Goal: Information Seeking & Learning: Check status

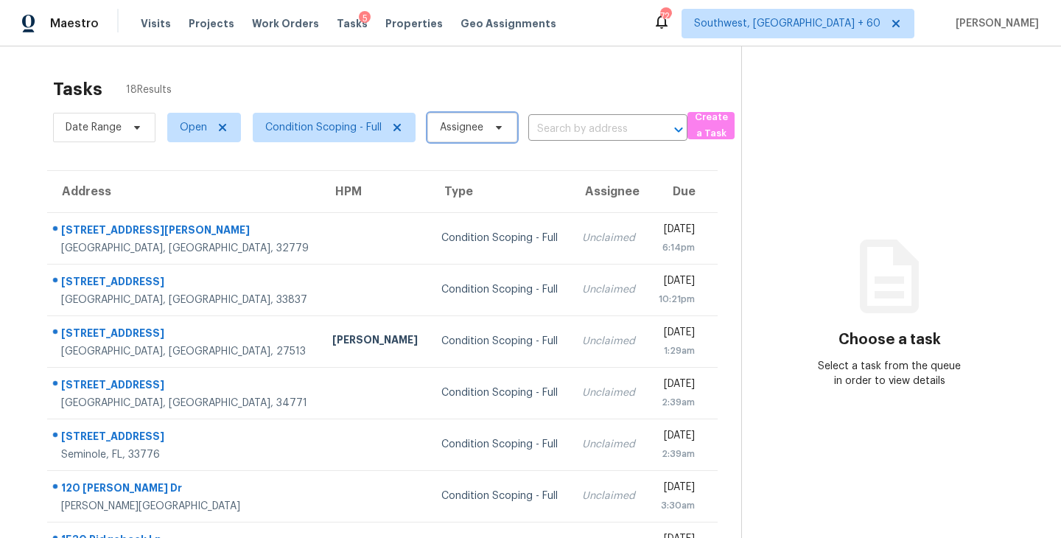
click at [468, 134] on span "Assignee" at bounding box center [461, 127] width 43 height 15
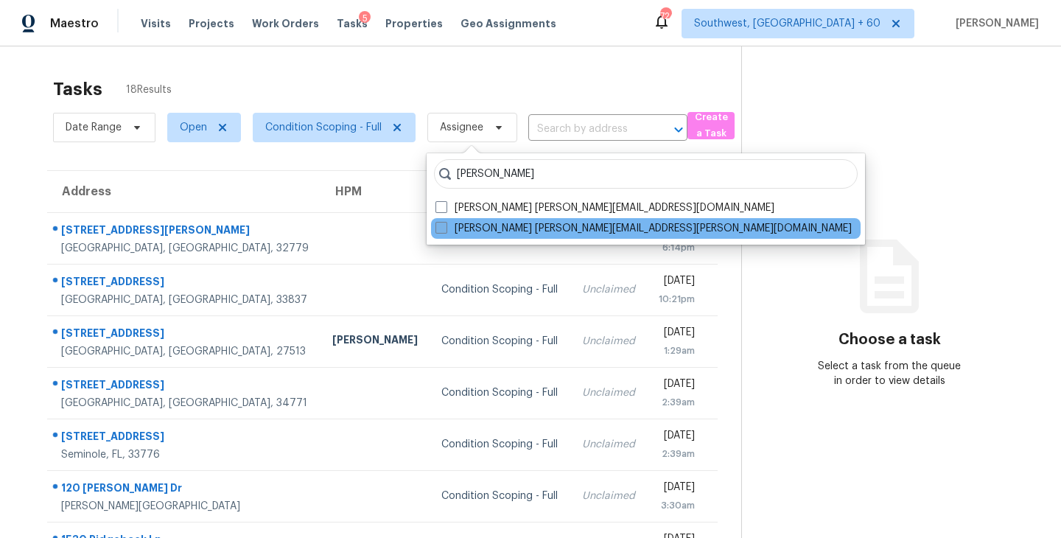
type input "[PERSON_NAME]"
click at [476, 221] on label "[PERSON_NAME] [PERSON_NAME][EMAIL_ADDRESS][PERSON_NAME][DOMAIN_NAME]" at bounding box center [643, 228] width 416 height 15
click at [445, 221] on input "[PERSON_NAME] [PERSON_NAME][EMAIL_ADDRESS][PERSON_NAME][DOMAIN_NAME]" at bounding box center [440, 226] width 10 height 10
checkbox input "true"
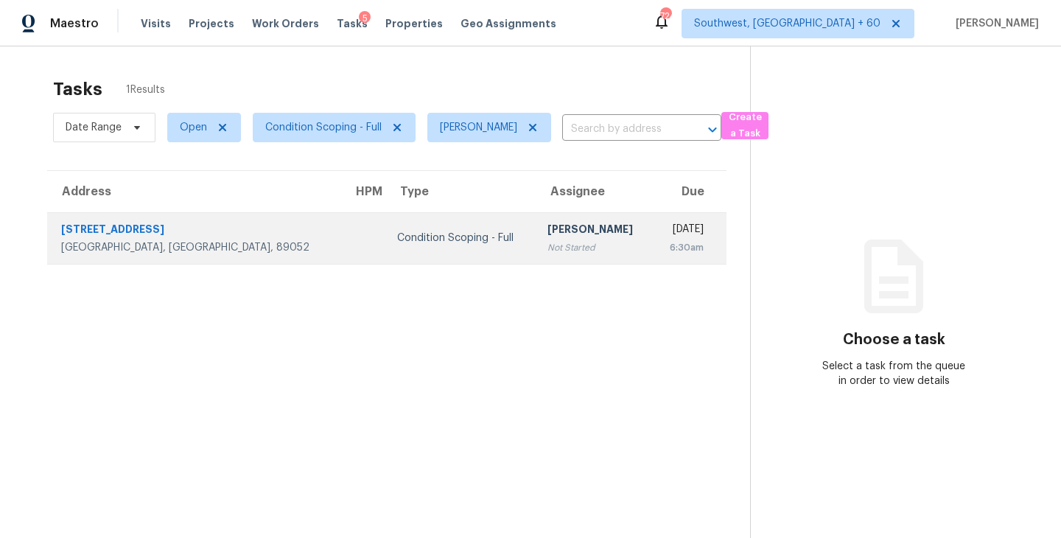
click at [547, 243] on div "Not Started" at bounding box center [594, 247] width 94 height 15
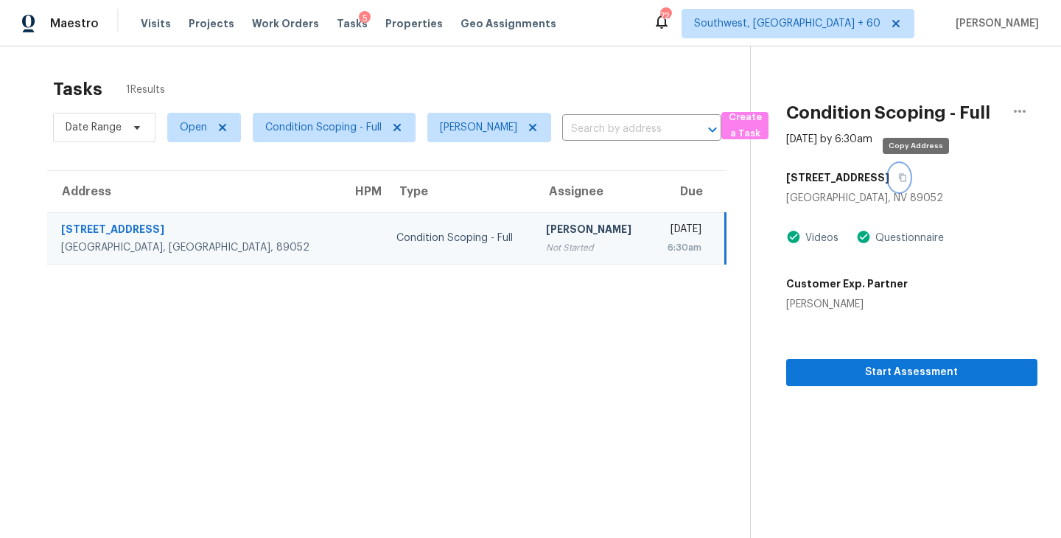
click at [907, 181] on icon "button" at bounding box center [902, 177] width 9 height 9
click at [924, 172] on div "[STREET_ADDRESS]" at bounding box center [911, 177] width 251 height 27
click at [428, 233] on td "Condition Scoping - Full" at bounding box center [460, 238] width 150 height 52
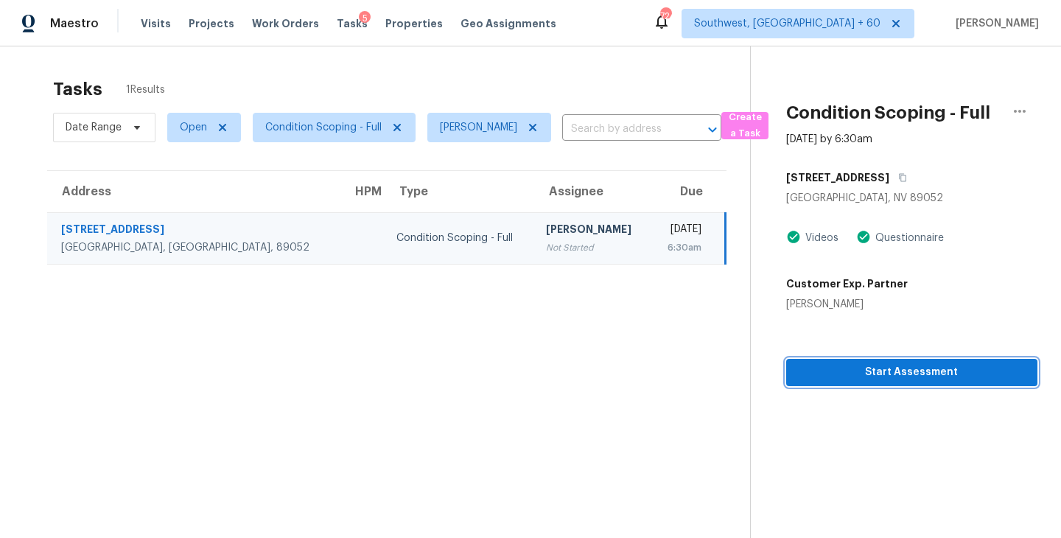
click at [862, 371] on span "Start Assessment" at bounding box center [912, 372] width 228 height 18
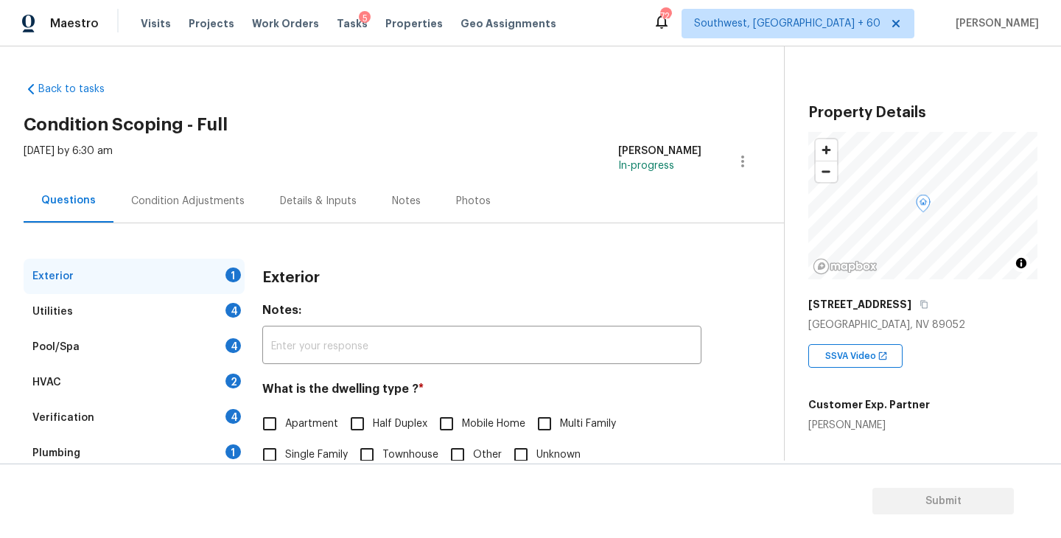
scroll to position [78, 0]
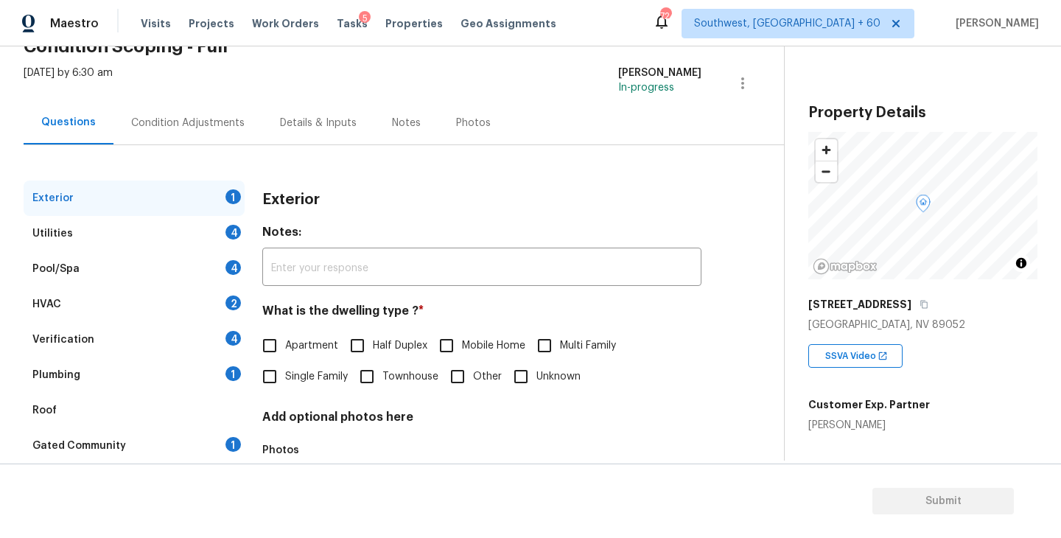
click at [312, 379] on span "Single Family" at bounding box center [316, 376] width 63 height 15
click at [285, 379] on input "Single Family" at bounding box center [269, 376] width 31 height 31
checkbox input "true"
click at [169, 228] on div "Utilities 4" at bounding box center [134, 233] width 221 height 35
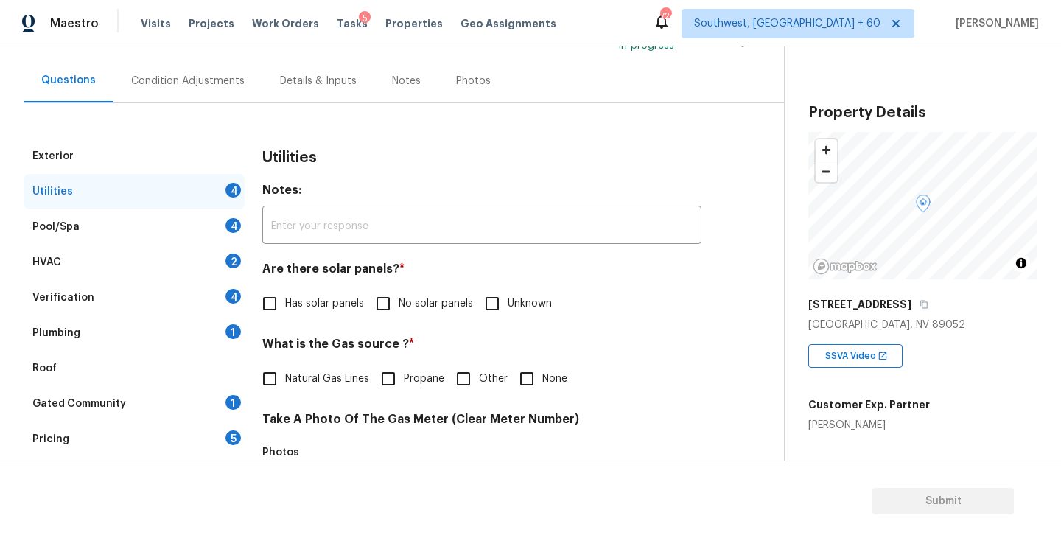
click at [388, 302] on input "No solar panels" at bounding box center [383, 303] width 31 height 31
checkbox input "true"
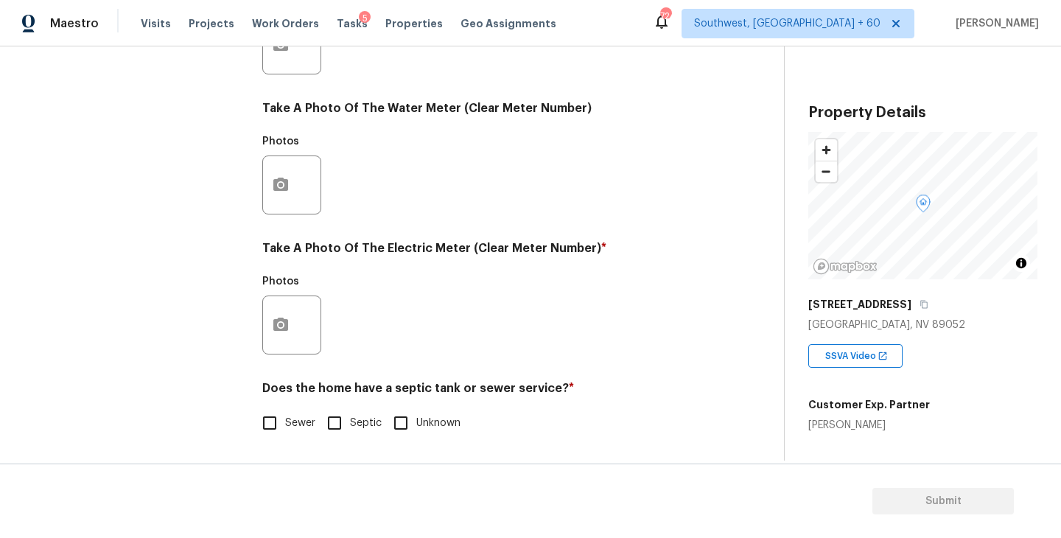
scroll to position [571, 0]
click at [295, 423] on span "Sewer" at bounding box center [300, 423] width 30 height 15
click at [285, 423] on input "Sewer" at bounding box center [269, 422] width 31 height 31
checkbox input "true"
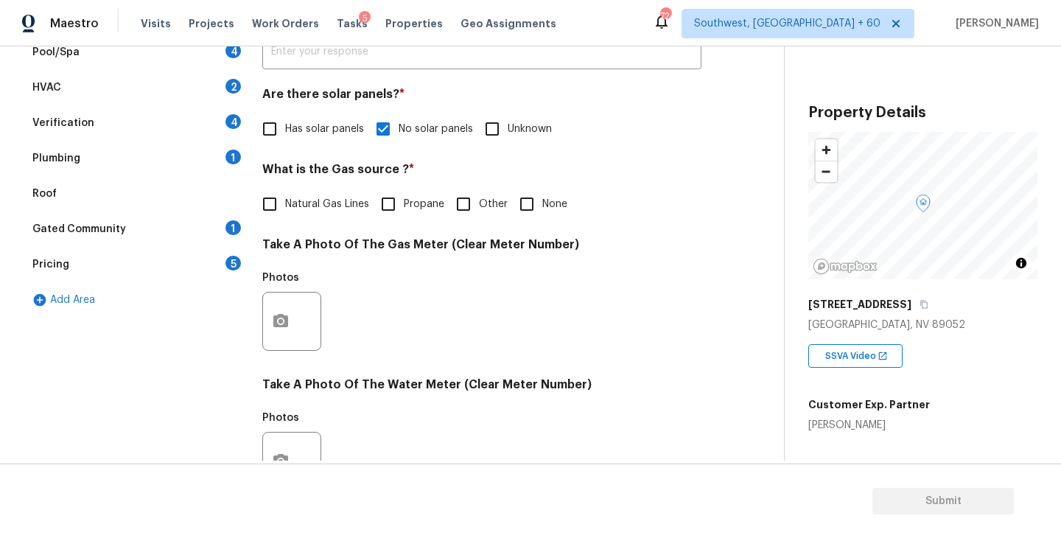
scroll to position [260, 0]
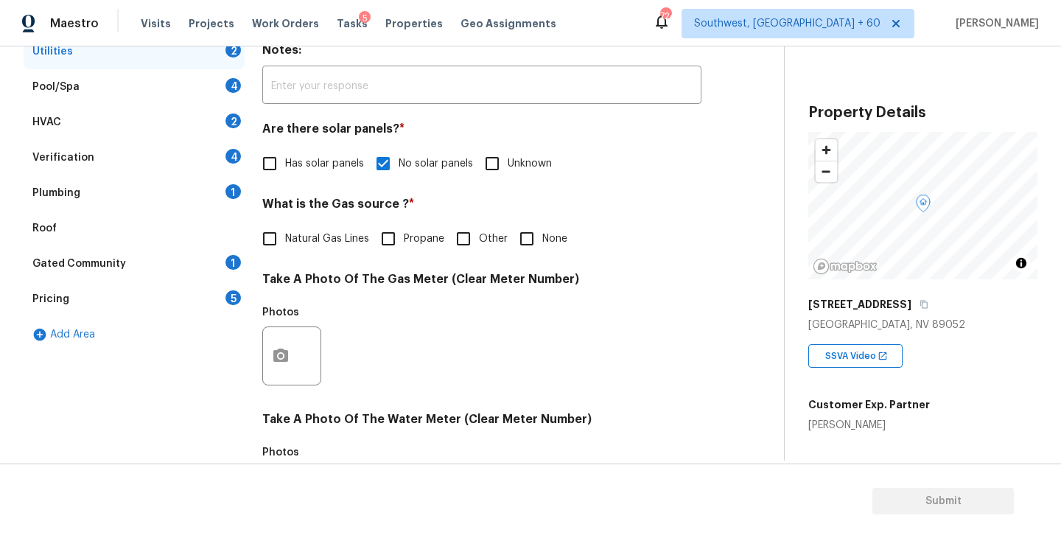
click at [185, 179] on div "Plumbing 1" at bounding box center [134, 192] width 221 height 35
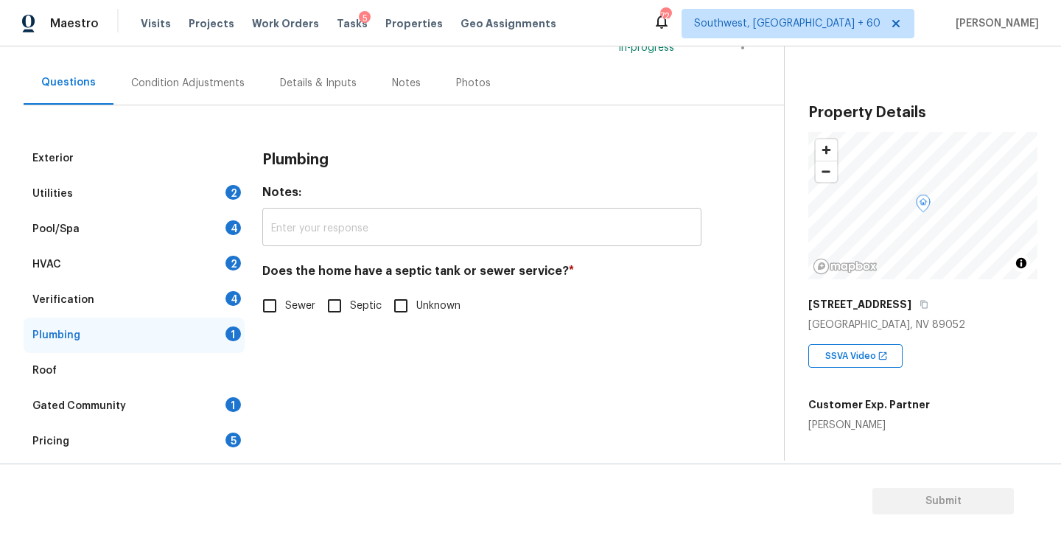
scroll to position [105, 0]
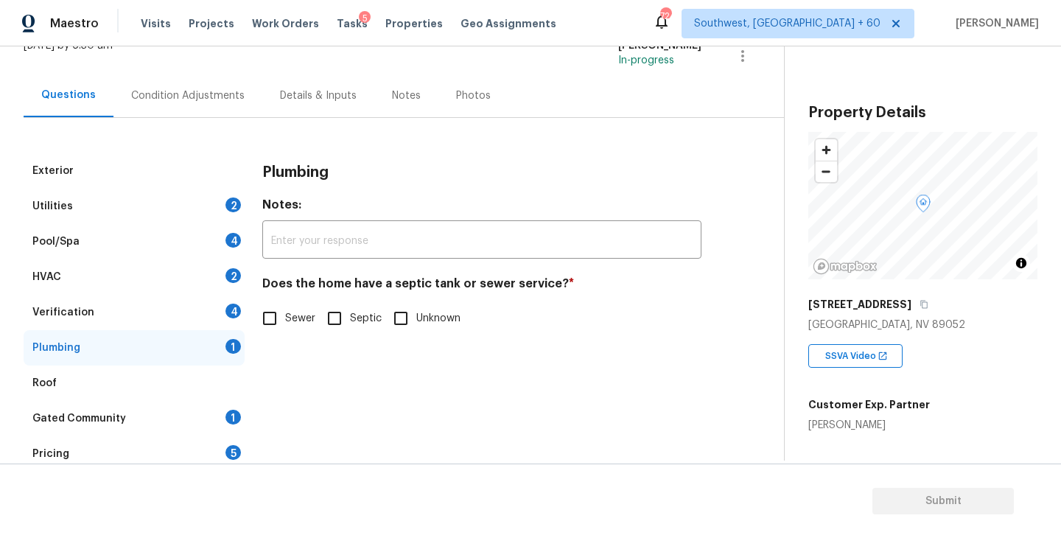
click at [280, 308] on input "Sewer" at bounding box center [269, 318] width 31 height 31
checkbox input "true"
click at [173, 431] on div "Gated Community 1" at bounding box center [134, 418] width 221 height 35
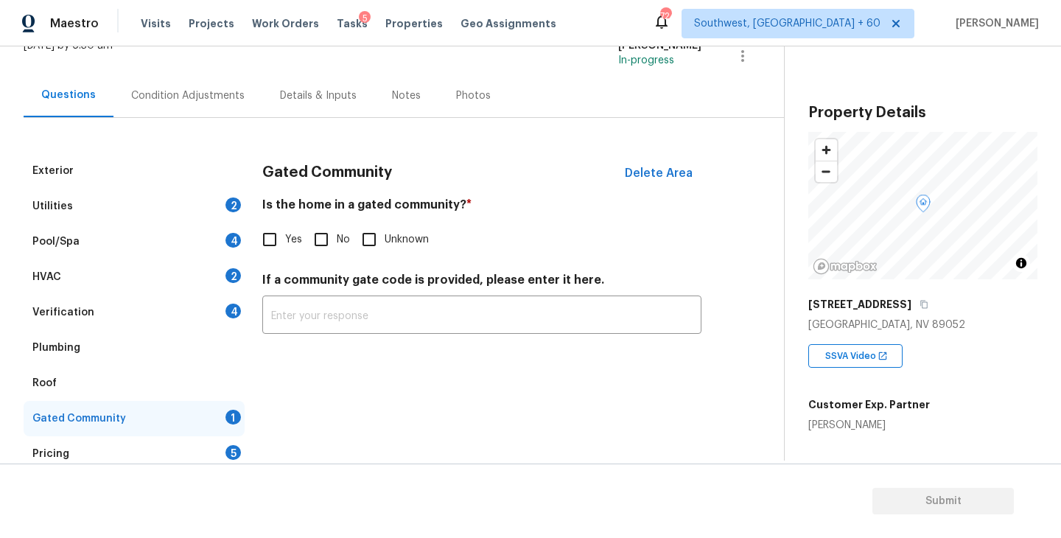
click at [346, 229] on label "No" at bounding box center [328, 239] width 44 height 31
click at [337, 229] on input "No" at bounding box center [321, 239] width 31 height 31
checkbox input "true"
click at [207, 103] on div "Condition Adjustments" at bounding box center [187, 95] width 149 height 43
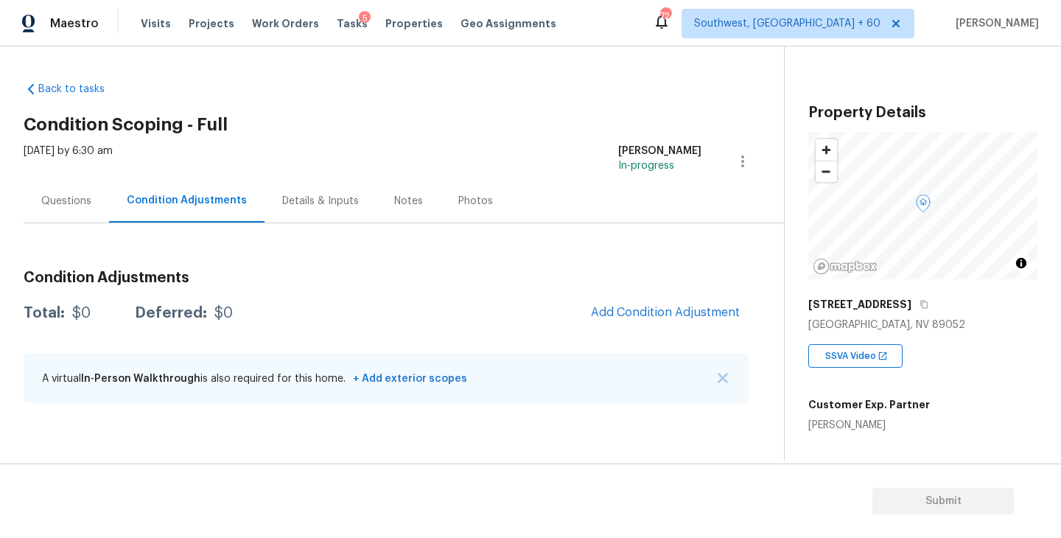
click at [756, 186] on div "Questions Condition Adjustments Details & Inputs Notes Photos" at bounding box center [404, 201] width 760 height 44
click at [619, 319] on button "Add Condition Adjustment" at bounding box center [665, 312] width 167 height 31
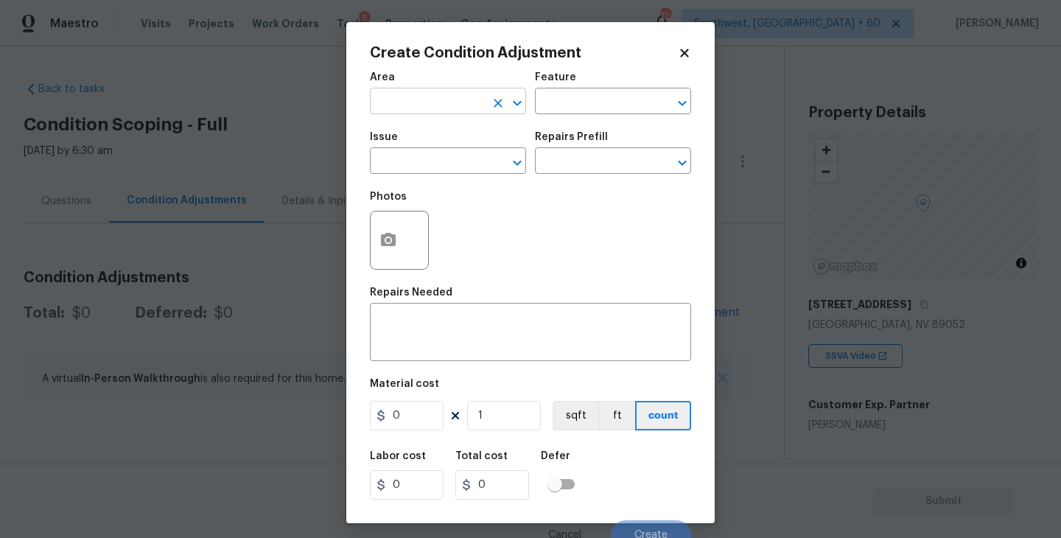
click at [433, 105] on input "text" at bounding box center [427, 102] width 115 height 23
click at [446, 156] on li "Exterior Overall" at bounding box center [448, 160] width 156 height 24
type input "Exterior Overall"
click at [538, 121] on div "Area Exterior Overall ​ Feature ​" at bounding box center [530, 93] width 321 height 60
click at [586, 97] on input "text" at bounding box center [592, 102] width 115 height 23
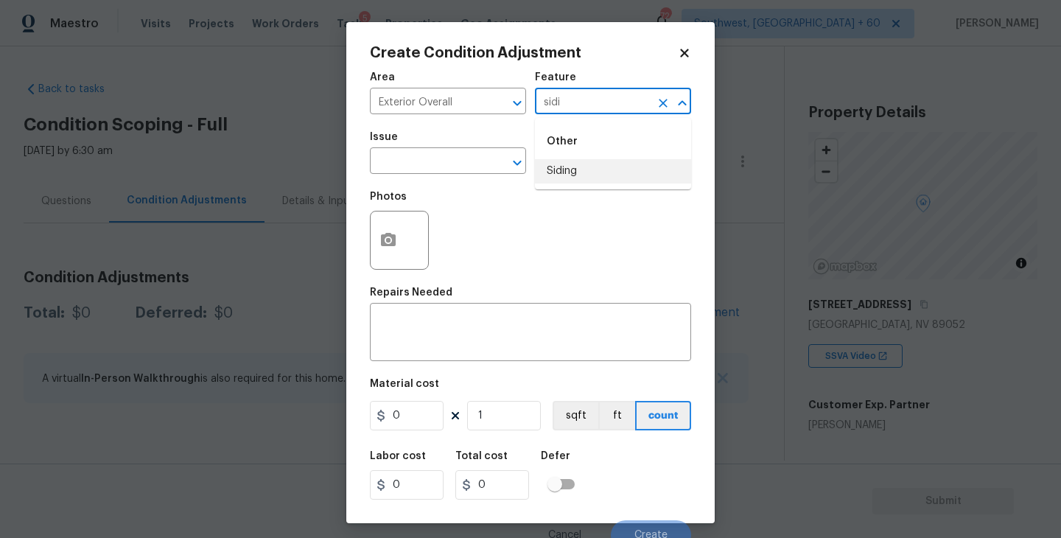
click at [581, 186] on ul "Other Siding" at bounding box center [613, 153] width 156 height 71
click at [592, 167] on li "Siding" at bounding box center [613, 171] width 156 height 24
type input "Siding"
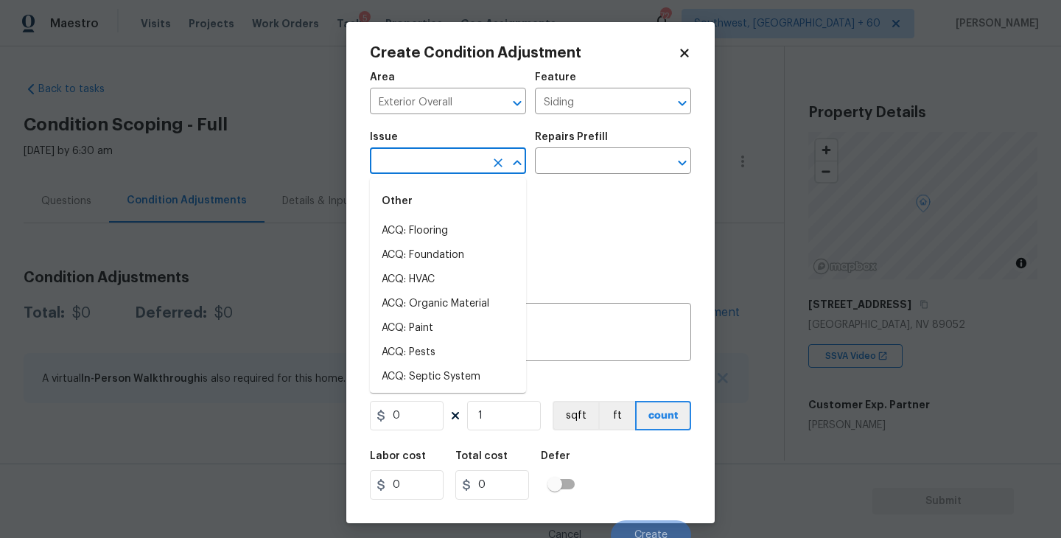
click at [481, 167] on input "text" at bounding box center [427, 162] width 115 height 23
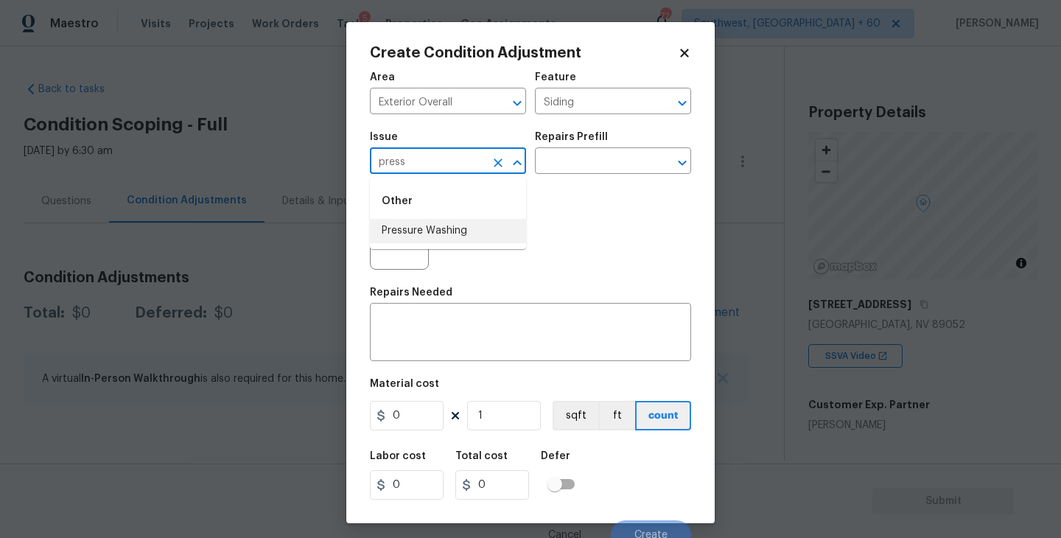
click at [472, 231] on li "Pressure Washing" at bounding box center [448, 231] width 156 height 24
type input "Pressure Washing"
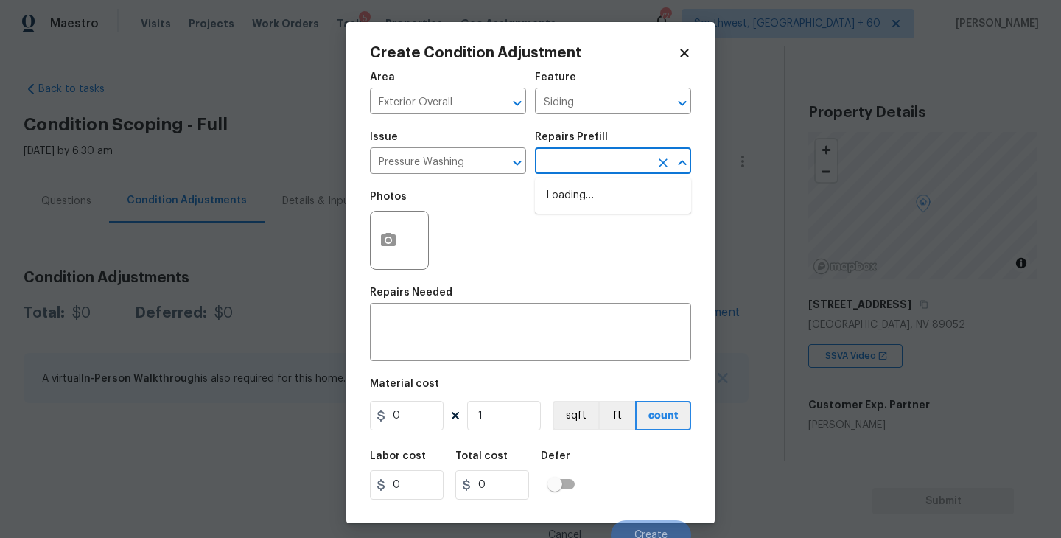
click at [581, 172] on input "text" at bounding box center [592, 162] width 115 height 23
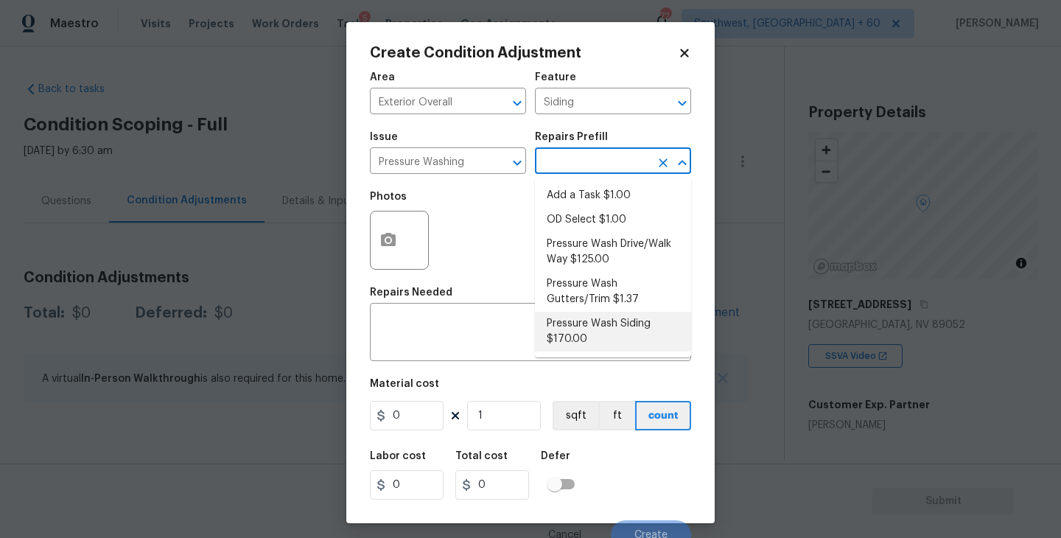
click at [586, 333] on li "Pressure Wash Siding $170.00" at bounding box center [613, 332] width 156 height 40
type textarea "Protect areas as needed for pressure washing. Pressure wash the siding on the h…"
type input "170"
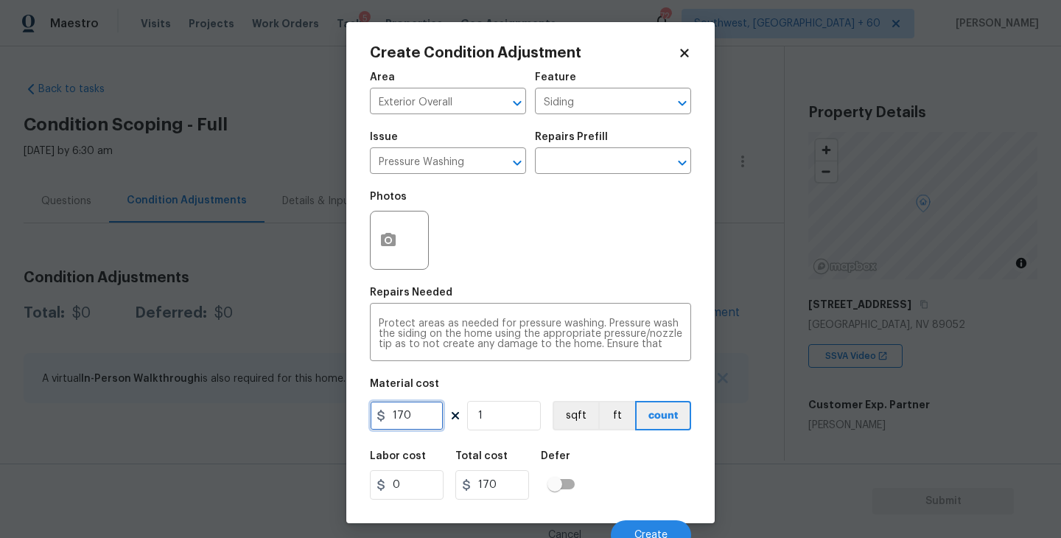
drag, startPoint x: 421, startPoint y: 407, endPoint x: 320, endPoint y: 419, distance: 102.5
click at [320, 419] on div "Create Condition Adjustment Area Exterior Overall ​ Feature Siding ​ Issue Pres…" at bounding box center [530, 269] width 1061 height 538
type input "200"
click at [393, 272] on div "Photos" at bounding box center [401, 231] width 62 height 96
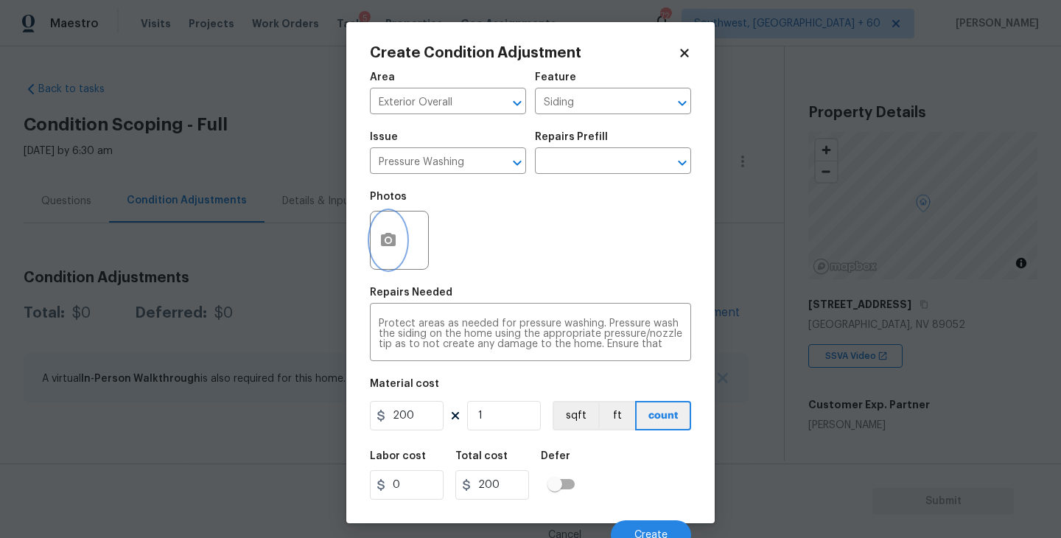
click at [393, 249] on icon "button" at bounding box center [388, 240] width 18 height 18
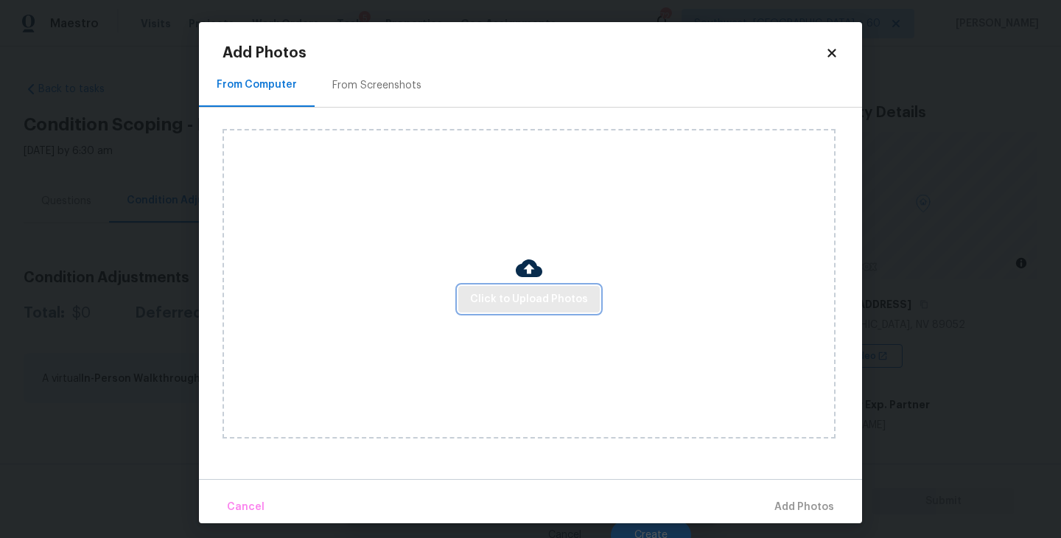
click at [530, 304] on span "Click to Upload Photos" at bounding box center [529, 299] width 118 height 18
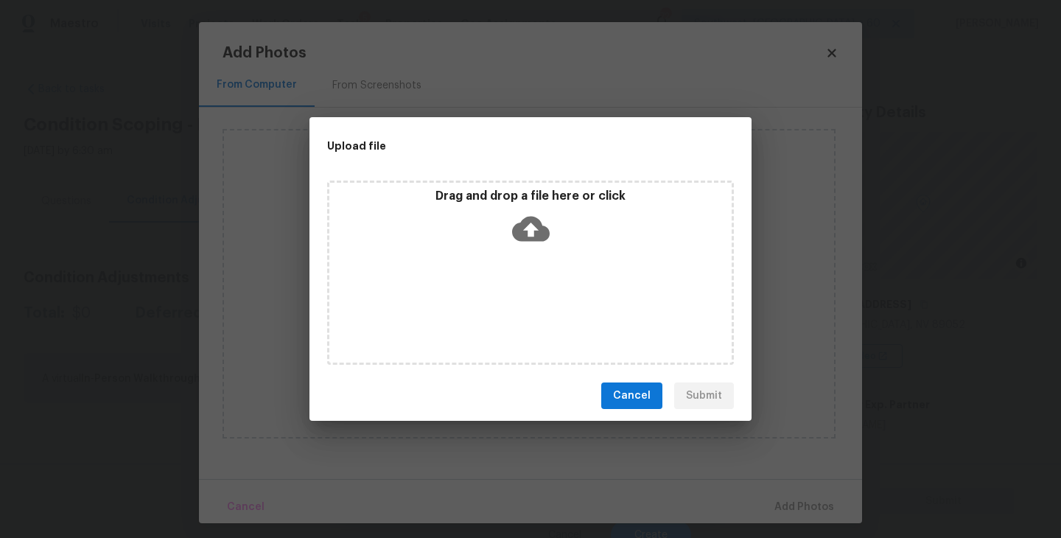
click at [536, 259] on div "Drag and drop a file here or click" at bounding box center [530, 273] width 407 height 184
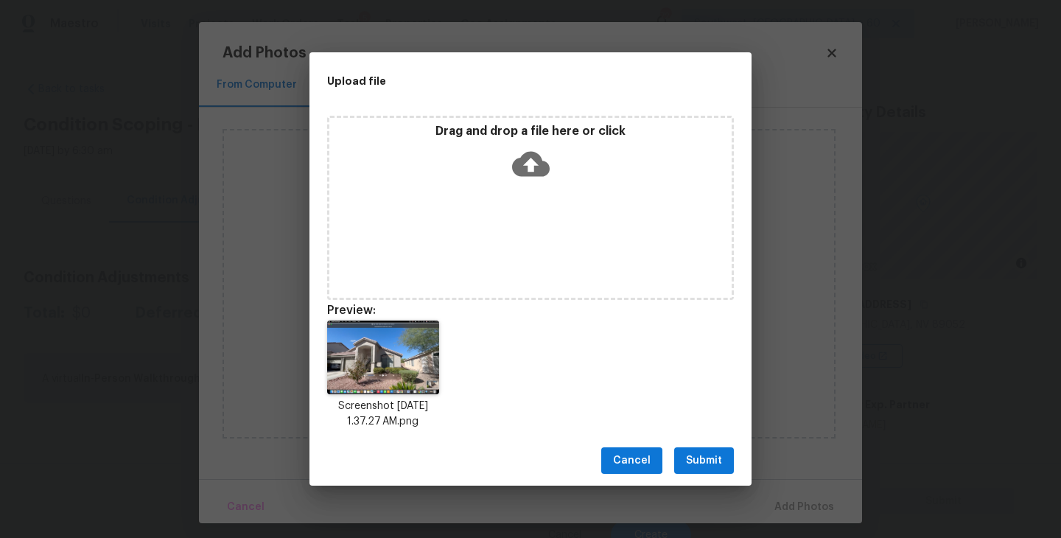
click at [700, 459] on span "Submit" at bounding box center [704, 461] width 36 height 18
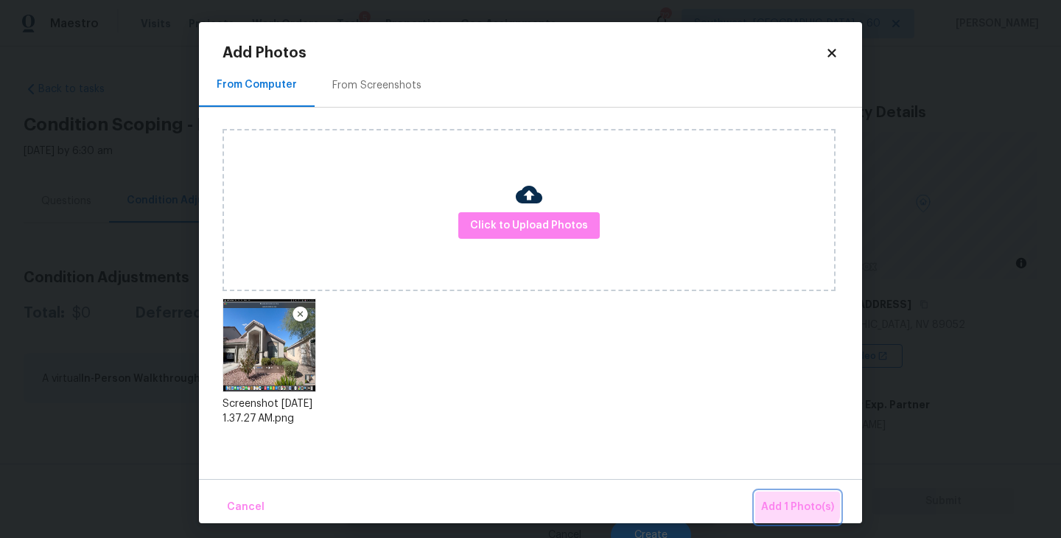
click at [780, 500] on span "Add 1 Photo(s)" at bounding box center [797, 507] width 73 height 18
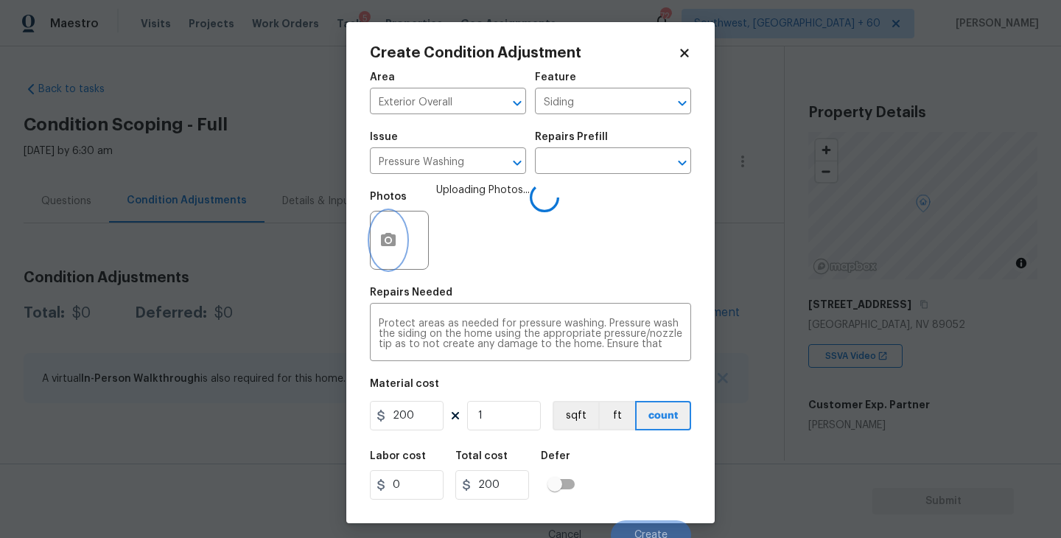
scroll to position [13, 0]
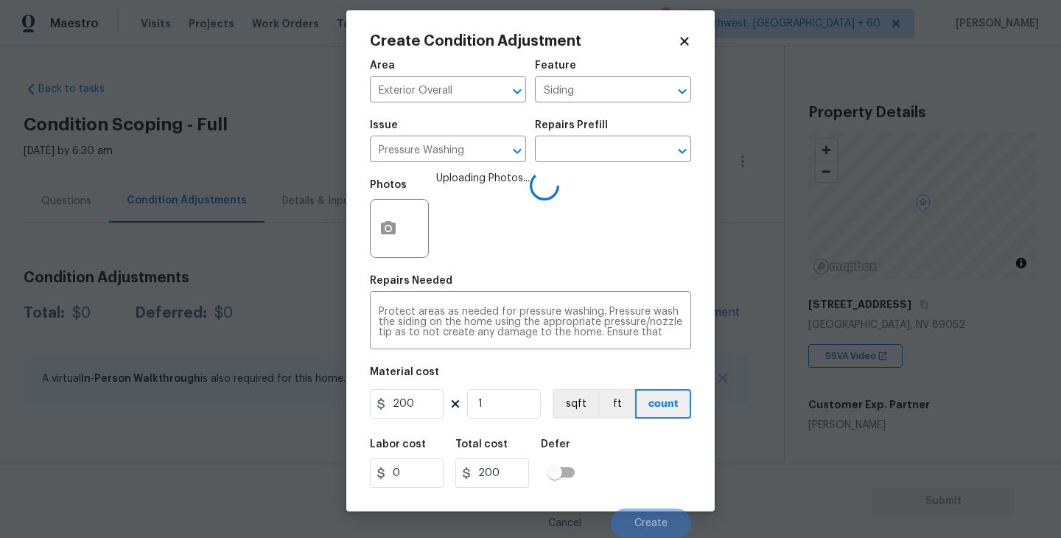
click at [664, 451] on div "Labor cost 0 Total cost 200 Defer" at bounding box center [530, 463] width 321 height 66
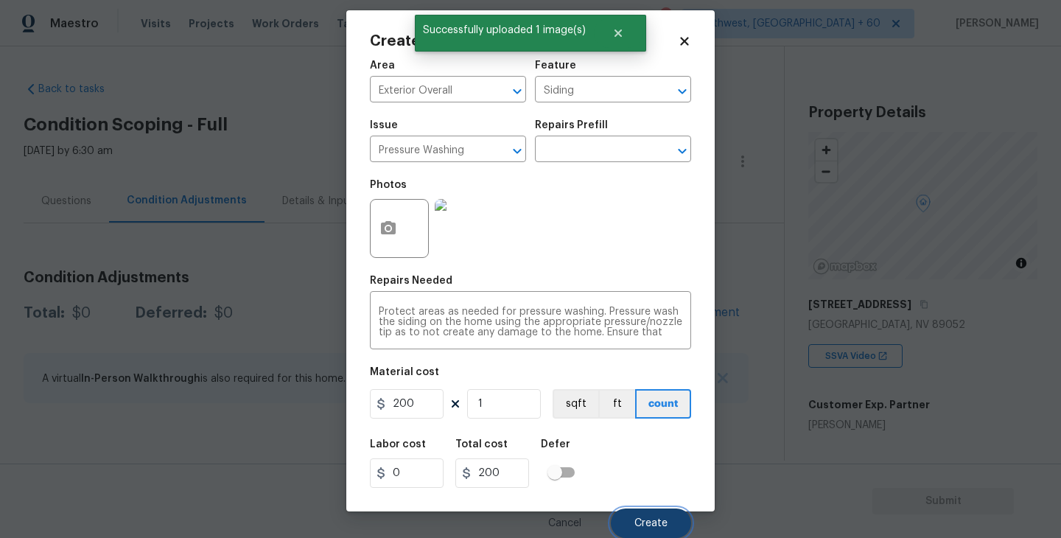
click at [651, 511] on button "Create" at bounding box center [651, 522] width 80 height 29
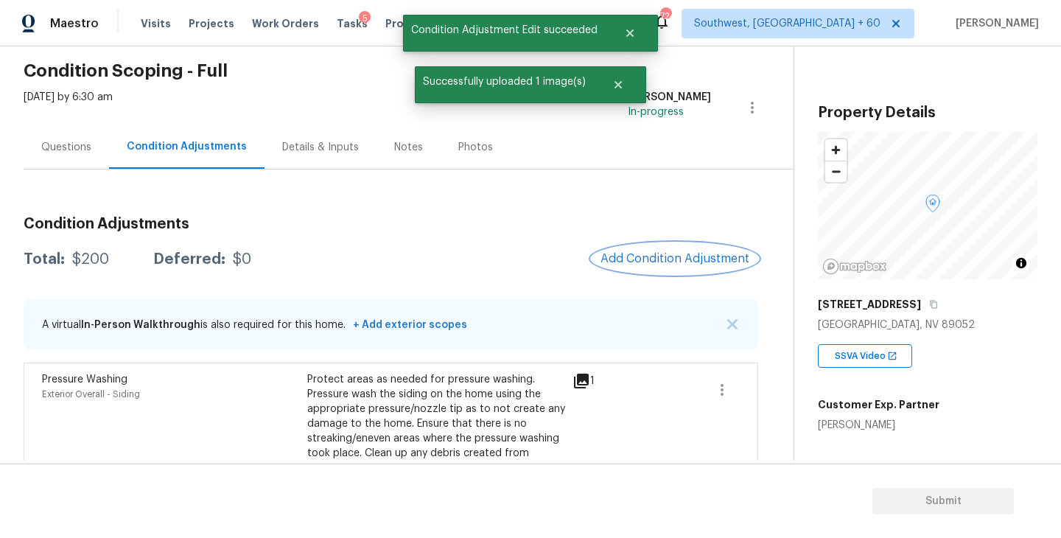
scroll to position [61, 0]
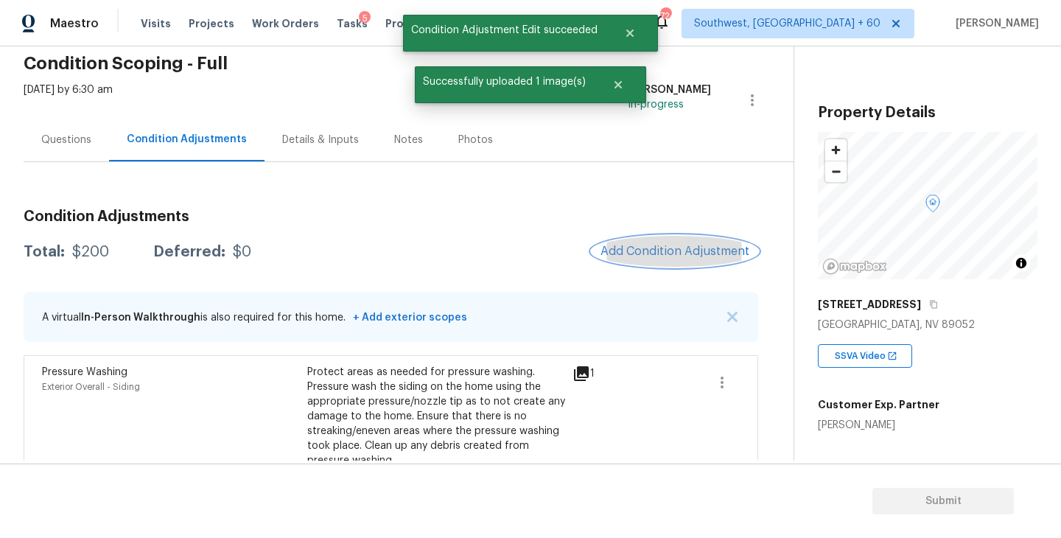
click at [668, 245] on span "Add Condition Adjustment" at bounding box center [675, 251] width 149 height 13
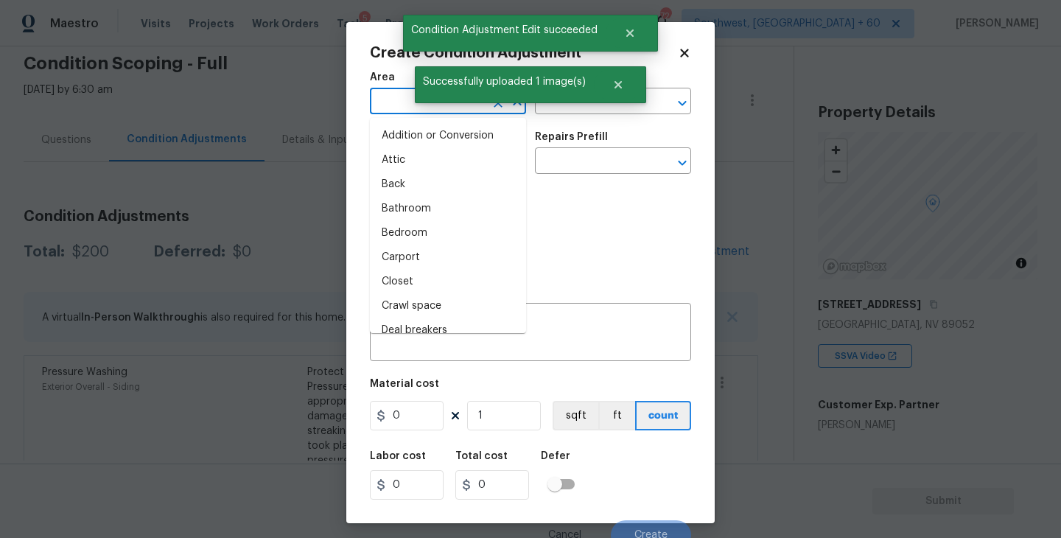
click at [386, 101] on input "text" at bounding box center [427, 102] width 115 height 23
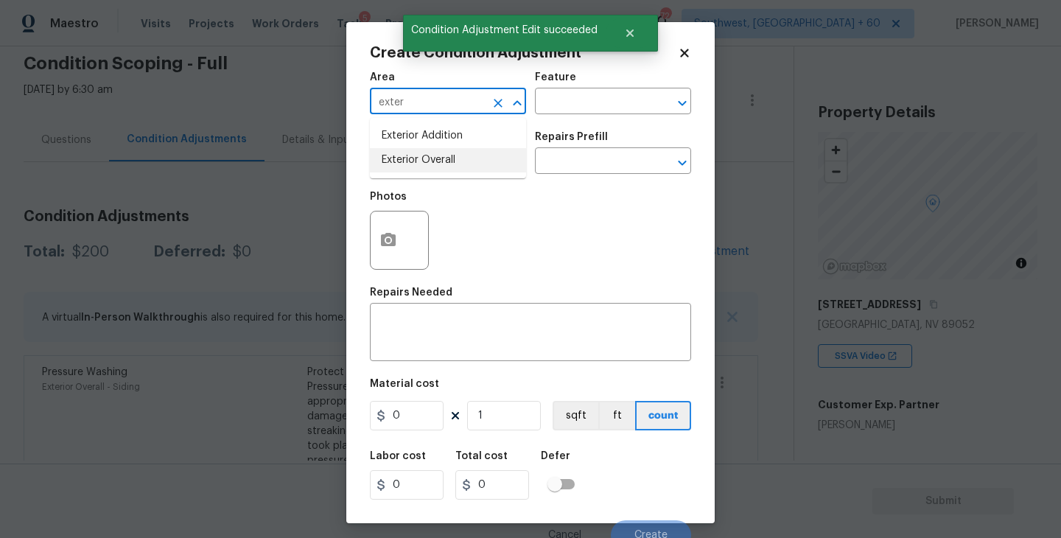
click at [437, 158] on li "Exterior Overall" at bounding box center [448, 160] width 156 height 24
type input "Exterior Overall"
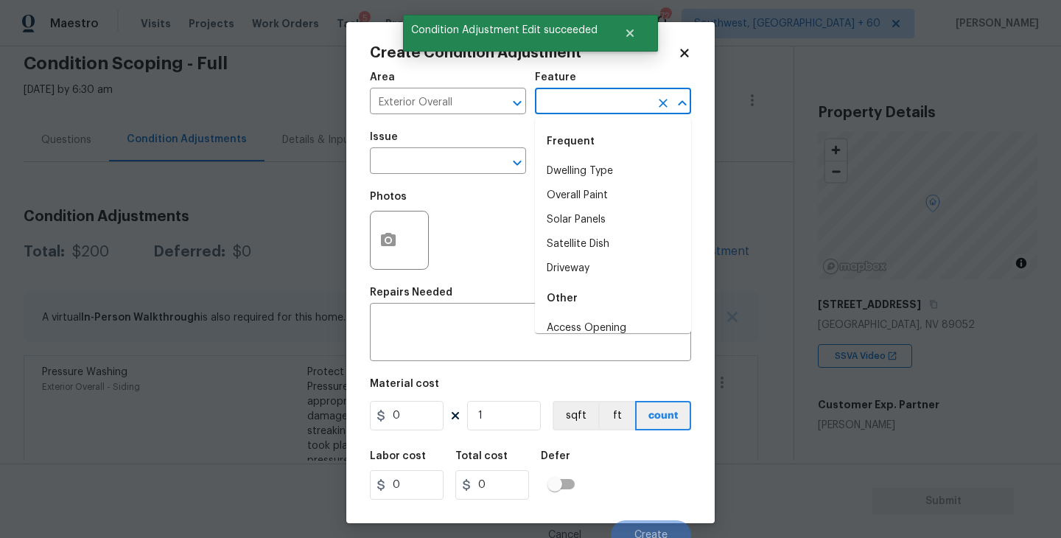
click at [575, 107] on input "text" at bounding box center [592, 102] width 115 height 23
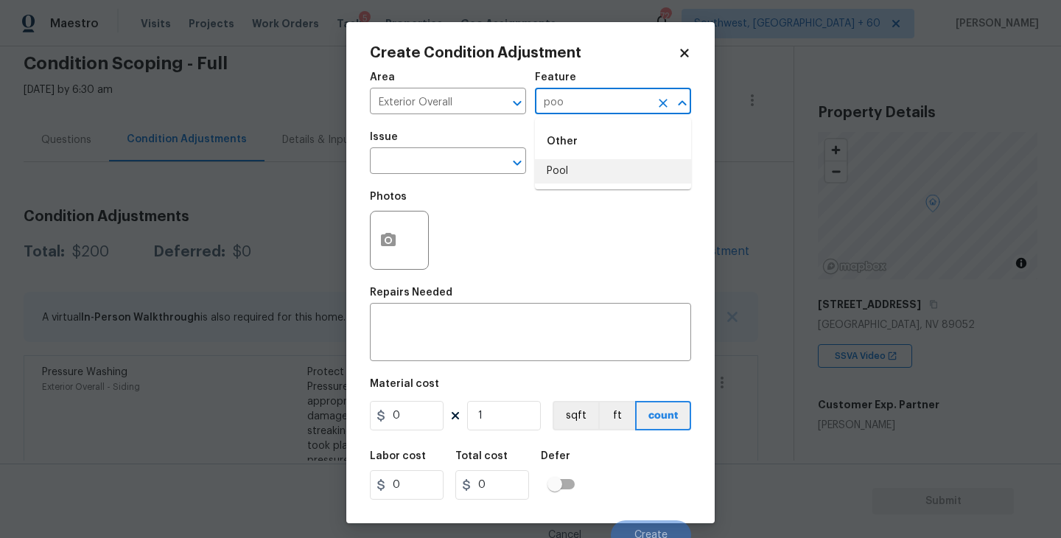
click at [610, 176] on li "Pool" at bounding box center [613, 171] width 156 height 24
type input "Pool"
click at [434, 143] on div "Issue" at bounding box center [448, 141] width 156 height 19
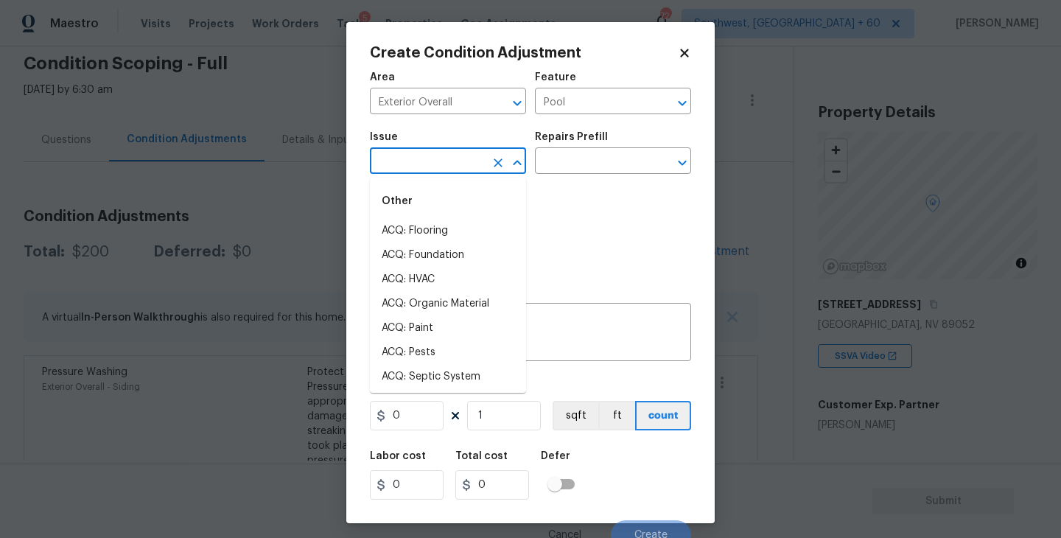
click at [413, 155] on input "text" at bounding box center [427, 162] width 115 height 23
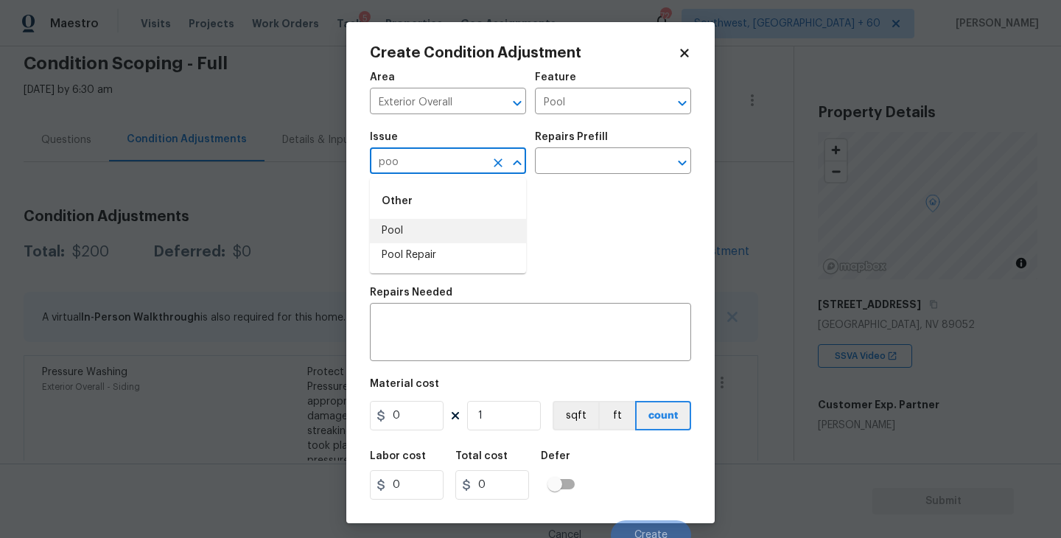
click at [436, 257] on li "Pool Repair" at bounding box center [448, 255] width 156 height 24
type input "Pool Repair"
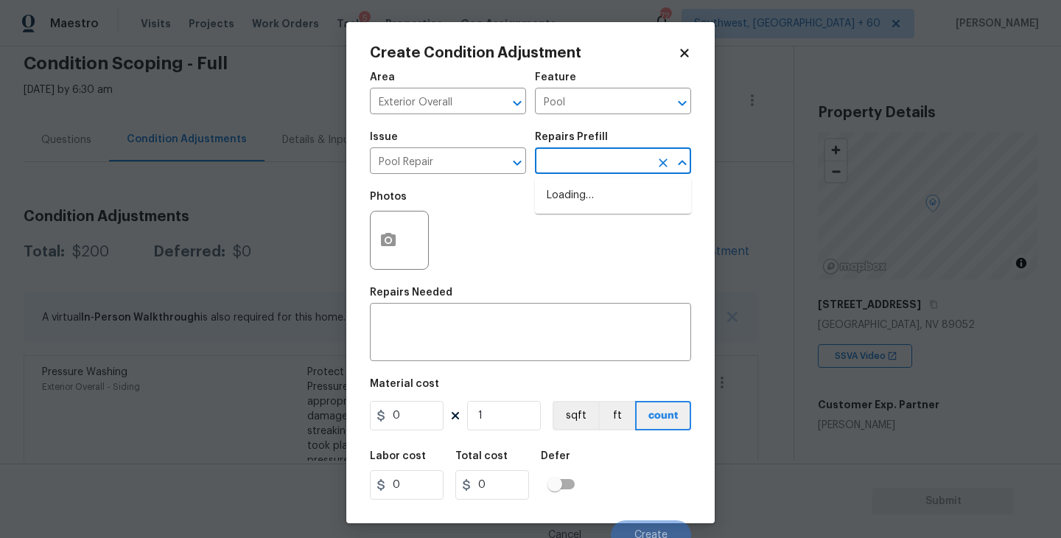
click at [563, 157] on input "text" at bounding box center [592, 162] width 115 height 23
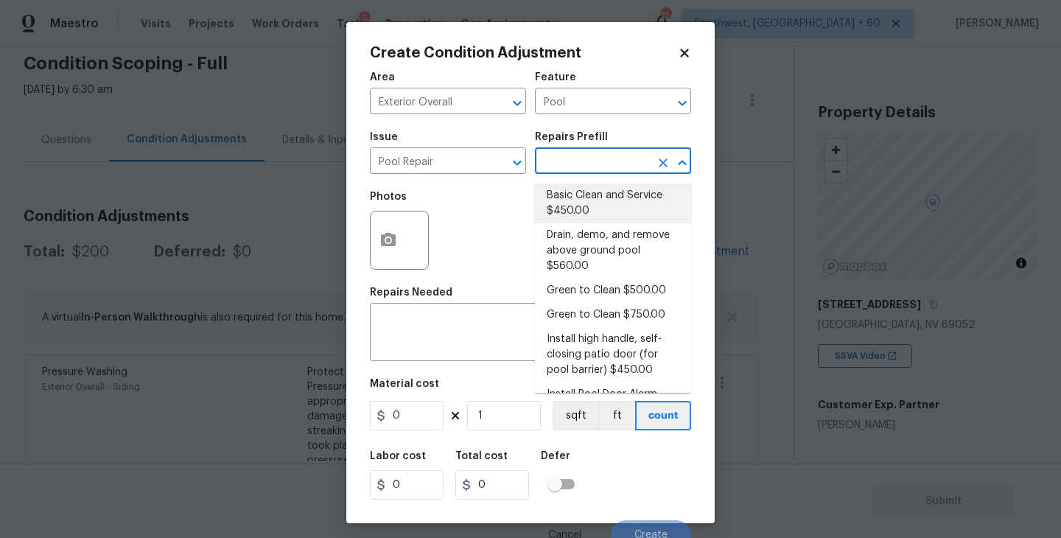
click at [624, 209] on li "Basic Clean and Service $450.00" at bounding box center [613, 203] width 156 height 40
type textarea "basic clean and service, balance chems, repair minor leaks at equipment, etc"
type input "450"
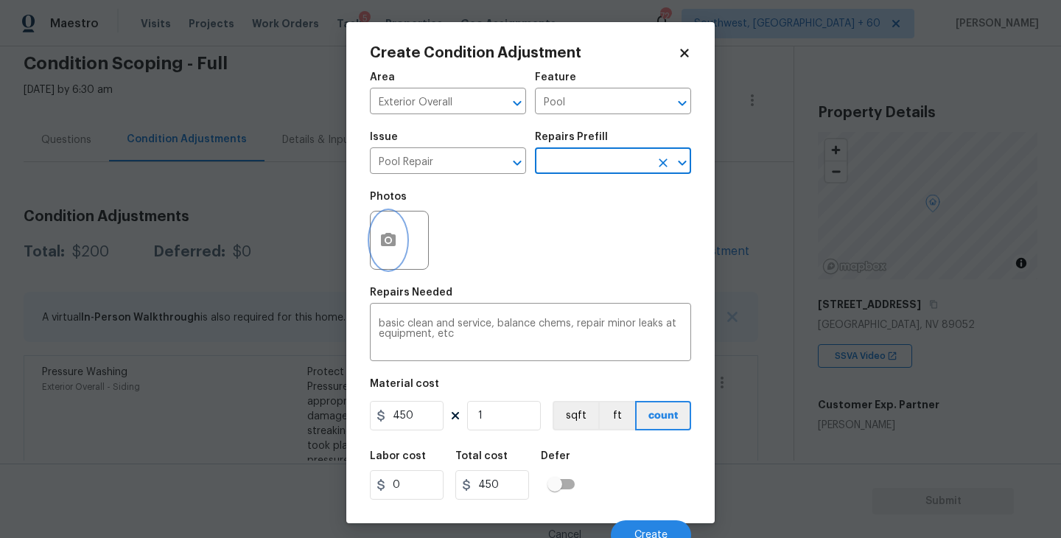
click at [393, 257] on button "button" at bounding box center [388, 239] width 35 height 57
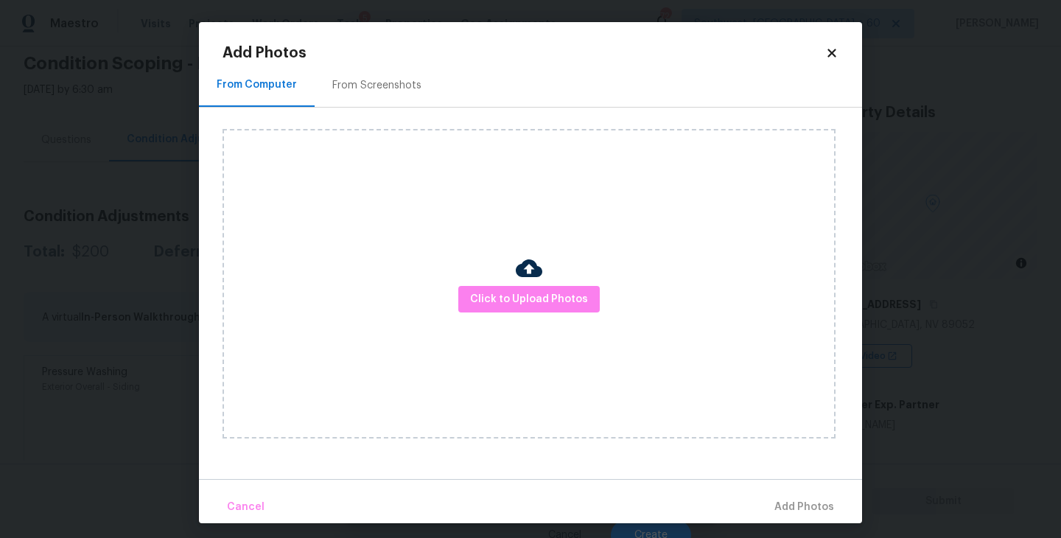
click at [534, 316] on div "Click to Upload Photos" at bounding box center [529, 283] width 613 height 309
click at [534, 315] on div "Click to Upload Photos" at bounding box center [529, 283] width 613 height 309
click at [534, 277] on img at bounding box center [529, 268] width 27 height 27
click at [532, 303] on span "Click to Upload Photos" at bounding box center [529, 299] width 118 height 18
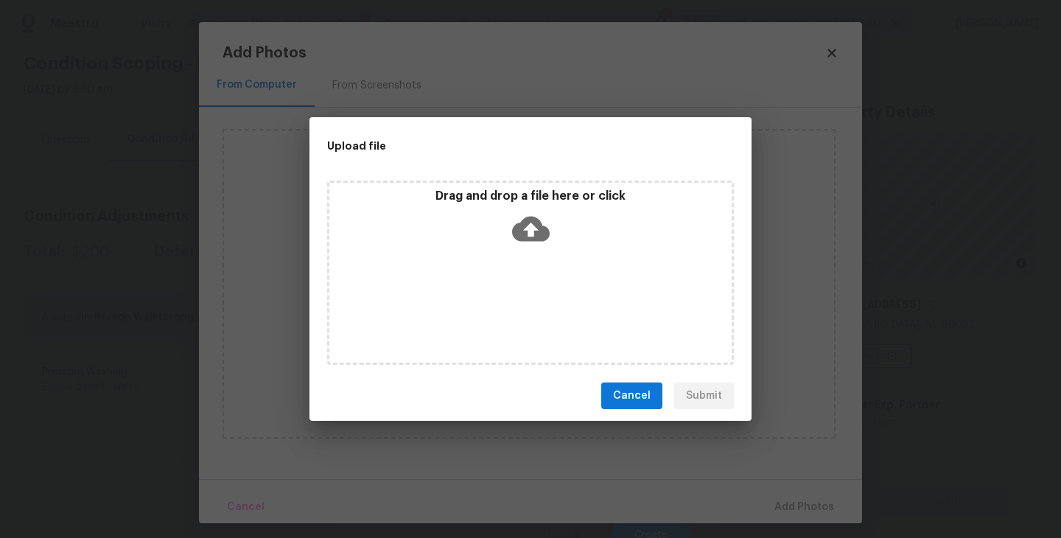
drag, startPoint x: 532, startPoint y: 303, endPoint x: 532, endPoint y: 262, distance: 41.3
click at [532, 262] on div "Drag and drop a file here or click" at bounding box center [530, 273] width 407 height 184
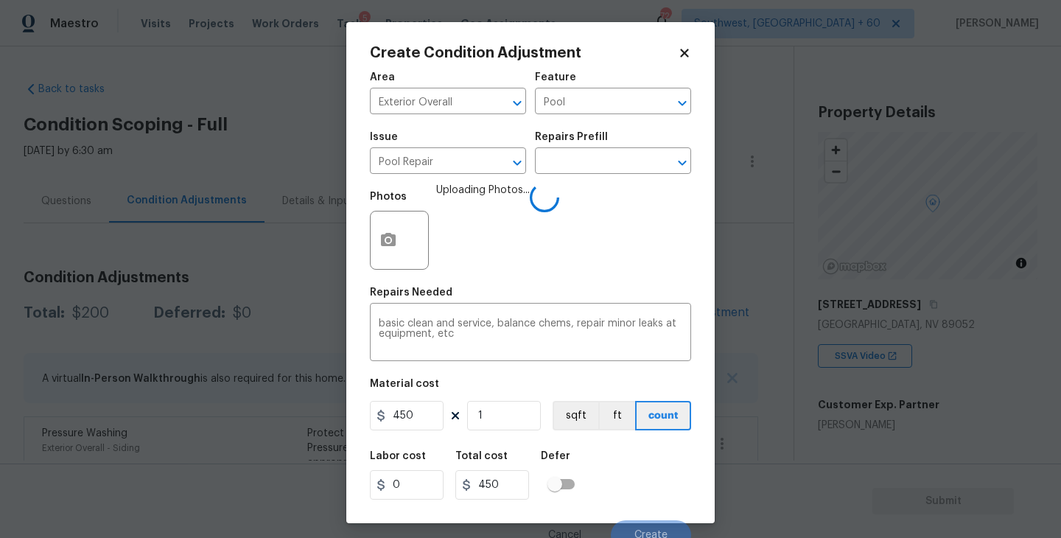
scroll to position [13, 0]
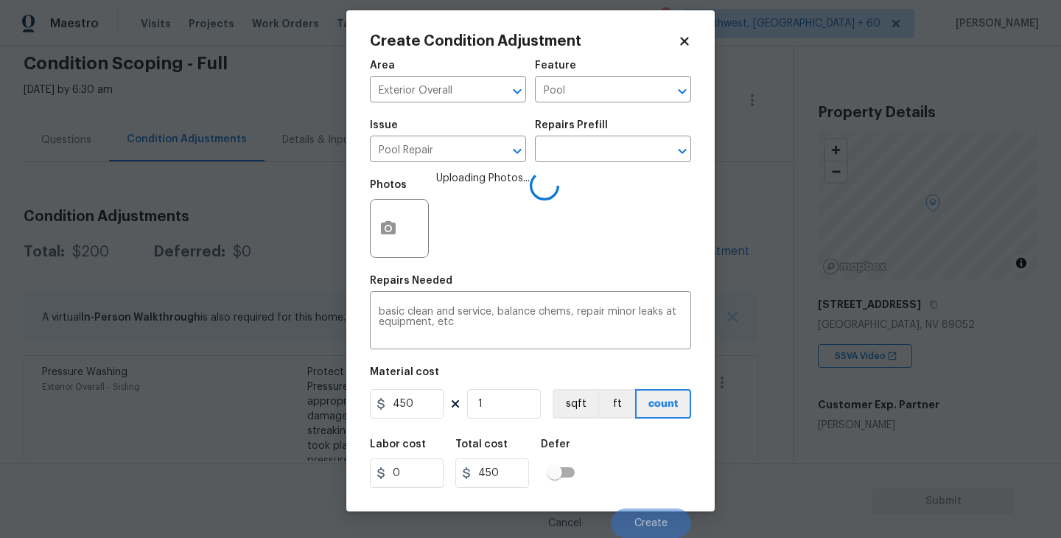
click at [659, 457] on div "Labor cost 0 Total cost 450 Defer" at bounding box center [530, 463] width 321 height 66
click at [651, 469] on div "Labor cost 0 Total cost 450 Defer" at bounding box center [530, 463] width 321 height 66
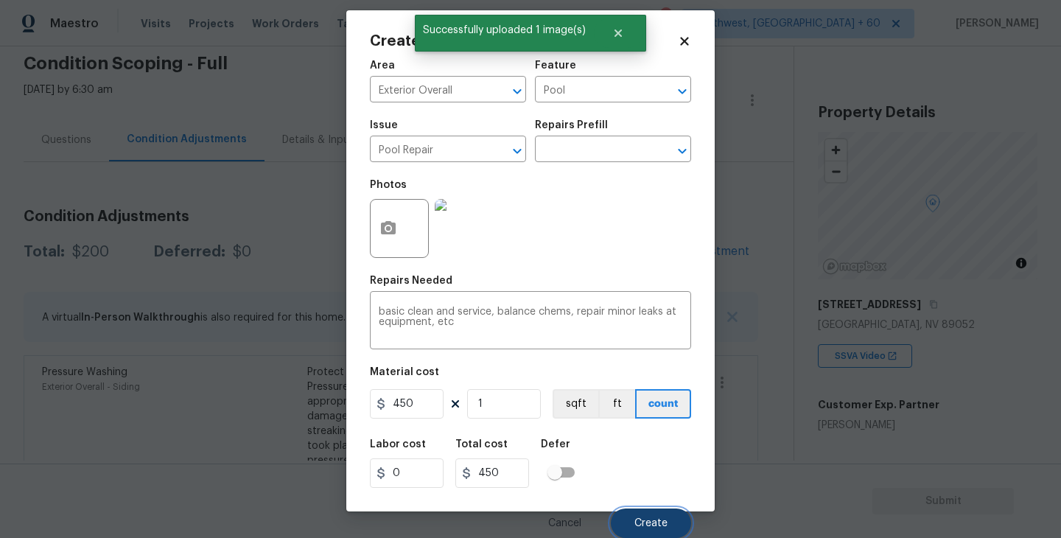
click at [655, 519] on span "Create" at bounding box center [650, 523] width 33 height 11
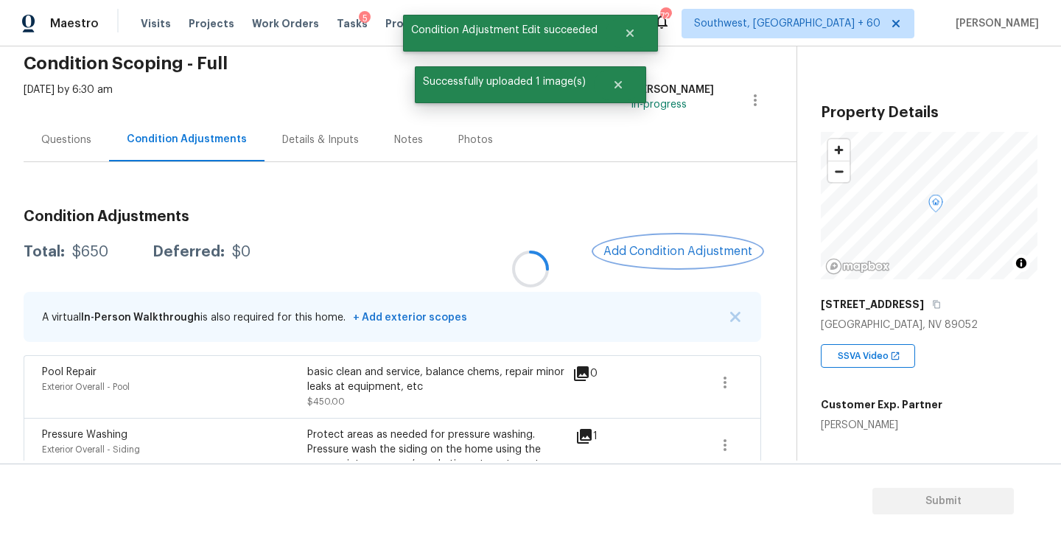
scroll to position [0, 0]
click at [653, 254] on span "Add Condition Adjustment" at bounding box center [675, 251] width 149 height 13
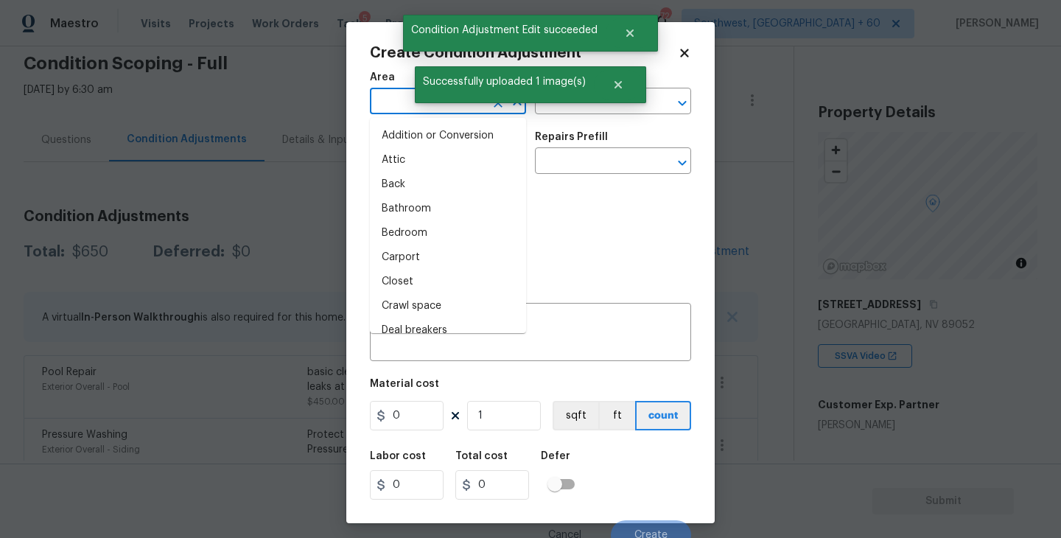
click at [413, 113] on input "text" at bounding box center [427, 102] width 115 height 23
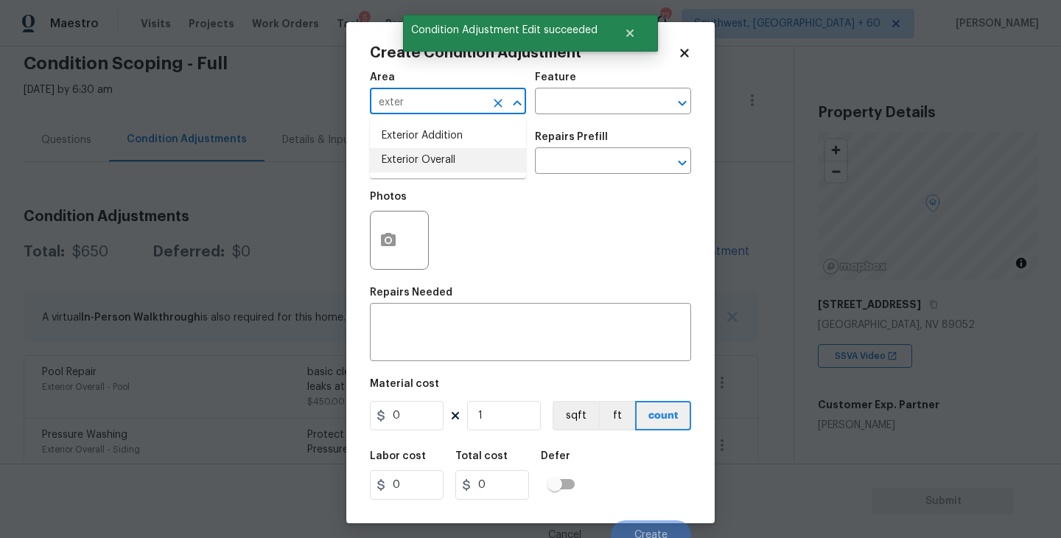
click at [430, 164] on li "Exterior Overall" at bounding box center [448, 160] width 156 height 24
type input "Exterior Overall"
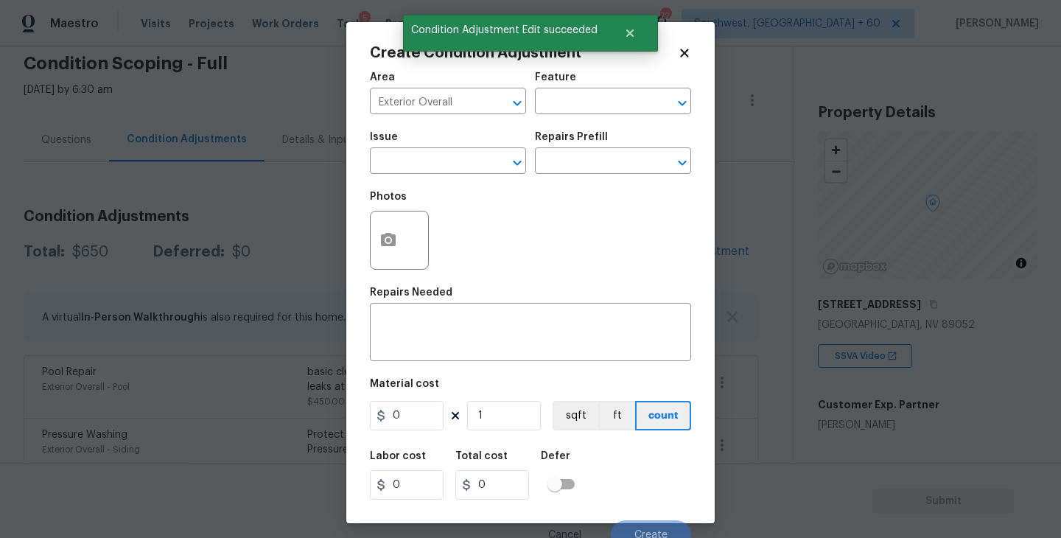
click at [557, 117] on div "Area Exterior Overall ​ Feature ​" at bounding box center [530, 93] width 321 height 60
click at [578, 108] on input "text" at bounding box center [592, 102] width 115 height 23
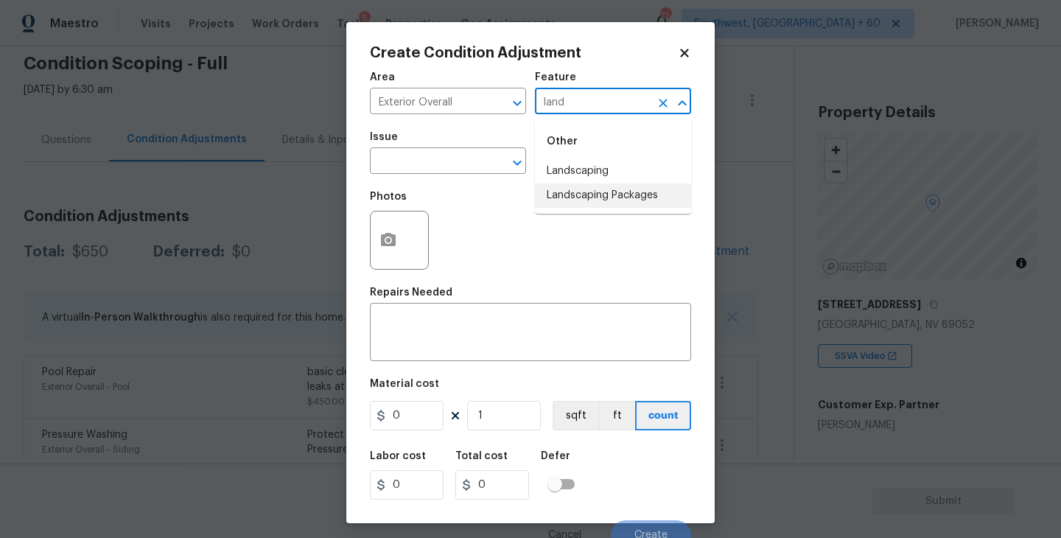
click at [587, 202] on li "Landscaping Packages" at bounding box center [613, 195] width 156 height 24
type input "Landscaping Packages"
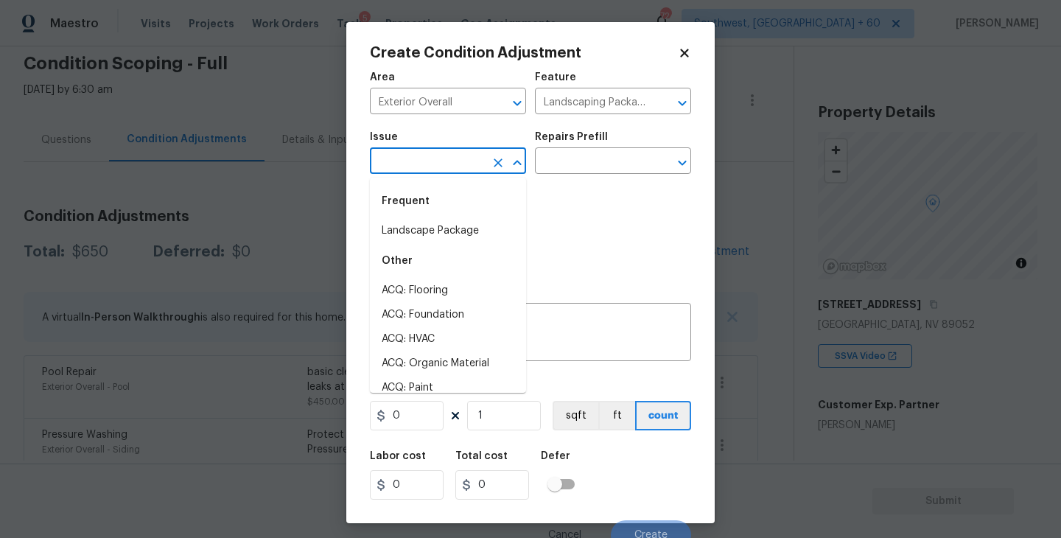
click at [477, 174] on body "Maestro Visits Projects Work Orders Tasks 5 Properties Geo Assignments 724 Sout…" at bounding box center [530, 269] width 1061 height 538
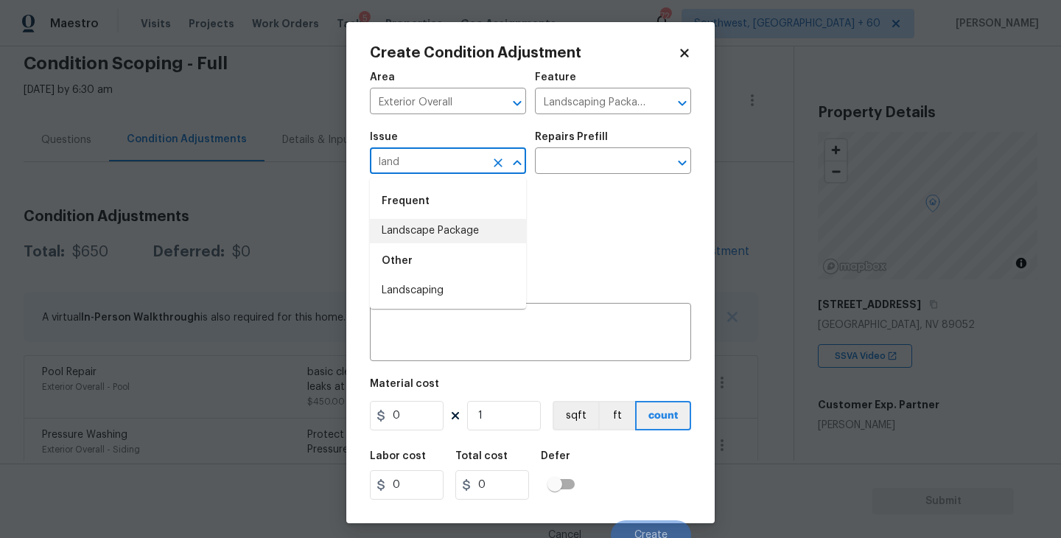
click at [490, 230] on li "Landscape Package" at bounding box center [448, 231] width 156 height 24
type input "Landscape Package"
click at [578, 174] on div "Issue Landscape Package ​ Repairs Prefill ​" at bounding box center [530, 153] width 321 height 60
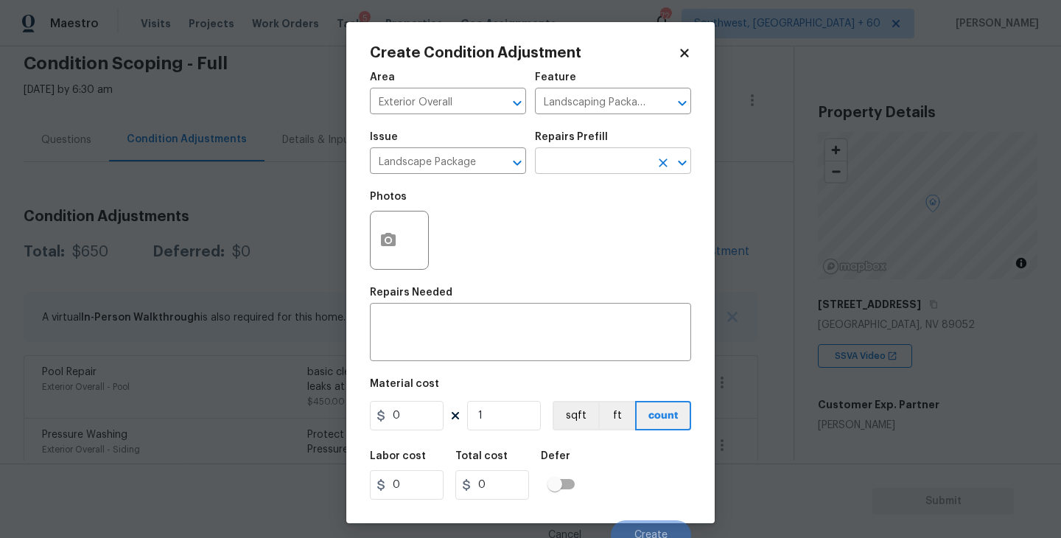
click at [605, 167] on input "text" at bounding box center [592, 162] width 115 height 23
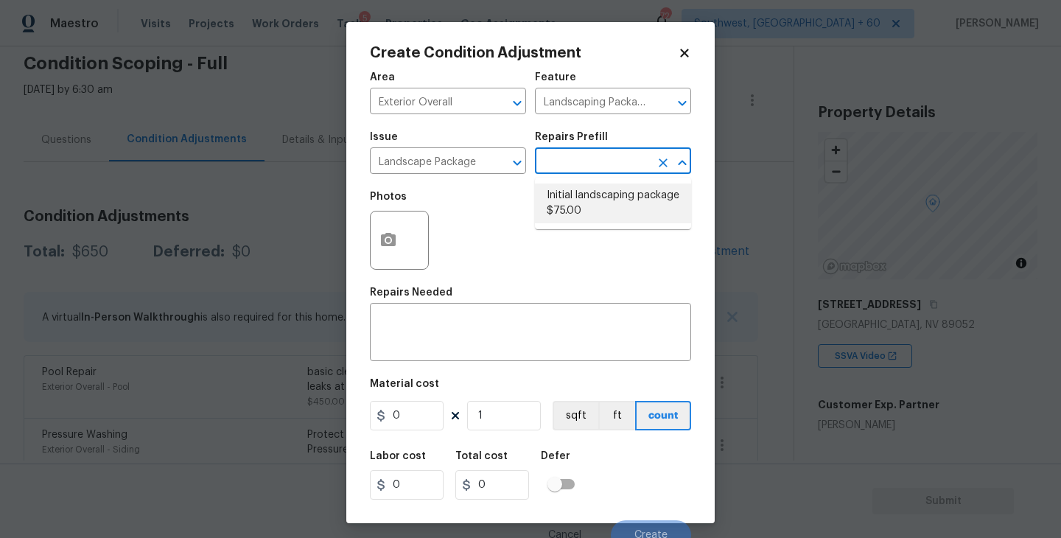
click at [605, 211] on li "Initial landscaping package $75.00" at bounding box center [613, 203] width 156 height 40
type input "Home Readiness Packages"
type textarea "Mowing of grass up to 6" in height. Mow, edge along driveways & sidewalks, trim…"
type input "75"
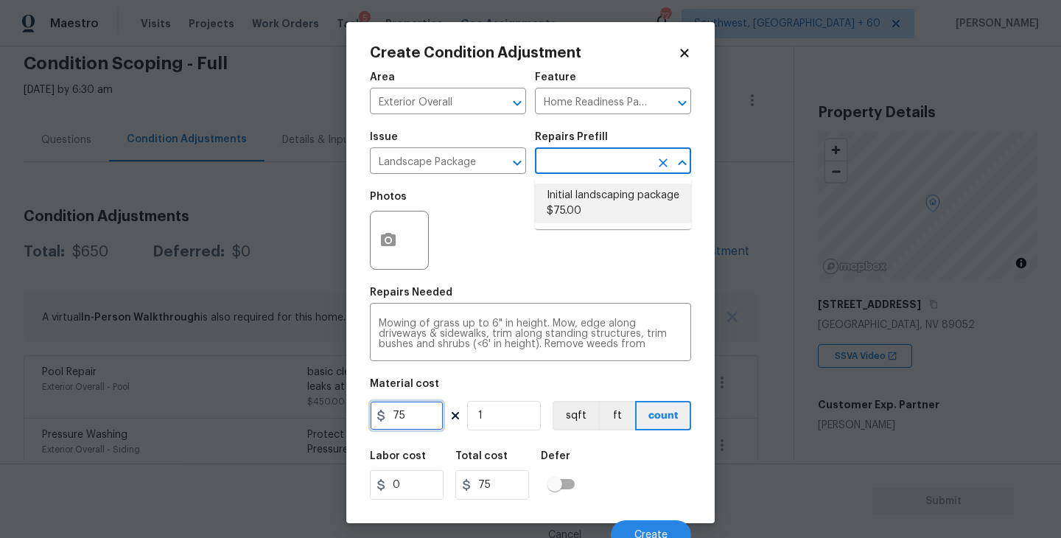
drag, startPoint x: 424, startPoint y: 416, endPoint x: 362, endPoint y: 414, distance: 61.9
click at [362, 414] on div "Create Condition Adjustment Area Exterior Overall ​ Feature Home Readiness Pack…" at bounding box center [530, 272] width 368 height 501
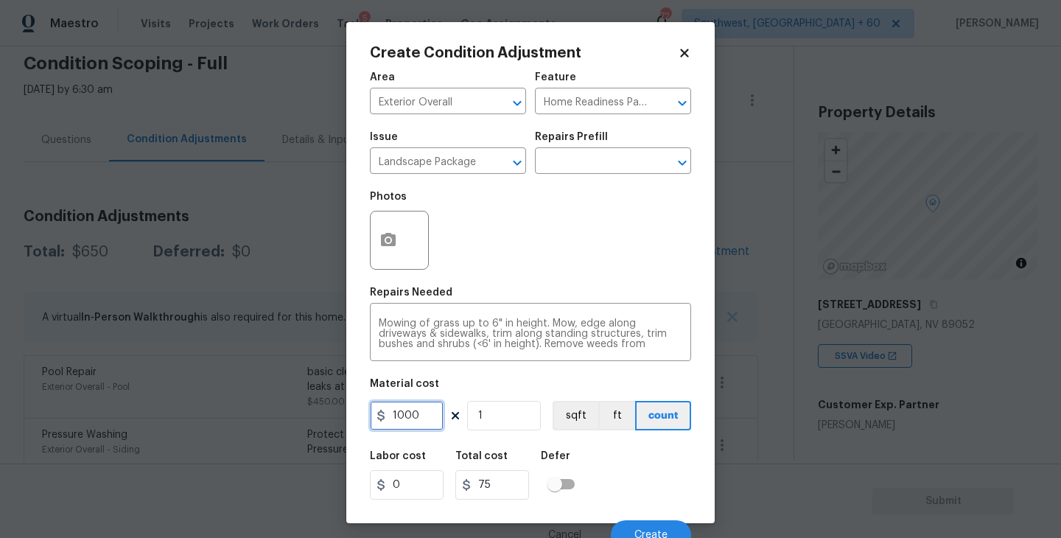
type input "1000"
click at [393, 237] on icon "button" at bounding box center [388, 239] width 15 height 13
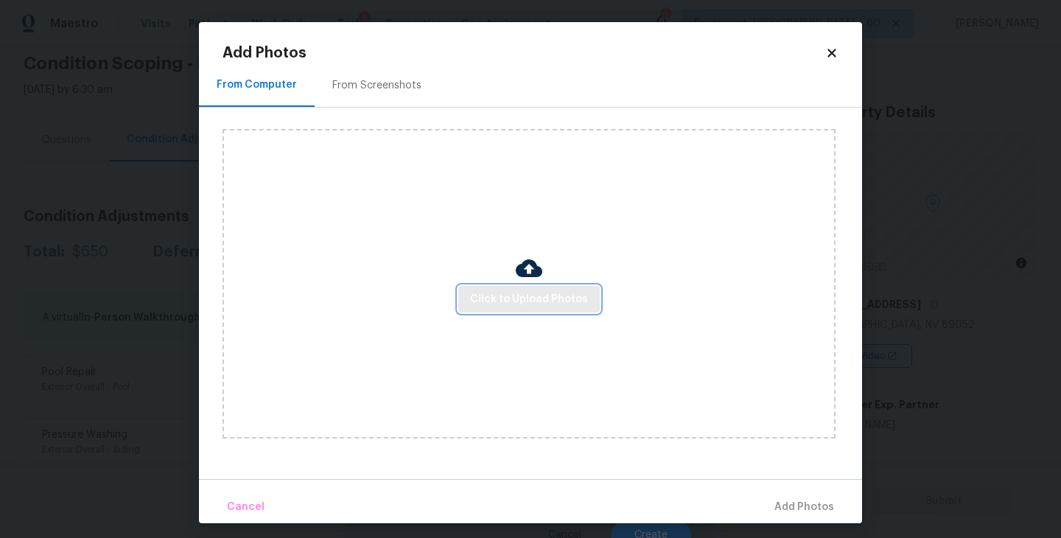
drag, startPoint x: 393, startPoint y: 237, endPoint x: 509, endPoint y: 293, distance: 129.2
click at [509, 293] on span "Click to Upload Photos" at bounding box center [529, 299] width 118 height 18
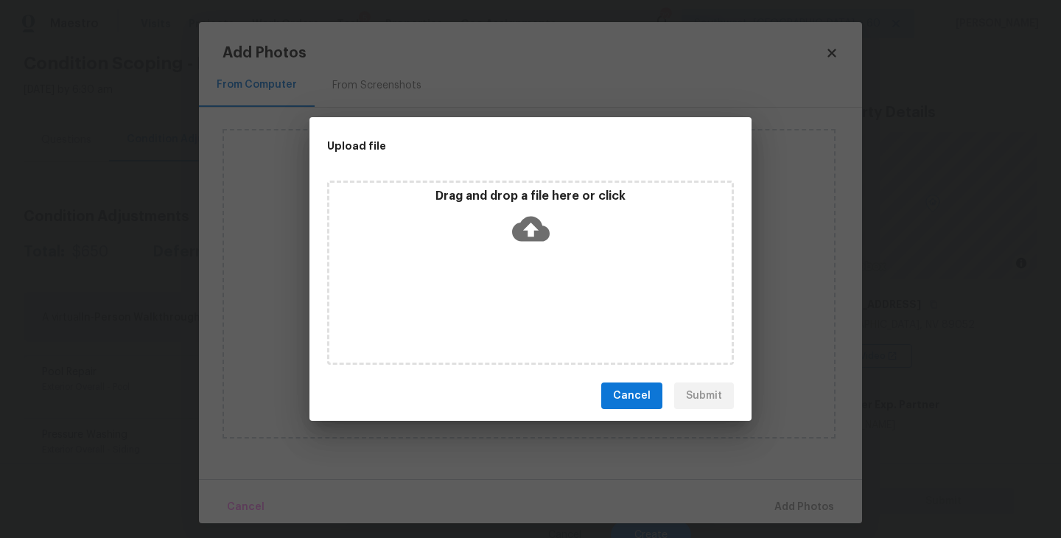
click at [517, 265] on div "Drag and drop a file here or click" at bounding box center [530, 273] width 407 height 184
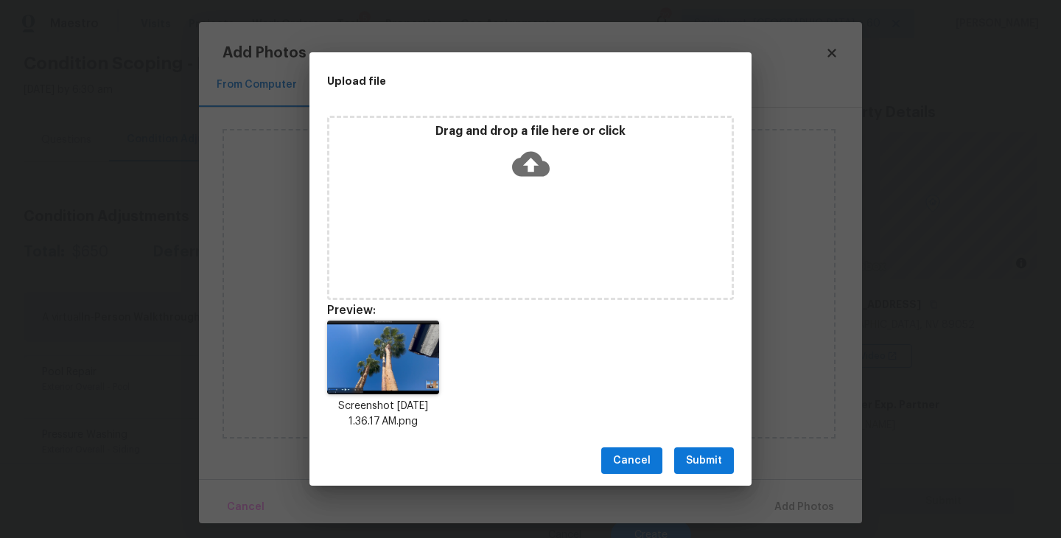
click at [701, 459] on span "Submit" at bounding box center [704, 461] width 36 height 18
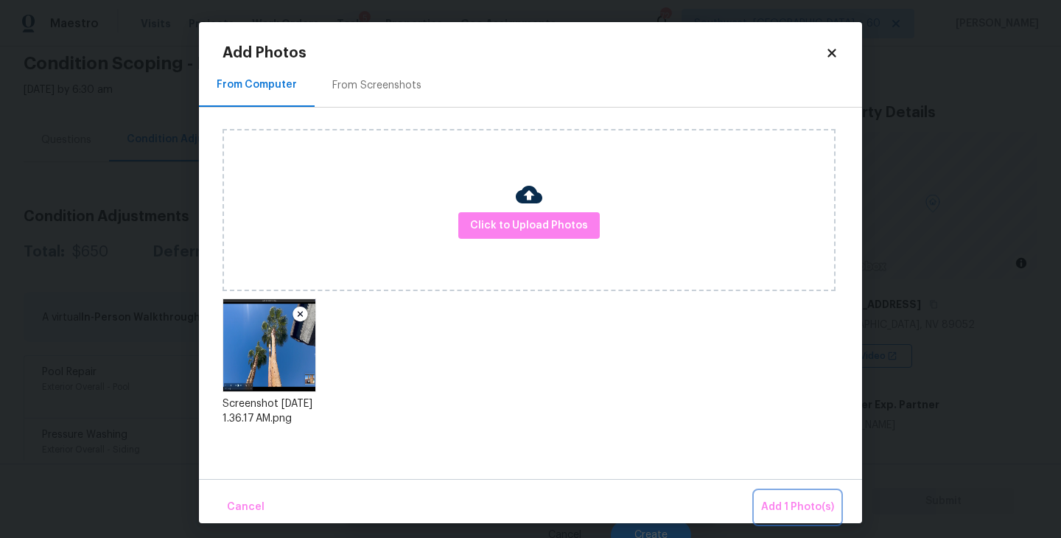
click at [776, 507] on span "Add 1 Photo(s)" at bounding box center [797, 507] width 73 height 18
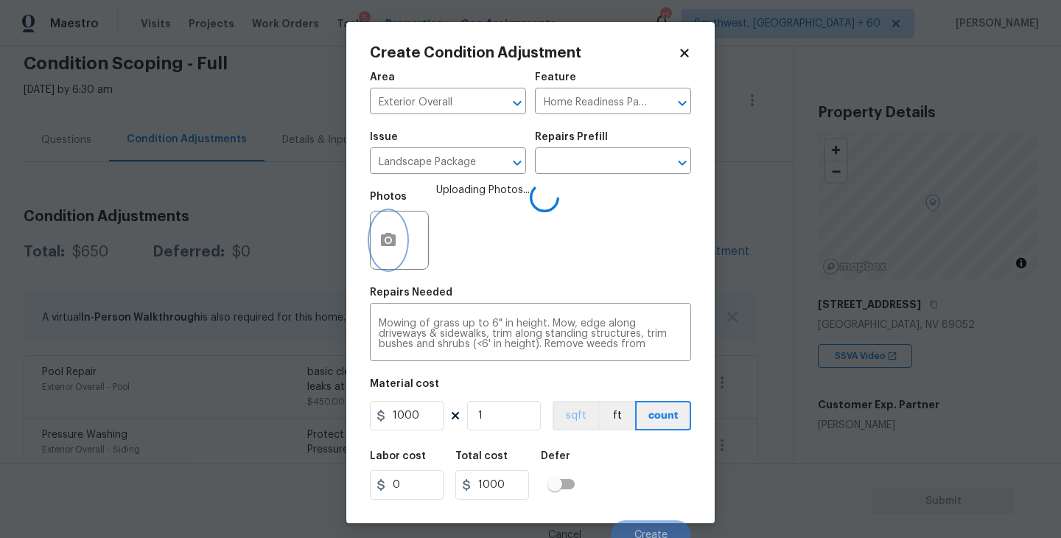
scroll to position [13, 0]
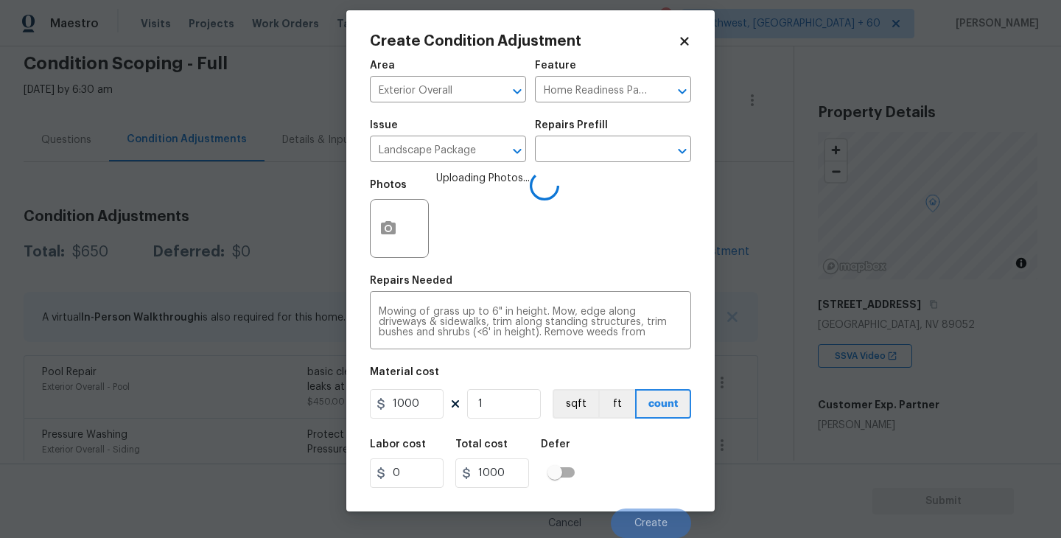
click at [608, 440] on div "Labor cost 0 Total cost 1000 Defer" at bounding box center [530, 463] width 321 height 66
click at [627, 442] on div "Labor cost 0 Total cost 1000 Defer" at bounding box center [530, 463] width 321 height 66
click at [637, 464] on div "Labor cost 0 Total cost 1000 Defer" at bounding box center [530, 463] width 321 height 66
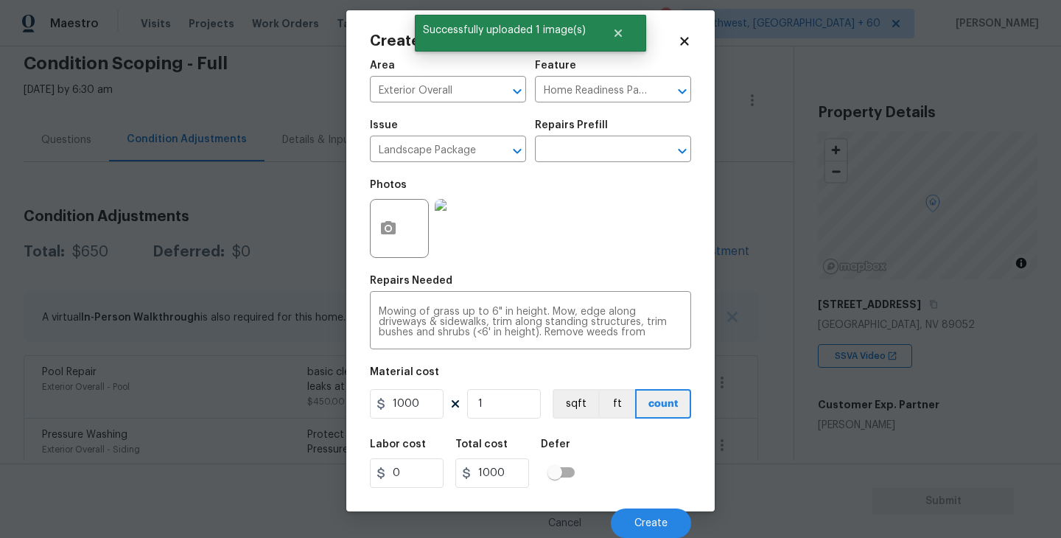
click at [647, 502] on div "Cancel Create" at bounding box center [530, 517] width 321 height 41
click at [646, 522] on span "Create" at bounding box center [650, 523] width 33 height 11
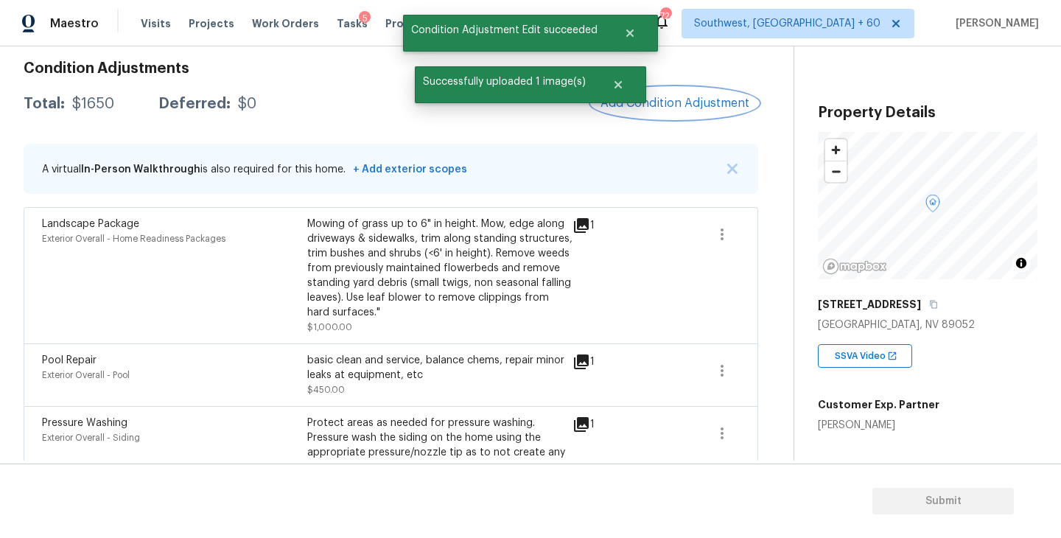
scroll to position [171, 0]
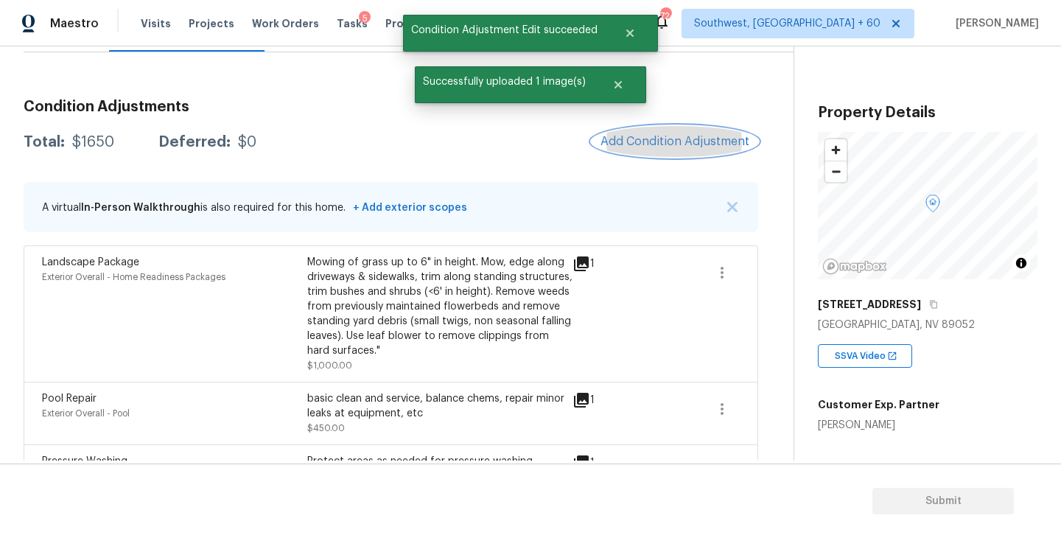
click at [651, 139] on span "Add Condition Adjustment" at bounding box center [675, 141] width 149 height 13
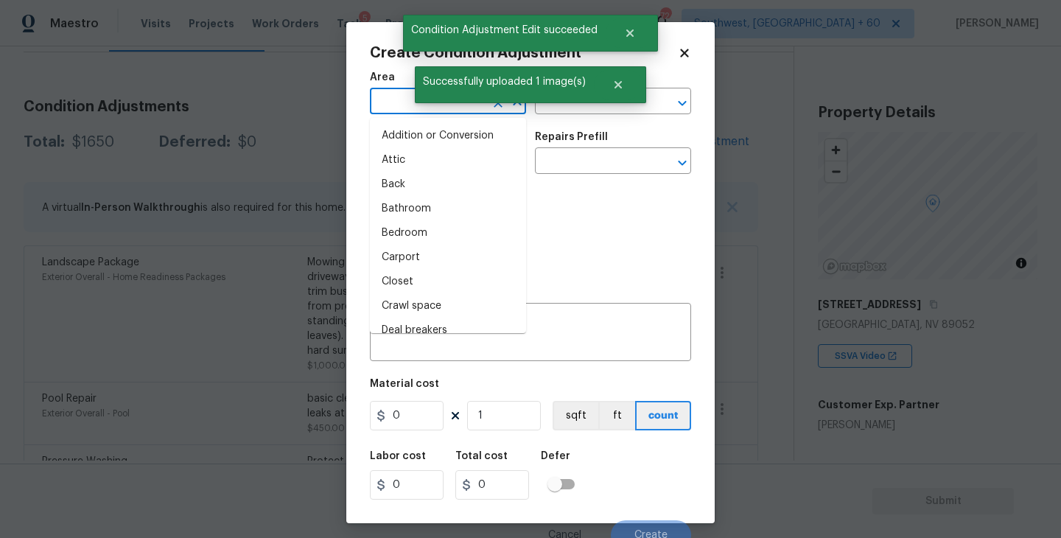
click at [384, 104] on input "text" at bounding box center [427, 102] width 115 height 23
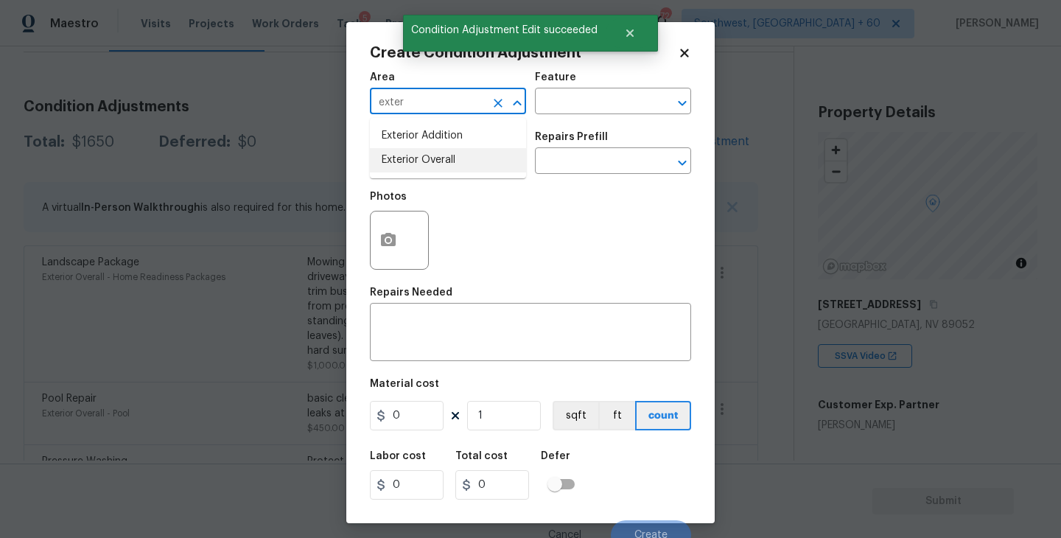
click at [422, 168] on li "Exterior Overall" at bounding box center [448, 160] width 156 height 24
type input "Exterior Overall"
click at [422, 168] on input "text" at bounding box center [427, 162] width 115 height 23
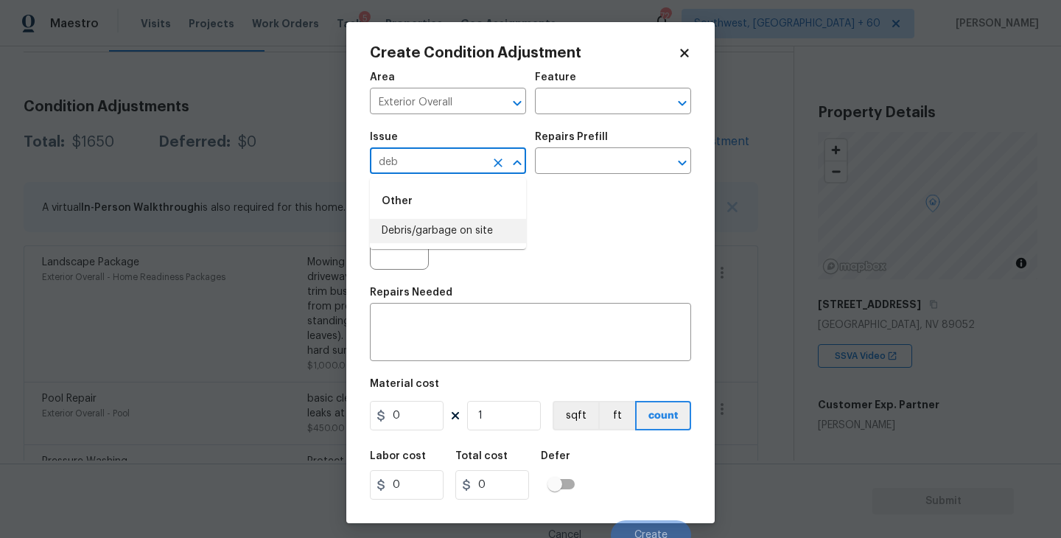
click at [437, 232] on li "Debris/garbage on site" at bounding box center [448, 231] width 156 height 24
type input "Debris/garbage on site"
click at [564, 169] on input "text" at bounding box center [592, 162] width 115 height 23
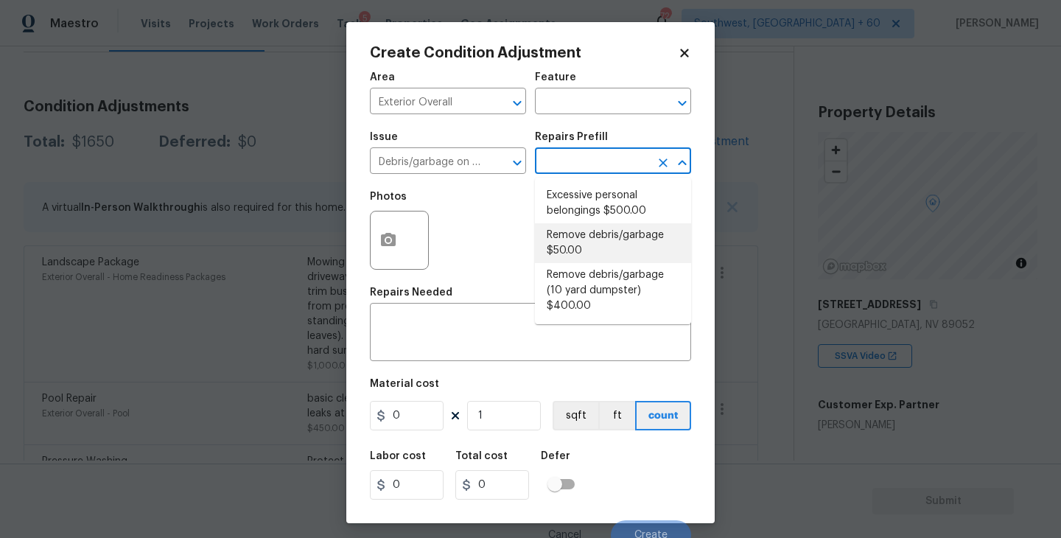
click at [592, 236] on li "Remove debris/garbage $50.00" at bounding box center [613, 243] width 156 height 40
type textarea "Remove, haul off, and properly dispose of any debris left by seller to offsite …"
type input "50"
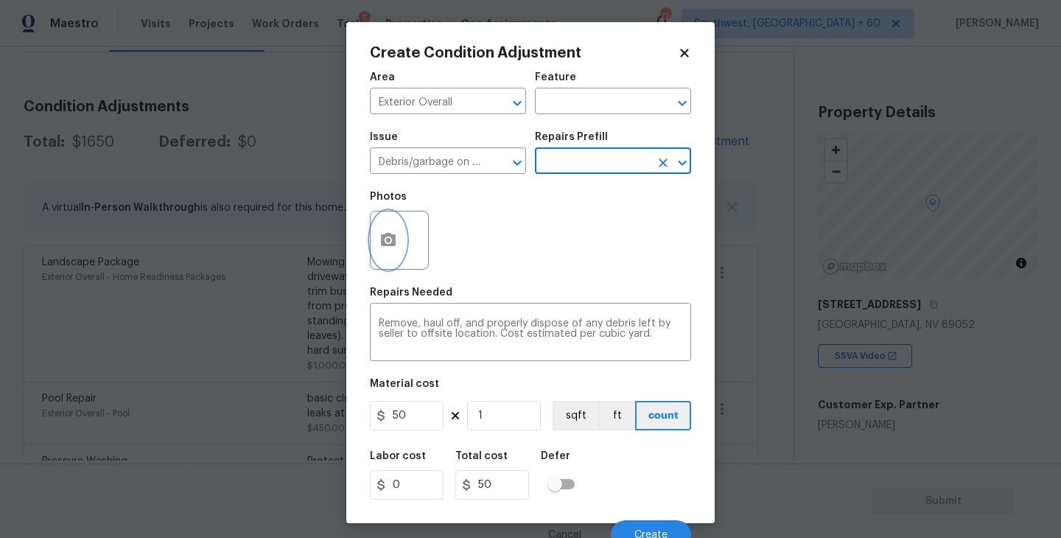
click at [387, 247] on icon "button" at bounding box center [388, 240] width 18 height 18
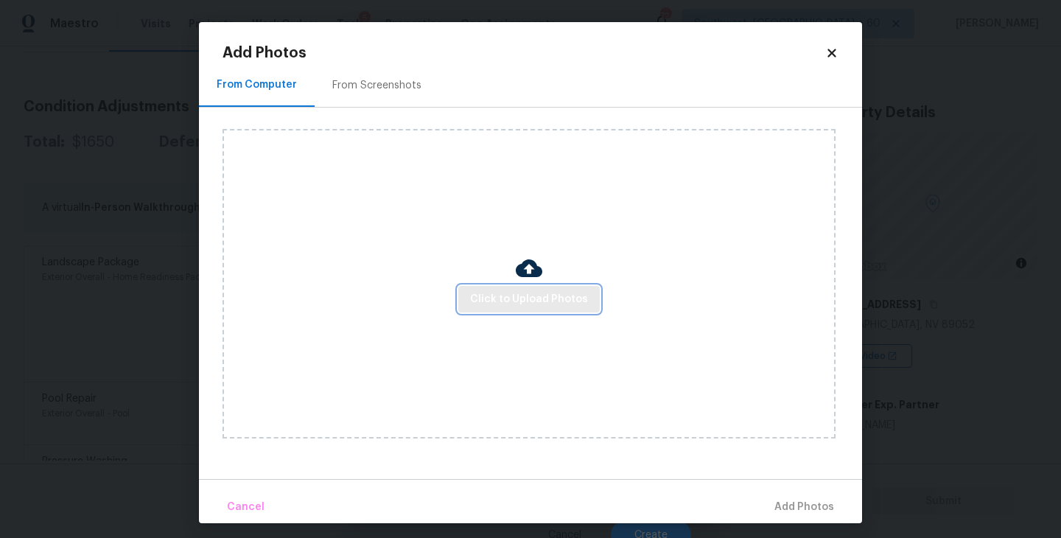
click at [514, 299] on span "Click to Upload Photos" at bounding box center [529, 299] width 118 height 18
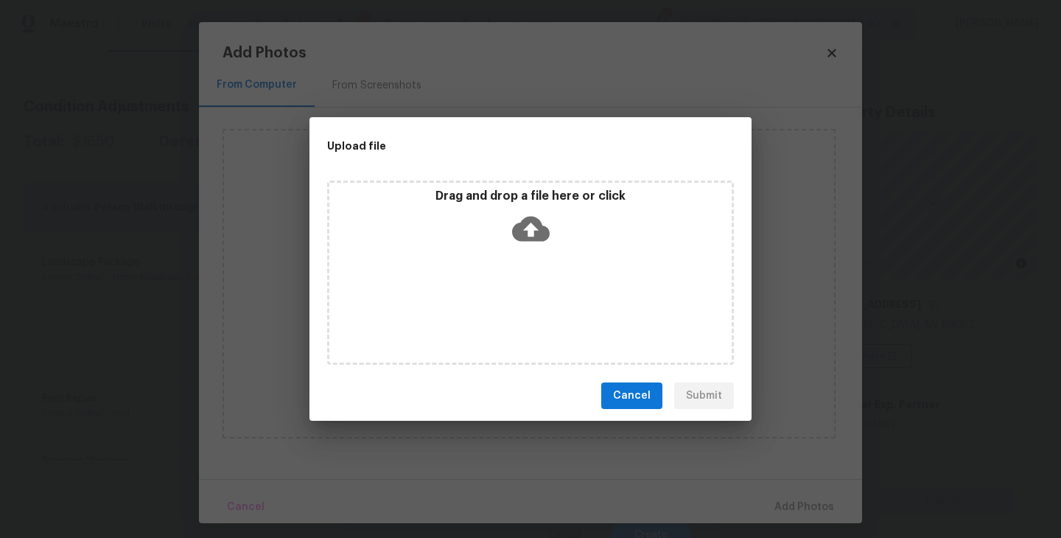
click at [519, 274] on div "Drag and drop a file here or click" at bounding box center [530, 273] width 407 height 184
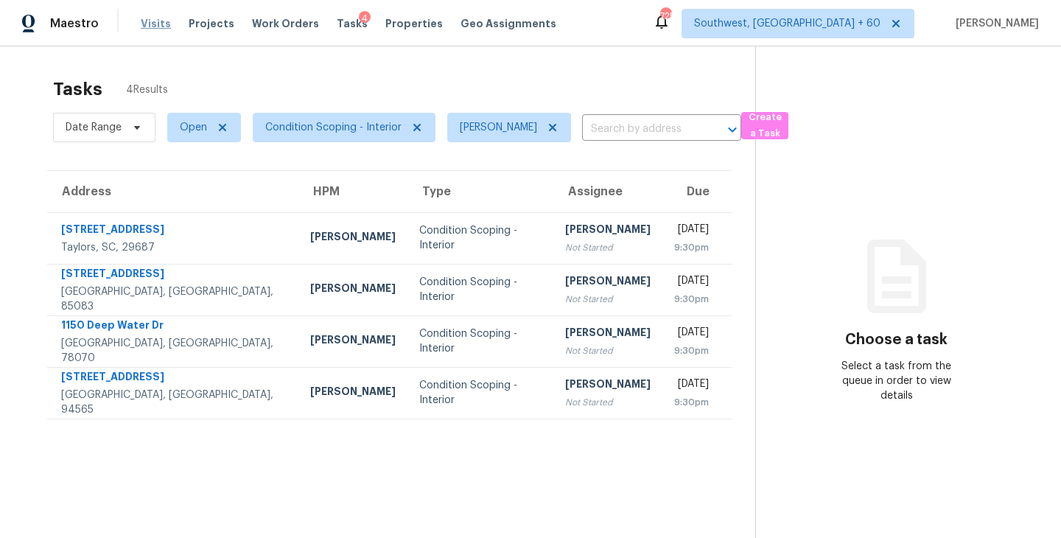
click at [157, 23] on span "Visits" at bounding box center [156, 23] width 30 height 15
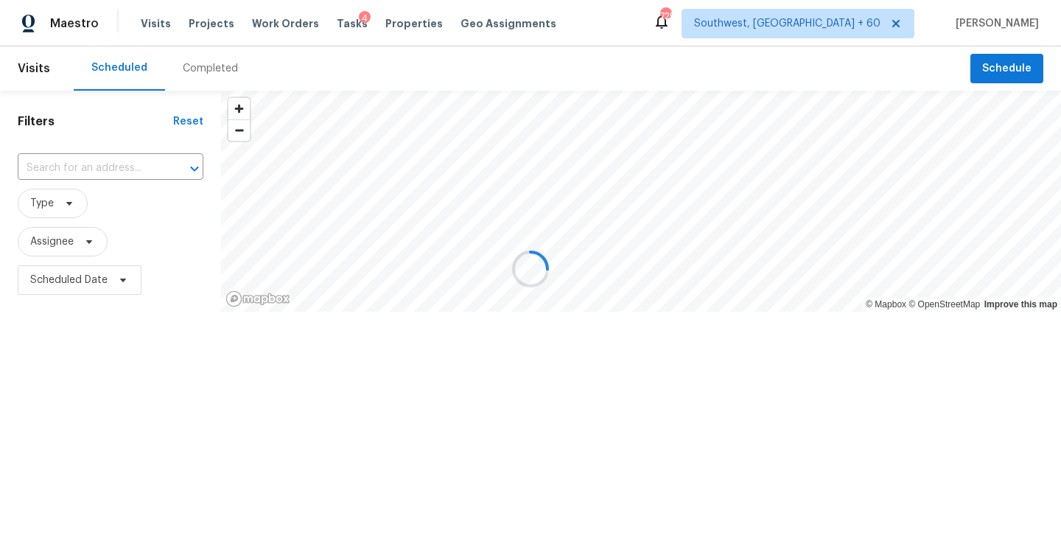
click at [198, 66] on div at bounding box center [530, 269] width 1061 height 538
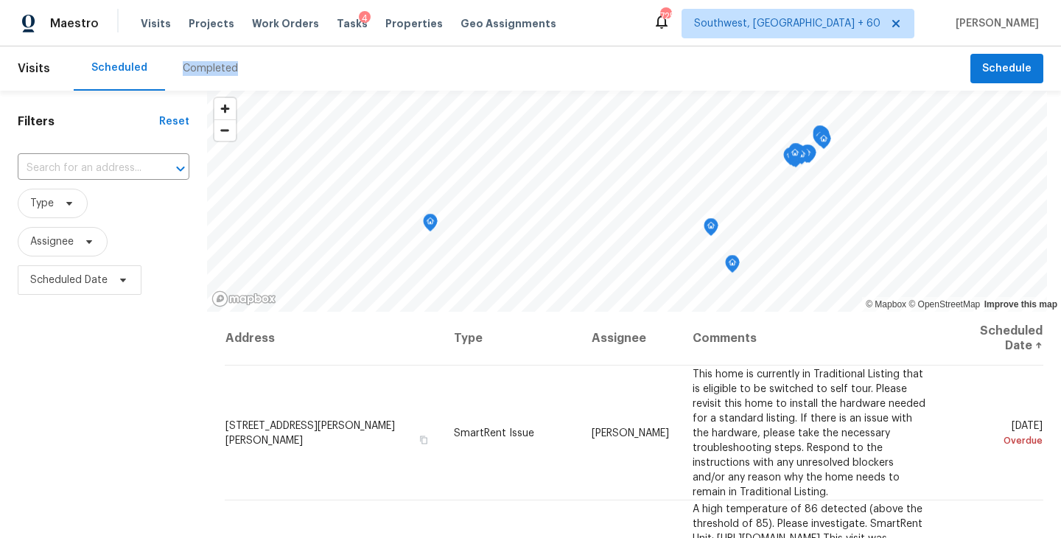
click at [198, 66] on div "Completed" at bounding box center [210, 68] width 55 height 15
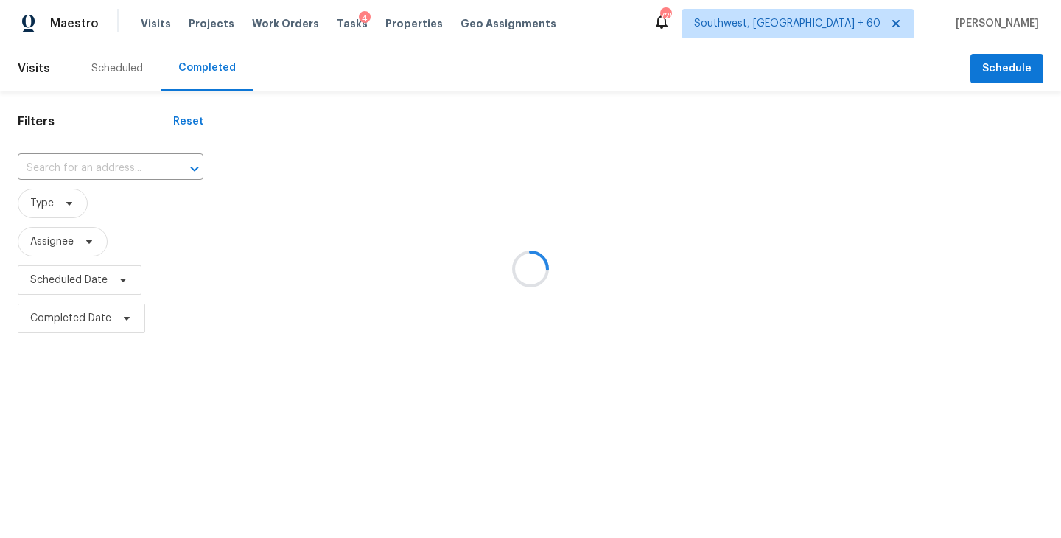
click at [118, 155] on div at bounding box center [530, 269] width 1061 height 538
click at [118, 172] on div at bounding box center [530, 269] width 1061 height 538
click at [117, 169] on div at bounding box center [530, 269] width 1061 height 538
click at [101, 167] on div at bounding box center [530, 269] width 1061 height 538
click at [100, 167] on div at bounding box center [530, 269] width 1061 height 538
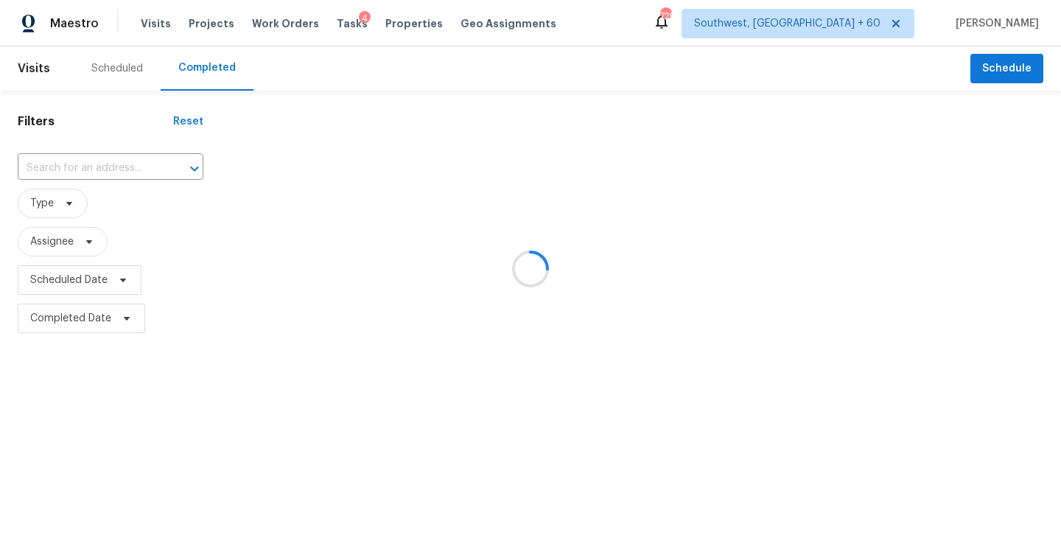
click at [87, 167] on div at bounding box center [530, 269] width 1061 height 538
click at [89, 167] on div at bounding box center [530, 269] width 1061 height 538
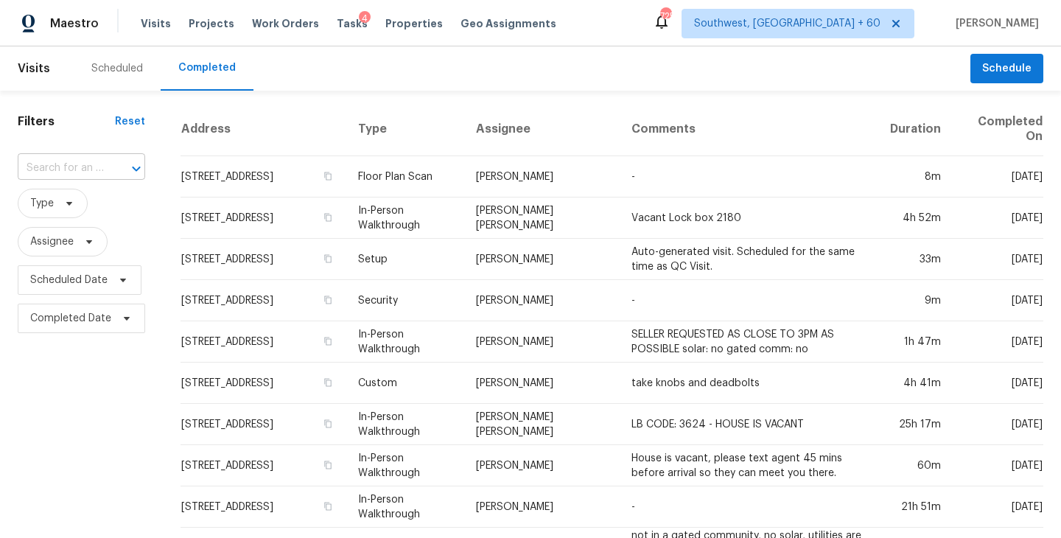
click at [90, 167] on input "text" at bounding box center [61, 168] width 86 height 23
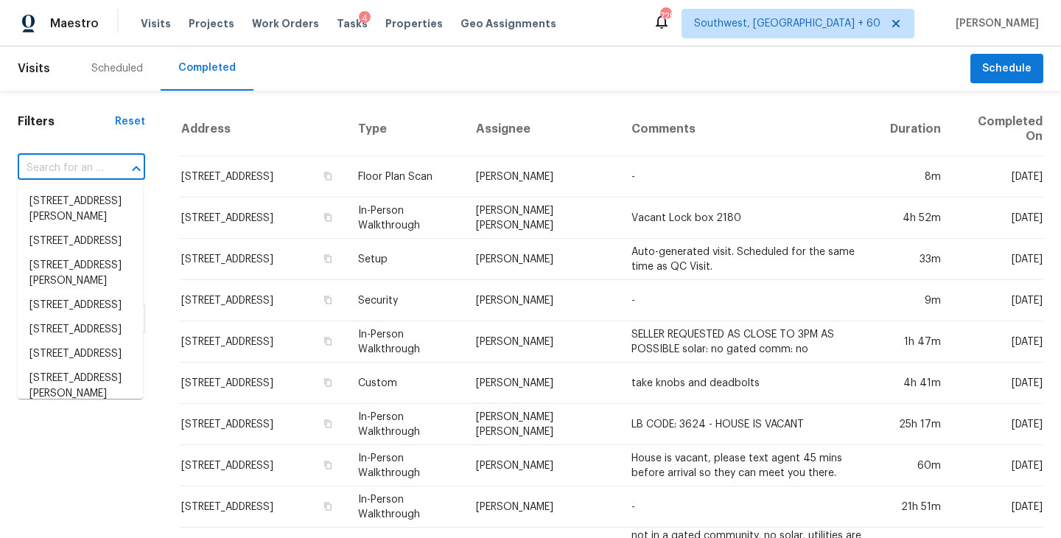
paste input "427 Fairhaven Dr, Taylors, SC 29687"
type input "427 Fairhaven Dr, Taylors, SC 29687"
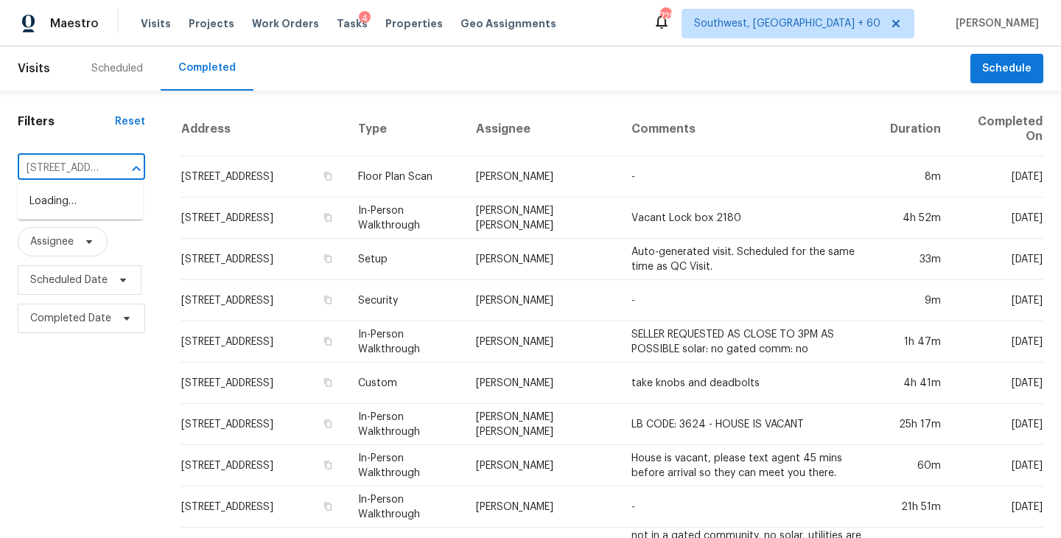
scroll to position [0, 95]
click at [88, 203] on li "427 Fairhaven Dr, Taylors, SC 29687" at bounding box center [80, 201] width 125 height 24
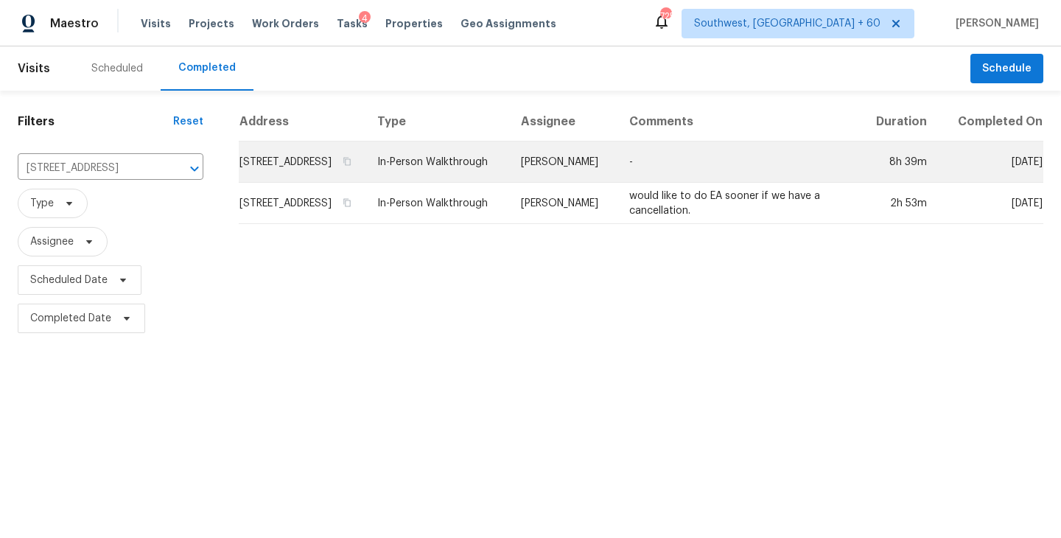
click at [701, 179] on td "-" at bounding box center [738, 161] width 242 height 41
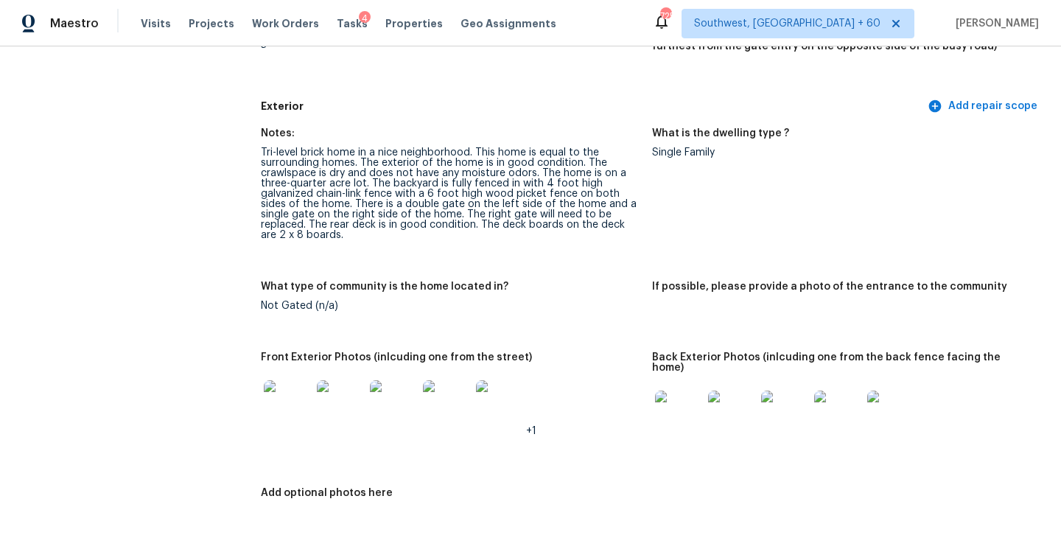
scroll to position [491, 0]
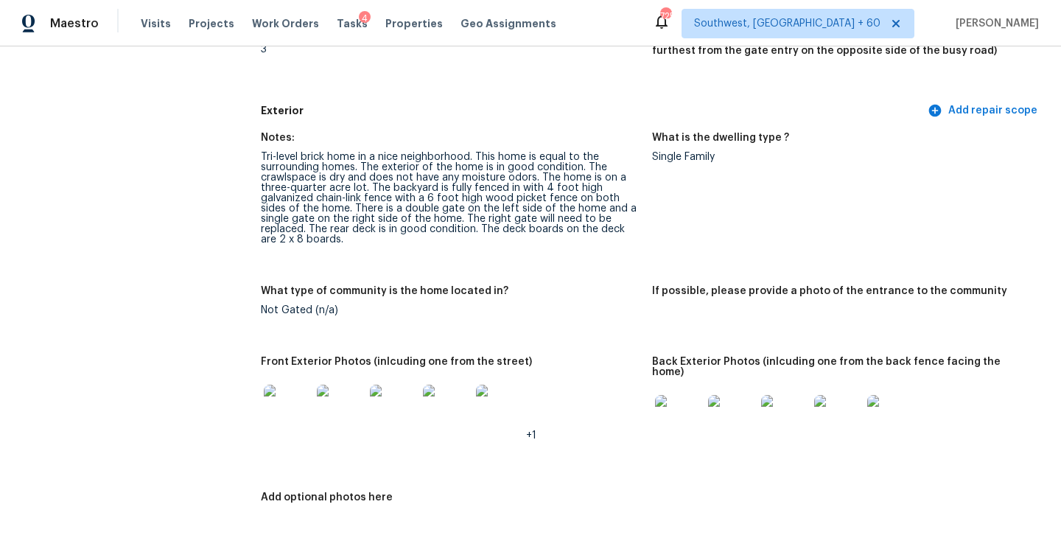
click at [671, 414] on img at bounding box center [678, 418] width 47 height 47
click at [305, 418] on img at bounding box center [287, 408] width 47 height 47
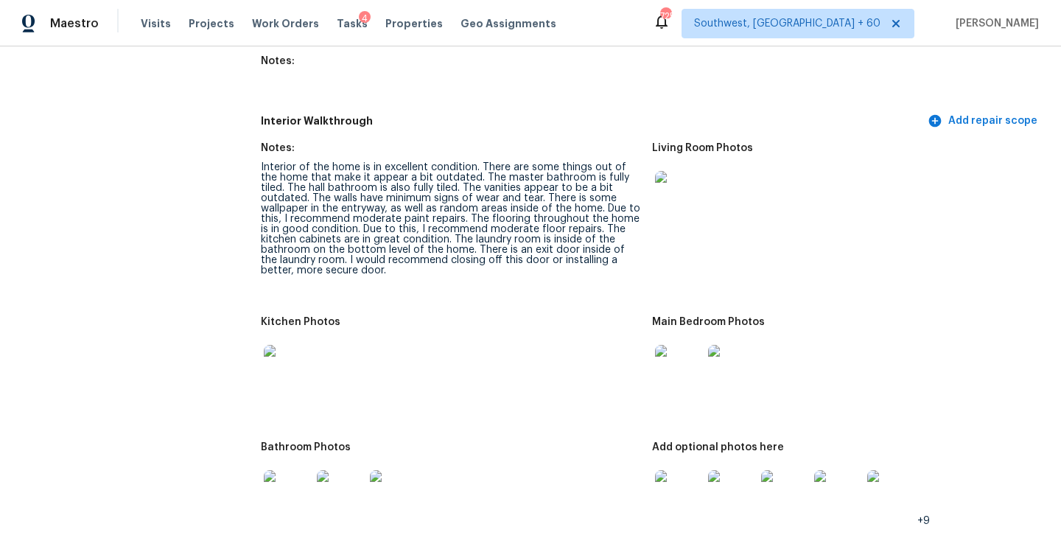
scroll to position [1793, 0]
click at [680, 183] on img at bounding box center [678, 193] width 47 height 47
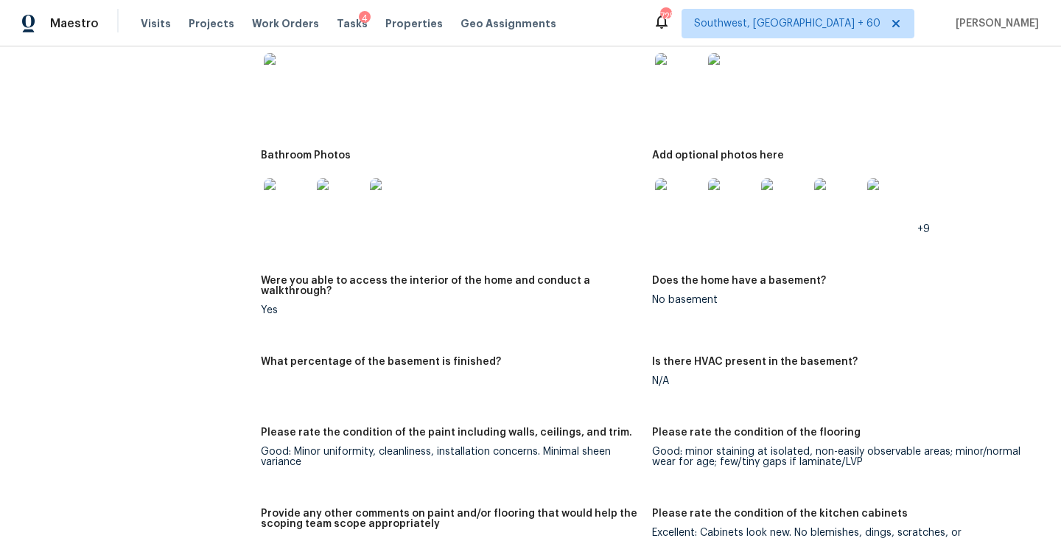
scroll to position [1945, 0]
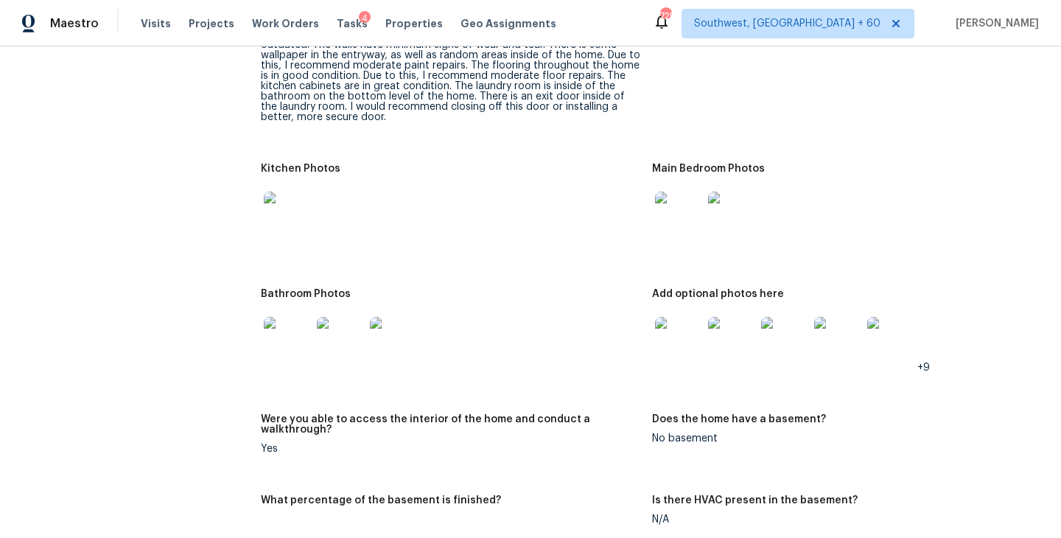
click at [650, 206] on figure "Kitchen Photos" at bounding box center [456, 218] width 391 height 108
click at [679, 204] on img at bounding box center [678, 215] width 47 height 47
click at [673, 335] on img at bounding box center [678, 340] width 47 height 47
click at [295, 320] on img at bounding box center [287, 340] width 47 height 47
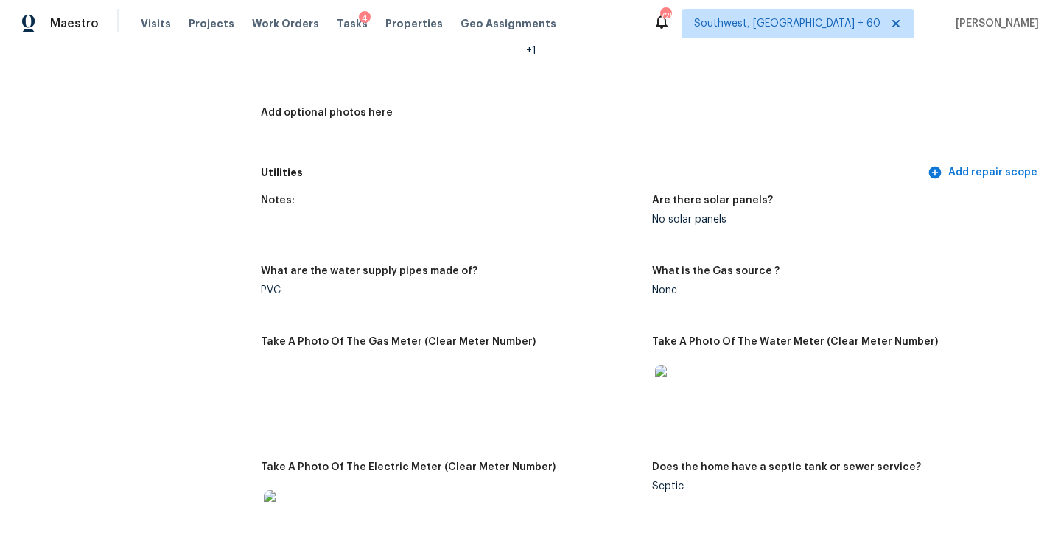
scroll to position [0, 0]
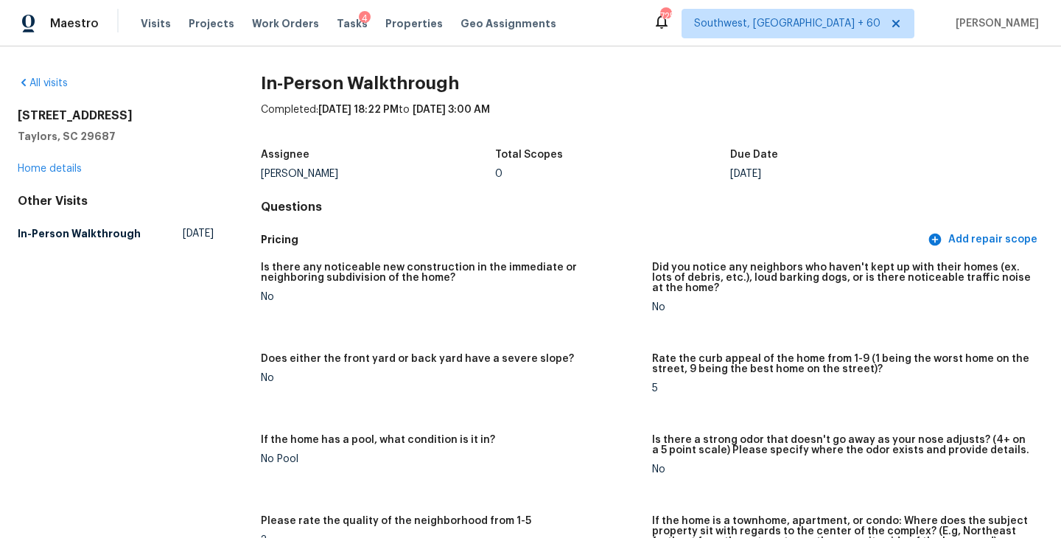
click at [43, 77] on div "All visits" at bounding box center [116, 83] width 196 height 15
click at [49, 82] on link "All visits" at bounding box center [43, 83] width 50 height 10
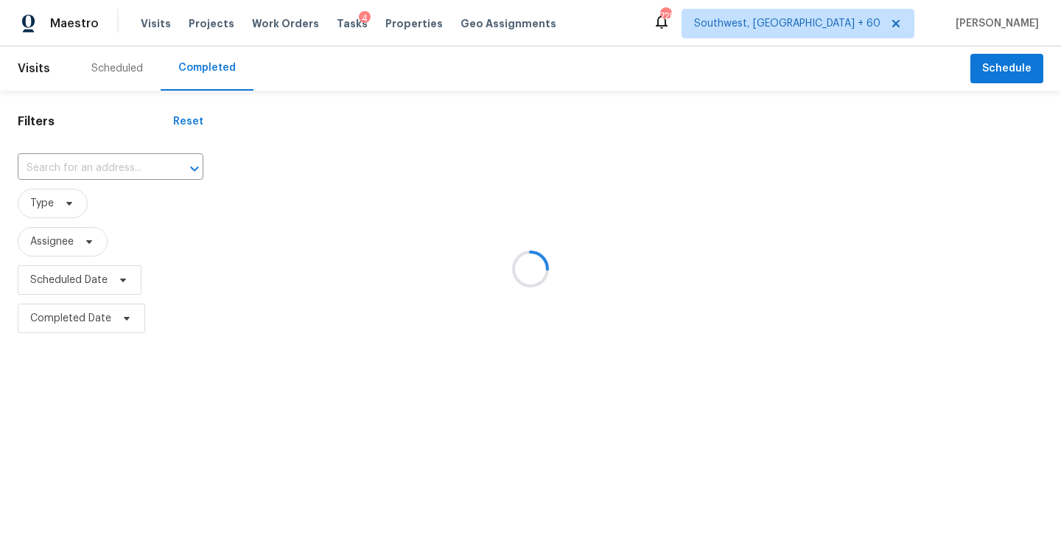
click at [97, 164] on div at bounding box center [530, 269] width 1061 height 538
click at [97, 165] on div at bounding box center [530, 269] width 1061 height 538
click at [99, 168] on div at bounding box center [530, 269] width 1061 height 538
click at [99, 167] on div at bounding box center [530, 269] width 1061 height 538
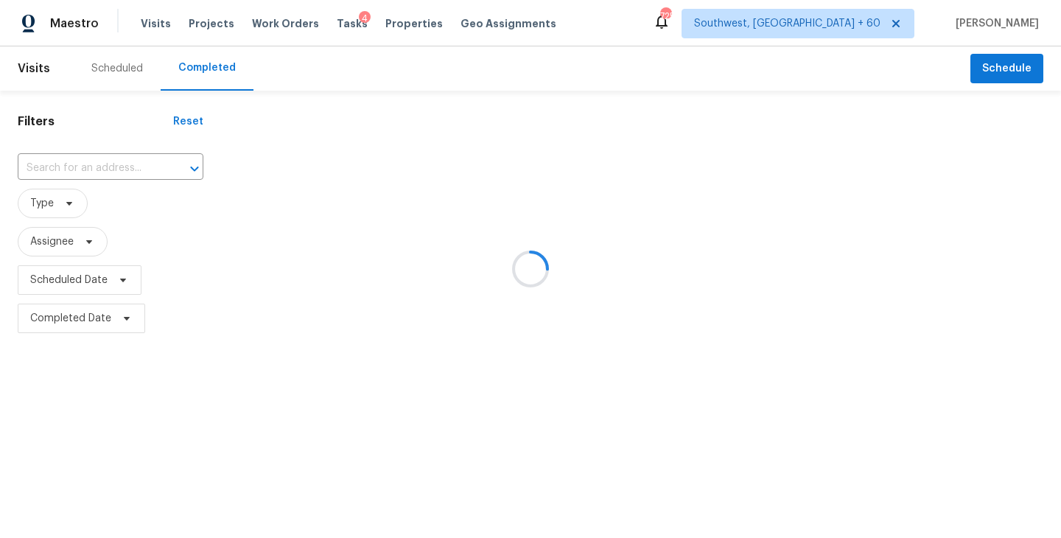
click at [98, 167] on div at bounding box center [530, 269] width 1061 height 538
click at [84, 167] on div at bounding box center [530, 269] width 1061 height 538
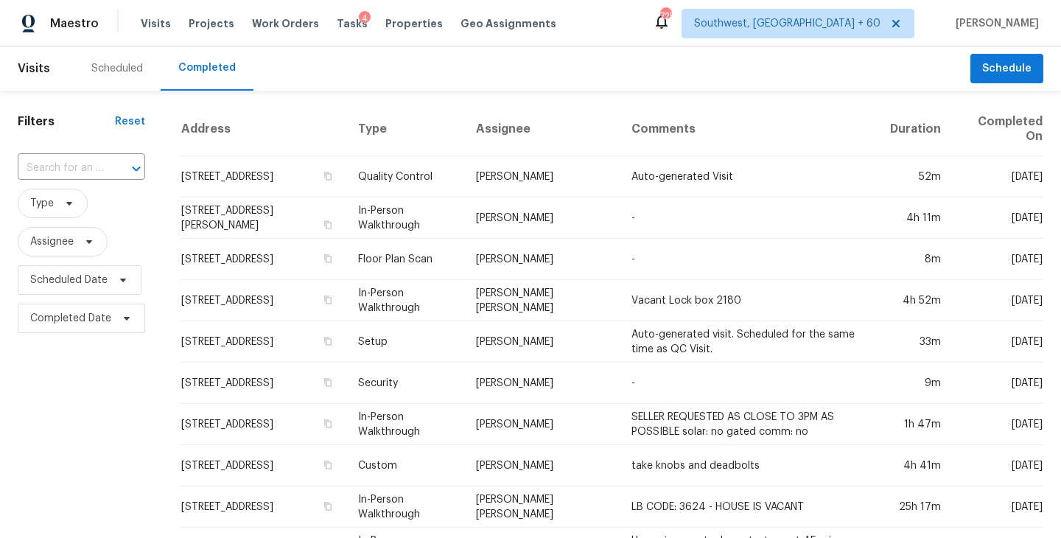
click at [84, 167] on input "text" at bounding box center [61, 168] width 86 height 23
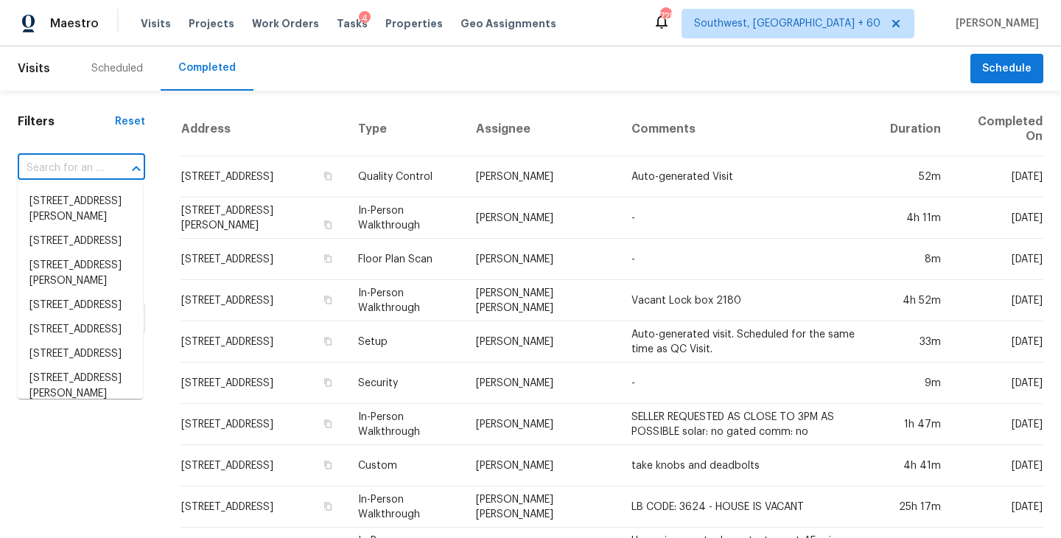
paste input "25801 N 65th Dr, Phoenix, AZ 85083"
type input "25801 N 65th Dr, Phoenix, AZ 85083"
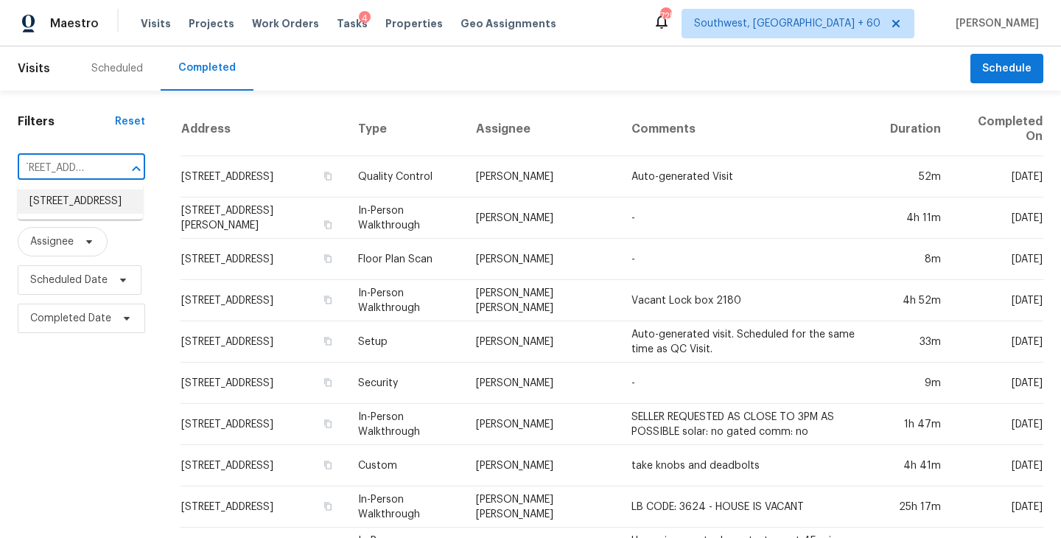
click at [87, 211] on li "25801 N 65th Dr, Phoenix, AZ 85083" at bounding box center [80, 201] width 125 height 24
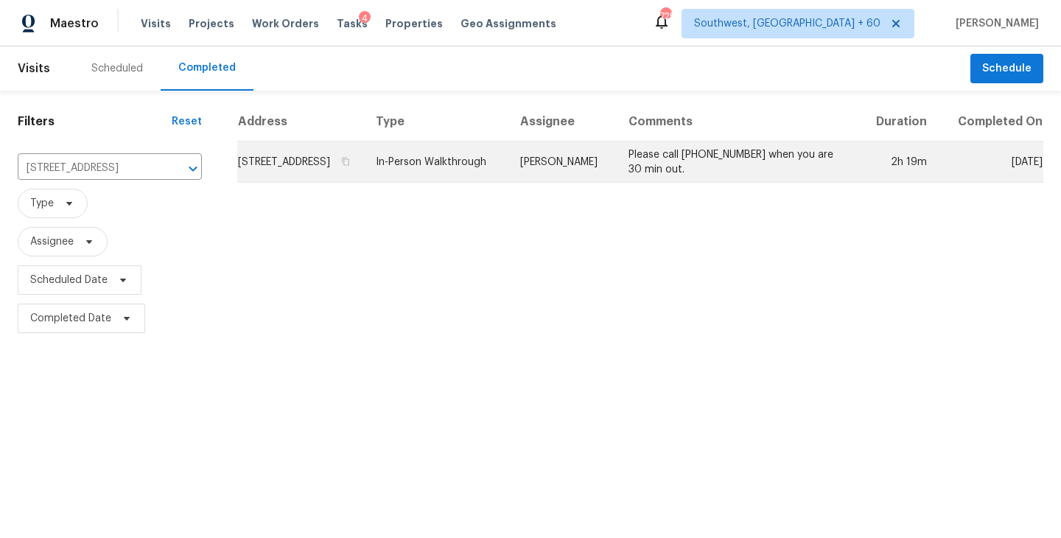
click at [508, 179] on td "In-Person Walkthrough" at bounding box center [436, 161] width 144 height 41
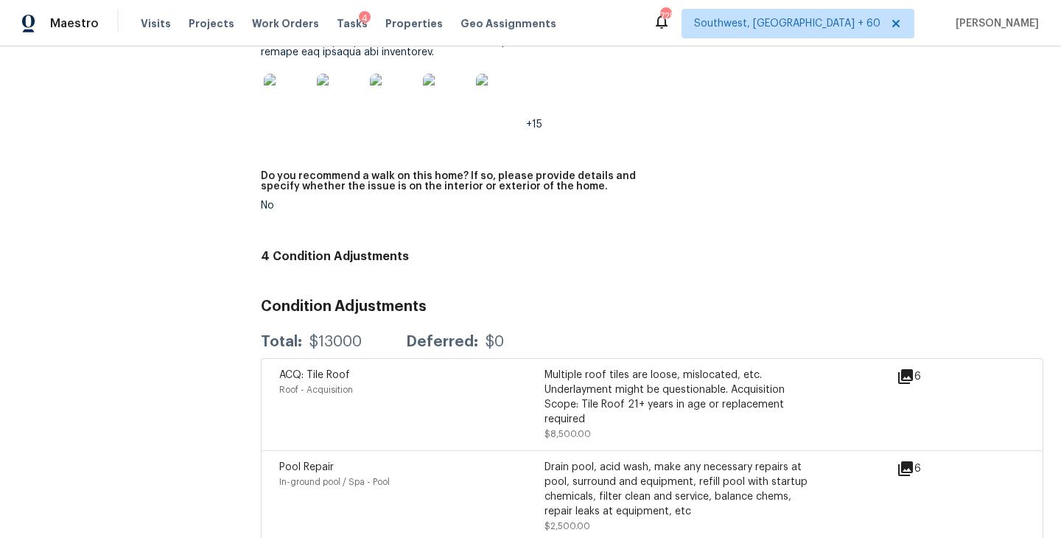
scroll to position [3987, 0]
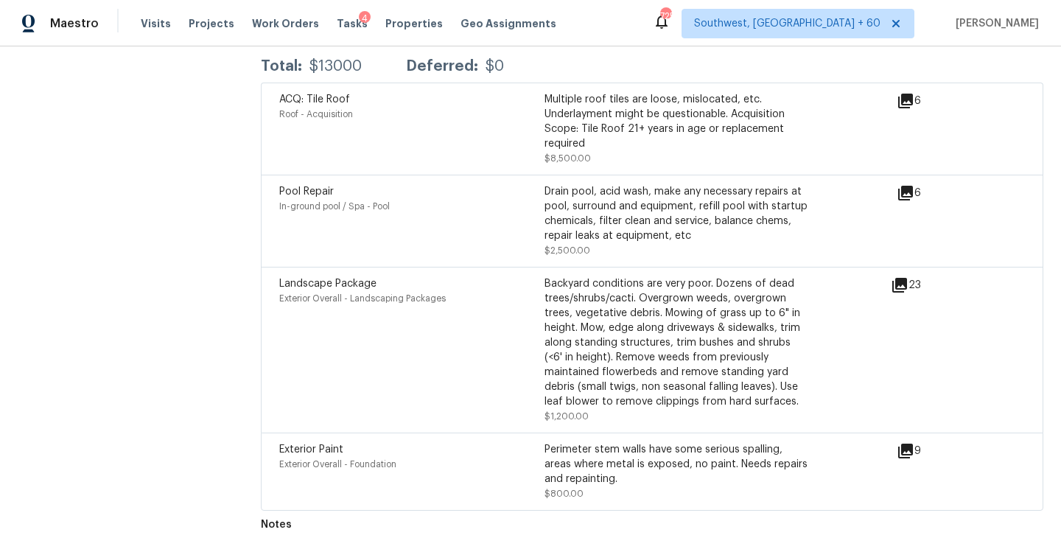
click at [901, 278] on icon at bounding box center [899, 285] width 15 height 15
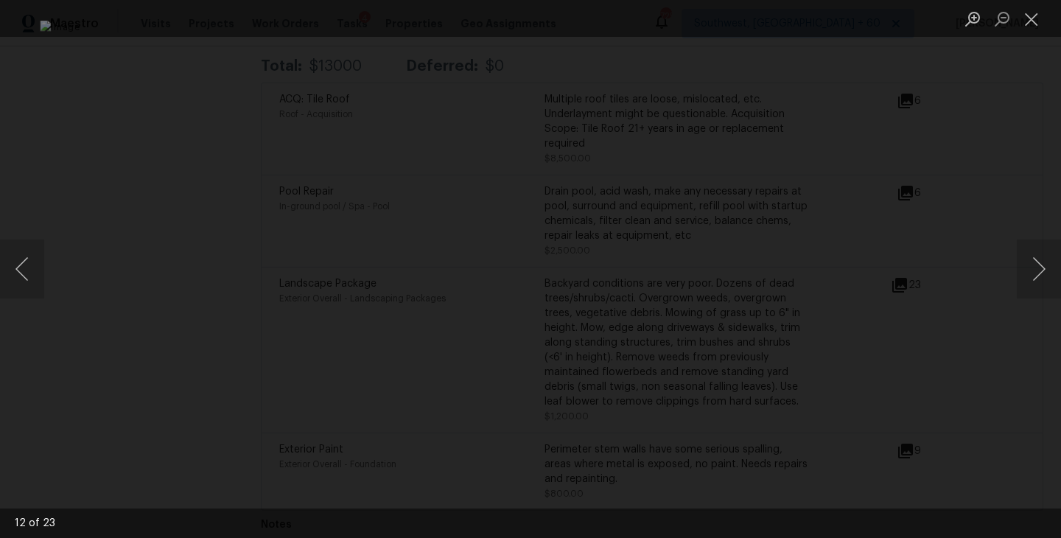
click at [984, 223] on div "Lightbox" at bounding box center [530, 269] width 1061 height 538
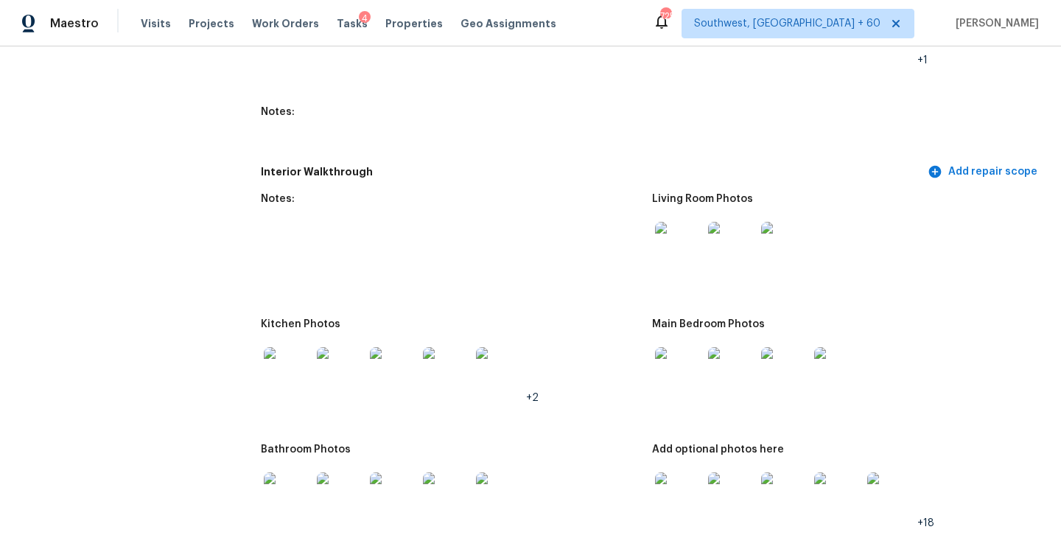
scroll to position [1820, 0]
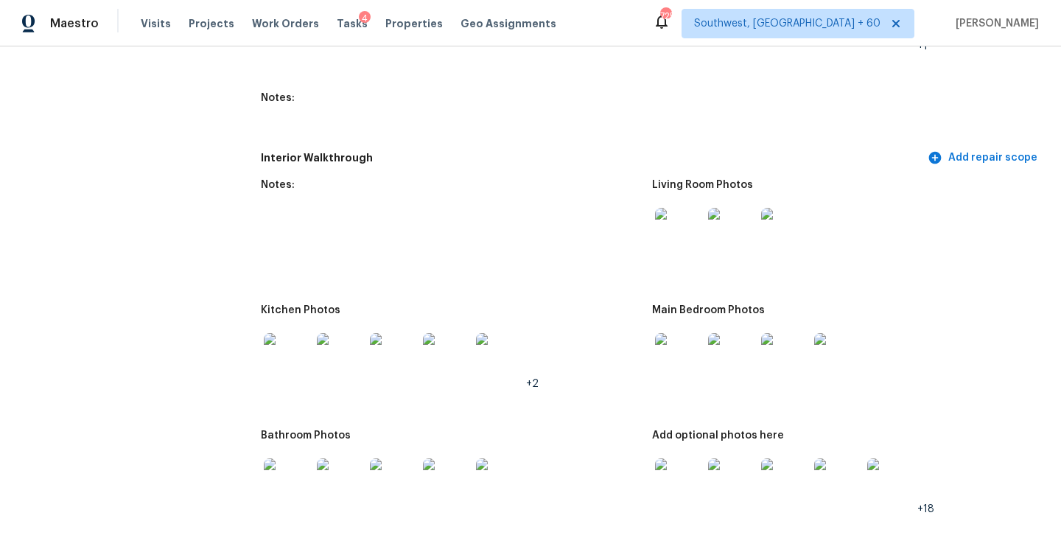
click at [705, 236] on div at bounding box center [731, 231] width 53 height 65
click at [687, 233] on img at bounding box center [678, 231] width 47 height 47
click at [683, 356] on img at bounding box center [678, 356] width 47 height 47
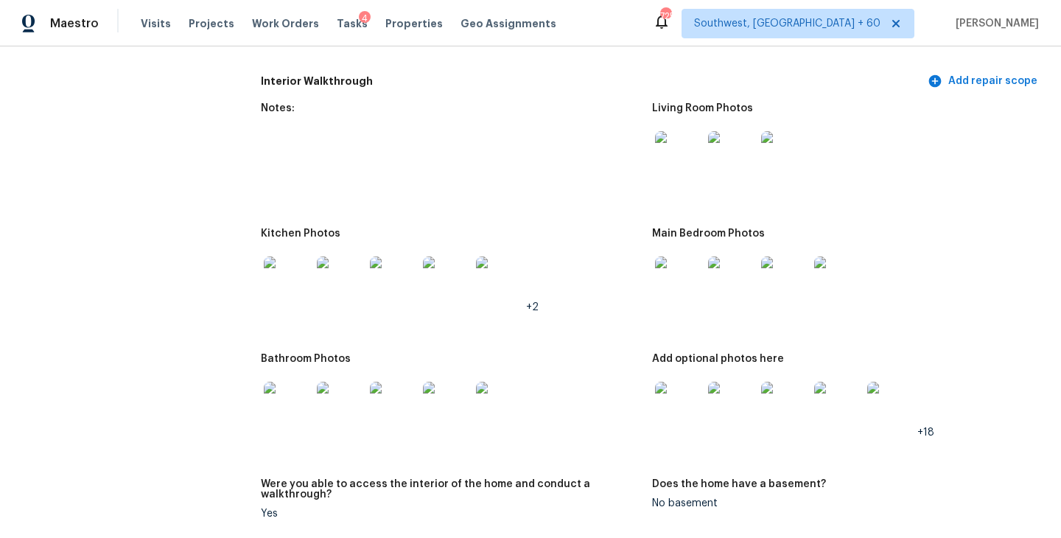
scroll to position [1908, 0]
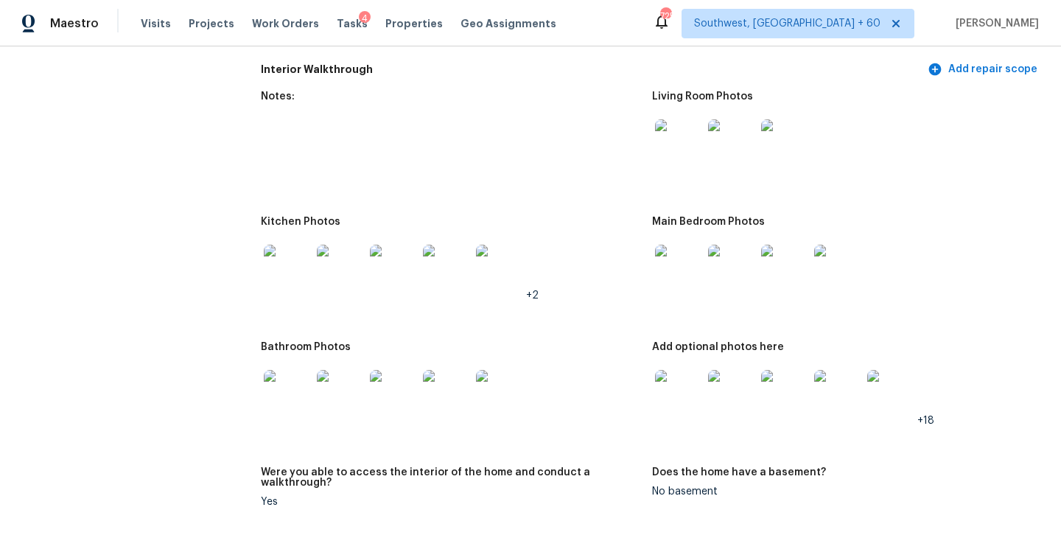
click at [661, 385] on img at bounding box center [678, 393] width 47 height 47
click at [290, 381] on img at bounding box center [287, 393] width 47 height 47
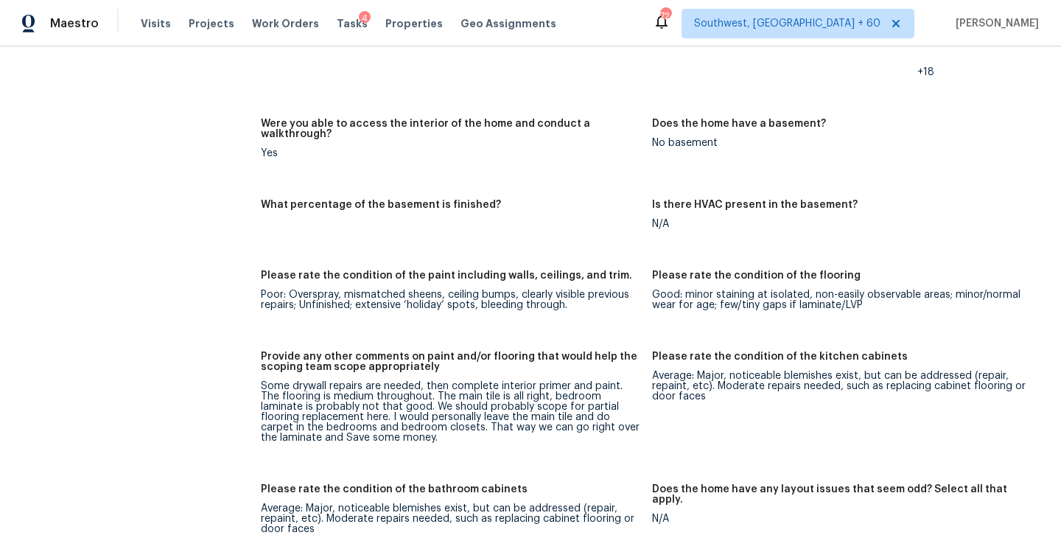
scroll to position [2437, 0]
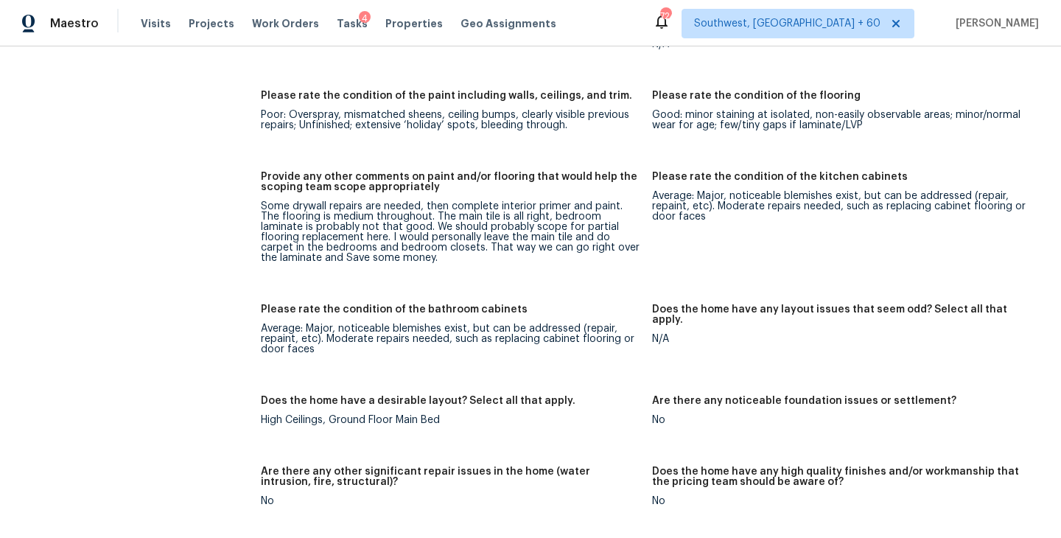
click at [513, 236] on div "Some drywall repairs are needed, then complete interior primer and paint. The f…" at bounding box center [450, 232] width 379 height 62
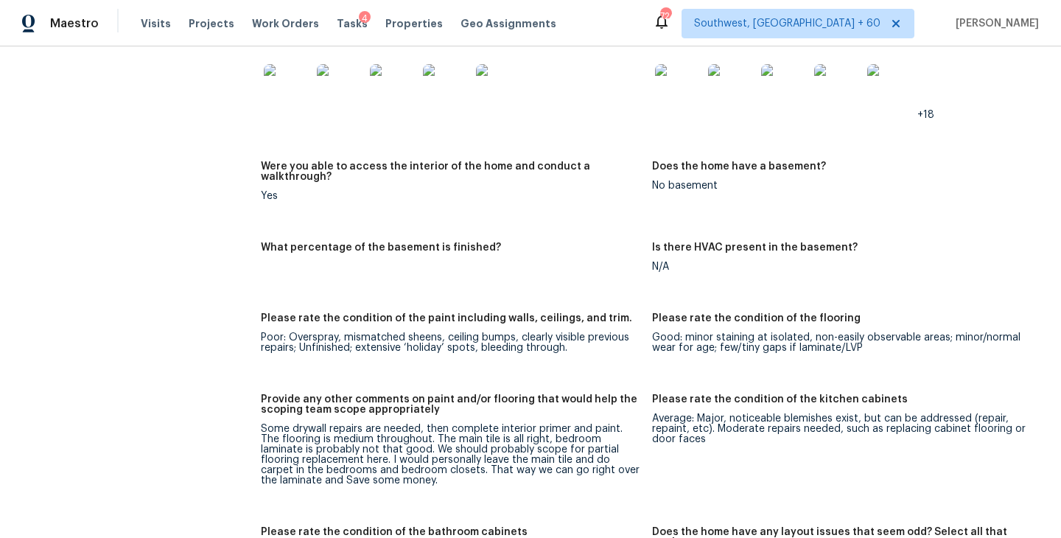
scroll to position [2029, 0]
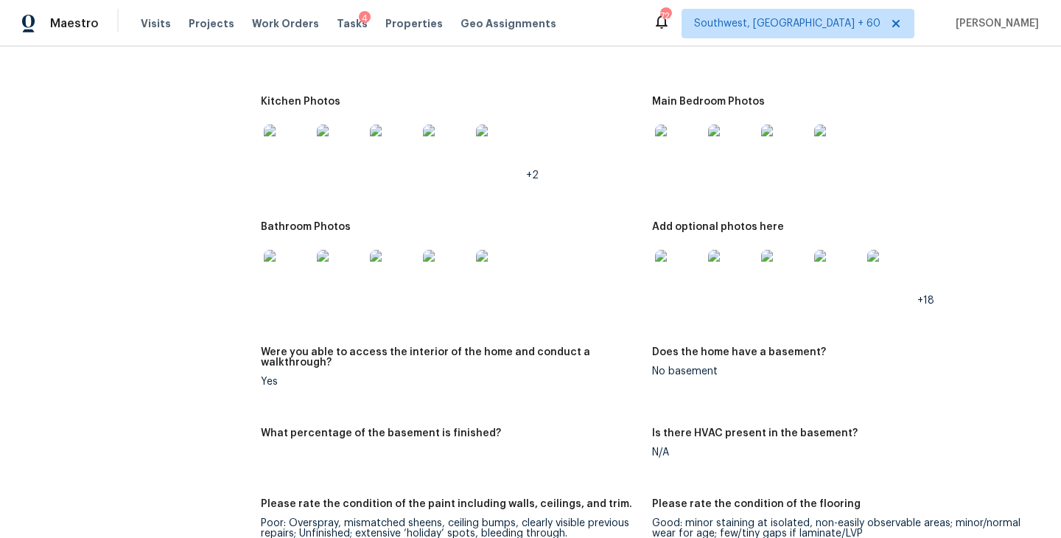
click at [278, 133] on img at bounding box center [287, 148] width 47 height 47
click at [291, 262] on img at bounding box center [287, 273] width 47 height 47
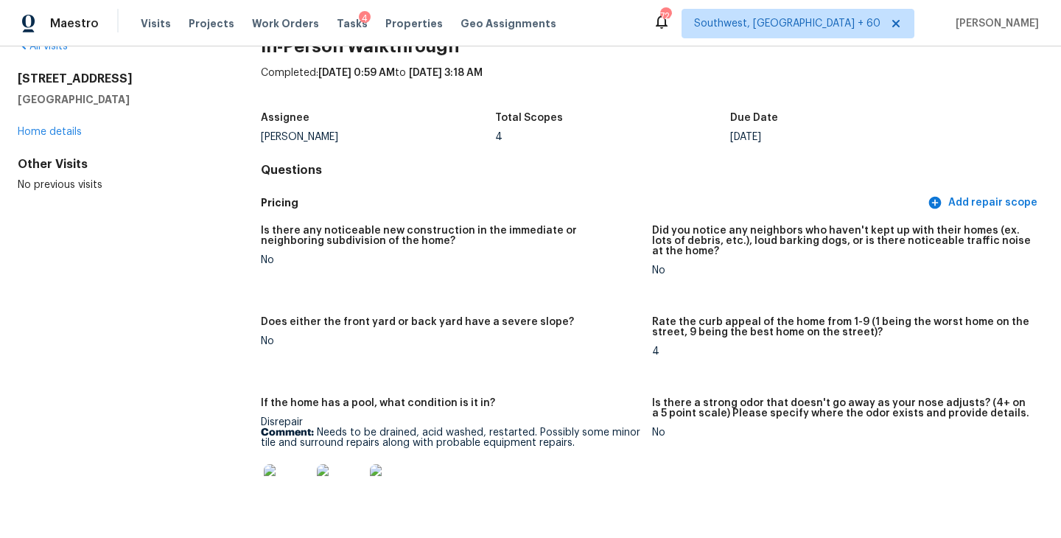
scroll to position [0, 0]
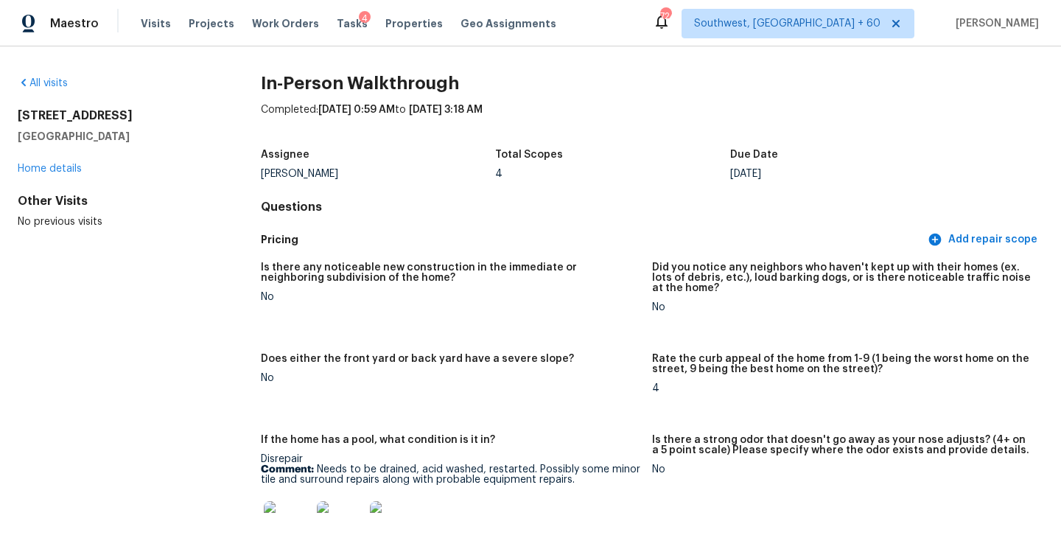
click at [55, 91] on div "All visits 25801 N 65th Dr Phoenix, AZ 85083 Home details Other Visits No previ…" at bounding box center [116, 152] width 196 height 153
click at [56, 87] on link "All visits" at bounding box center [43, 83] width 50 height 10
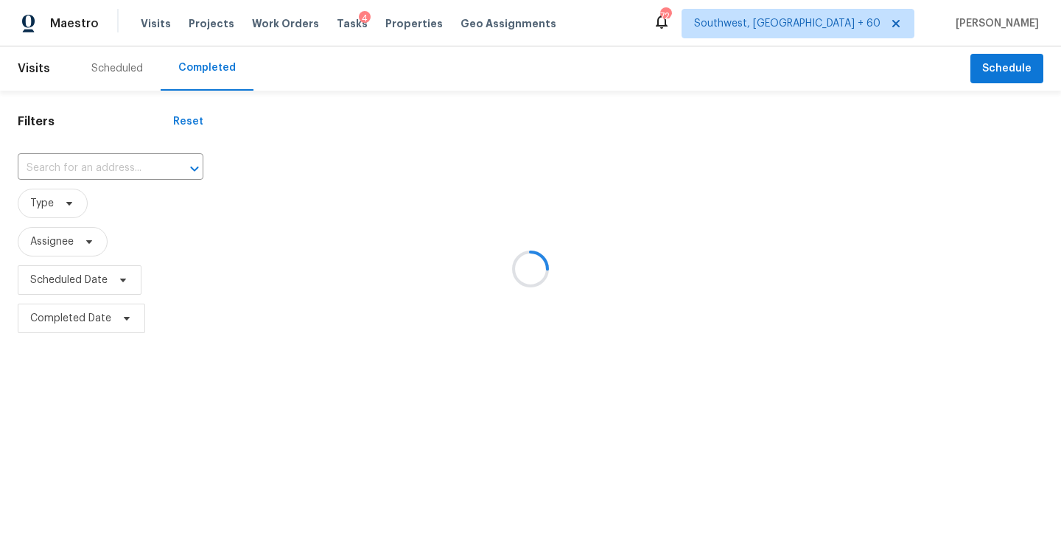
click at [105, 162] on div at bounding box center [530, 269] width 1061 height 538
click at [96, 167] on div at bounding box center [530, 269] width 1061 height 538
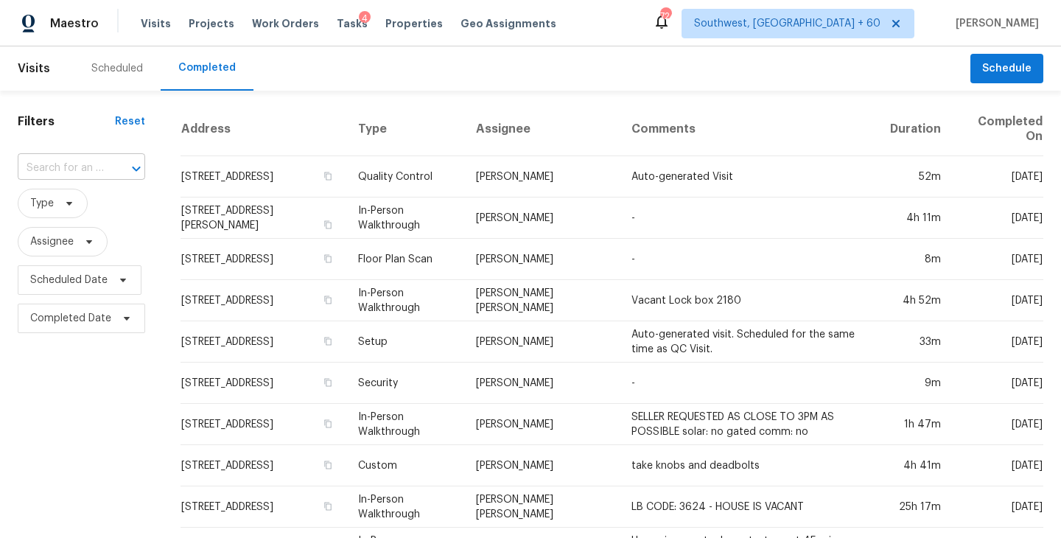
click at [95, 167] on input "text" at bounding box center [61, 168] width 86 height 23
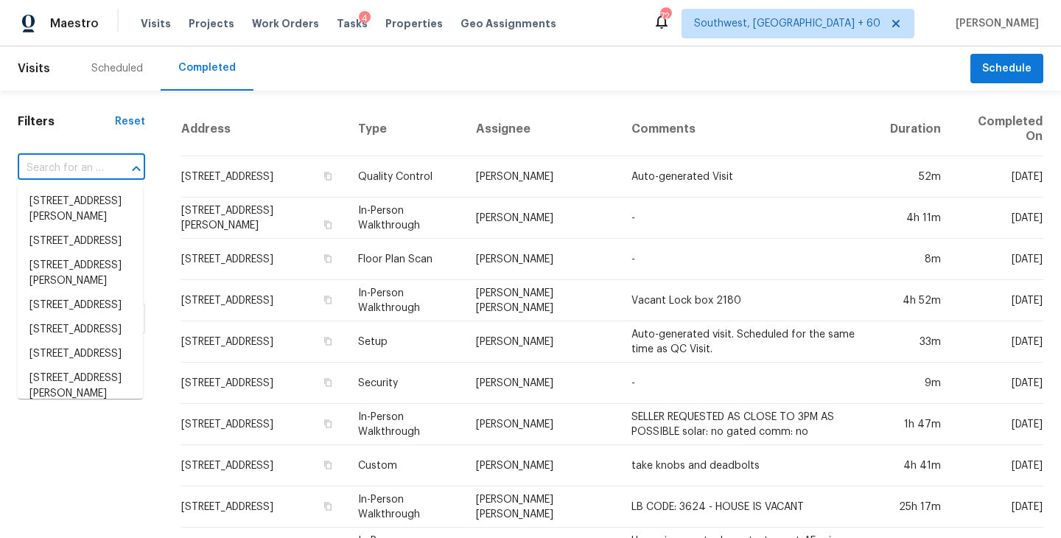
paste input "1150 Deep Water Dr, Spring Branch, TX 78070"
type input "1150 Deep Water Dr, Spring Branch, TX 78070"
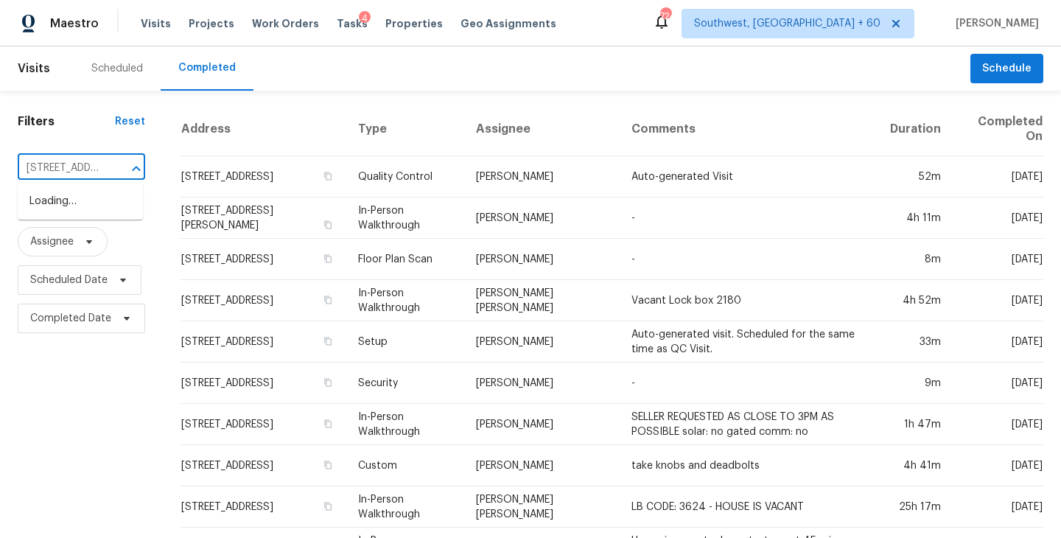
scroll to position [0, 143]
click at [86, 210] on li "1150 Deep Water Dr, Spring Branch, TX 78070" at bounding box center [80, 201] width 125 height 24
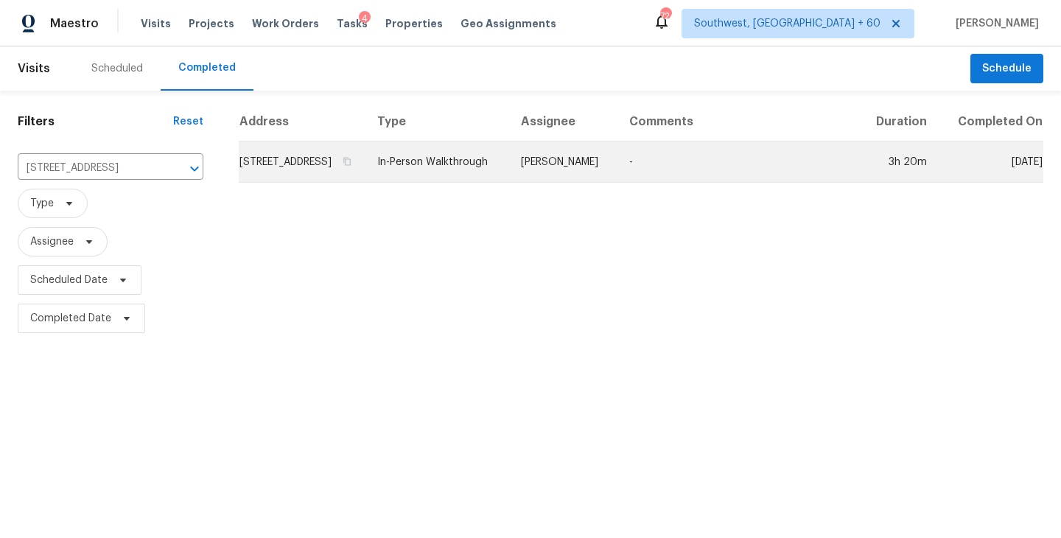
click at [640, 172] on td "-" at bounding box center [738, 161] width 242 height 41
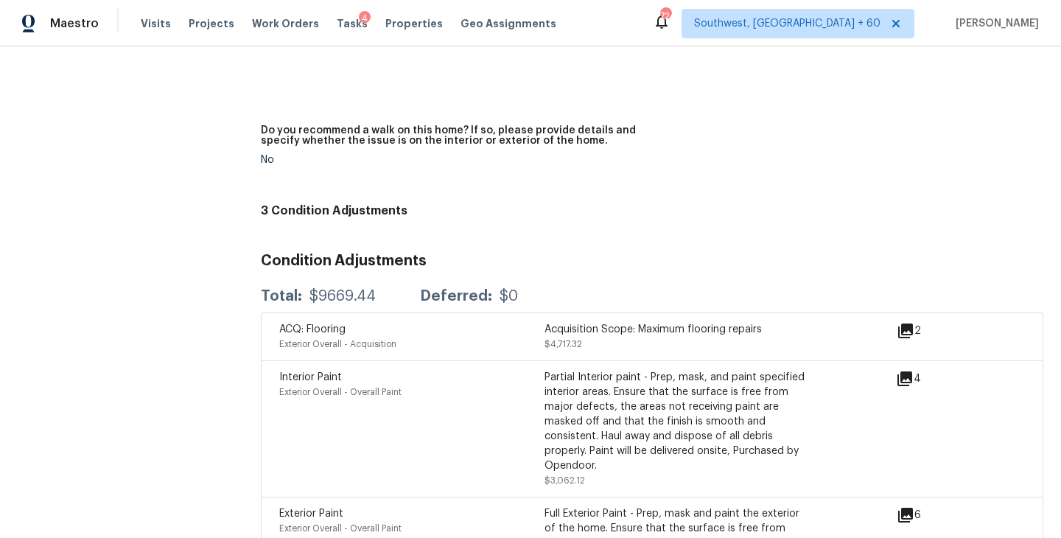
scroll to position [4286, 0]
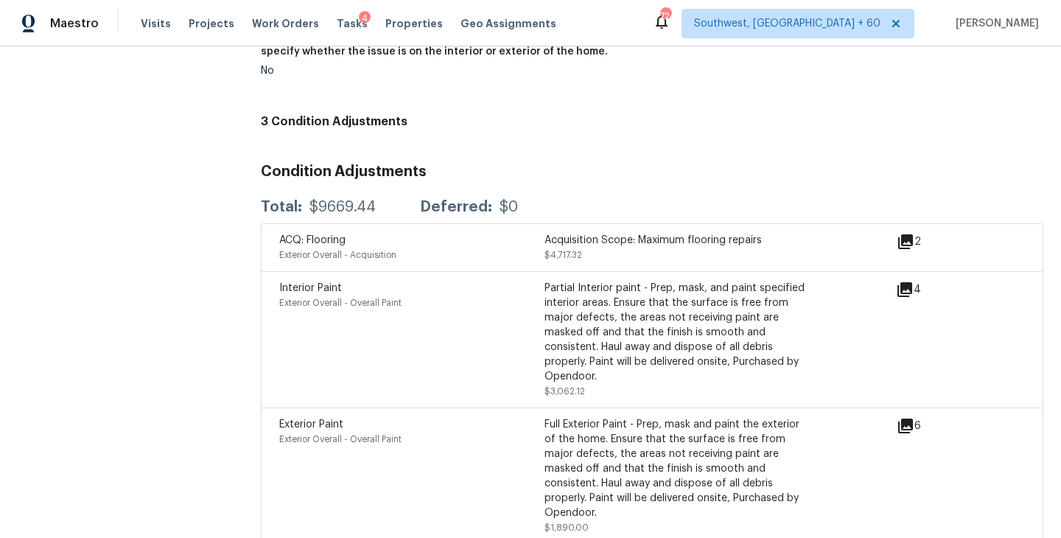
click at [909, 282] on icon at bounding box center [904, 289] width 15 height 15
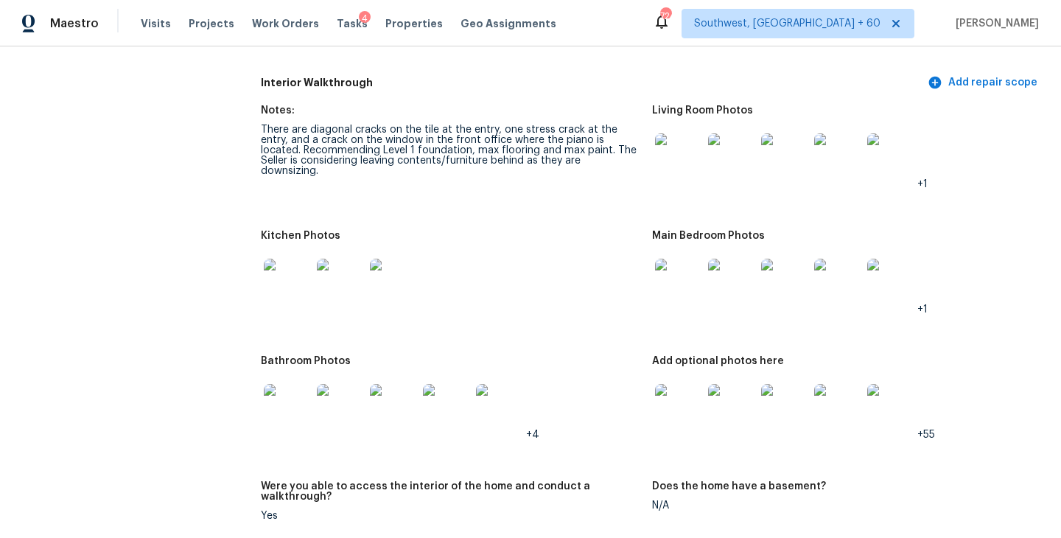
scroll to position [2070, 0]
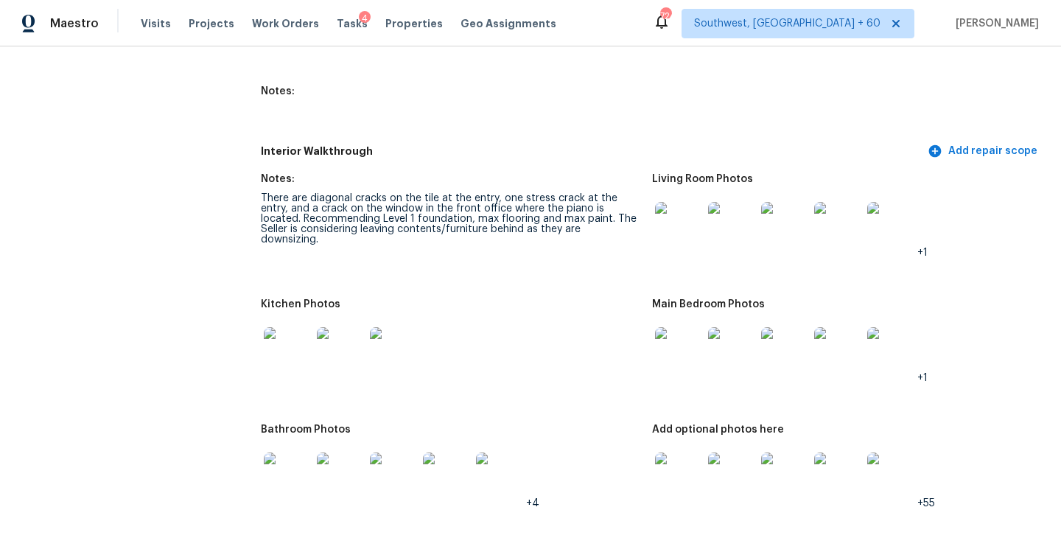
click at [662, 210] on img at bounding box center [678, 225] width 47 height 47
click at [685, 331] on img at bounding box center [678, 350] width 47 height 47
click at [668, 452] on img at bounding box center [678, 475] width 47 height 47
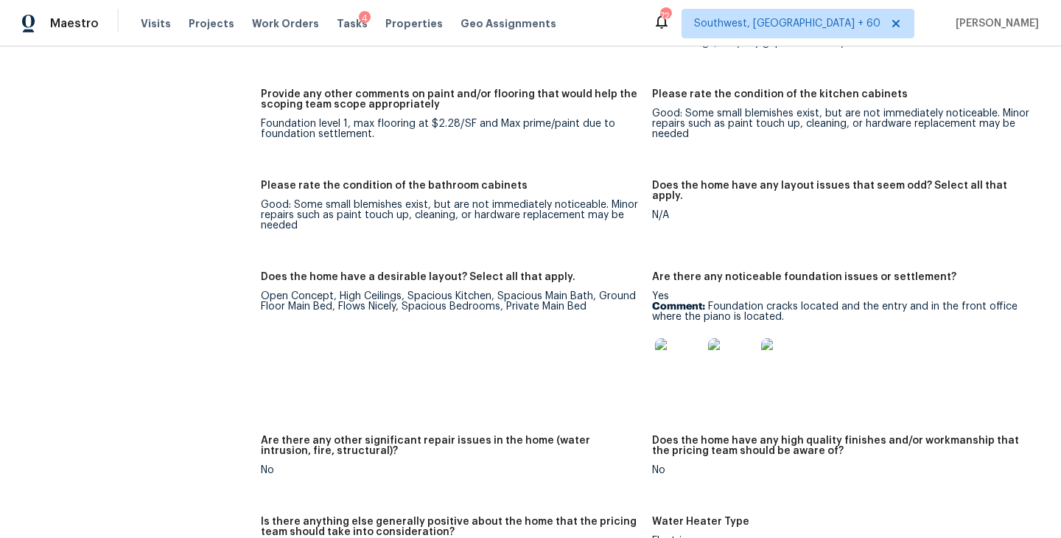
scroll to position [2755, 0]
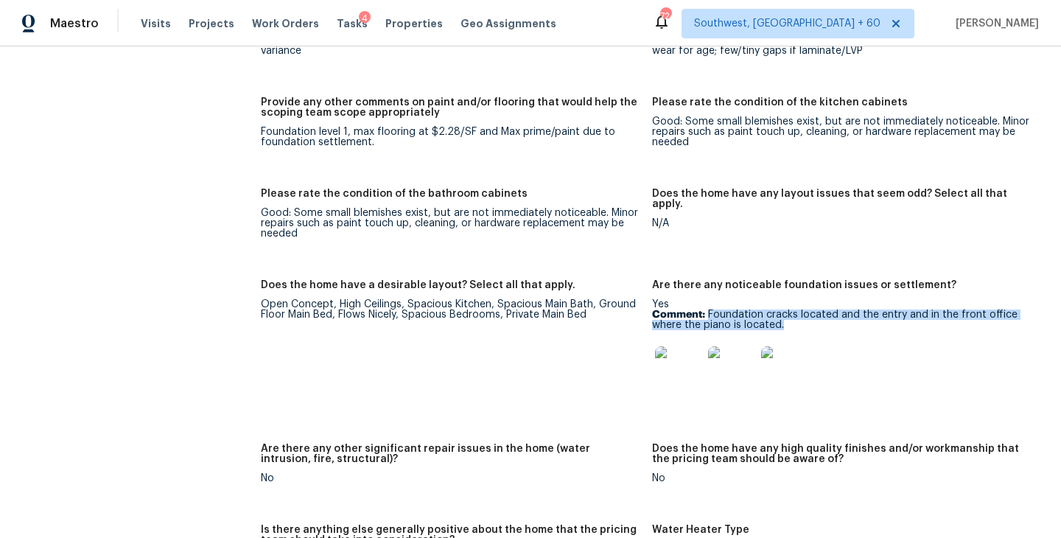
drag, startPoint x: 714, startPoint y: 284, endPoint x: 788, endPoint y: 293, distance: 74.2
click at [788, 309] on p "Comment: Foundation cracks located and the entry and in the front office where …" at bounding box center [841, 319] width 379 height 21
copy p "Foundation cracks located and the entry and in the front office where the piano…"
click at [589, 208] on div "Good: Some small blemishes exist, but are not immediately noticeable. Minor rep…" at bounding box center [450, 223] width 379 height 31
click at [679, 348] on img at bounding box center [678, 369] width 47 height 47
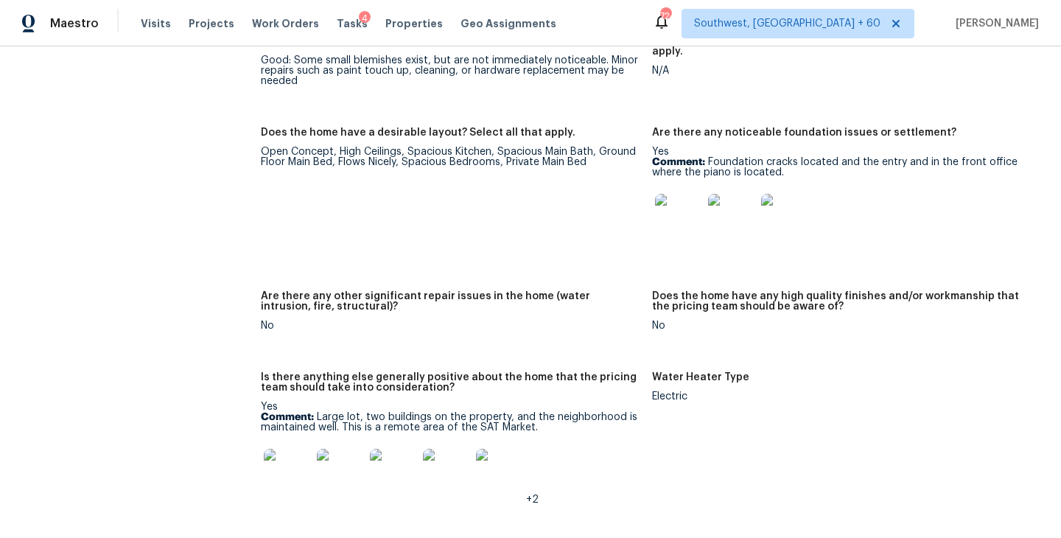
scroll to position [2661, 0]
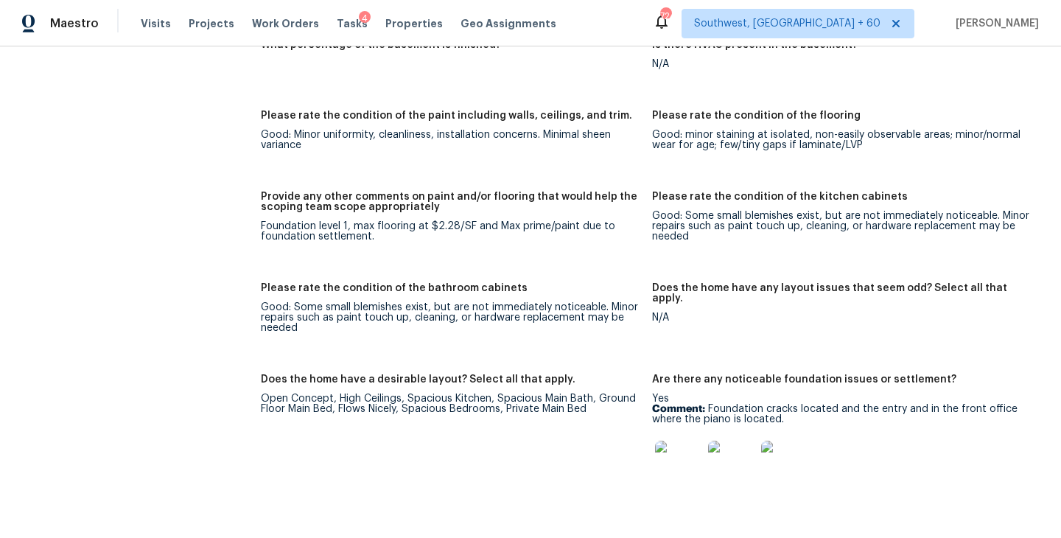
click at [435, 146] on div "Notes: There are diagonal cracks on the tile at the entry, one stress crack at …" at bounding box center [652, 347] width 783 height 1546
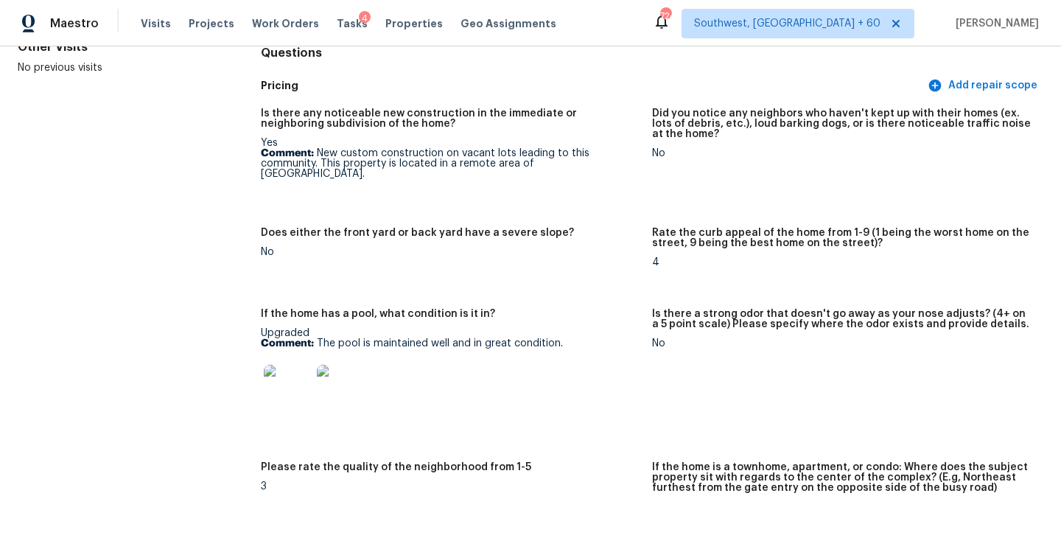
scroll to position [0, 0]
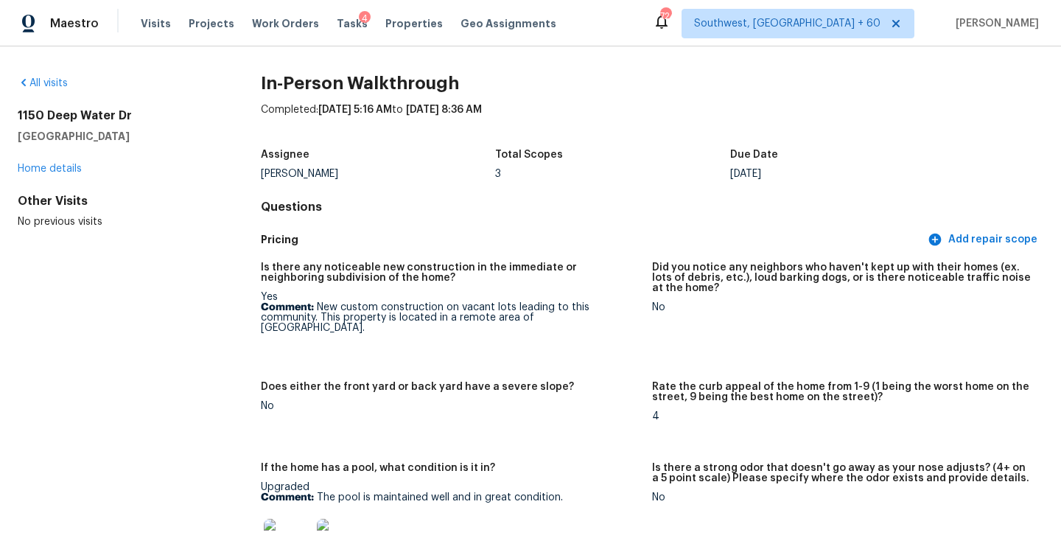
click at [62, 89] on div "All visits" at bounding box center [116, 83] width 196 height 15
click at [54, 80] on link "All visits" at bounding box center [43, 83] width 50 height 10
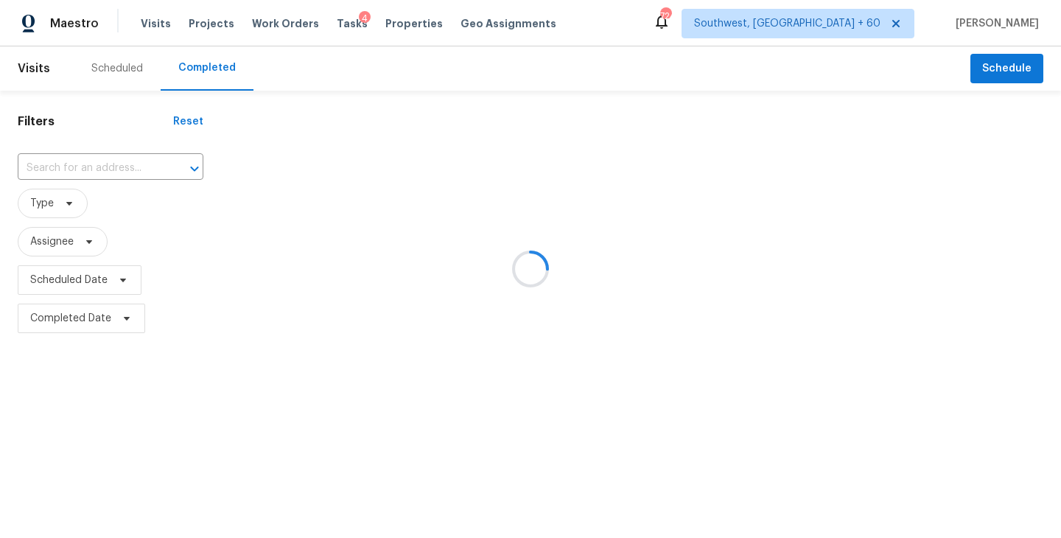
click at [113, 156] on div at bounding box center [530, 269] width 1061 height 538
click at [111, 171] on div at bounding box center [530, 269] width 1061 height 538
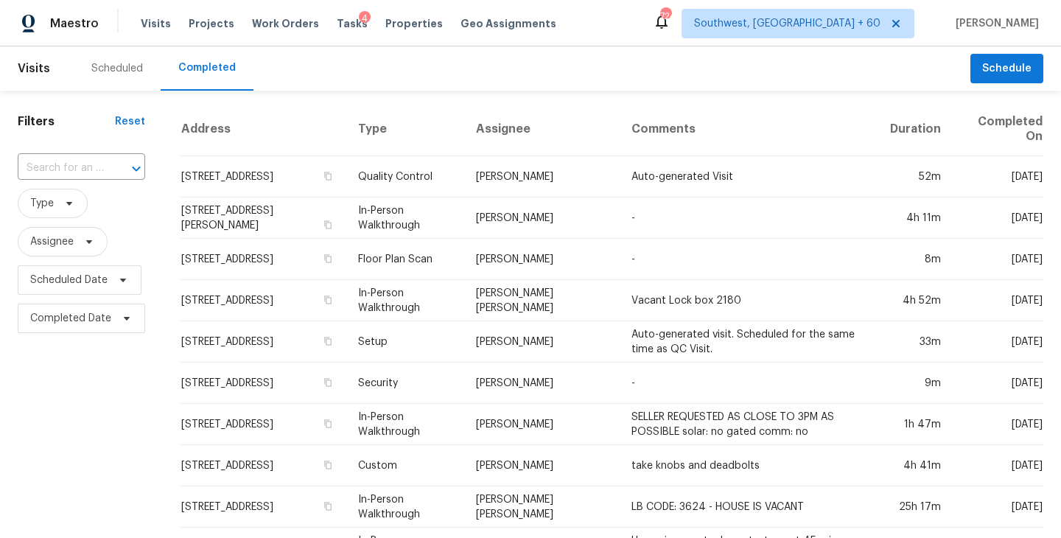
click at [108, 166] on div at bounding box center [126, 168] width 38 height 21
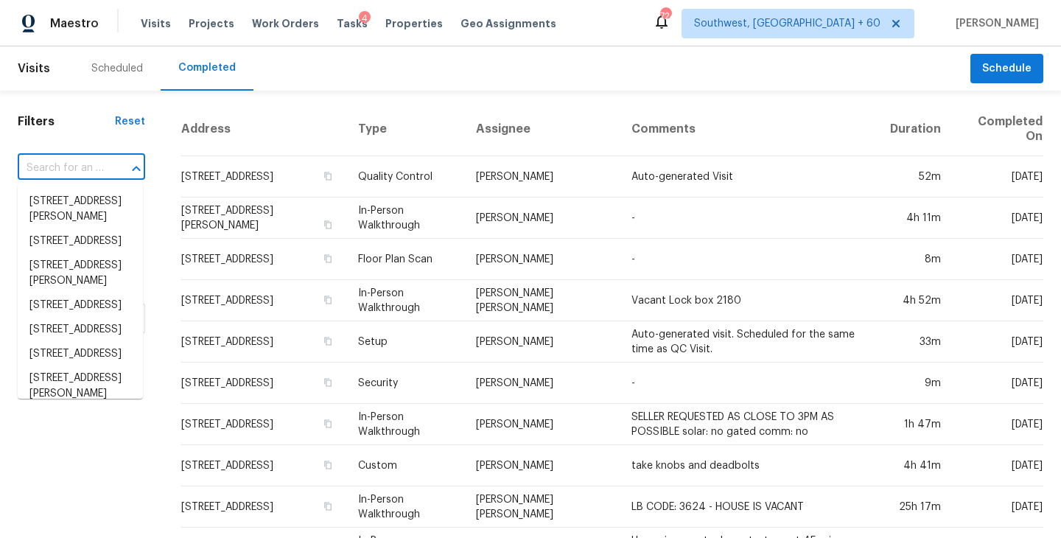
paste input "1202 Alamo Way, Pittsburg, CA 94565"
type input "1202 Alamo Way, Pittsburg, CA 94565"
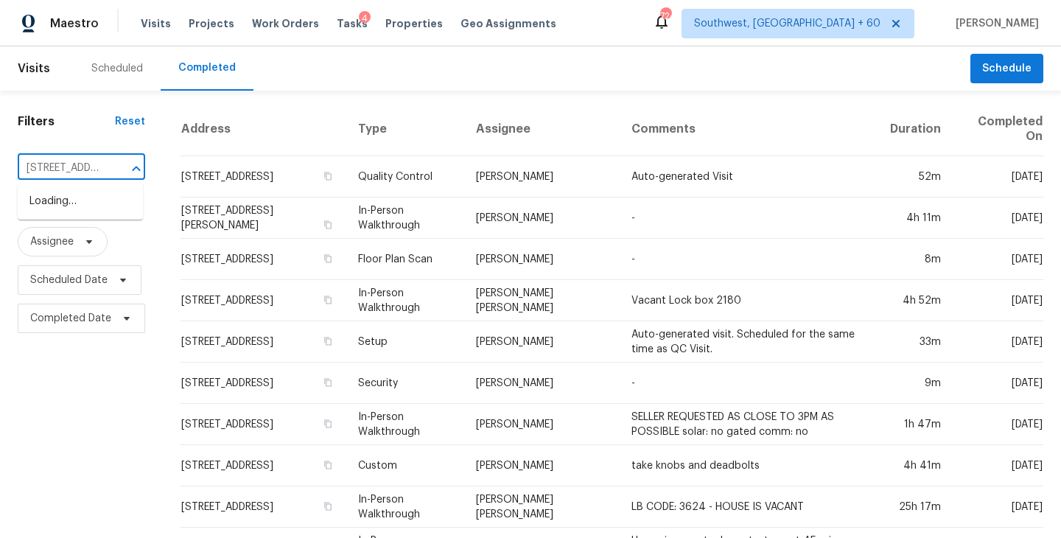
scroll to position [0, 105]
click at [99, 210] on li "1202 Alamo Way, Pittsburg, CA 94565" at bounding box center [80, 201] width 125 height 24
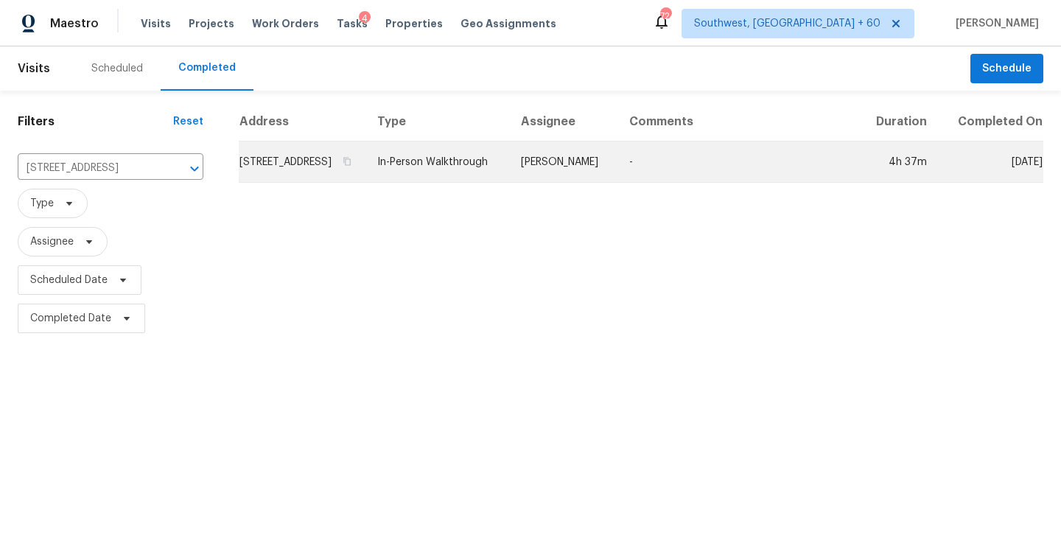
click at [617, 183] on td "Erwin Alberty" at bounding box center [563, 161] width 108 height 41
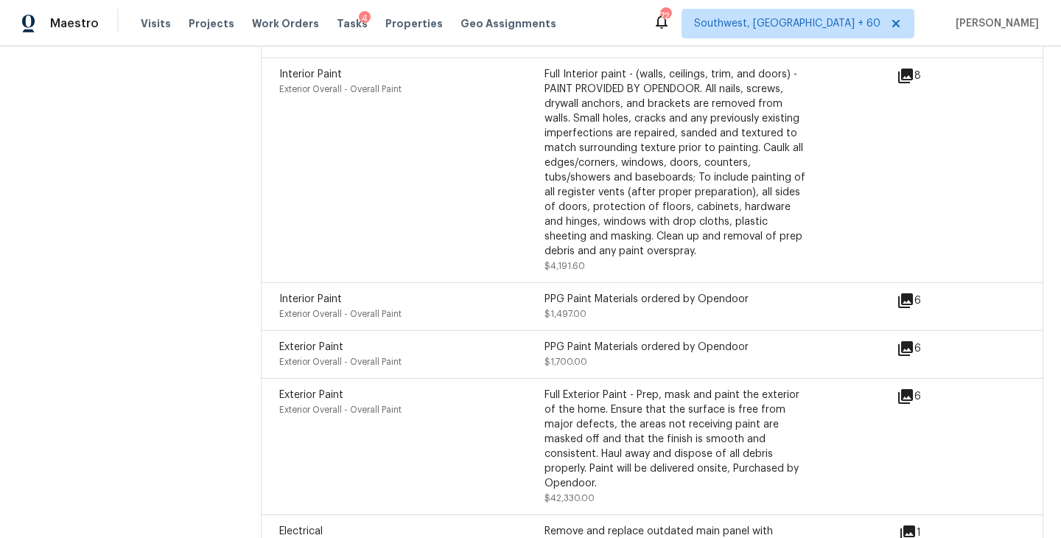
scroll to position [5236, 0]
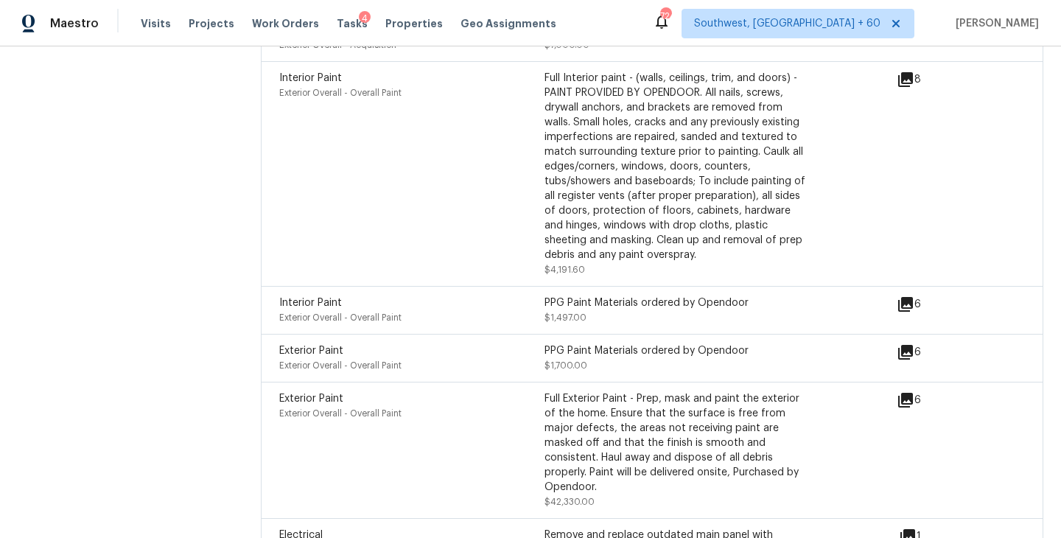
click at [907, 295] on icon at bounding box center [906, 304] width 18 height 18
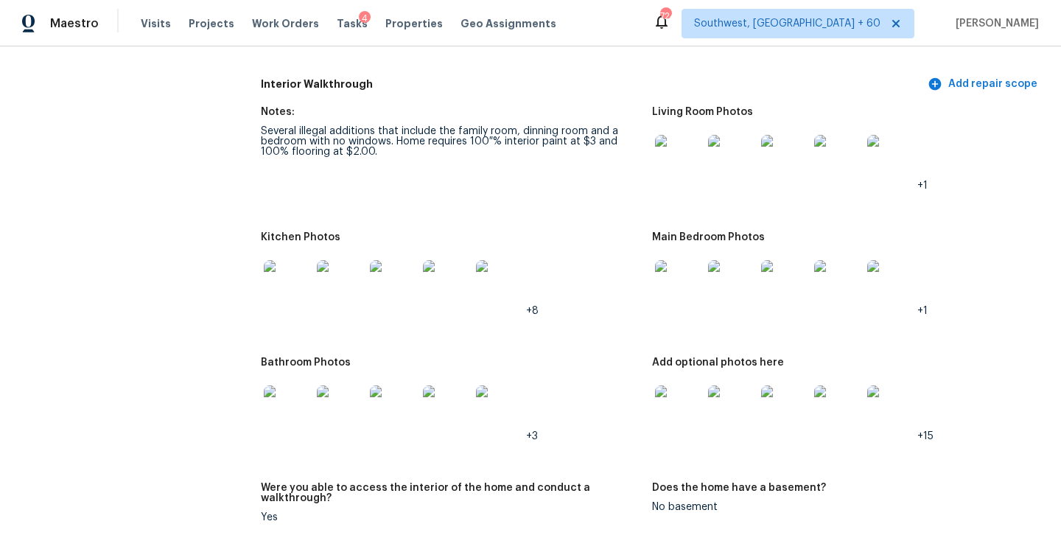
scroll to position [1673, 0]
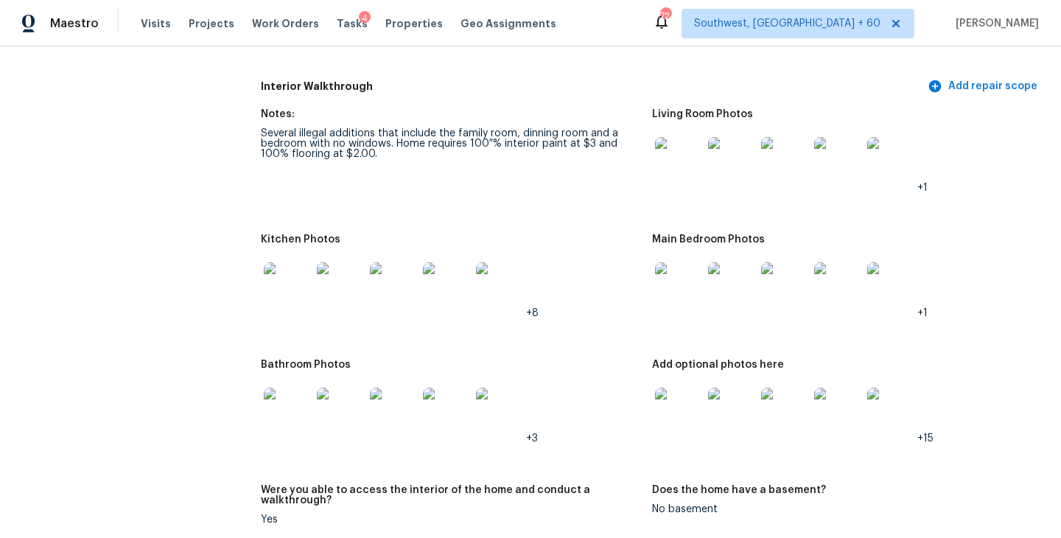
click at [685, 282] on img at bounding box center [678, 285] width 47 height 47
click at [679, 388] on img at bounding box center [678, 411] width 47 height 47
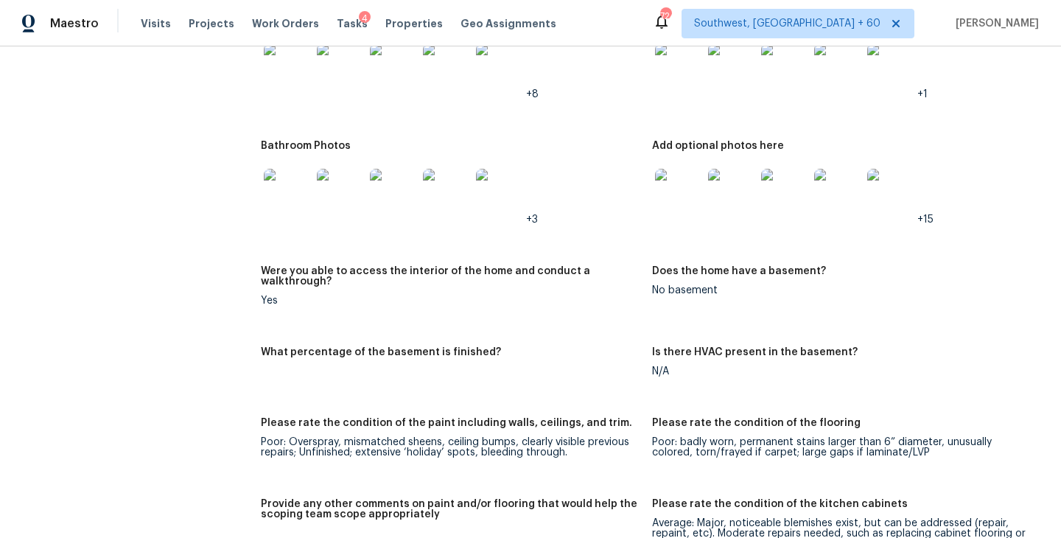
scroll to position [1813, 0]
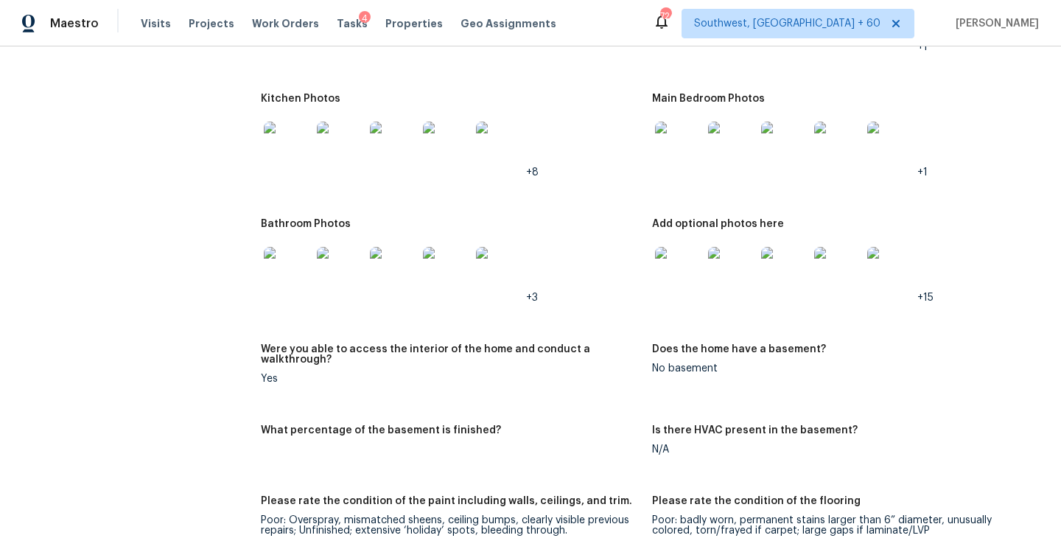
click at [295, 271] on img at bounding box center [287, 270] width 47 height 47
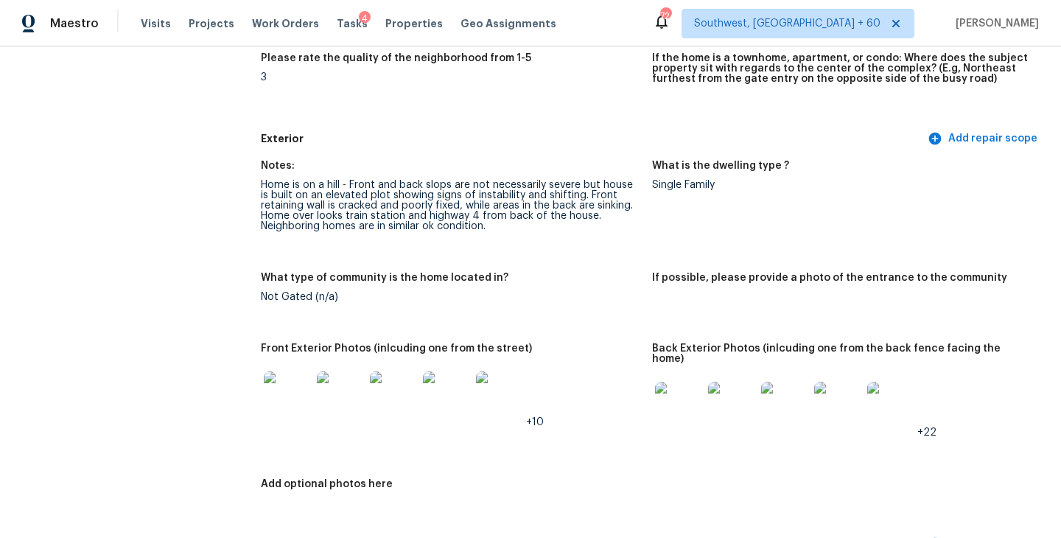
scroll to position [311, 0]
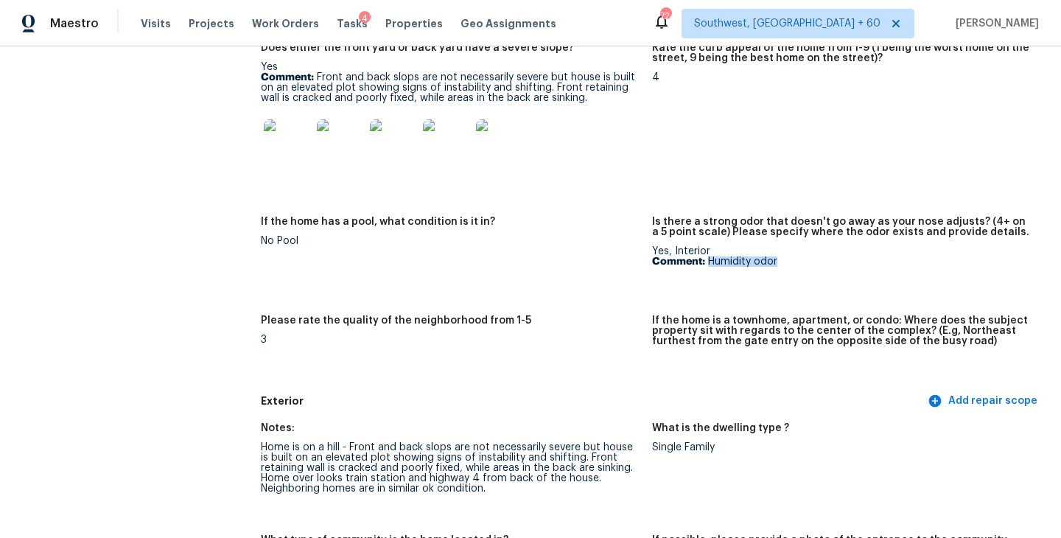
drag, startPoint x: 709, startPoint y: 261, endPoint x: 817, endPoint y: 259, distance: 108.3
click at [817, 259] on p "Comment: Humidity odor" at bounding box center [841, 261] width 379 height 10
copy p "Humidity odor"
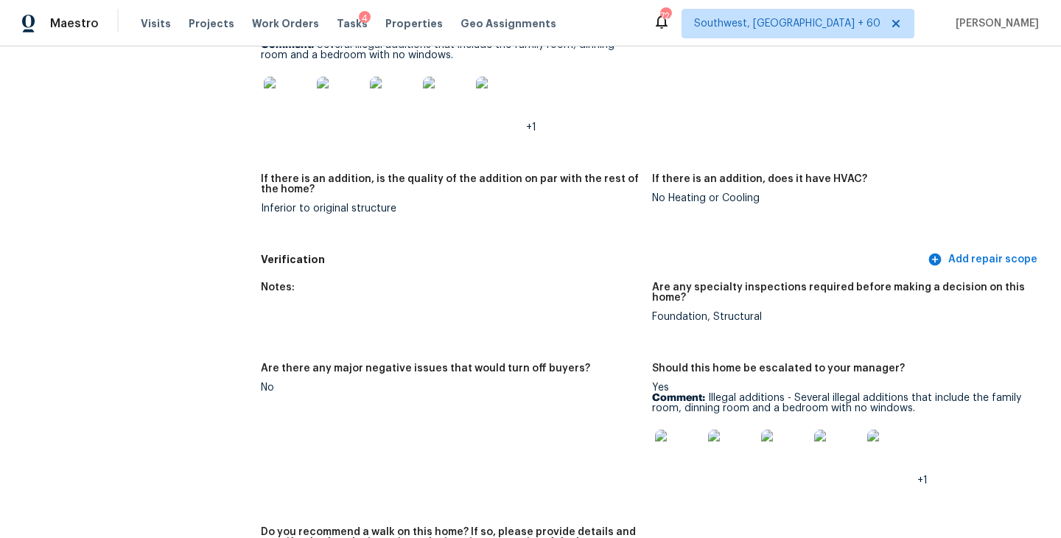
scroll to position [3111, 0]
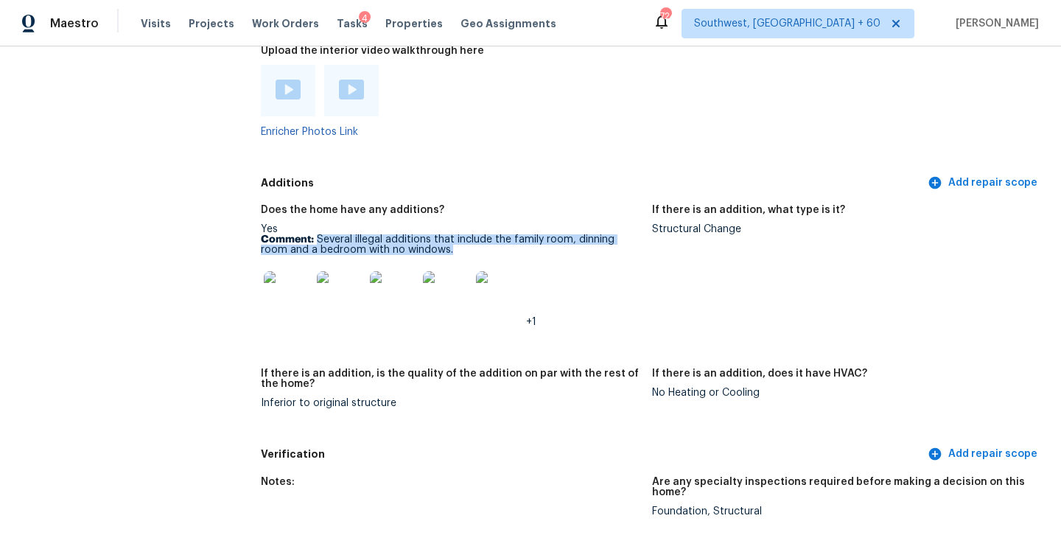
drag, startPoint x: 319, startPoint y: 218, endPoint x: 454, endPoint y: 230, distance: 135.4
click at [454, 234] on p "Comment: Several illegal additions that include the family room, dinning room a…" at bounding box center [450, 244] width 379 height 21
copy p "Several illegal additions that include the family room, dinning room and a bedr…"
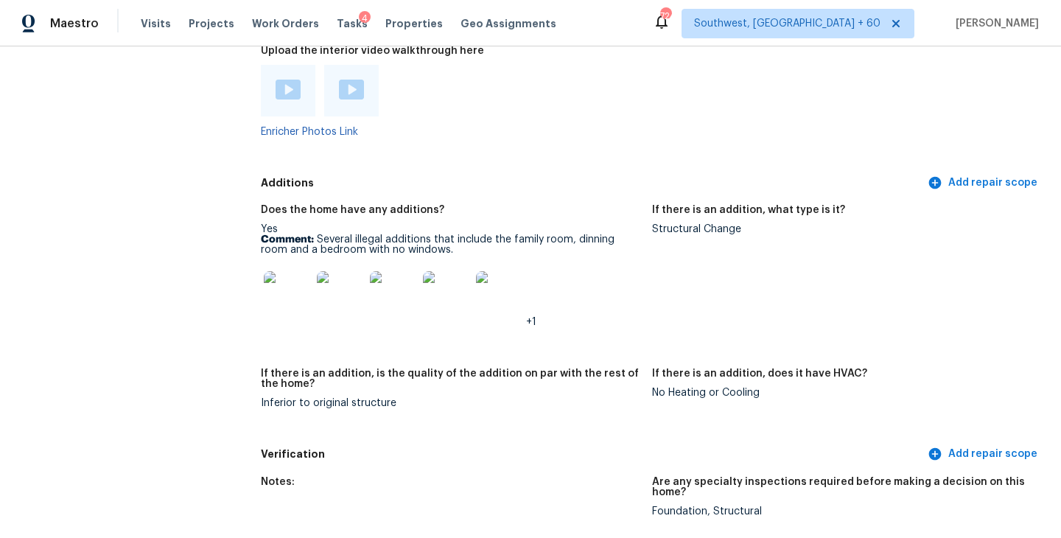
click at [604, 262] on div "+1" at bounding box center [450, 294] width 379 height 65
click at [299, 272] on img at bounding box center [287, 294] width 47 height 47
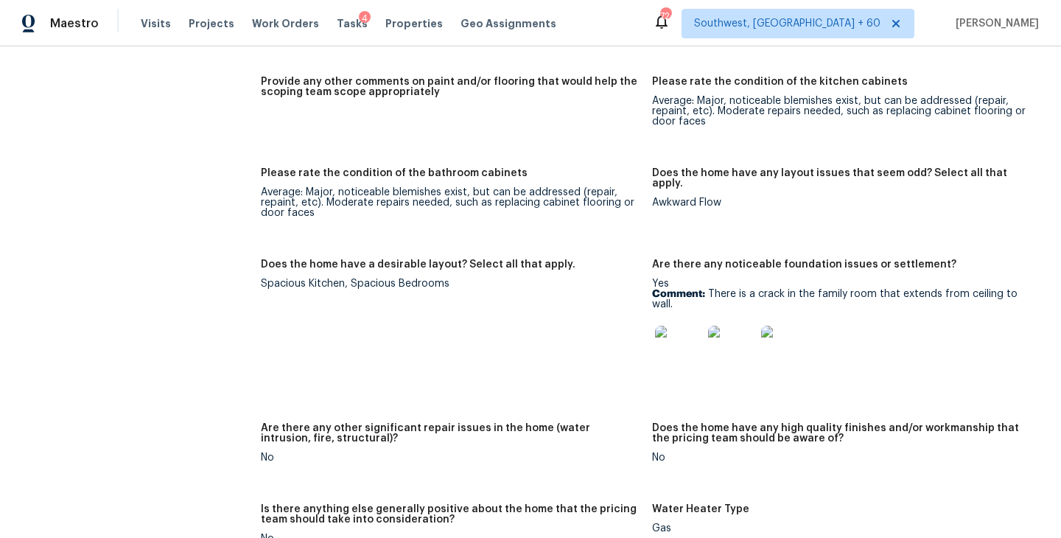
scroll to position [2293, 0]
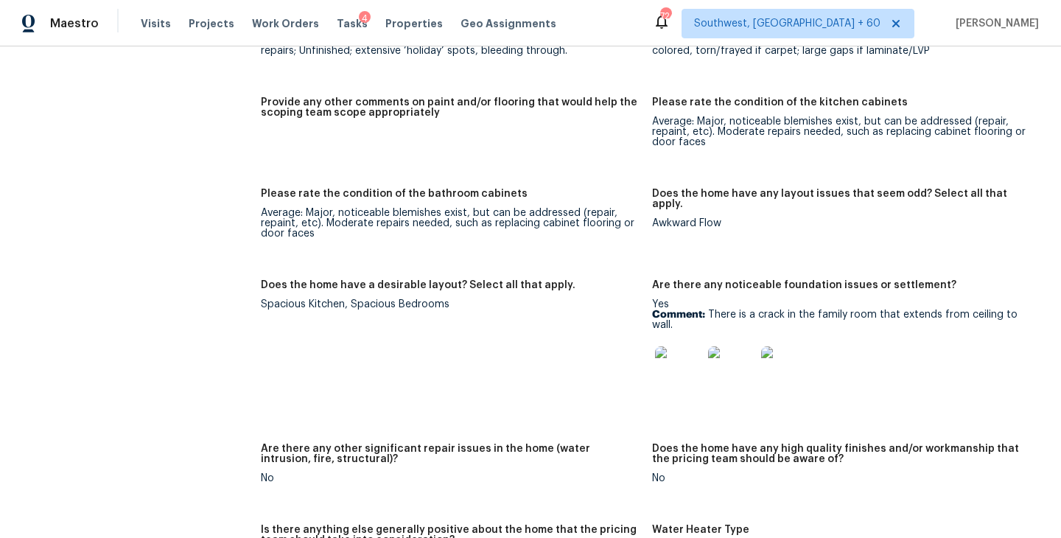
click at [479, 225] on figure "Please rate the condition of the bathroom cabinets Average: Major, noticeable b…" at bounding box center [456, 226] width 391 height 74
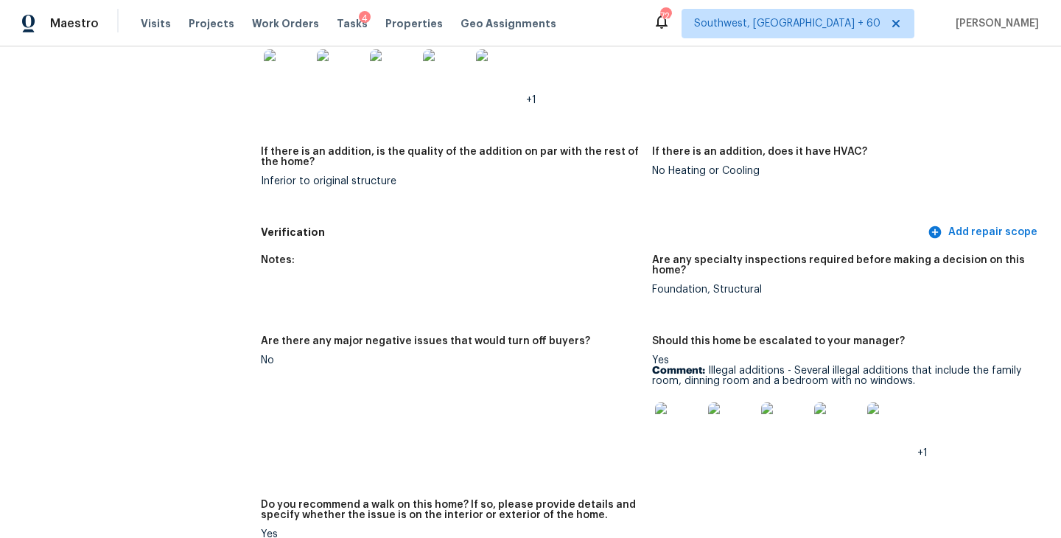
scroll to position [3426, 0]
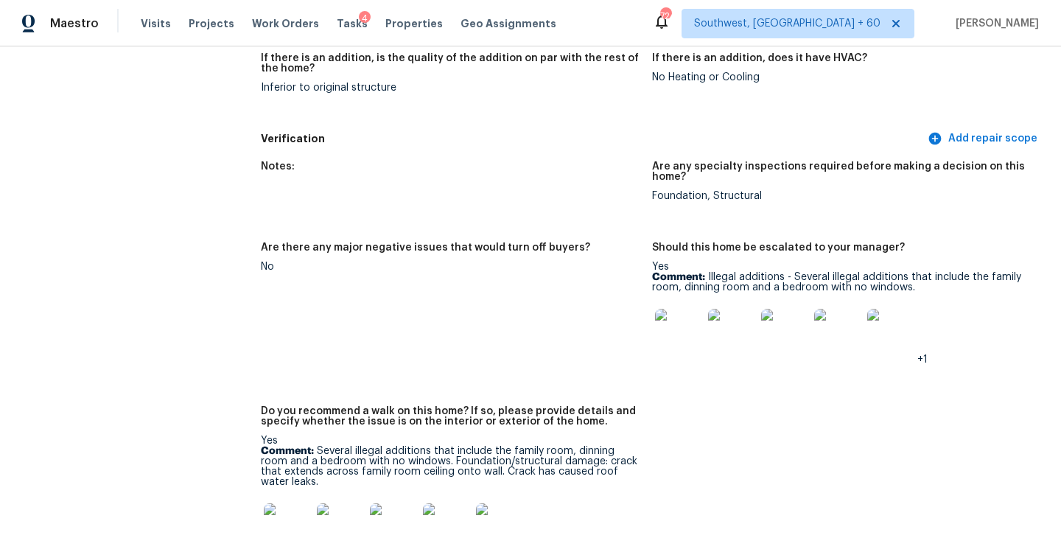
click at [550, 317] on figure "Are there any major negative issues that would turn off buyers? No" at bounding box center [456, 315] width 391 height 146
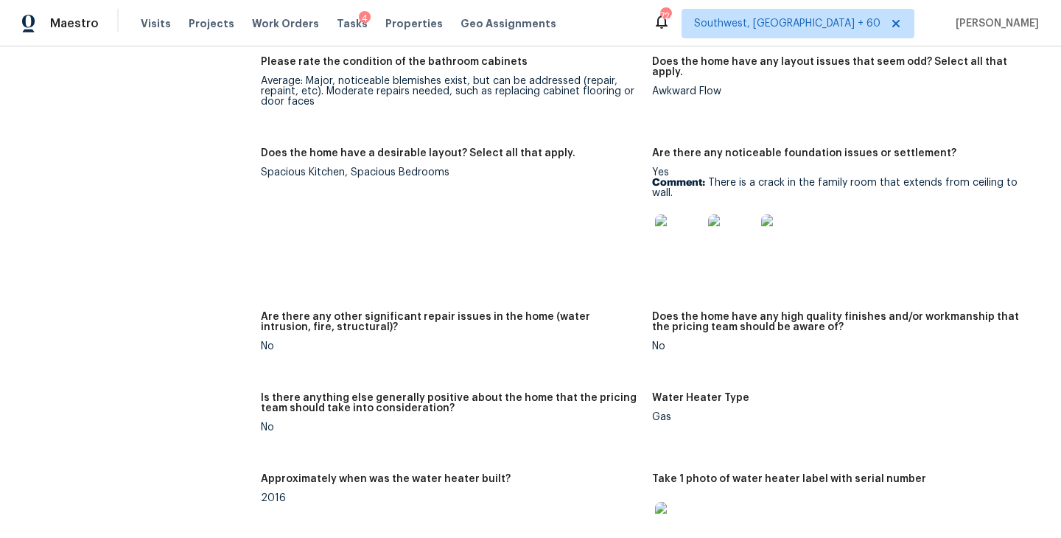
scroll to position [2261, 0]
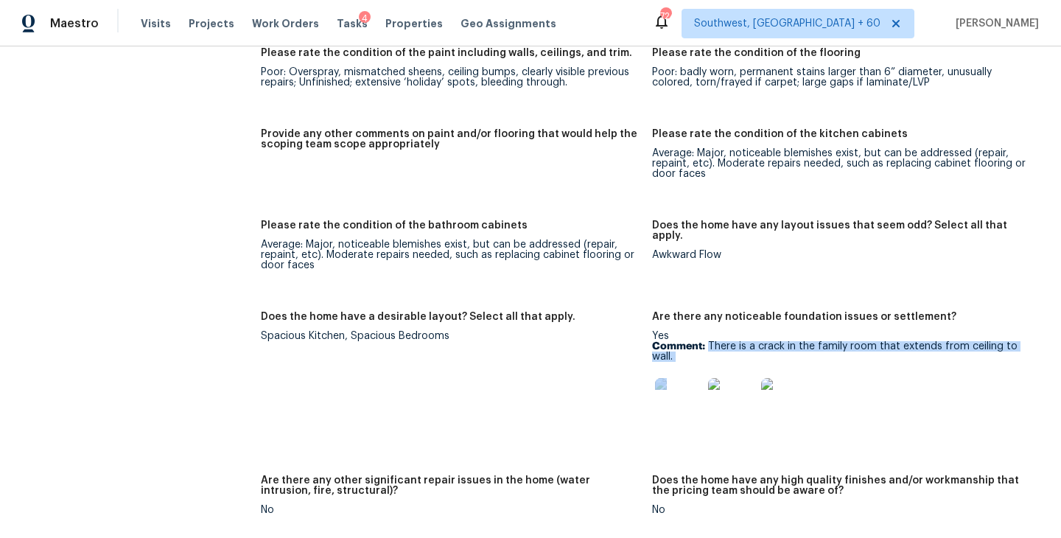
drag, startPoint x: 708, startPoint y: 326, endPoint x: 714, endPoint y: 343, distance: 17.9
click at [714, 343] on div "Yes Comment: There is a crack in the family room that extends from ceiling to w…" at bounding box center [841, 382] width 379 height 103
click at [684, 341] on p "Comment: There is a crack in the family room that extends from ceiling to wall." at bounding box center [841, 351] width 379 height 21
copy p "There is a crack in the family room that extends from ceiling to wall."
click at [561, 385] on figure "Does the home have a desirable layout? Select all that apply. Spacious Kitchen,…" at bounding box center [456, 385] width 391 height 146
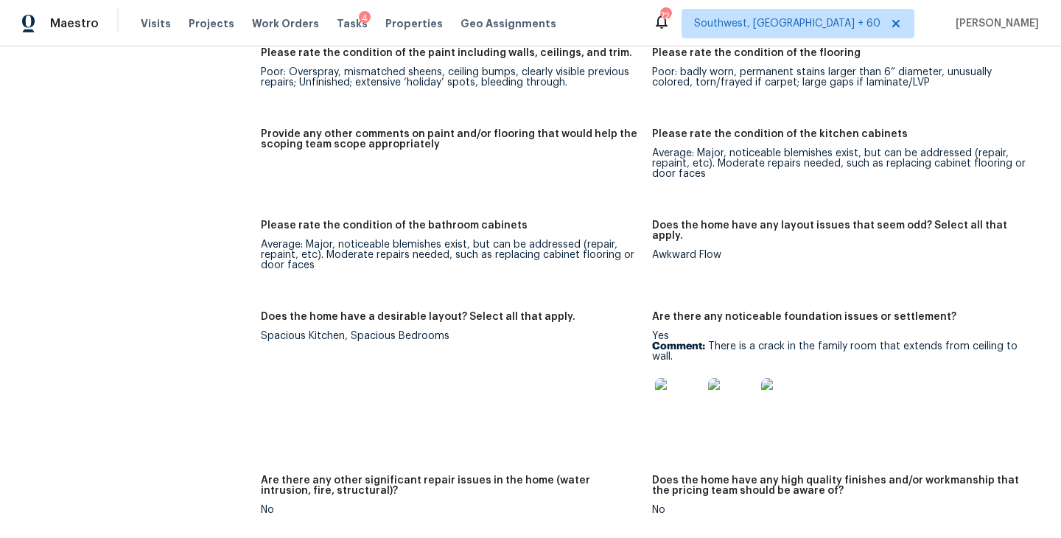
click at [658, 391] on img at bounding box center [678, 401] width 47 height 47
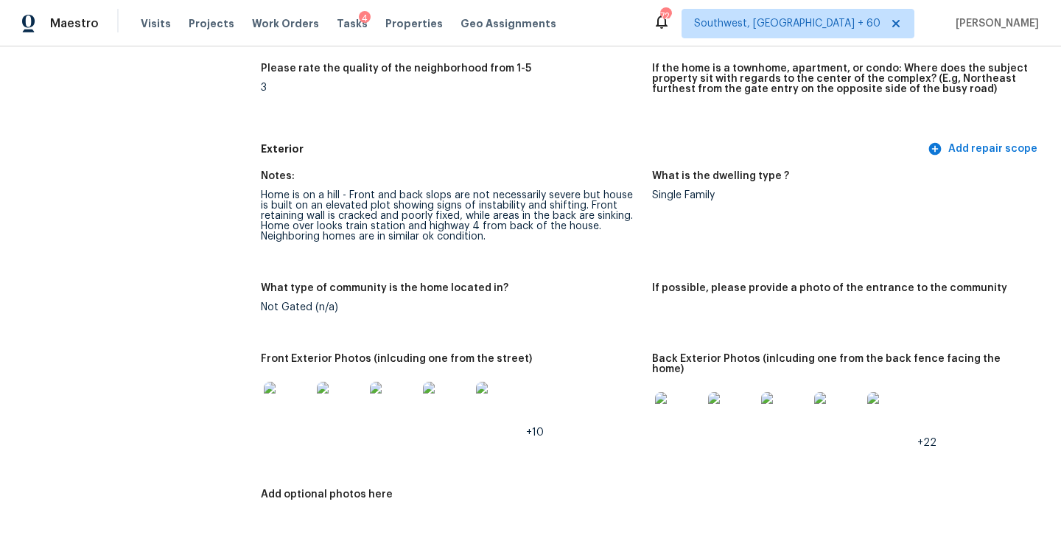
scroll to position [0, 0]
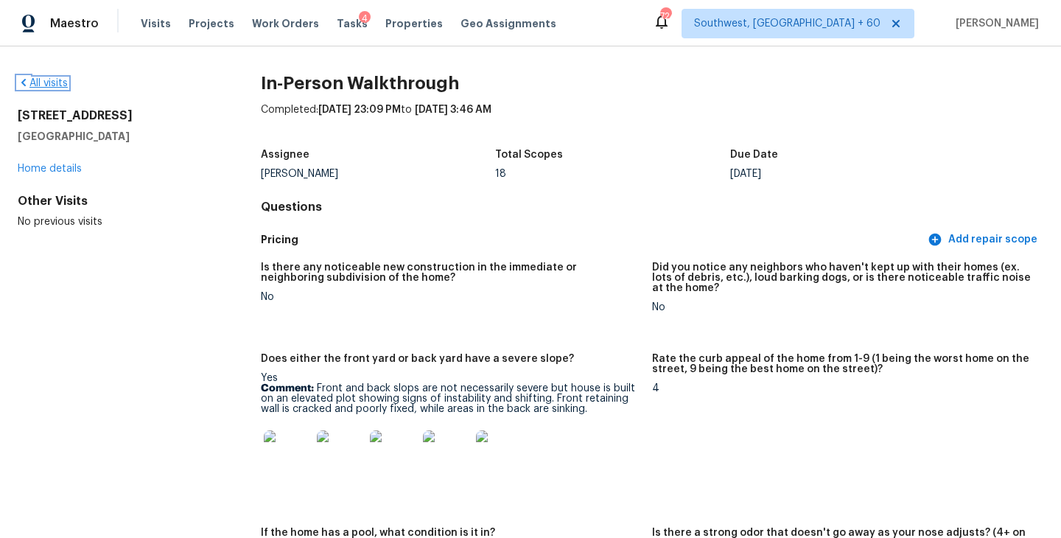
click at [47, 85] on link "All visits" at bounding box center [43, 83] width 50 height 10
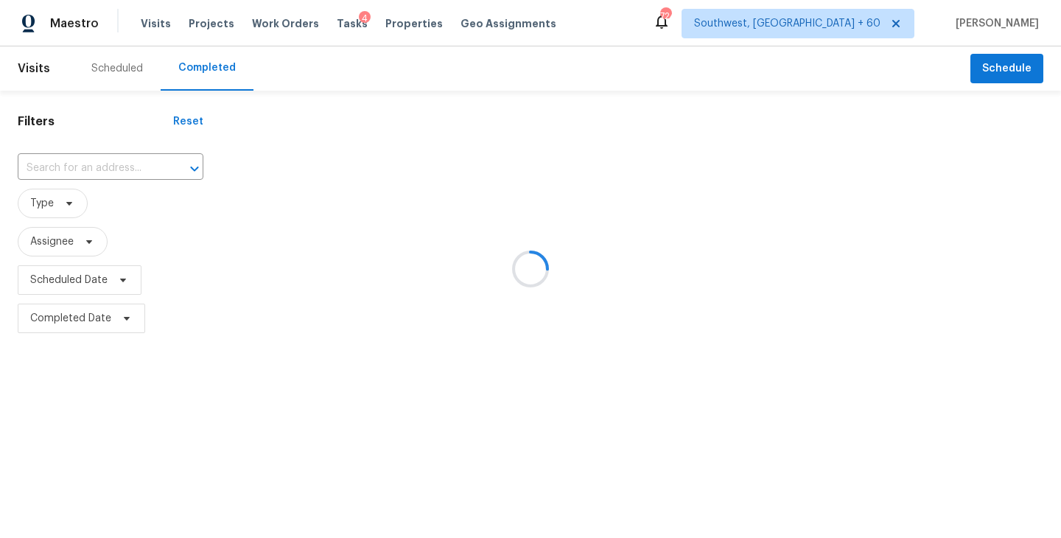
click at [138, 164] on div at bounding box center [530, 269] width 1061 height 538
click at [113, 170] on div at bounding box center [530, 269] width 1061 height 538
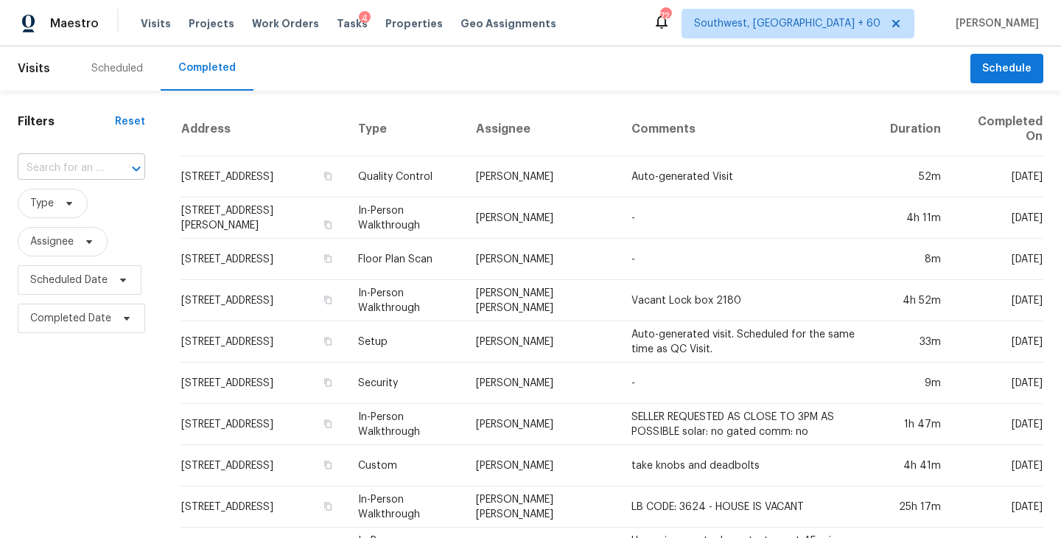
click at [113, 168] on div at bounding box center [126, 168] width 38 height 21
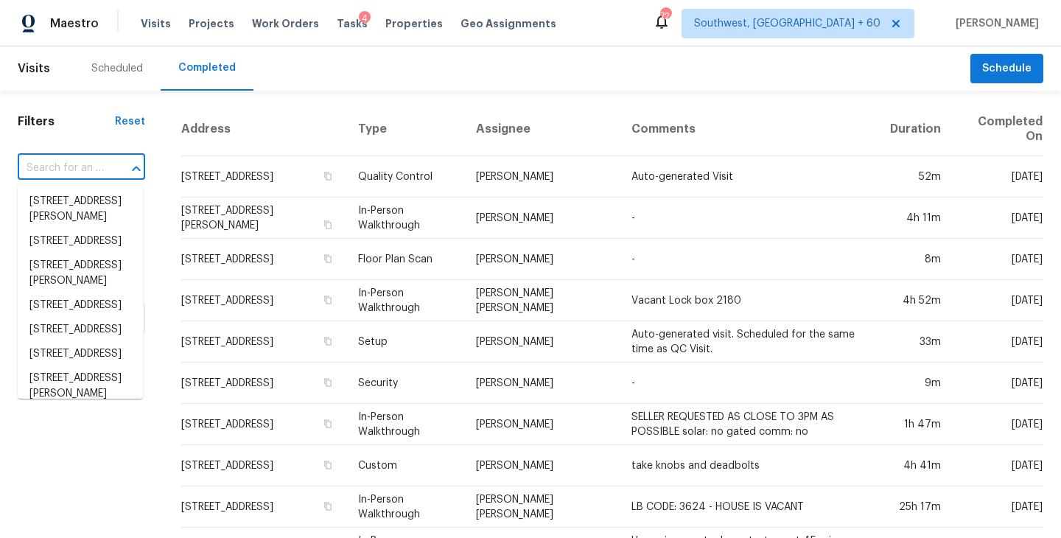
paste input "1510 Bowie St, Garland, TX 75042"
type input "1510 Bowie St, Garland, TX 75042"
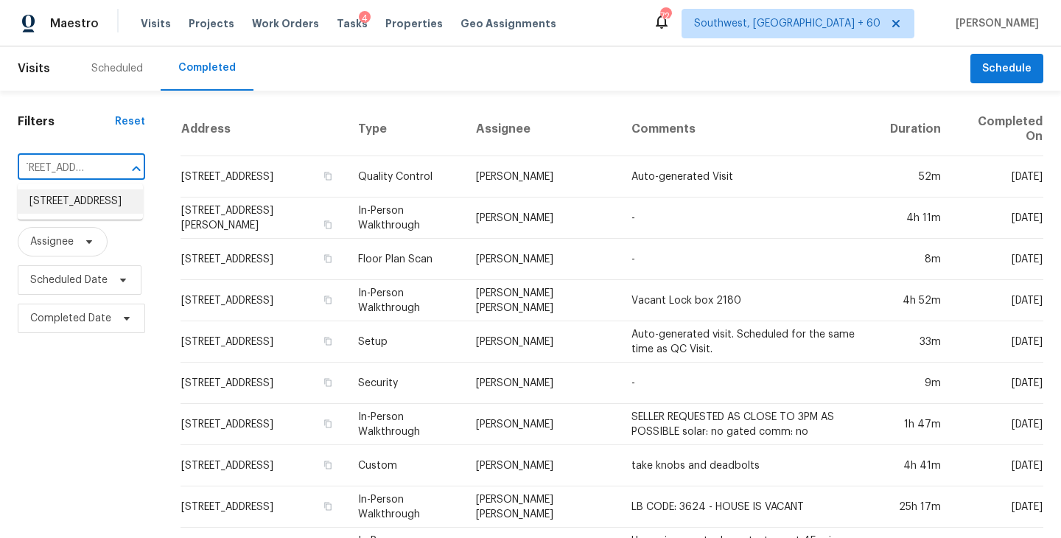
click at [101, 204] on li "1510 Bowie St, Garland, TX 75042" at bounding box center [80, 201] width 125 height 24
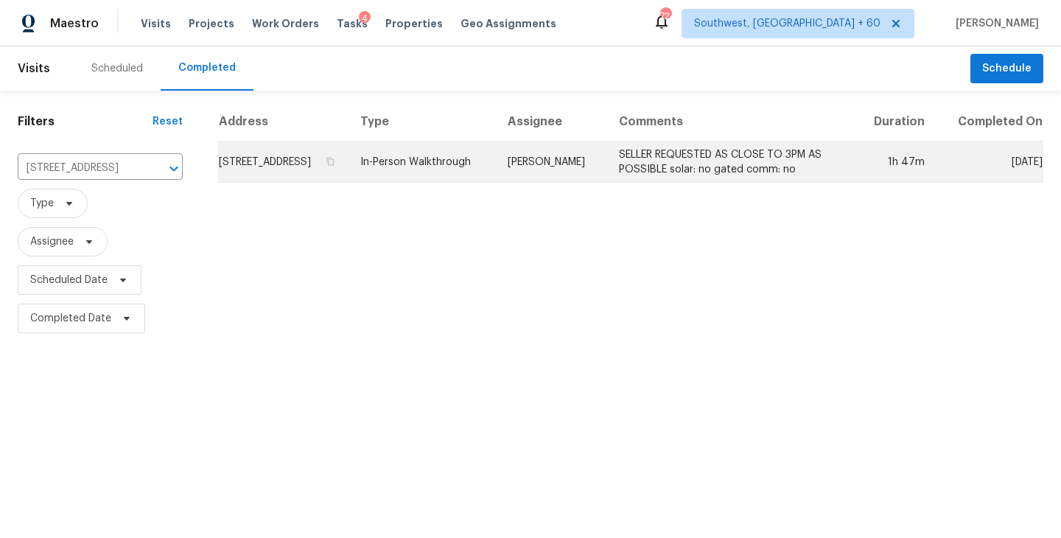
click at [658, 174] on td "SELLER REQUESTED AS CLOSE TO 3PM AS POSSIBLE solar: no gated comm: no" at bounding box center [731, 161] width 248 height 41
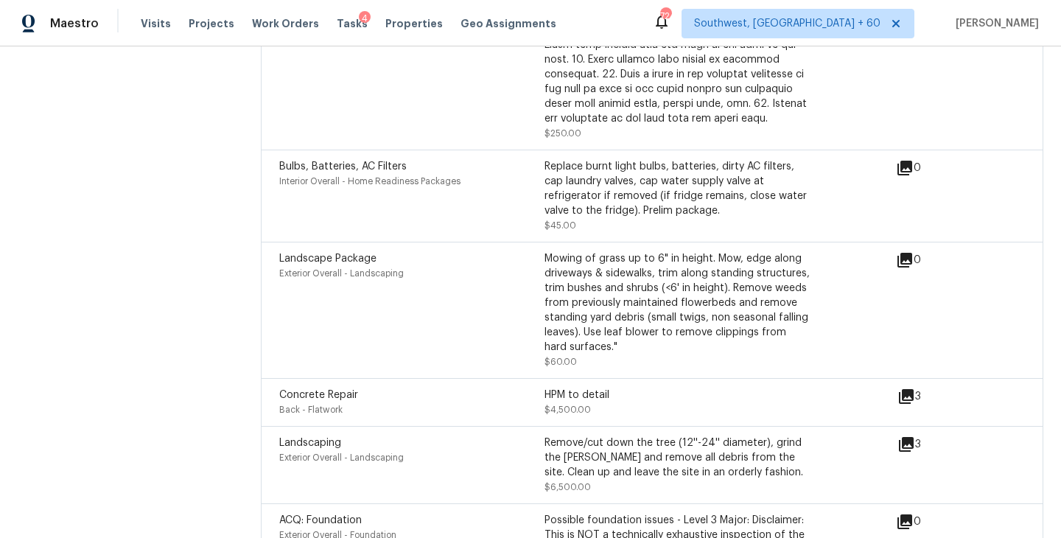
scroll to position [4186, 0]
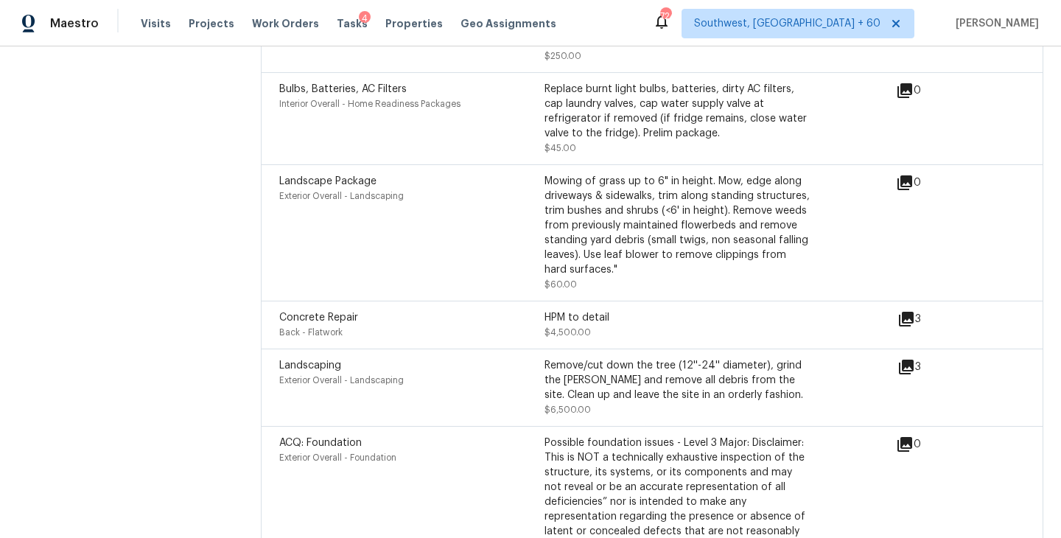
click at [910, 310] on icon at bounding box center [906, 319] width 18 height 18
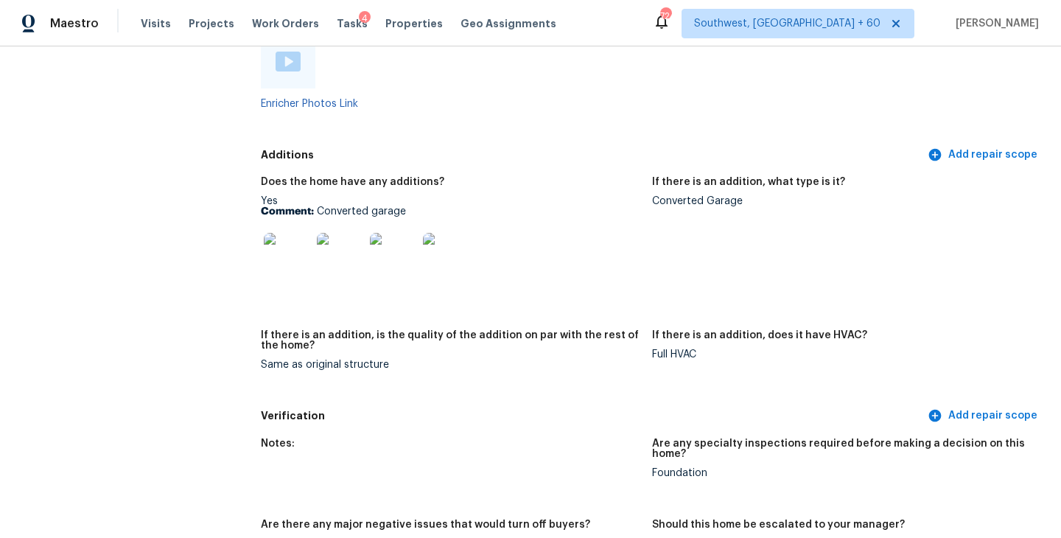
scroll to position [2727, 0]
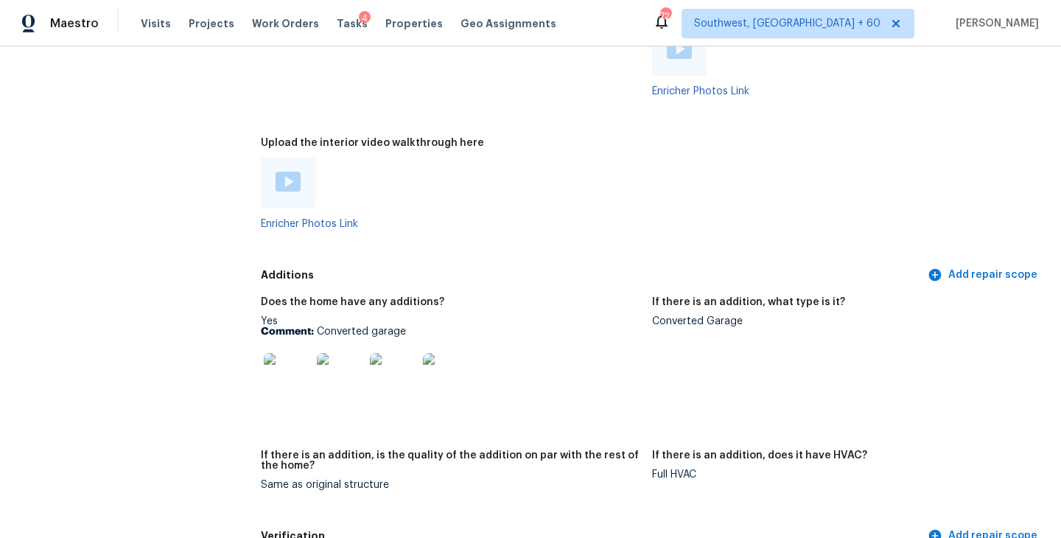
click at [284, 358] on img at bounding box center [287, 376] width 47 height 47
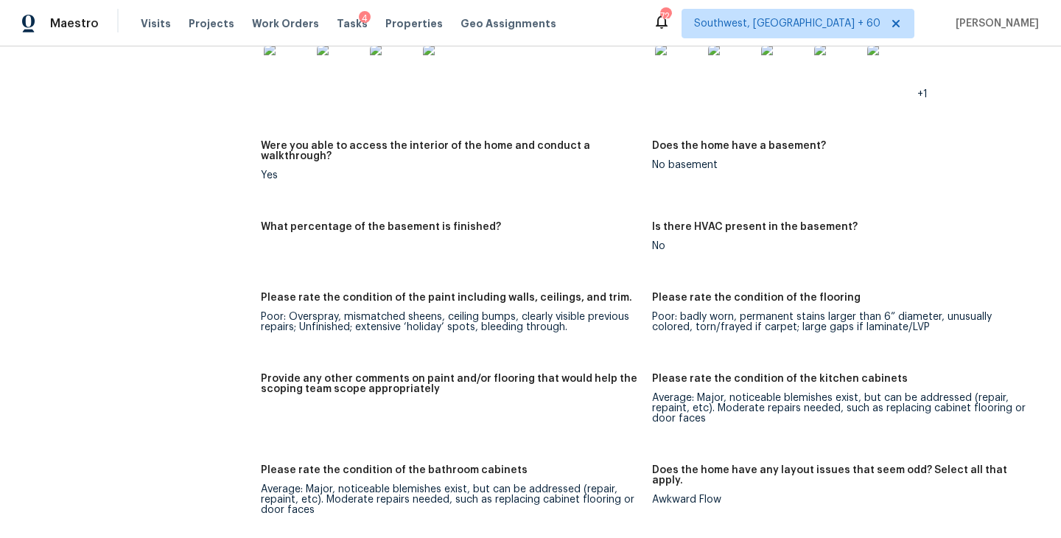
scroll to position [1637, 0]
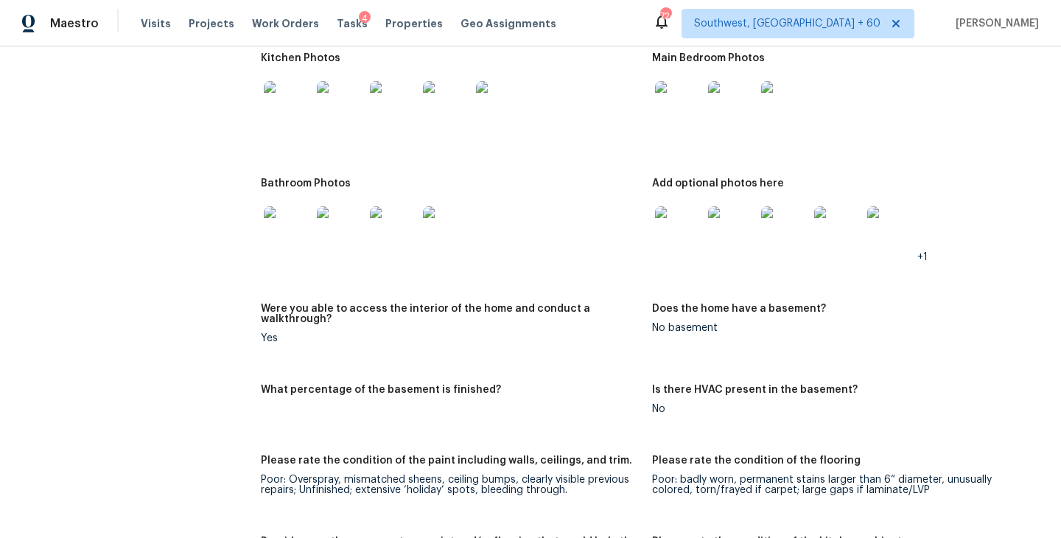
click at [676, 220] on img at bounding box center [678, 229] width 47 height 47
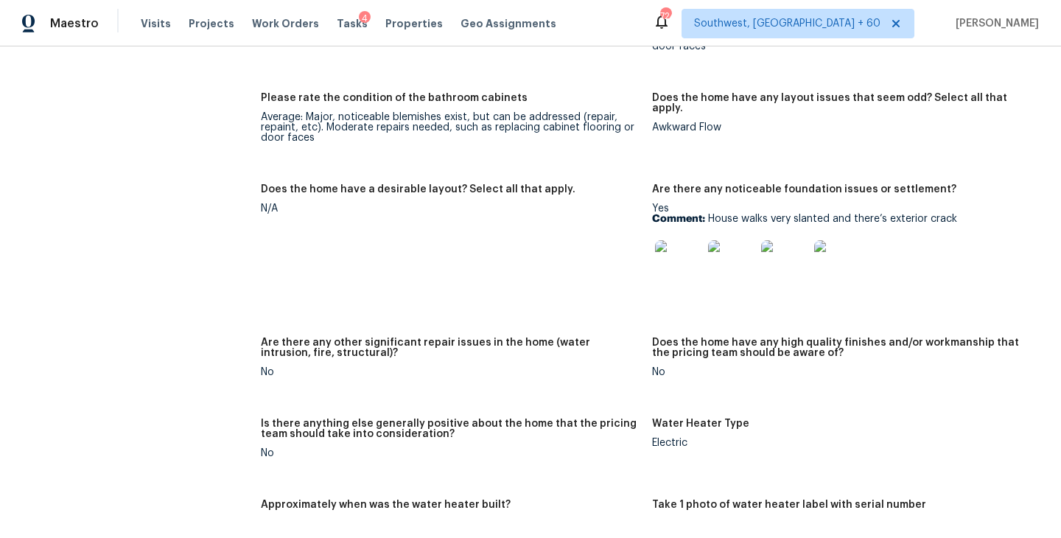
scroll to position [2102, 0]
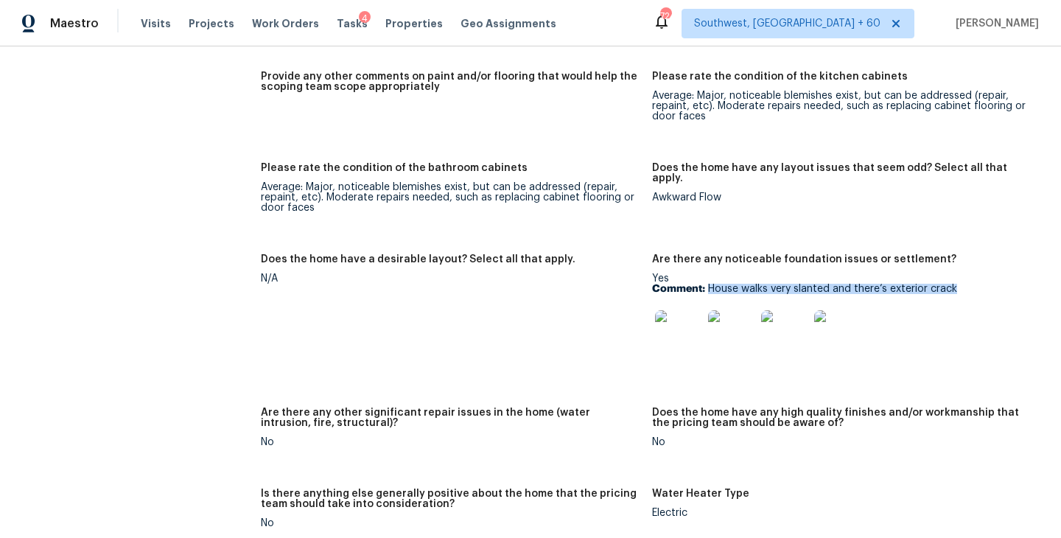
drag, startPoint x: 709, startPoint y: 268, endPoint x: 959, endPoint y: 267, distance: 249.8
click at [959, 284] on p "Comment: House walks very slanted and there’s exterior crack" at bounding box center [841, 289] width 379 height 10
copy p "House walks very slanted and there’s exterior crack"
click at [560, 329] on figure "Does the home have a desirable layout? Select all that apply. N/A" at bounding box center [456, 322] width 391 height 136
click at [633, 305] on figure "Does the home have a desirable layout? Select all that apply. N/A" at bounding box center [456, 322] width 391 height 136
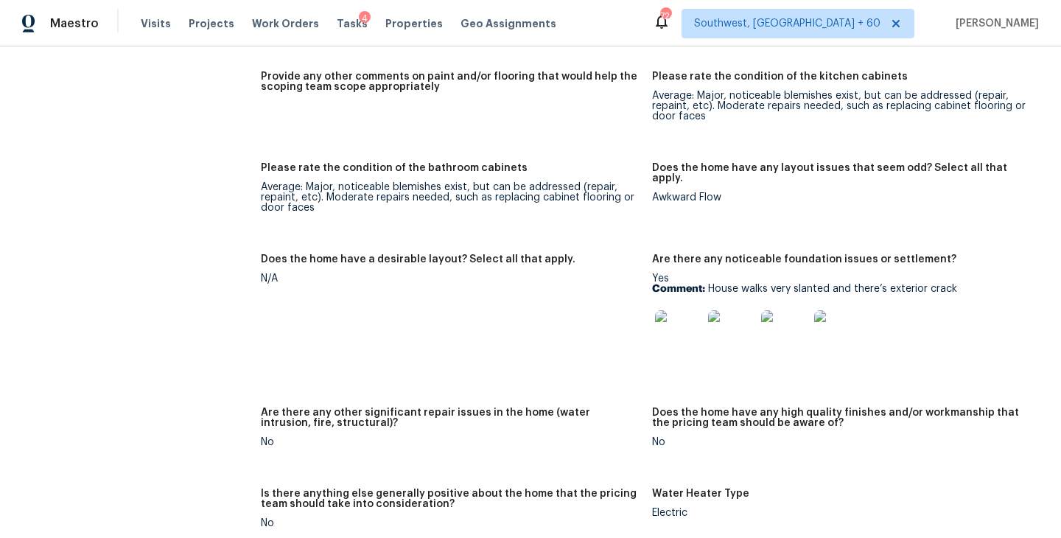
click at [665, 310] on img at bounding box center [678, 333] width 47 height 47
click at [841, 310] on img at bounding box center [837, 333] width 47 height 47
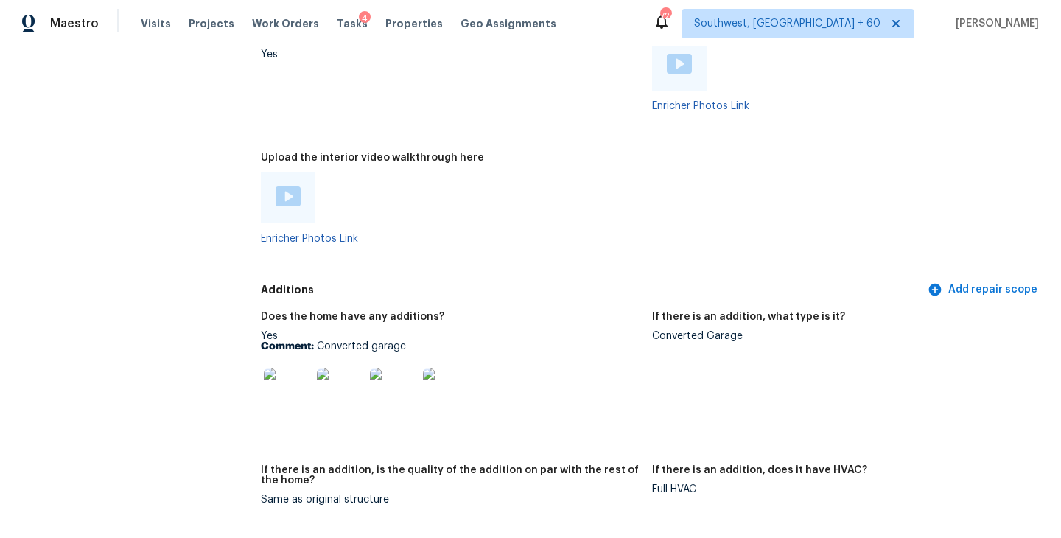
scroll to position [2770, 0]
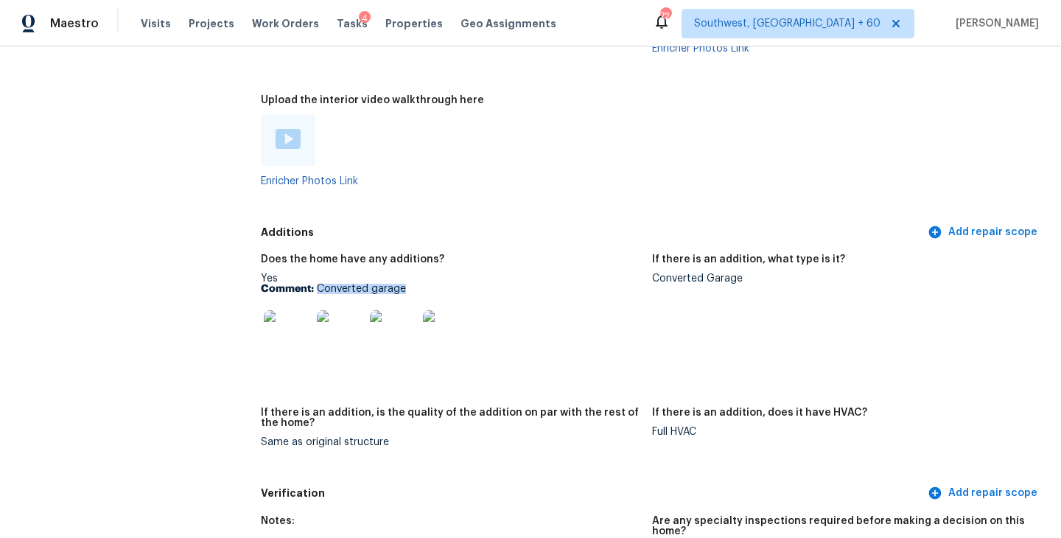
drag, startPoint x: 318, startPoint y: 267, endPoint x: 475, endPoint y: 267, distance: 157.0
click at [475, 284] on p "Comment: Converted garage" at bounding box center [450, 289] width 379 height 10
copy p "Converted garage"
click at [480, 114] on div at bounding box center [450, 140] width 379 height 52
click at [503, 177] on figure "Upload the interior video walkthrough here Enricher Photos Link" at bounding box center [456, 152] width 391 height 115
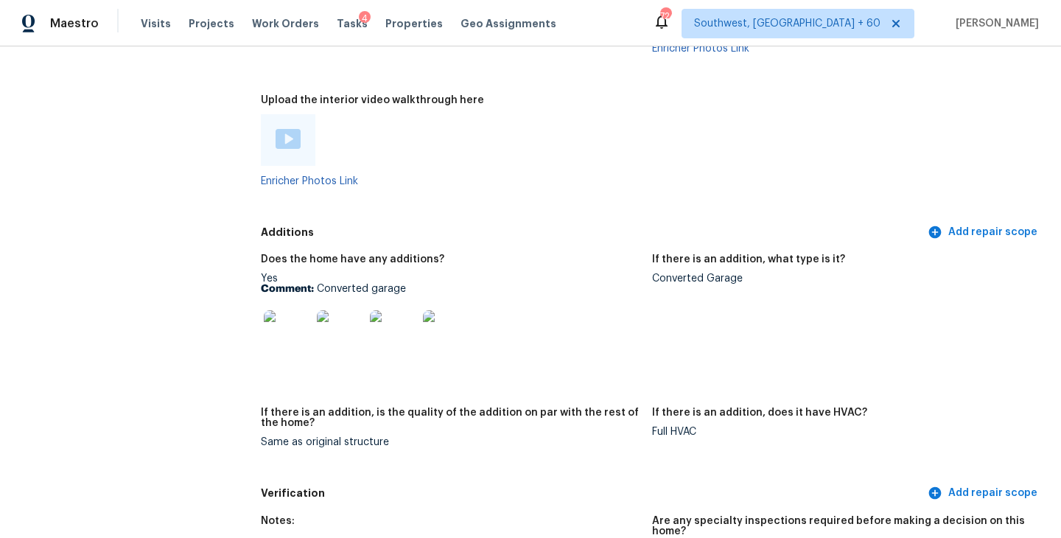
click at [295, 313] on img at bounding box center [287, 333] width 47 height 47
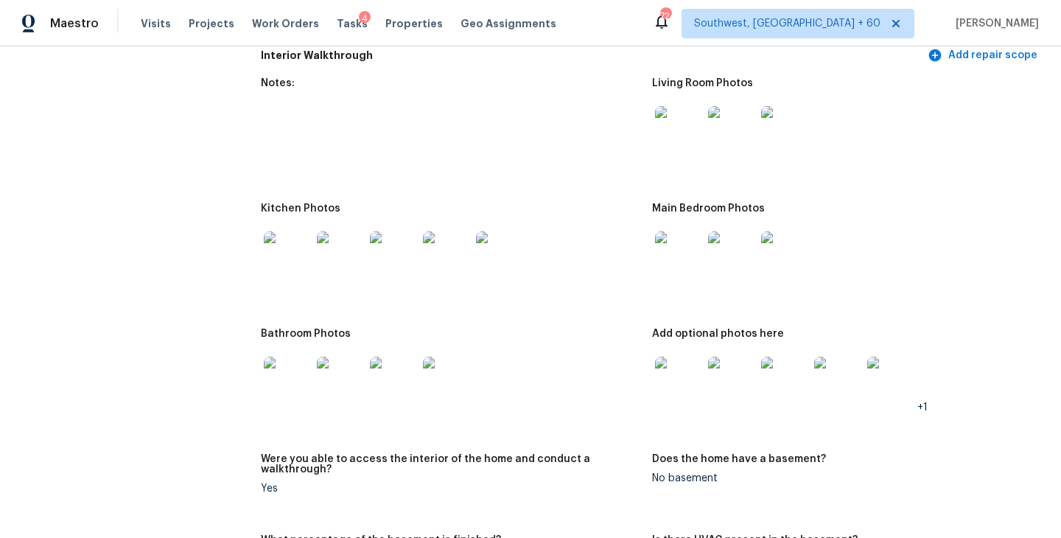
scroll to position [1489, 0]
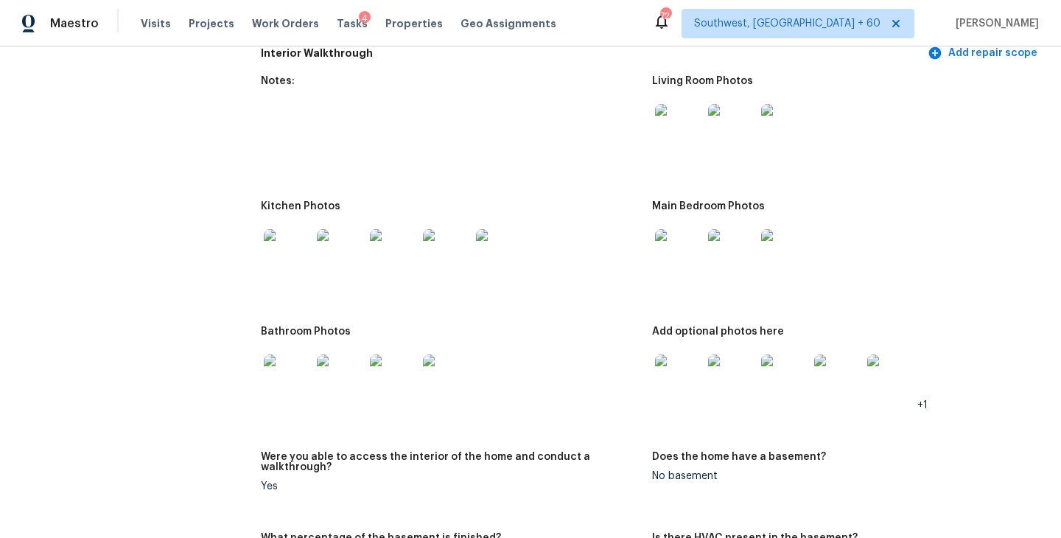
click at [281, 354] on img at bounding box center [287, 377] width 47 height 47
click at [282, 354] on img at bounding box center [287, 377] width 47 height 47
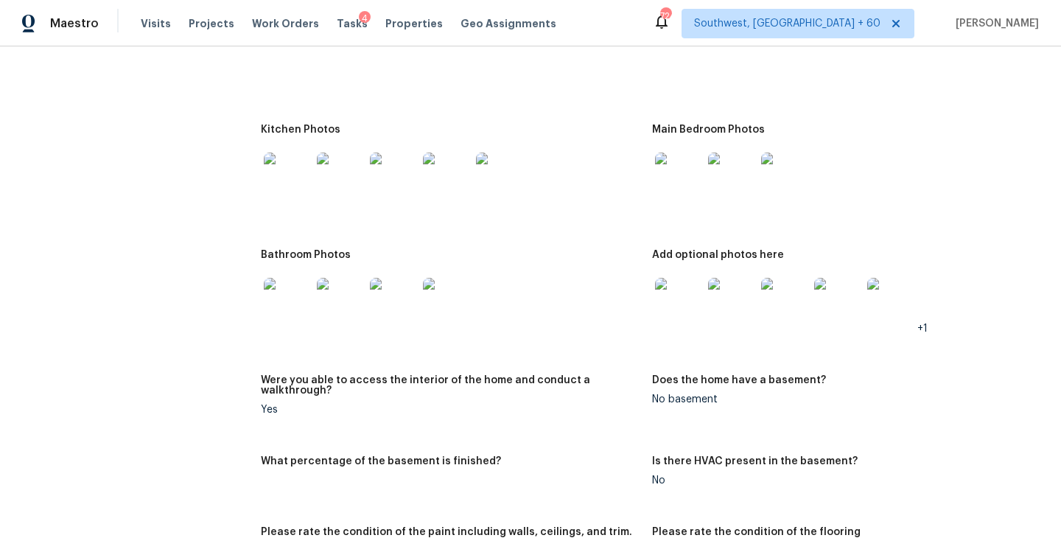
scroll to position [1545, 0]
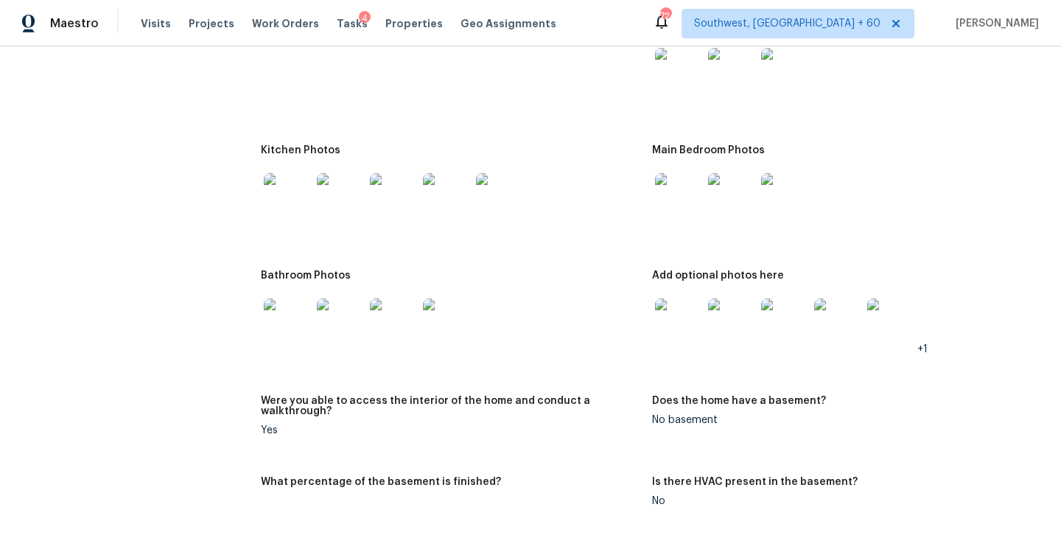
click at [301, 184] on img at bounding box center [287, 196] width 47 height 47
click at [360, 77] on figure "Notes:" at bounding box center [456, 74] width 391 height 108
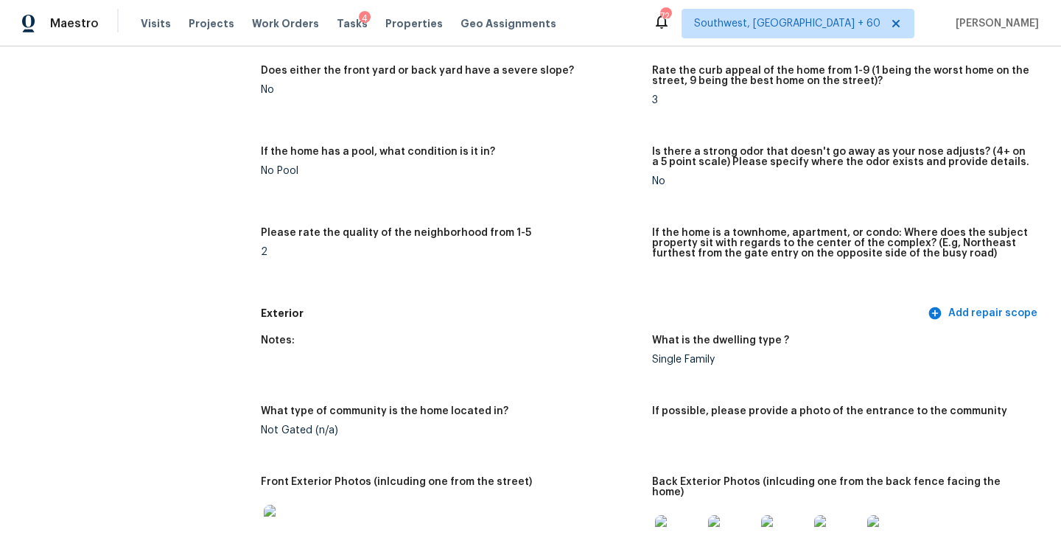
scroll to position [0, 0]
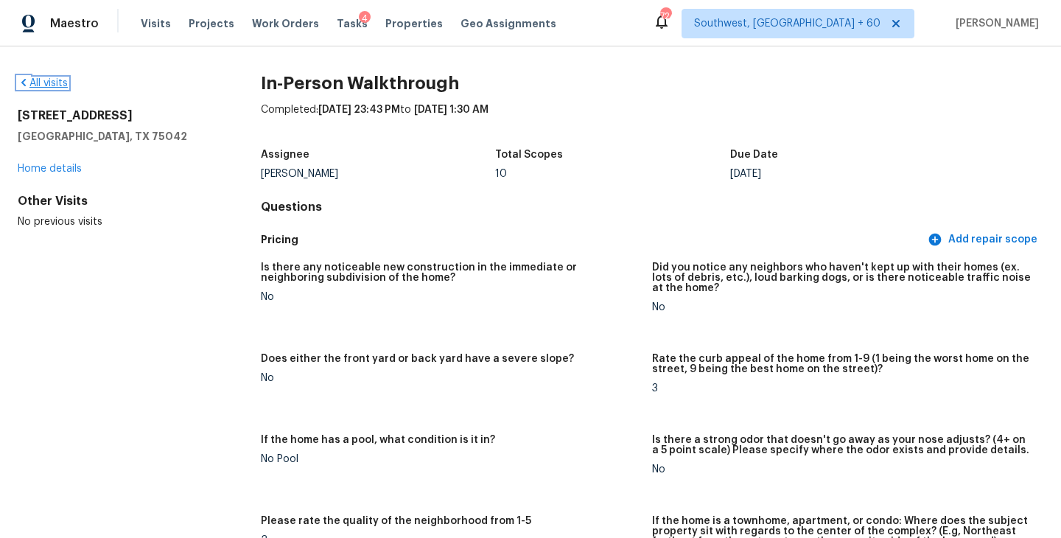
click at [52, 84] on link "All visits" at bounding box center [43, 83] width 50 height 10
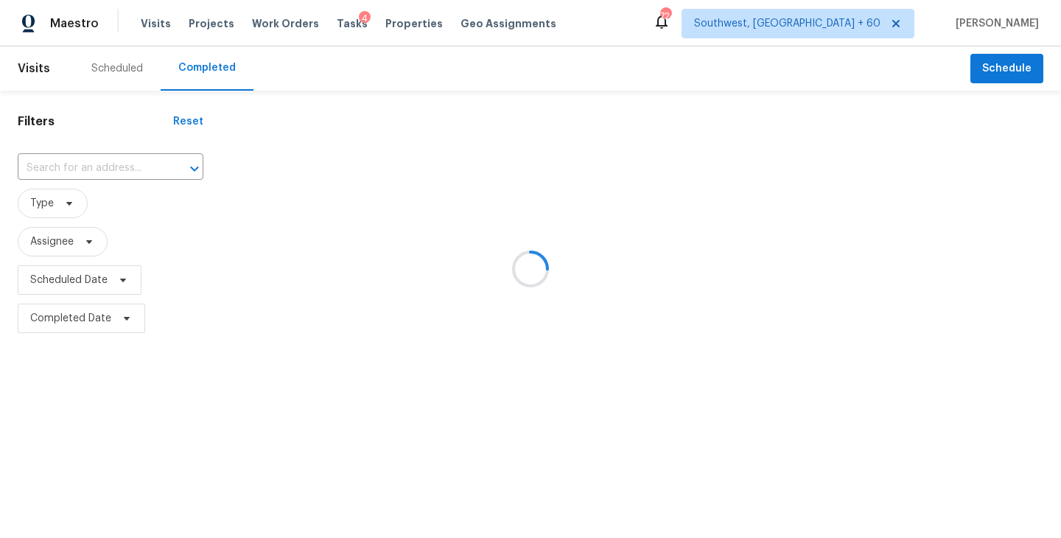
click at [102, 170] on div at bounding box center [530, 269] width 1061 height 538
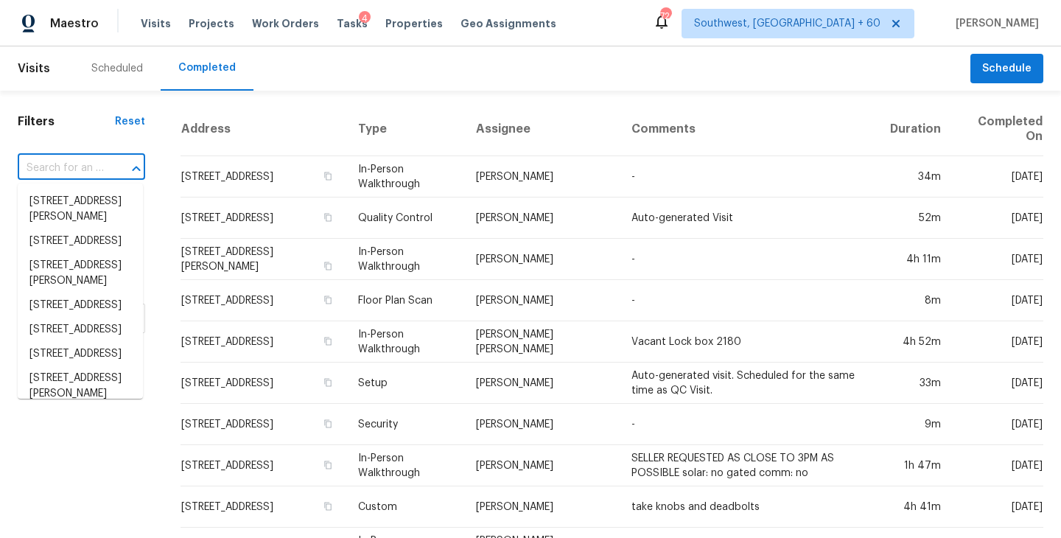
click at [101, 169] on input "text" at bounding box center [61, 168] width 86 height 23
paste input "142 Blue Ridge Trl, North Charleston, SC 29418"
type input "142 Blue Ridge Trl, North Charleston, SC 29418"
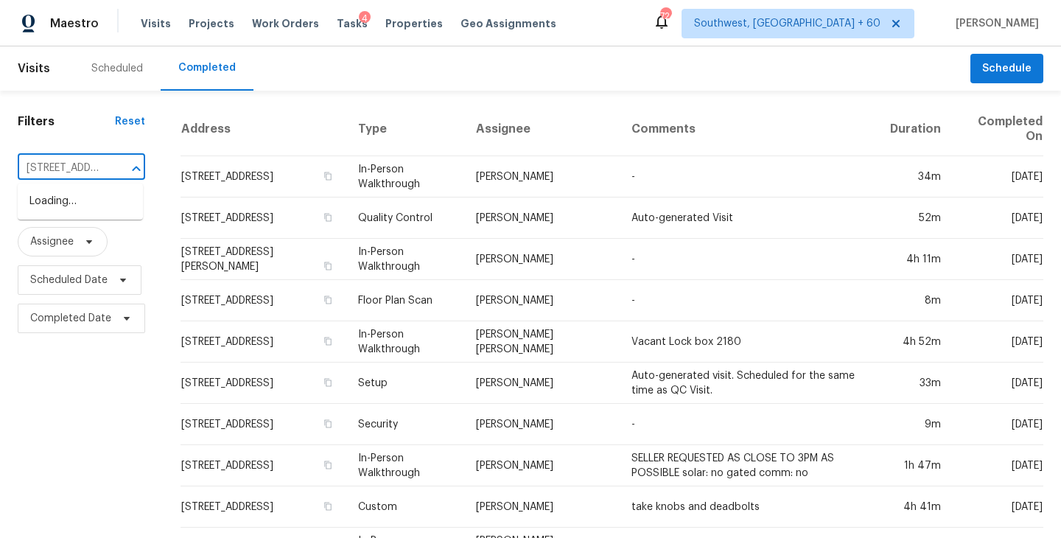
scroll to position [0, 149]
click at [98, 203] on li "142 Blue Ridge Trl, North Charleston, SC 29418" at bounding box center [80, 201] width 125 height 24
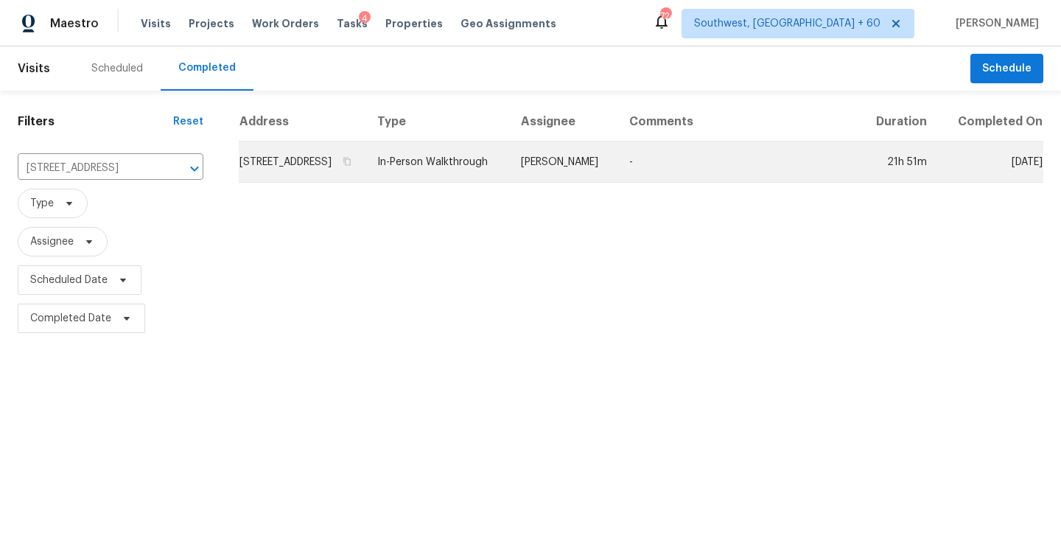
click at [489, 174] on td "In-Person Walkthrough" at bounding box center [437, 161] width 144 height 41
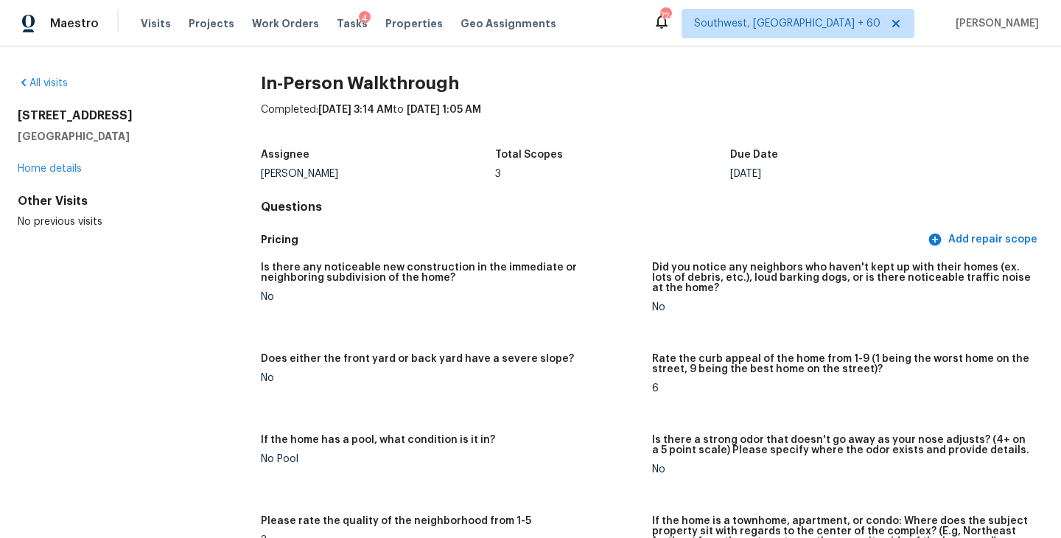
click at [51, 89] on div "All visits" at bounding box center [116, 83] width 196 height 15
click at [51, 86] on link "All visits" at bounding box center [43, 83] width 50 height 10
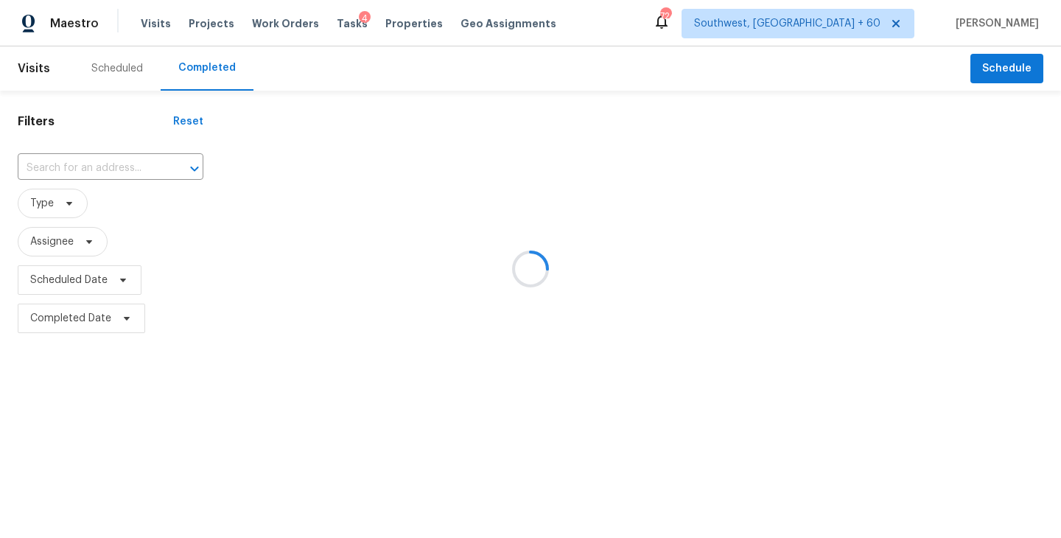
click at [94, 162] on div at bounding box center [530, 269] width 1061 height 538
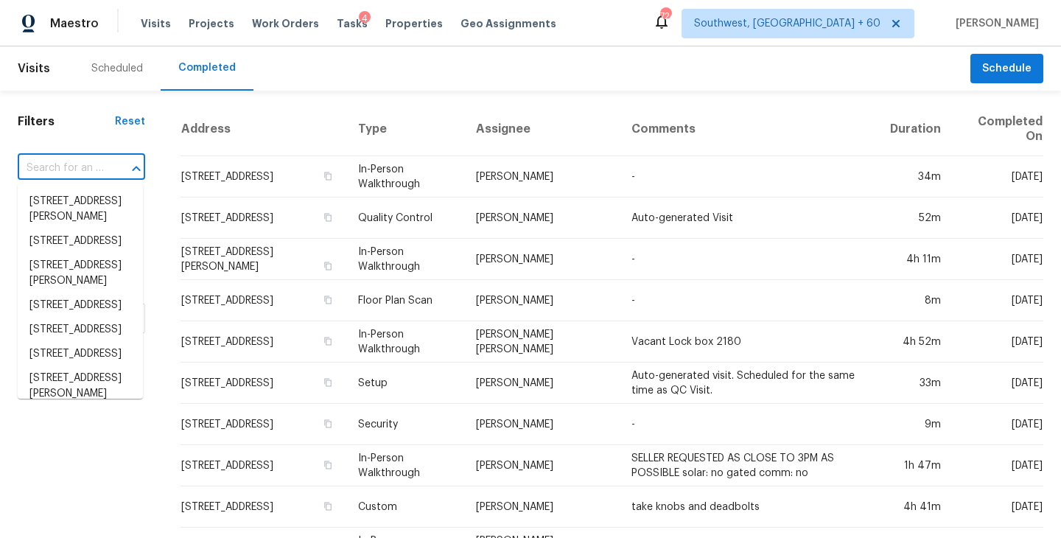
click at [94, 168] on input "text" at bounding box center [61, 168] width 86 height 23
paste input "630 1/2 J St, Chula Vista, CA 91910"
type input "630 1/2 J St, Chula Vista, CA 91910"
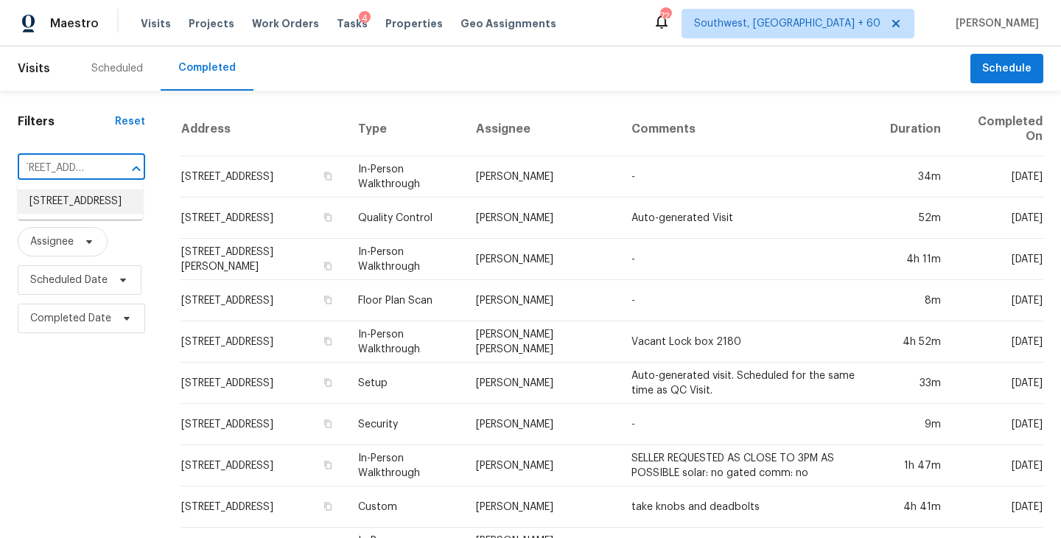
click at [91, 206] on li "630 1/2 J St, Chula Vista, CA 91910" at bounding box center [80, 201] width 125 height 24
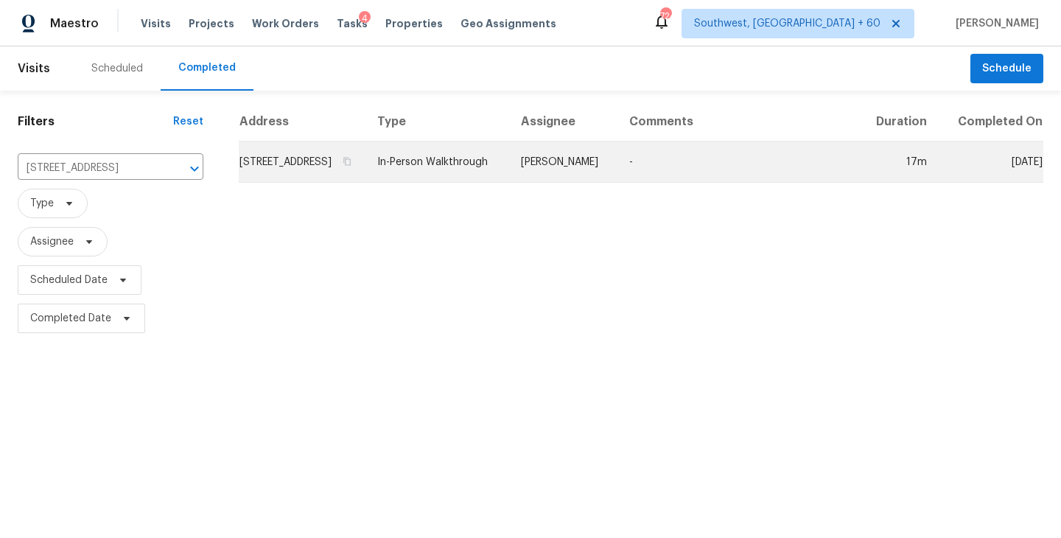
click at [551, 179] on td "Kaden Peterson" at bounding box center [563, 161] width 108 height 41
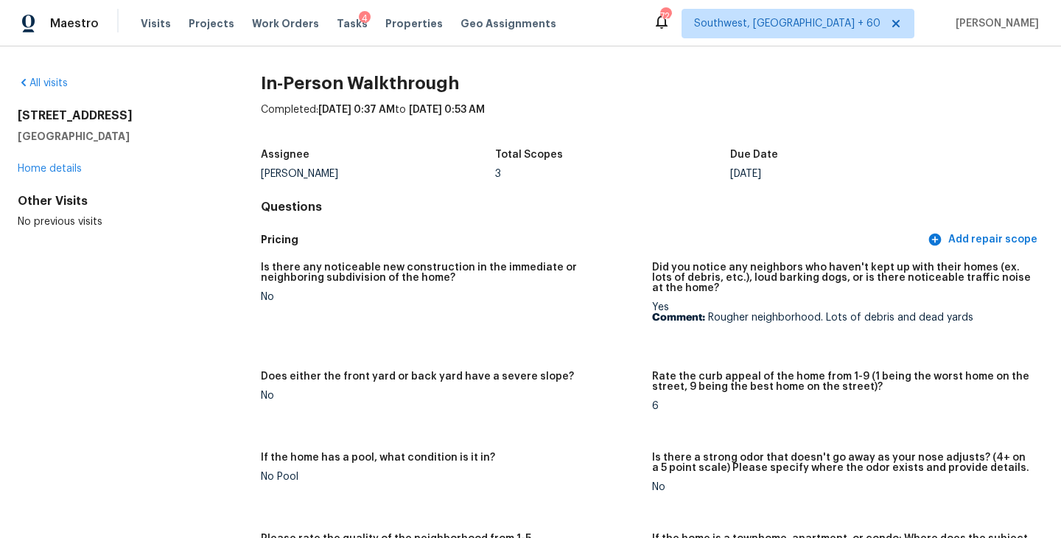
drag, startPoint x: 130, startPoint y: 134, endPoint x: 16, endPoint y: 120, distance: 114.3
click at [16, 120] on div "All visits 630 1/2 J St Chula Vista, CA 91910 Home details Other Visits No prev…" at bounding box center [530, 291] width 1061 height 491
copy div "630 1/2 J St Chula Vista, CA 91910"
click at [165, 154] on div "630 1/2 J St Chula Vista, CA 91910 Home details" at bounding box center [116, 142] width 196 height 68
drag, startPoint x: 130, startPoint y: 136, endPoint x: 15, endPoint y: 116, distance: 117.5
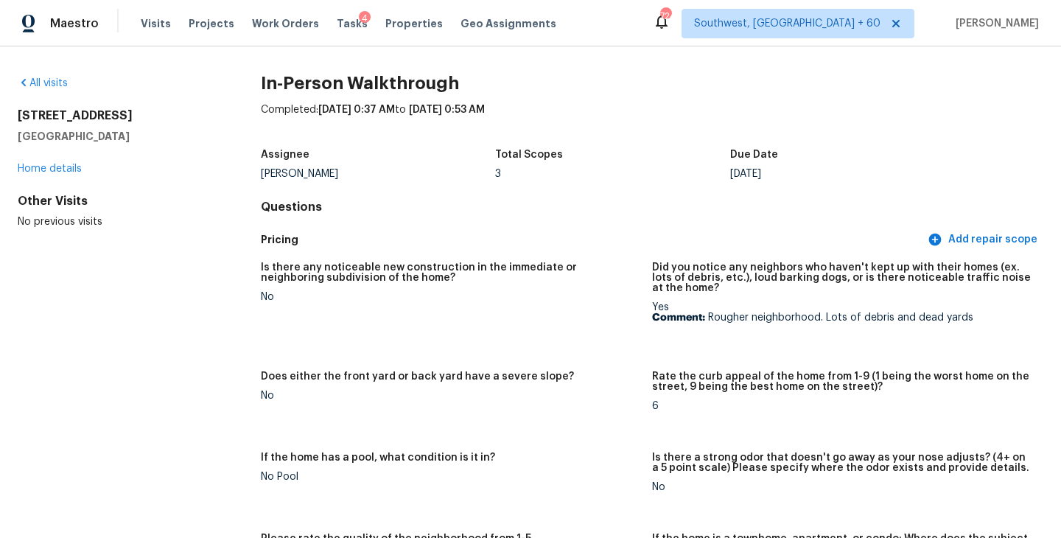
click at [15, 116] on div "All visits 630 1/2 J St Chula Vista, CA 91910 Home details Other Visits No prev…" at bounding box center [530, 291] width 1061 height 491
copy div "630 1/2 J St Chula Vista, CA 91910"
click at [46, 80] on link "All visits" at bounding box center [43, 83] width 50 height 10
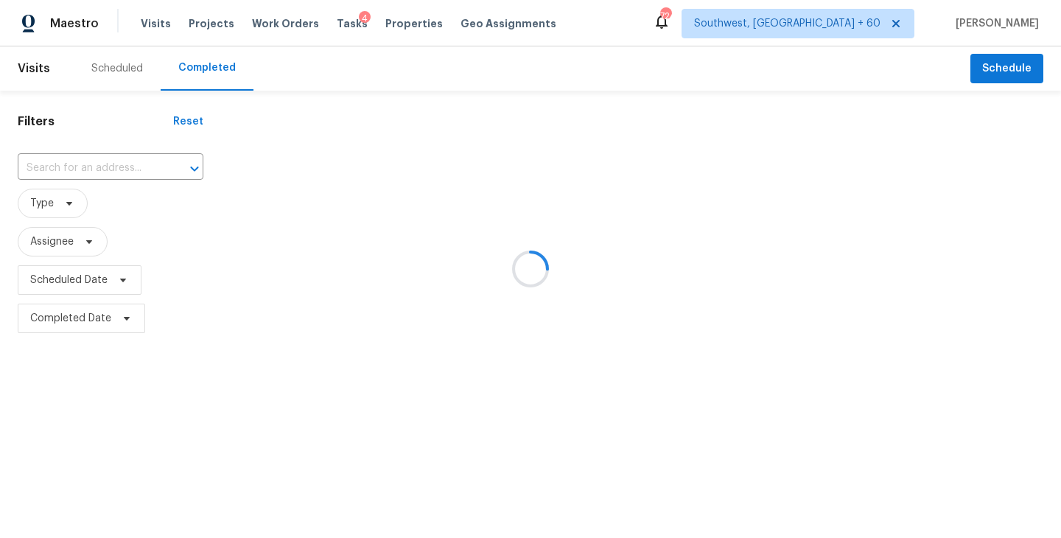
click at [88, 164] on div at bounding box center [530, 269] width 1061 height 538
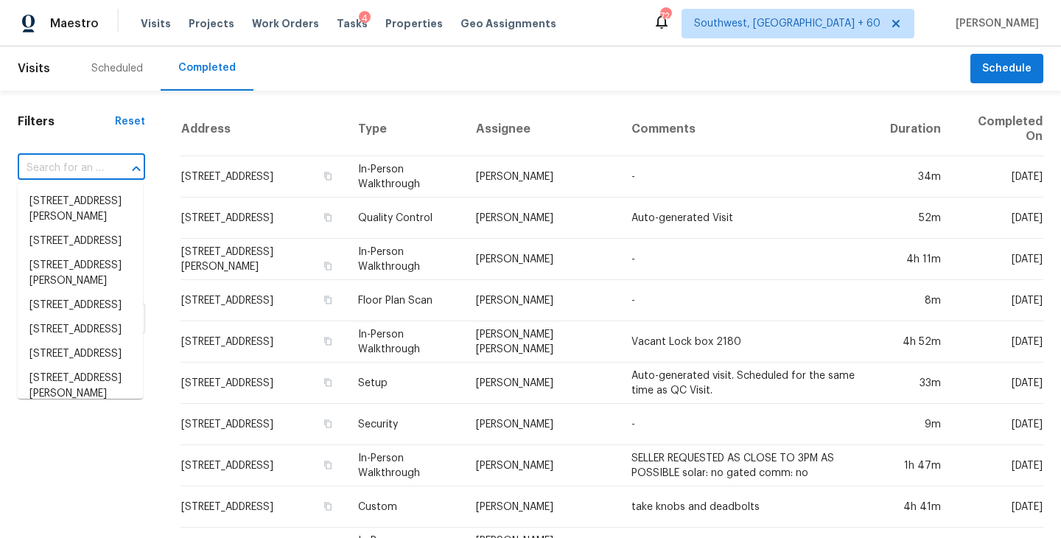
click at [94, 173] on input "text" at bounding box center [61, 168] width 86 height 23
paste input "644 Wamsutter Ln, Rock Hill, SC 29730"
type input "644 Wamsutter Ln, Rock Hill, SC 29730"
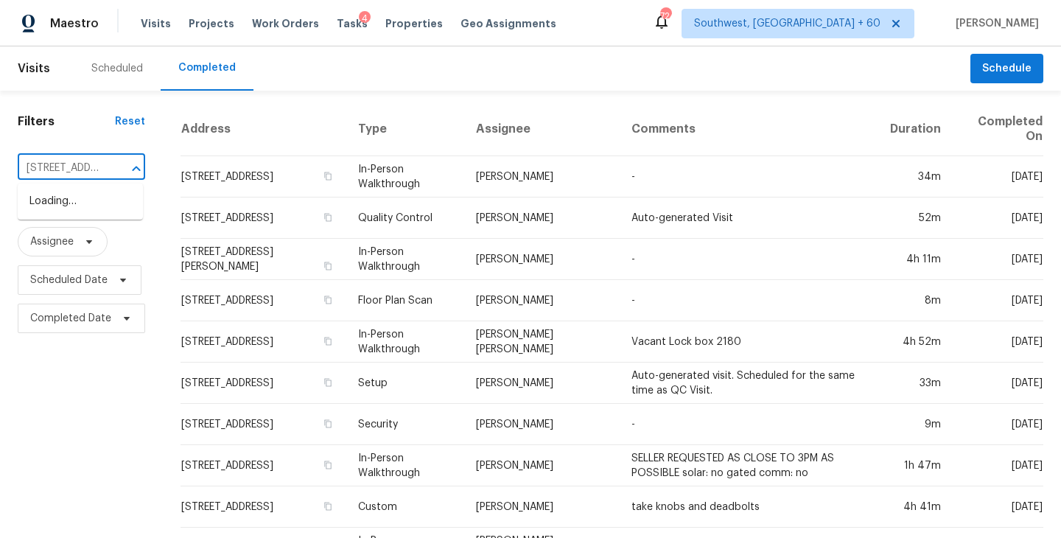
scroll to position [0, 113]
click at [88, 203] on li "644 Wamsutter Ln, Rock Hill, SC 29730" at bounding box center [80, 201] width 125 height 24
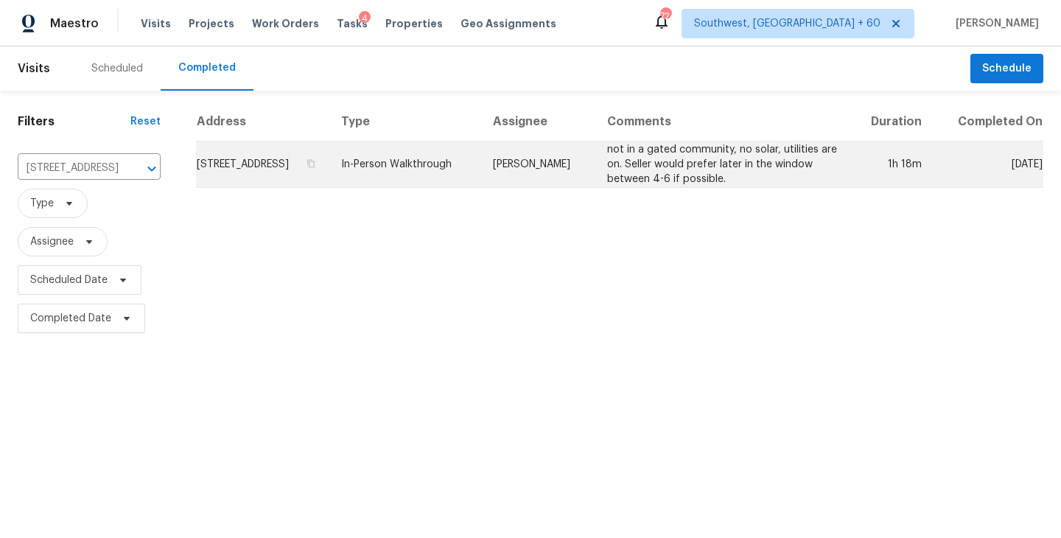
click at [481, 174] on td "In-Person Walkthrough" at bounding box center [405, 164] width 152 height 46
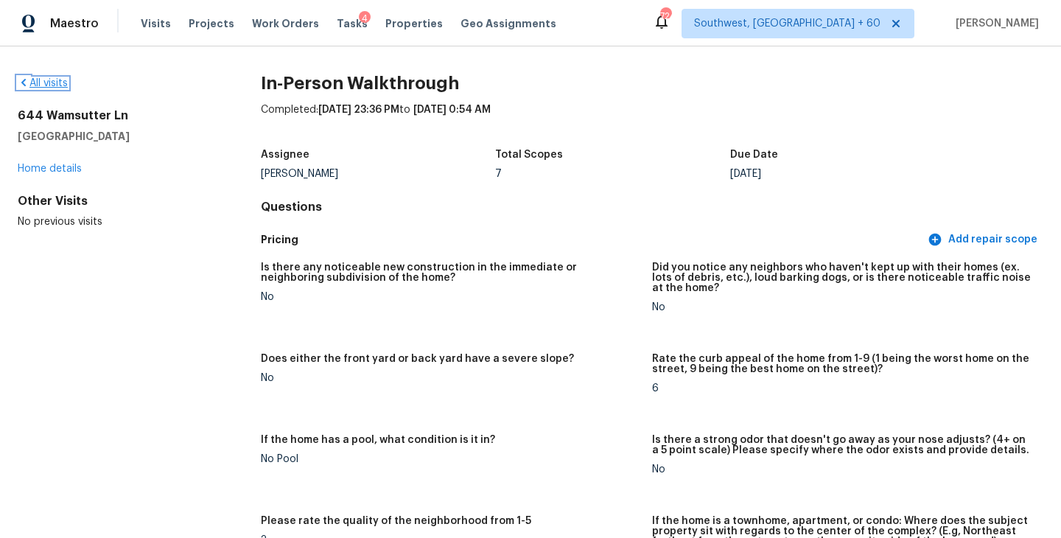
click at [57, 85] on link "All visits" at bounding box center [43, 83] width 50 height 10
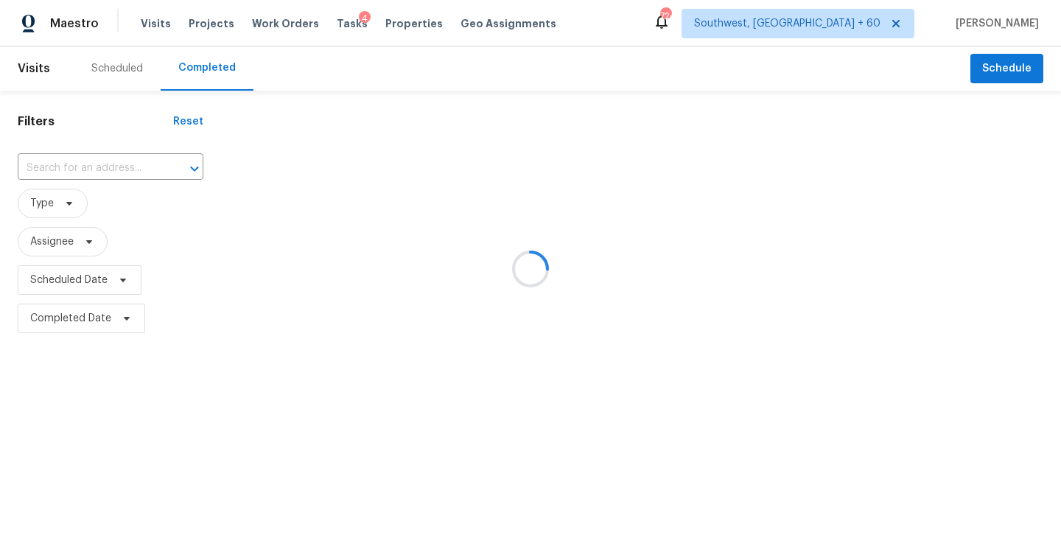
click at [94, 168] on div at bounding box center [530, 269] width 1061 height 538
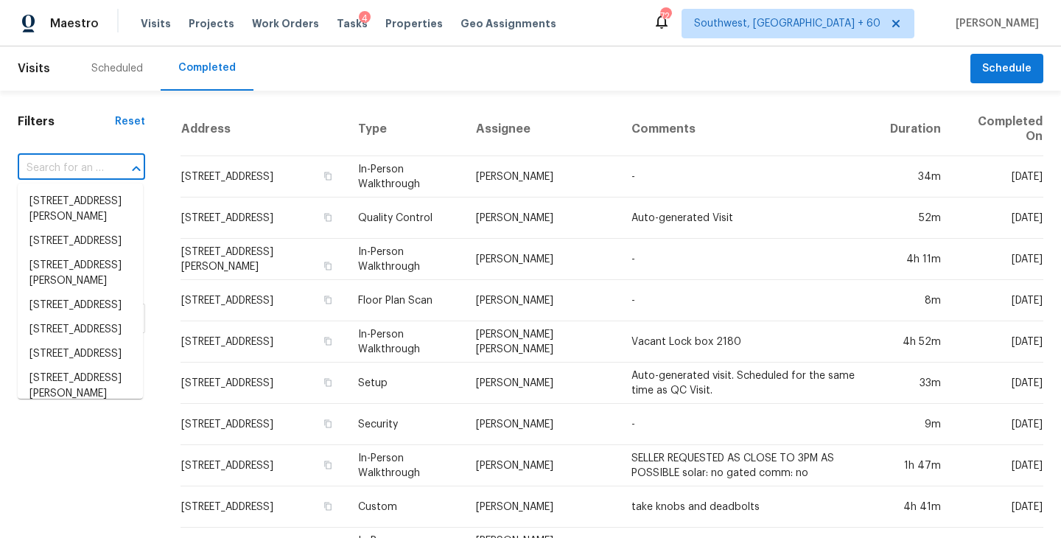
click at [94, 168] on input "text" at bounding box center [61, 168] width 86 height 23
type input "v"
paste input "8366 W 71st Pl, Arvada, CO 80004"
type input "8366 W 71st Pl, Arvada, CO 80004"
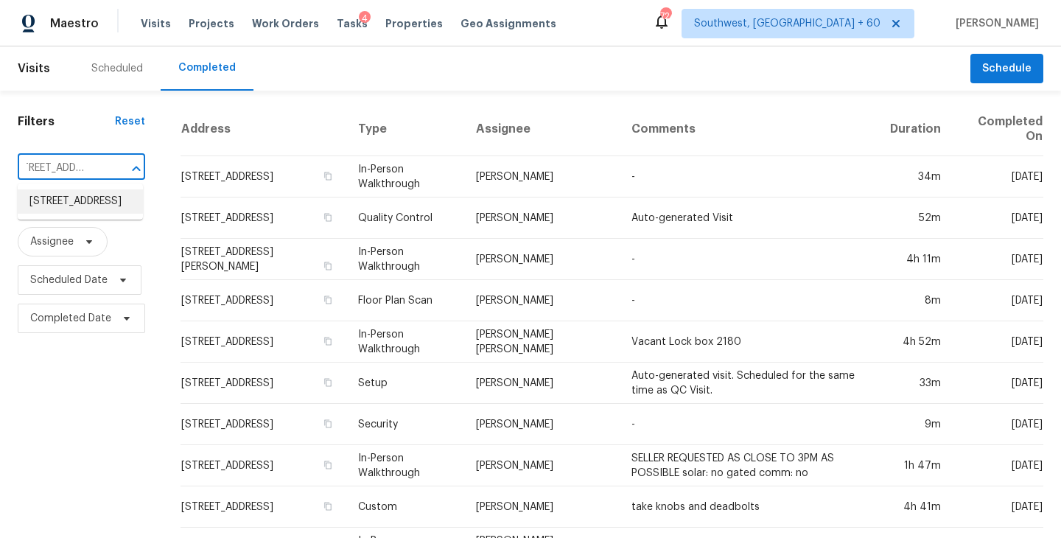
click at [97, 214] on li "8366 W 71st Pl, Arvada, CO 80004" at bounding box center [80, 201] width 125 height 24
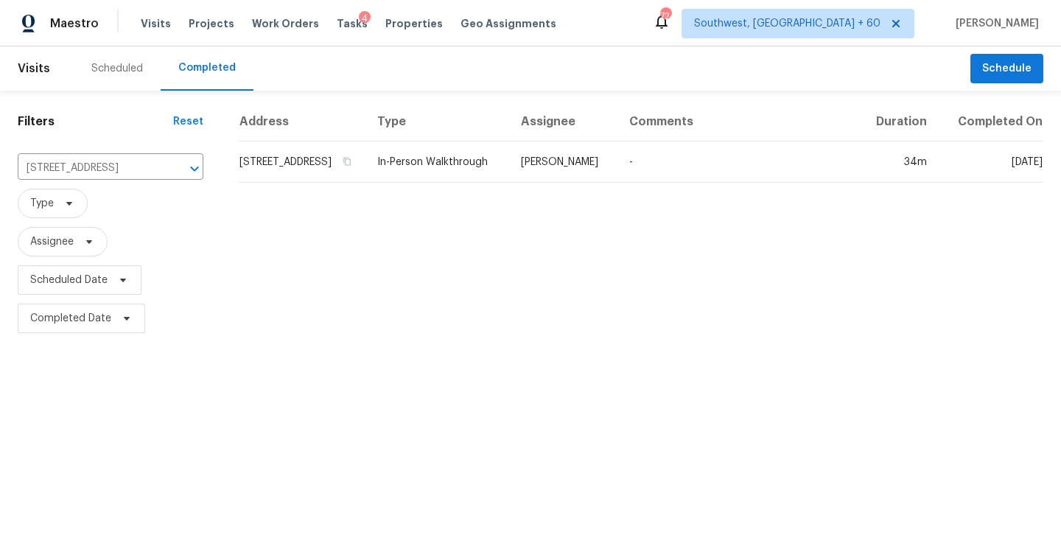
click at [451, 175] on td "In-Person Walkthrough" at bounding box center [437, 161] width 144 height 41
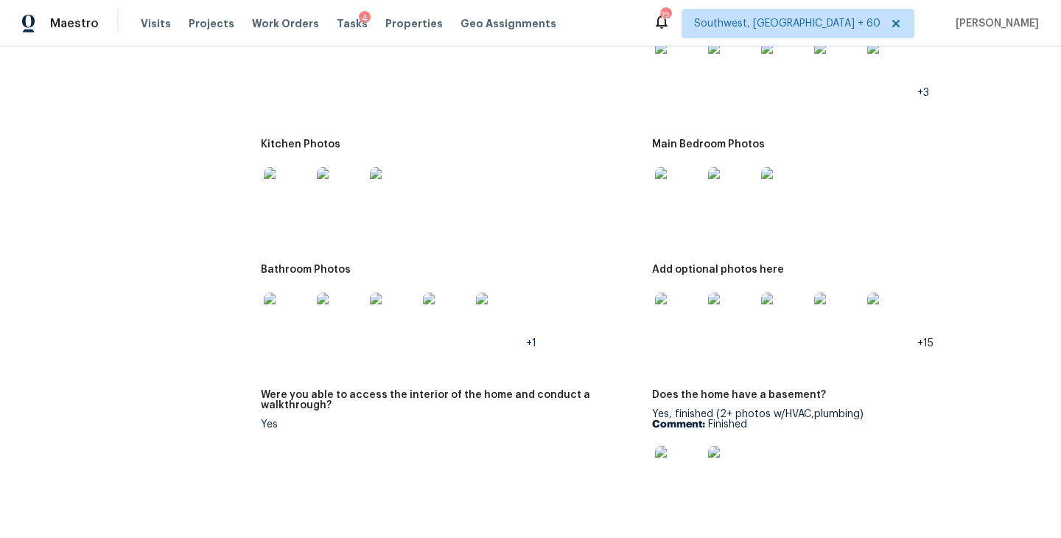
scroll to position [2124, 0]
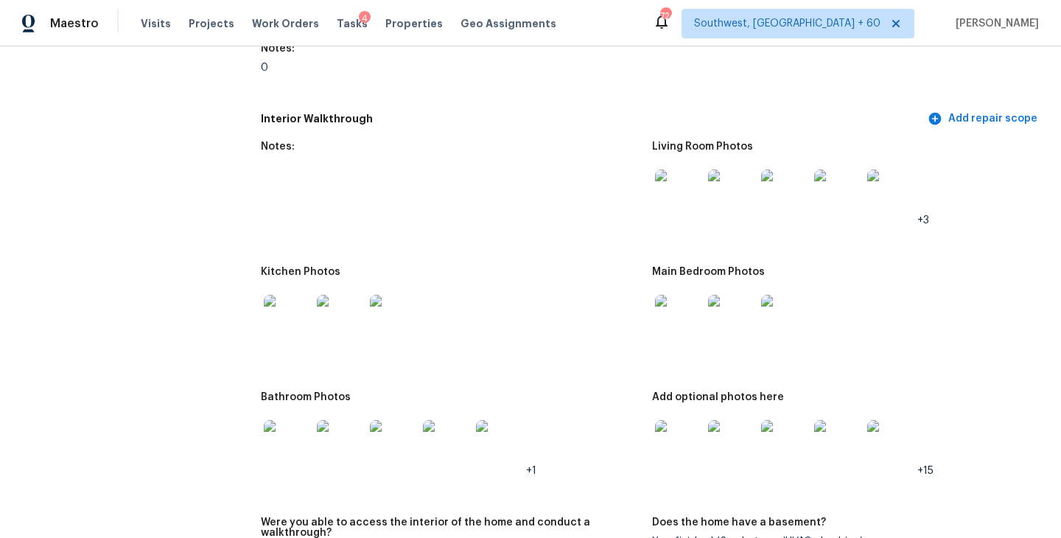
click at [673, 180] on img at bounding box center [678, 192] width 47 height 47
click at [680, 301] on img at bounding box center [678, 318] width 47 height 47
click at [690, 422] on img at bounding box center [678, 443] width 47 height 47
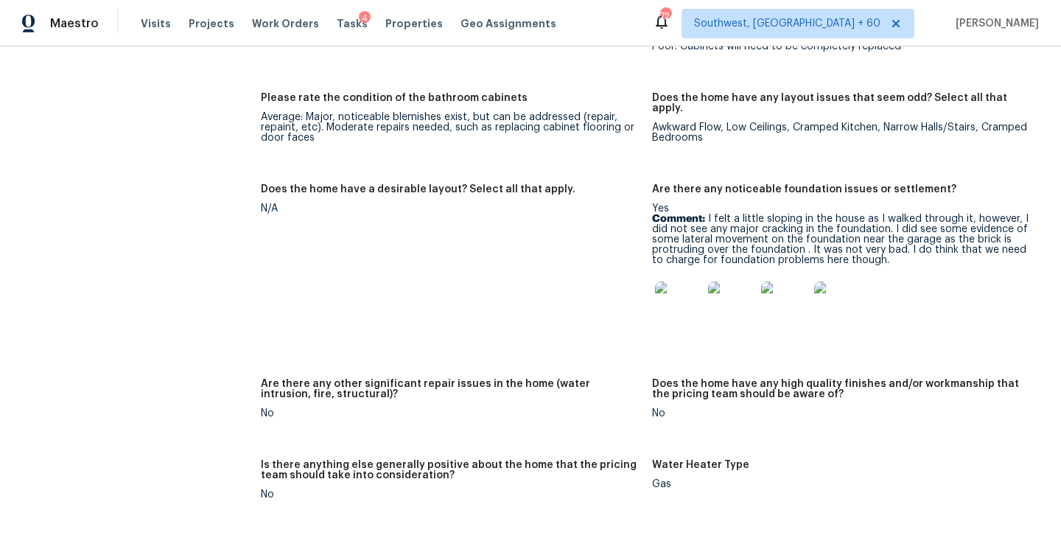
scroll to position [2866, 0]
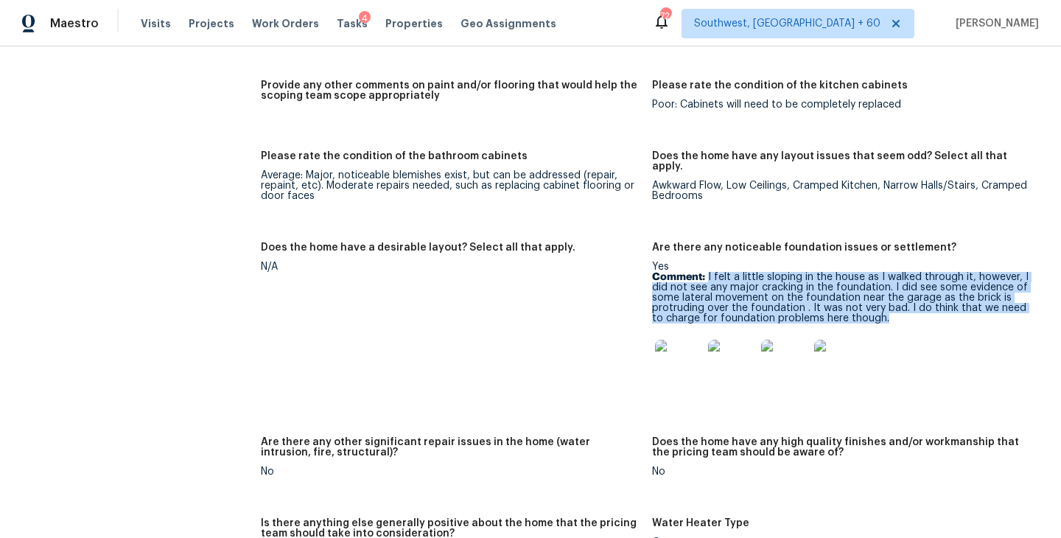
drag, startPoint x: 708, startPoint y: 255, endPoint x: 892, endPoint y: 293, distance: 187.4
click at [892, 293] on p "Comment: I felt a little sloping in the house as I walked through it, however, …" at bounding box center [841, 298] width 379 height 52
copy p "I felt a little sloping in the house as I walked through it, however, I did not…"
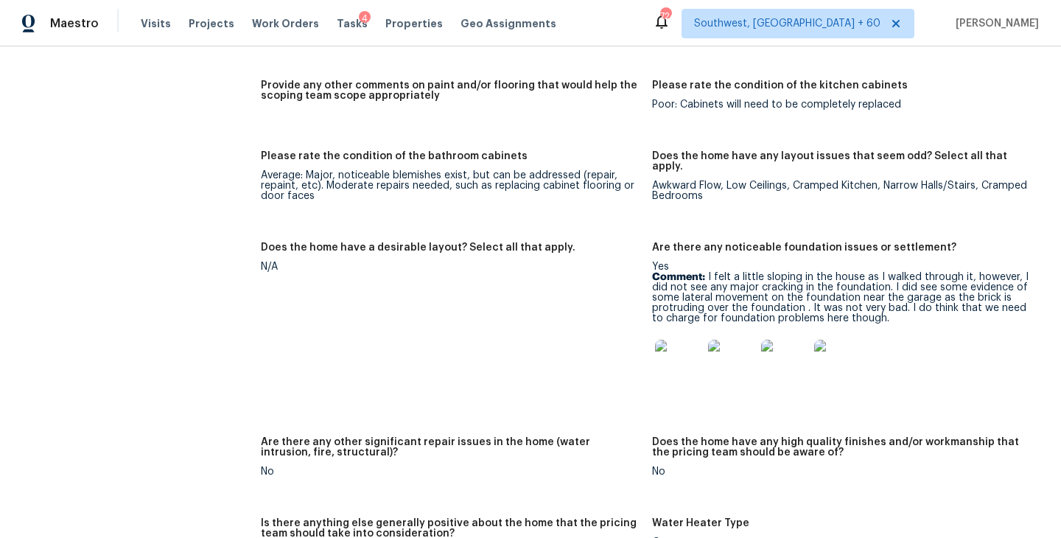
click at [517, 315] on figure "Does the home have a desirable layout? Select all that apply. N/A" at bounding box center [456, 330] width 391 height 177
click at [661, 340] on img at bounding box center [678, 363] width 47 height 47
click at [407, 59] on div "Notes: Living Room Photos +3 Kitchen Photos Main Bedroom Photos Bathroom Photos…" at bounding box center [652, 186] width 783 height 1590
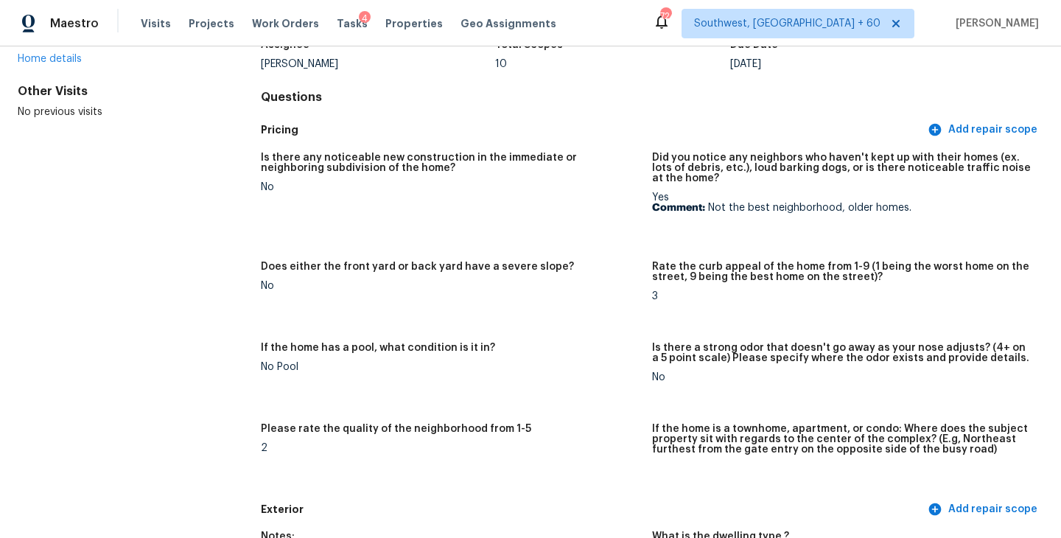
scroll to position [0, 0]
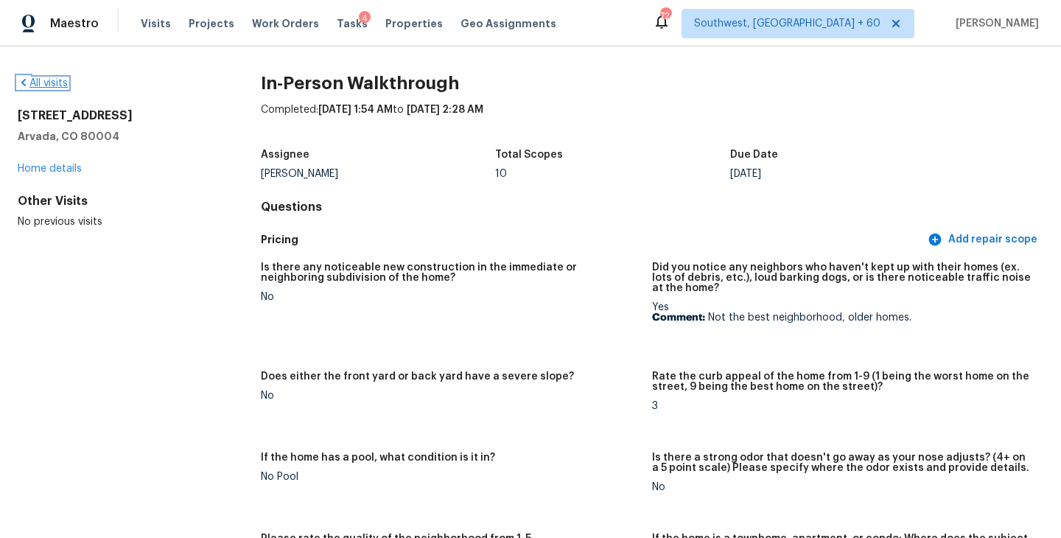
click at [52, 78] on link "All visits" at bounding box center [43, 83] width 50 height 10
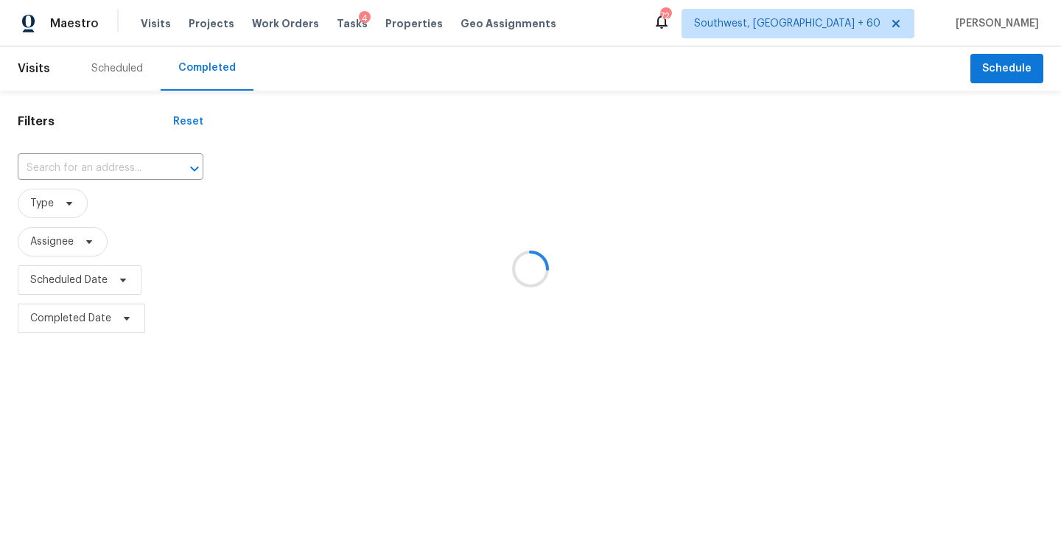
click at [98, 164] on div at bounding box center [530, 269] width 1061 height 538
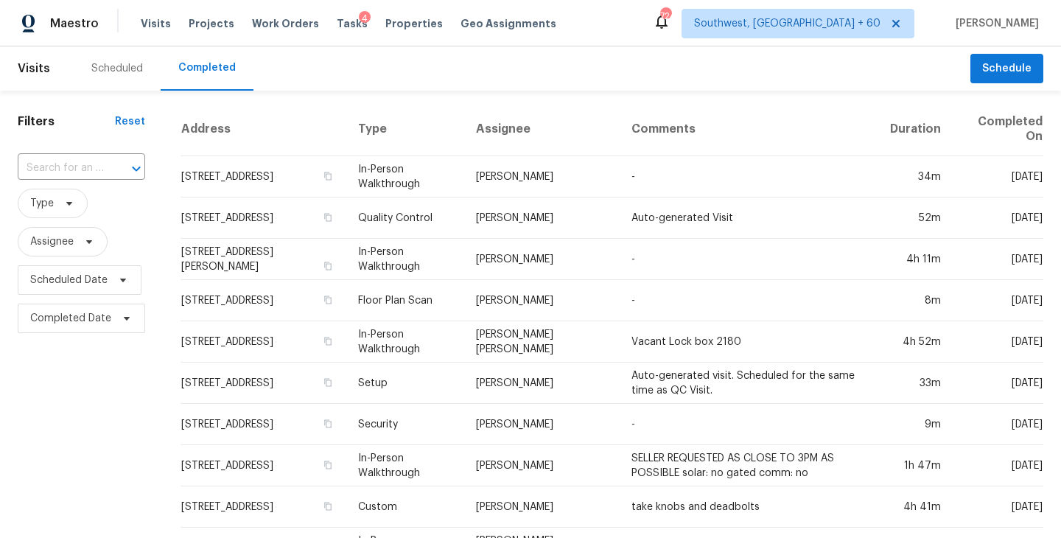
click at [103, 169] on div "​" at bounding box center [81, 168] width 127 height 23
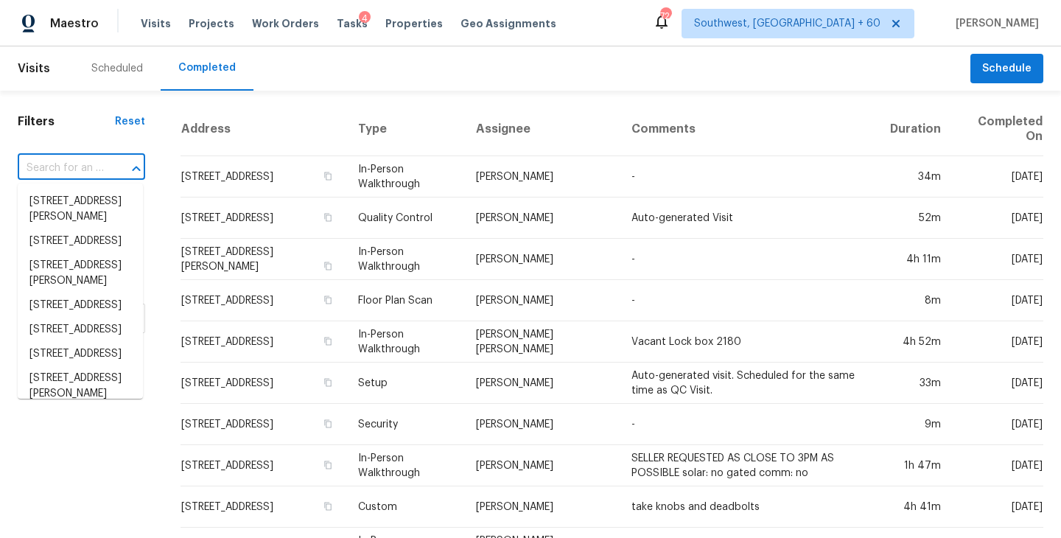
paste input "628 Beeler Blvd, Hamilton, OH 45013"
type input "628 Beeler Blvd, Hamilton, OH 45013"
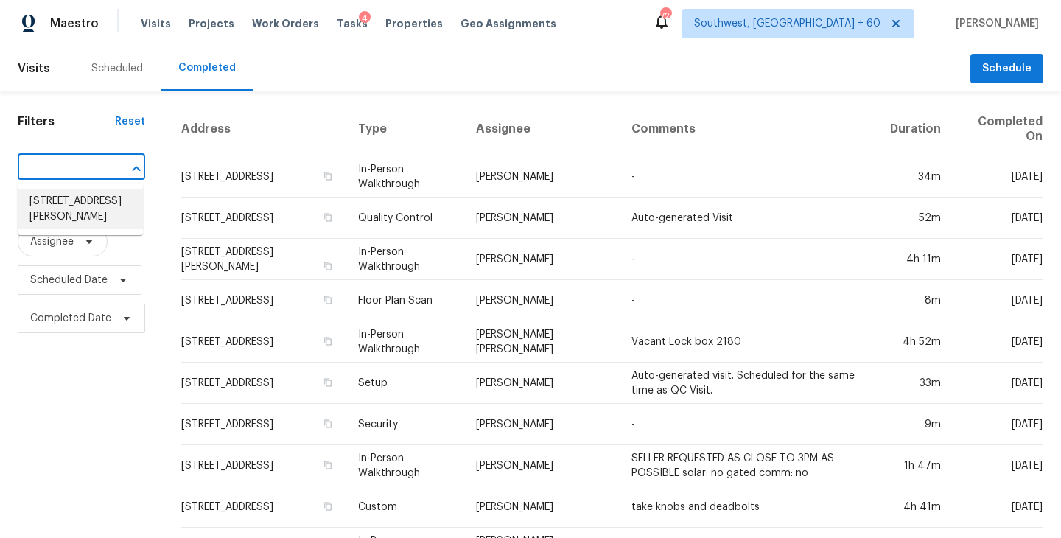
click at [95, 204] on li "628 Beeler Blvd, Hamilton, OH 45013" at bounding box center [80, 209] width 125 height 40
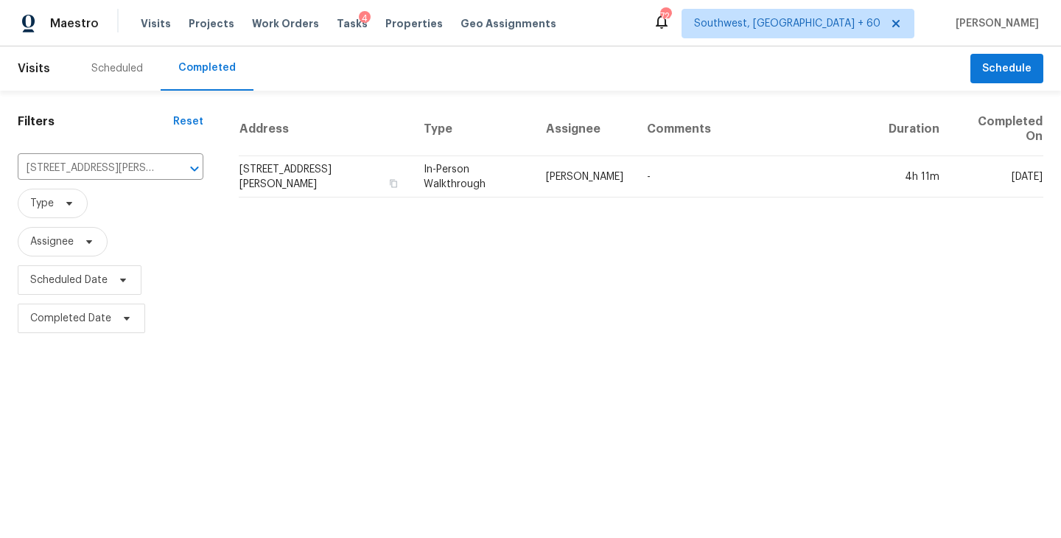
click at [534, 167] on td "In-Person Walkthrough" at bounding box center [473, 176] width 122 height 41
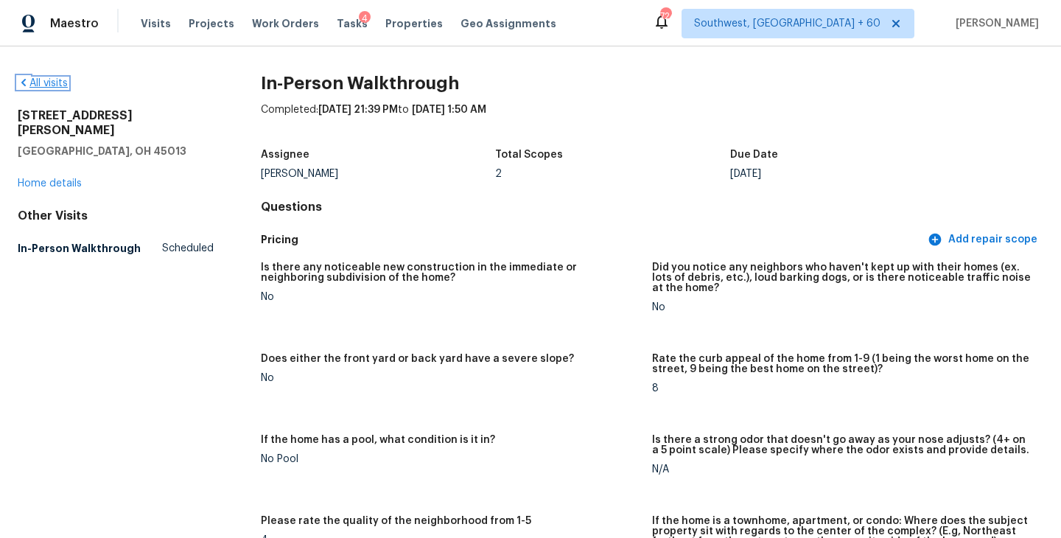
click at [57, 85] on link "All visits" at bounding box center [43, 83] width 50 height 10
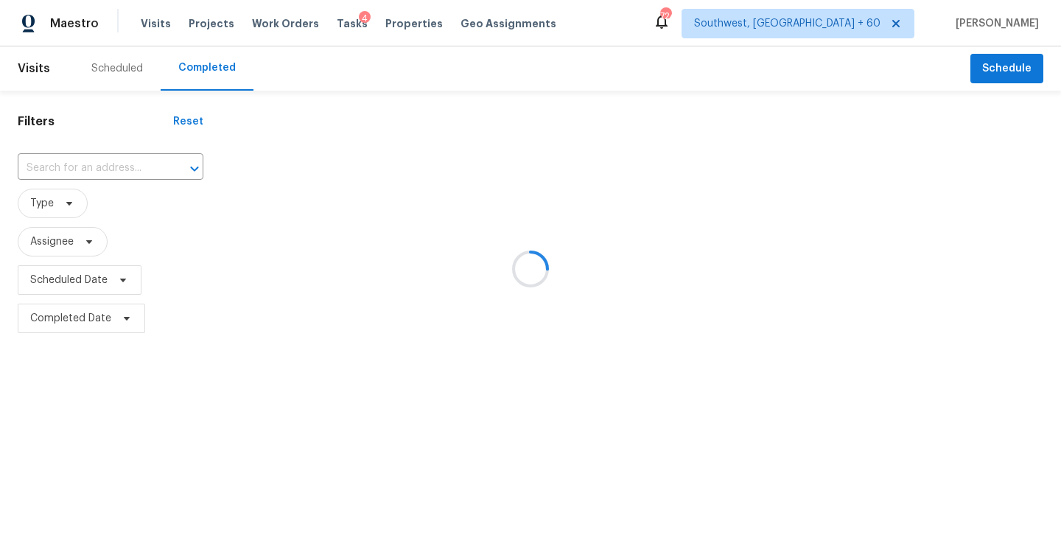
click at [122, 179] on div at bounding box center [530, 269] width 1061 height 538
click at [124, 174] on div at bounding box center [530, 269] width 1061 height 538
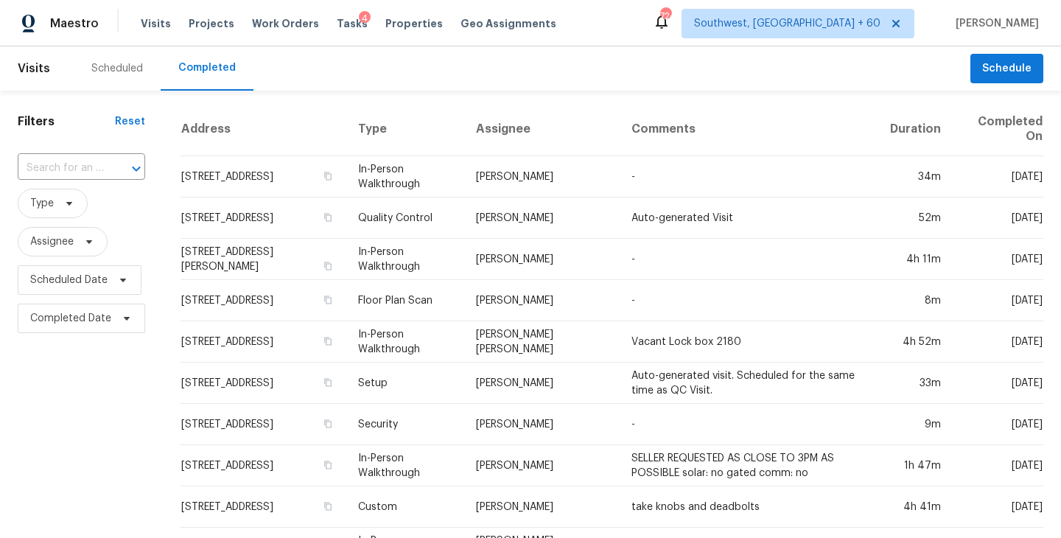
click at [102, 166] on div "​" at bounding box center [81, 168] width 127 height 23
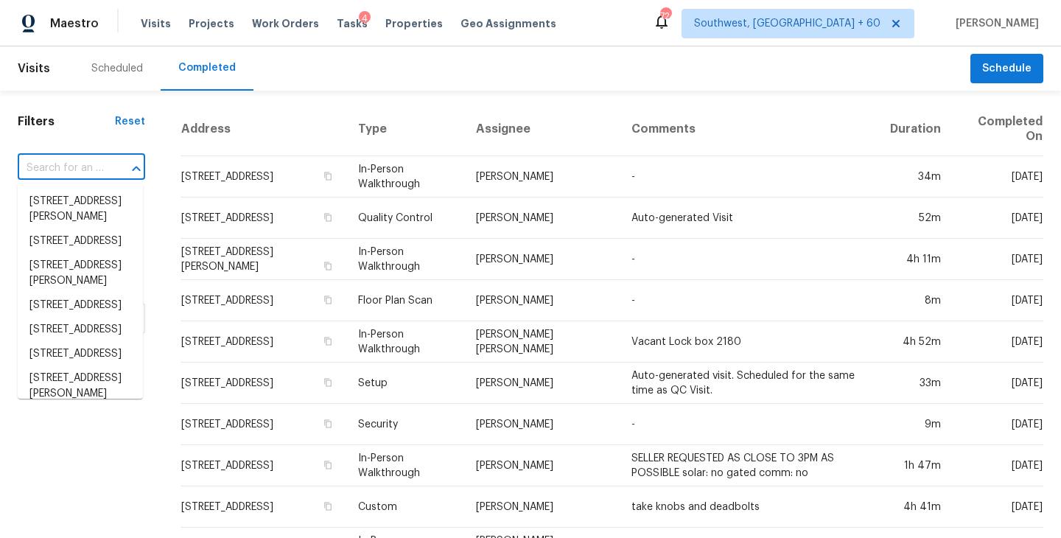
paste input "7167 Mojave St, Dublin, OH 43017"
type input "7167 Mojave St, Dublin, OH 43017"
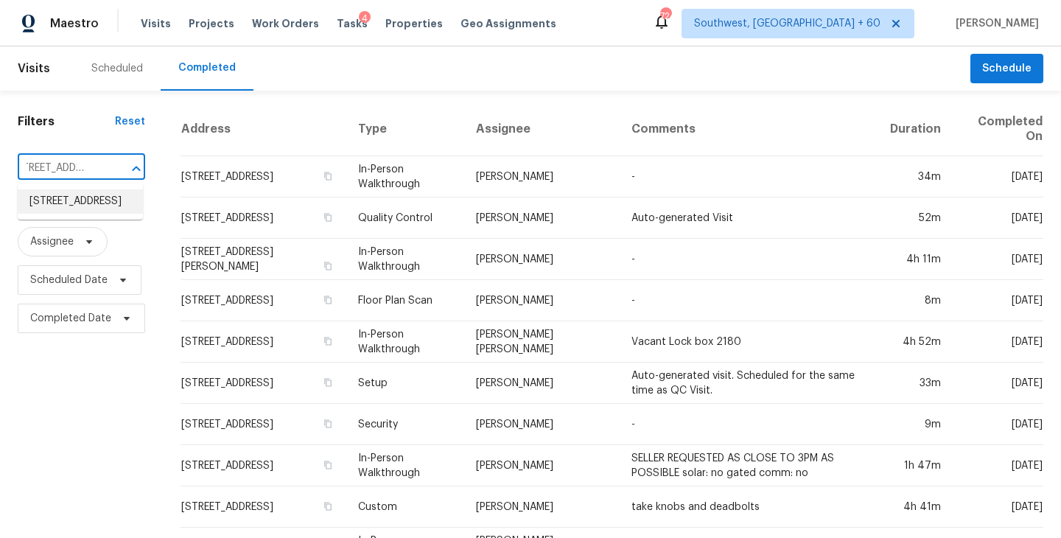
click at [105, 203] on li "7167 Mojave St, Dublin, OH 43017" at bounding box center [80, 201] width 125 height 24
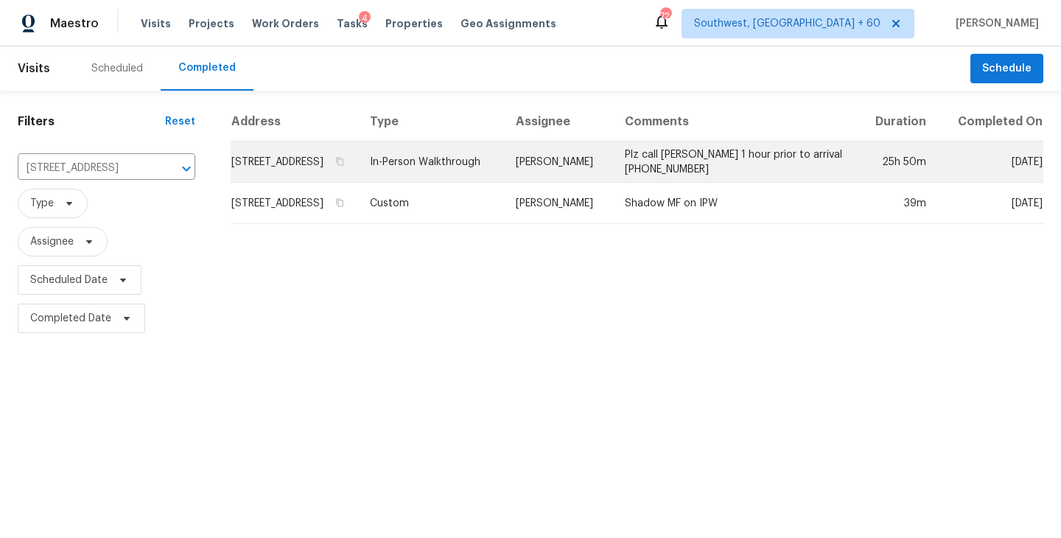
click at [449, 172] on td "In-Person Walkthrough" at bounding box center [430, 161] width 145 height 41
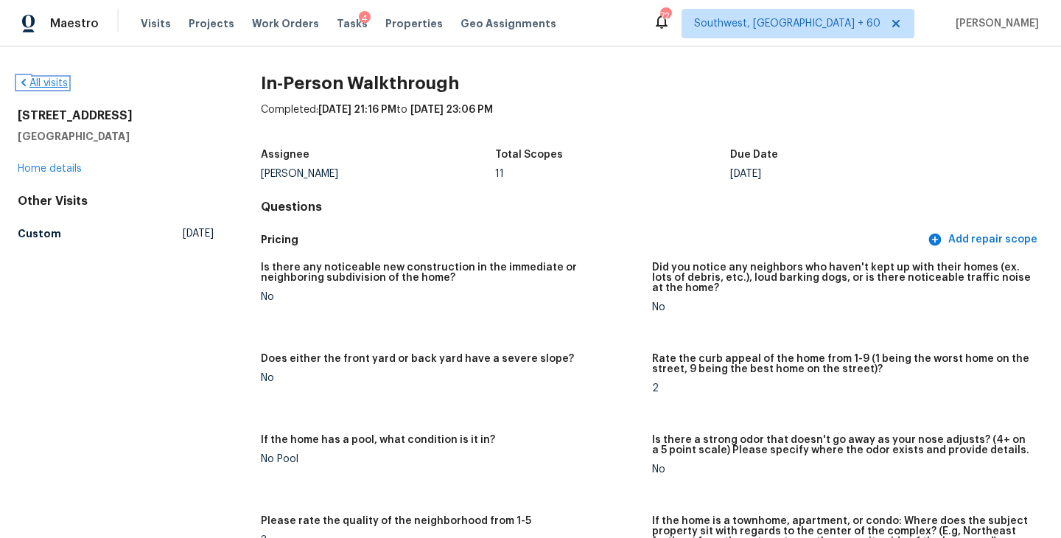
click at [55, 83] on link "All visits" at bounding box center [43, 83] width 50 height 10
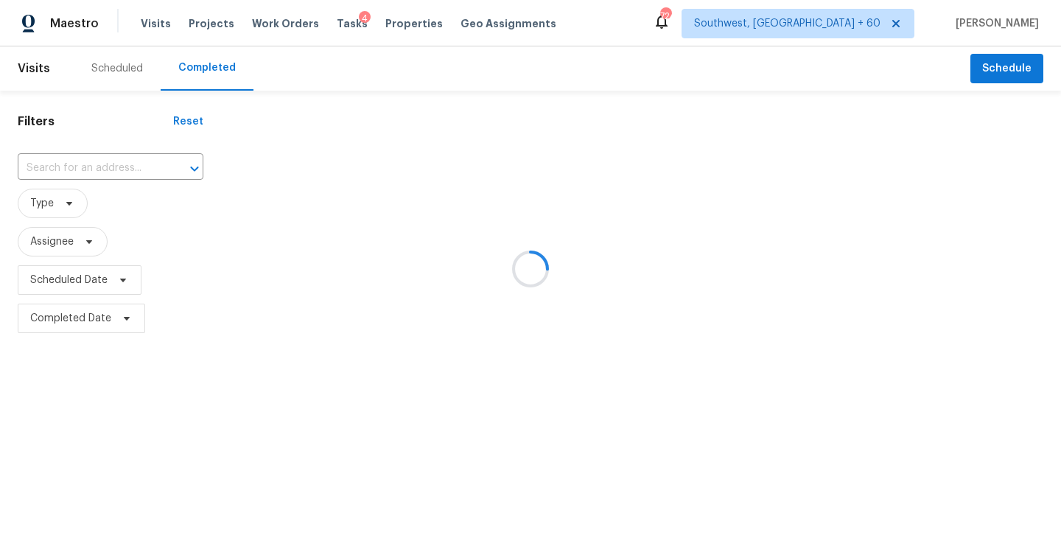
click at [119, 152] on div at bounding box center [530, 269] width 1061 height 538
click at [117, 163] on div at bounding box center [530, 269] width 1061 height 538
click at [116, 165] on div at bounding box center [530, 269] width 1061 height 538
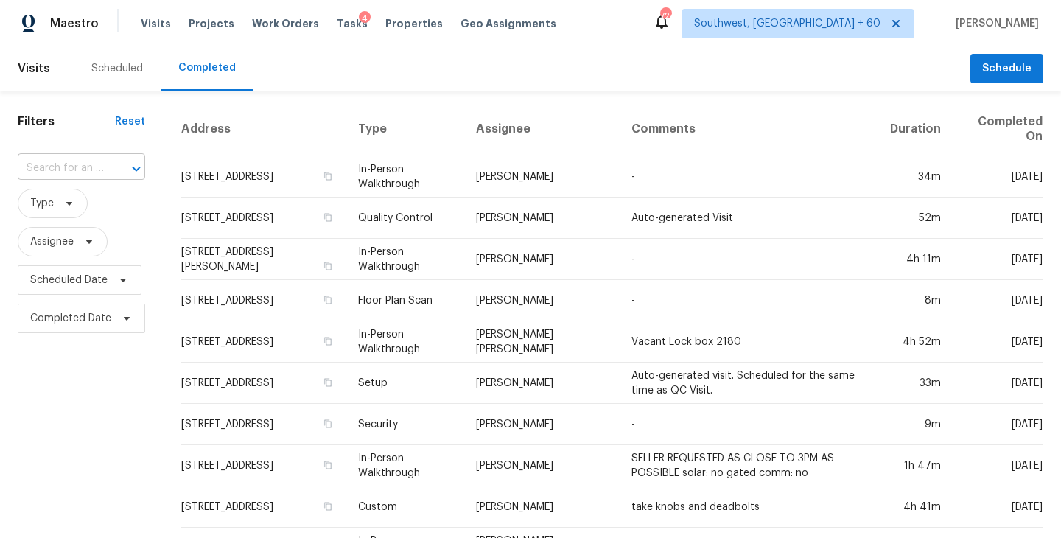
click at [103, 169] on div "​" at bounding box center [81, 168] width 127 height 23
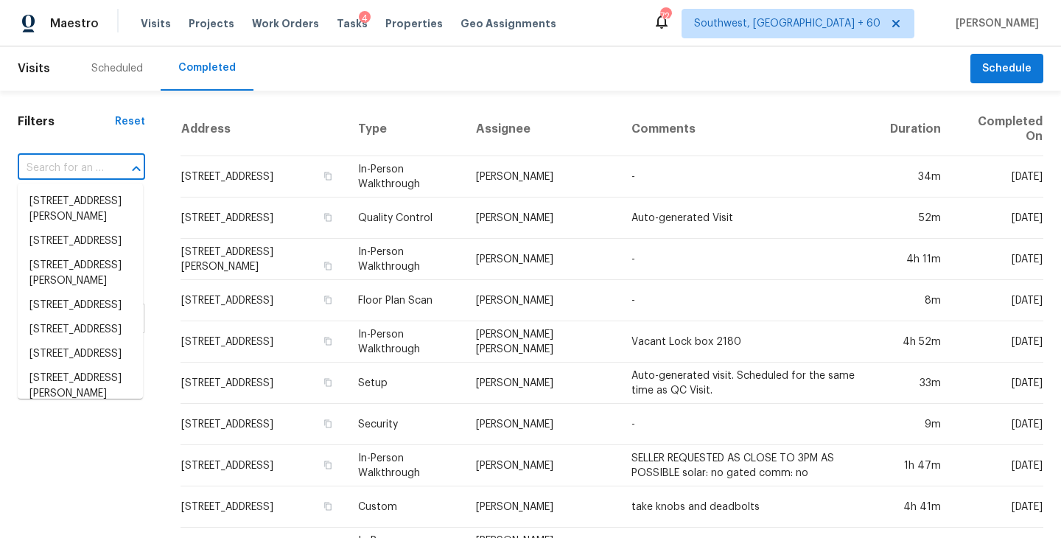
paste input "644 Wamsutter Ln, Rock Hill, SC 29730"
type input "644 Wamsutter Ln, Rock Hill, SC 29730"
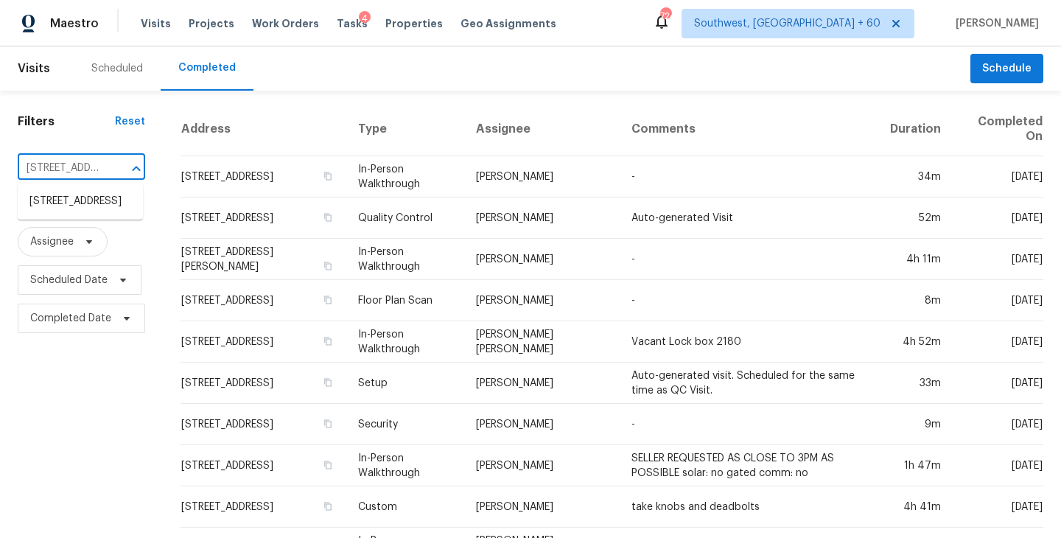
scroll to position [0, 113]
click at [95, 220] on ul "644 Wamsutter Ln, Rock Hill, SC 29730" at bounding box center [80, 201] width 125 height 36
click at [100, 214] on li "644 Wamsutter Ln, Rock Hill, SC 29730" at bounding box center [80, 201] width 125 height 24
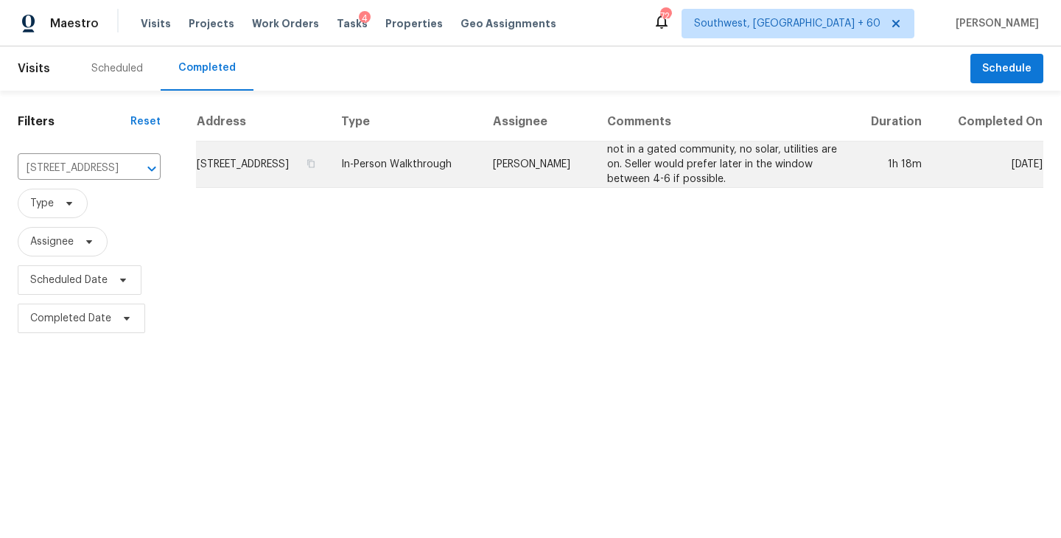
click at [481, 183] on td "In-Person Walkthrough" at bounding box center [405, 164] width 152 height 46
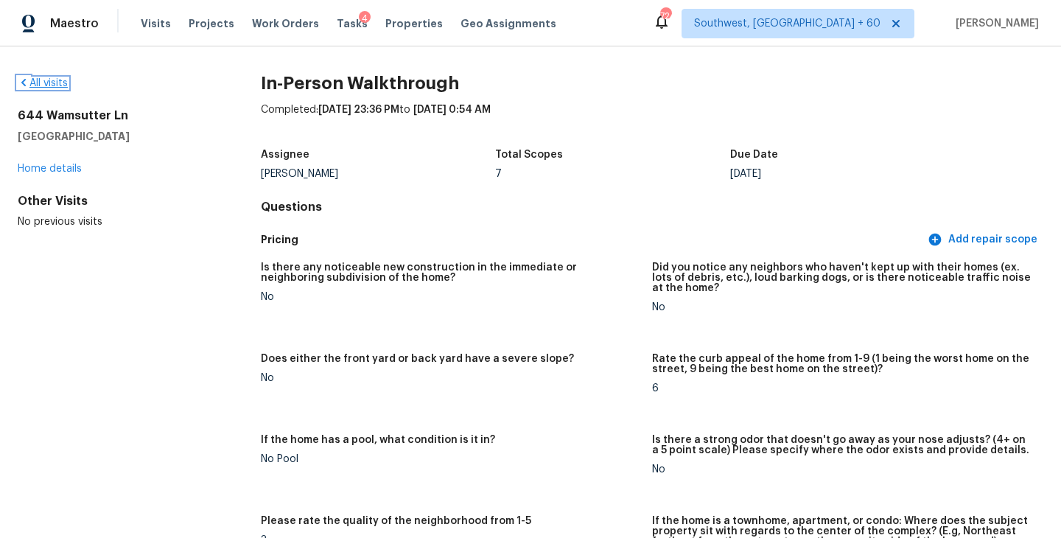
click at [50, 85] on link "All visits" at bounding box center [43, 83] width 50 height 10
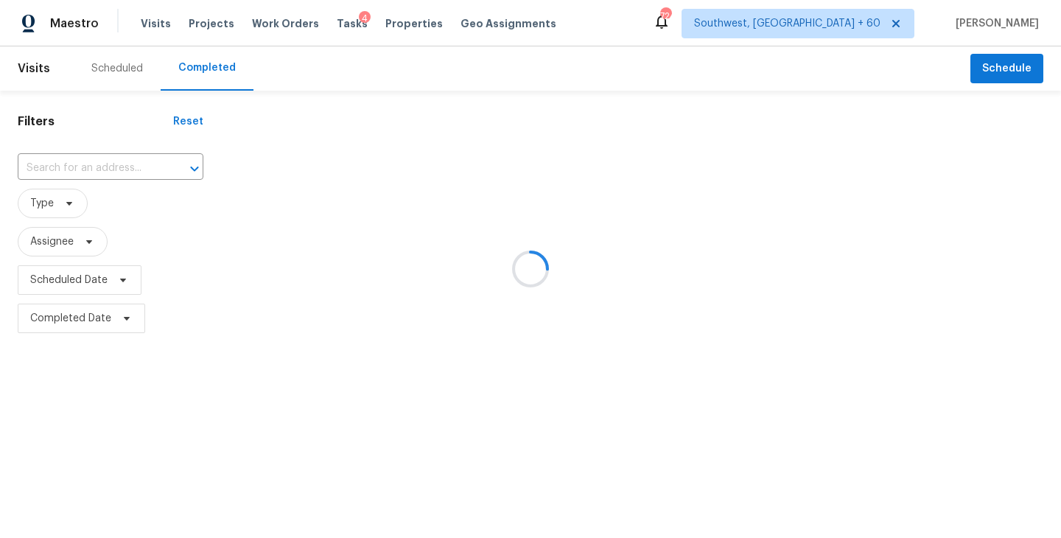
click at [104, 158] on div at bounding box center [530, 269] width 1061 height 538
click at [101, 165] on div at bounding box center [530, 269] width 1061 height 538
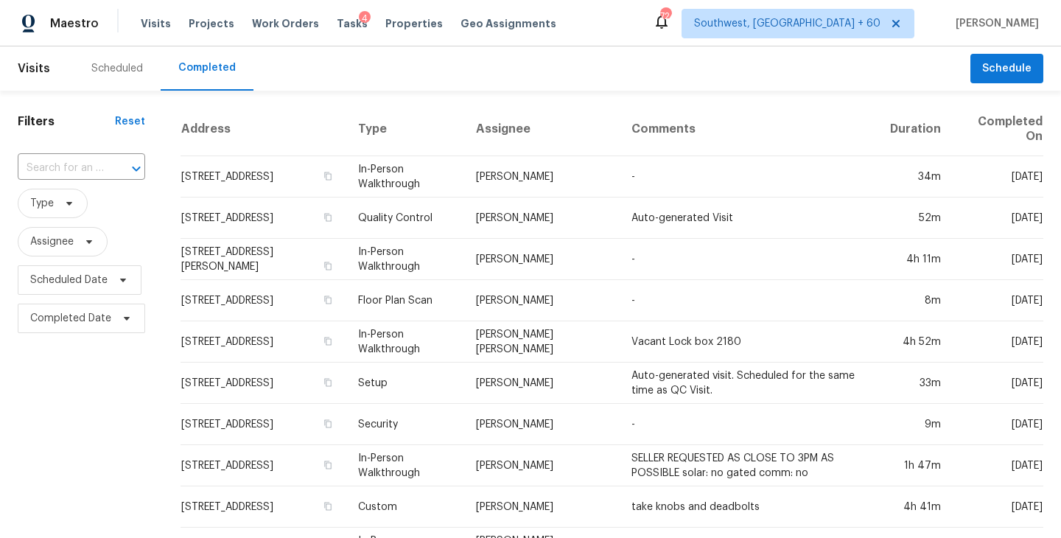
click at [101, 165] on input "text" at bounding box center [61, 168] width 86 height 23
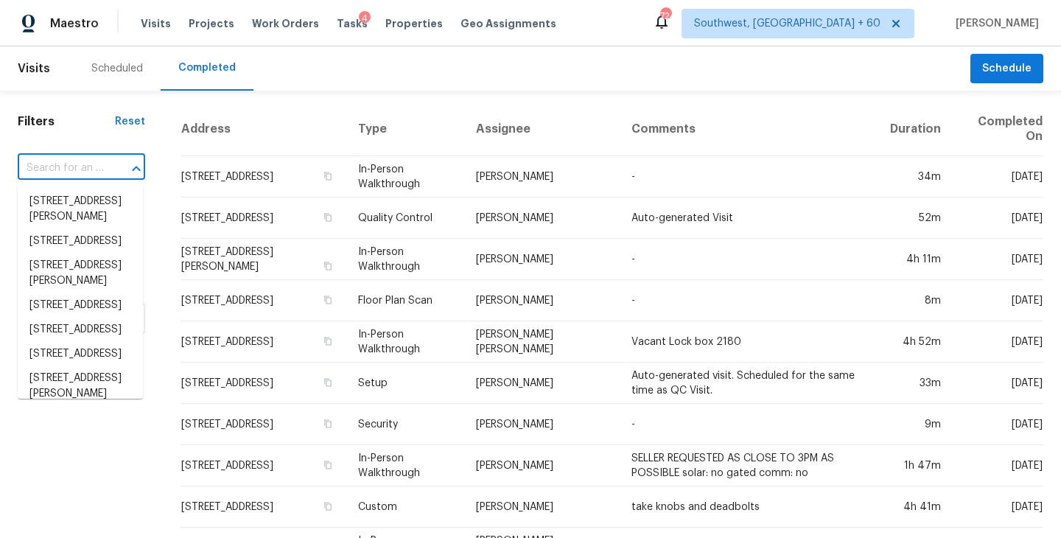
paste input "401 Autumn Leaf Way, Norcross, GA 30093"
type input "401 Autumn Leaf Way, Norcross, GA 30093"
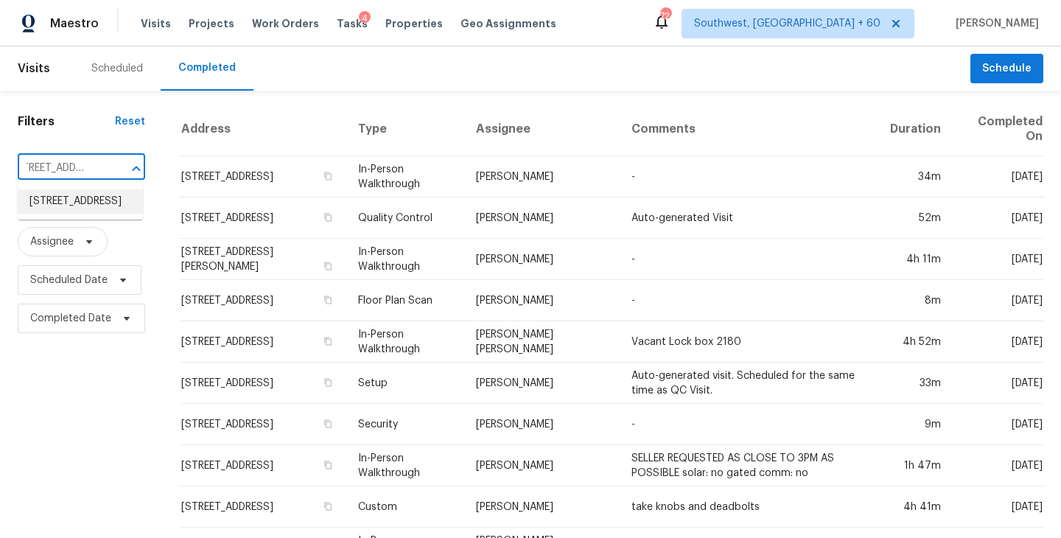
click at [86, 203] on li "401 Autumn Leaf Way, Norcross, GA 30093" at bounding box center [80, 201] width 125 height 24
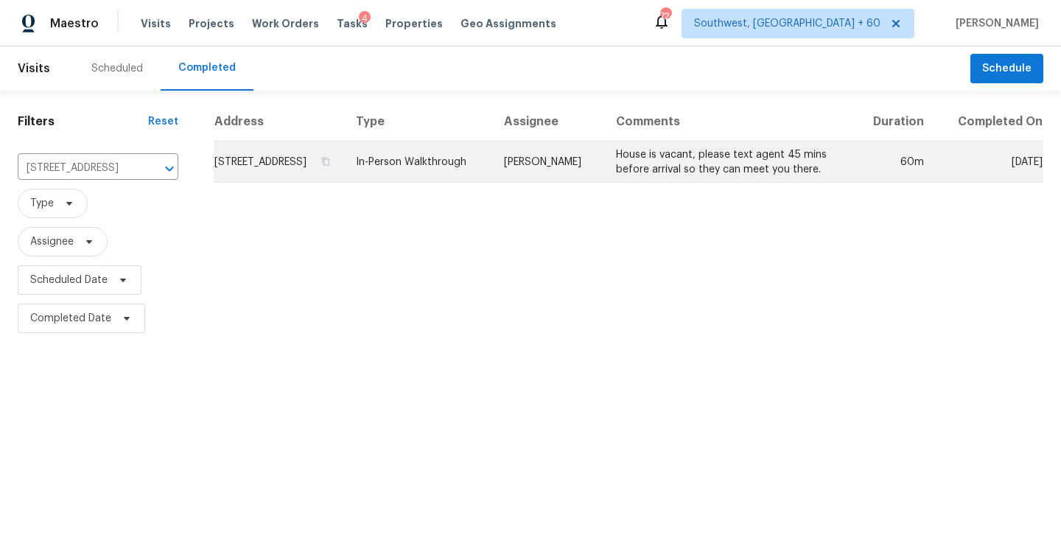
click at [604, 183] on td "Samuel Vetrik" at bounding box center [548, 161] width 112 height 41
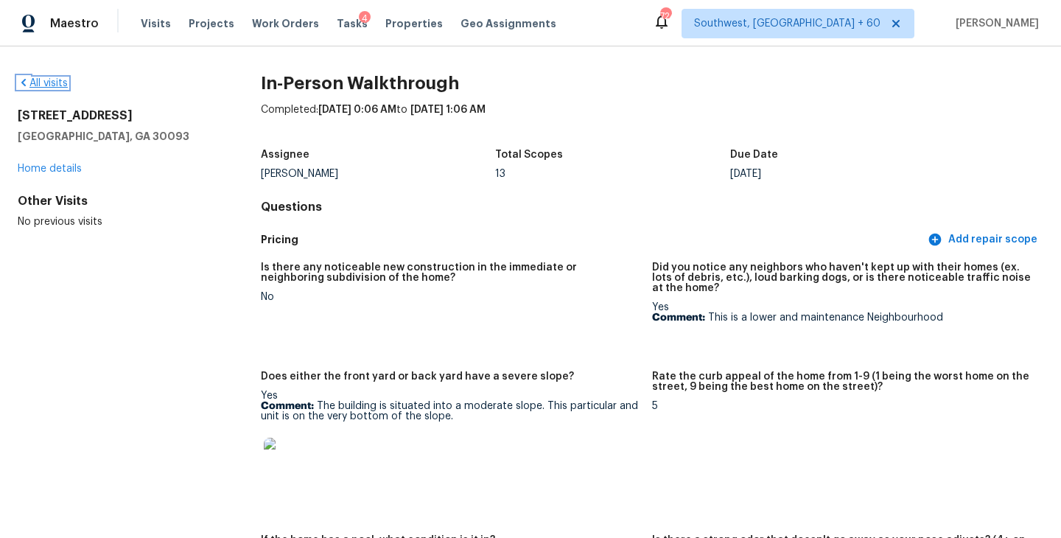
click at [46, 78] on link "All visits" at bounding box center [43, 83] width 50 height 10
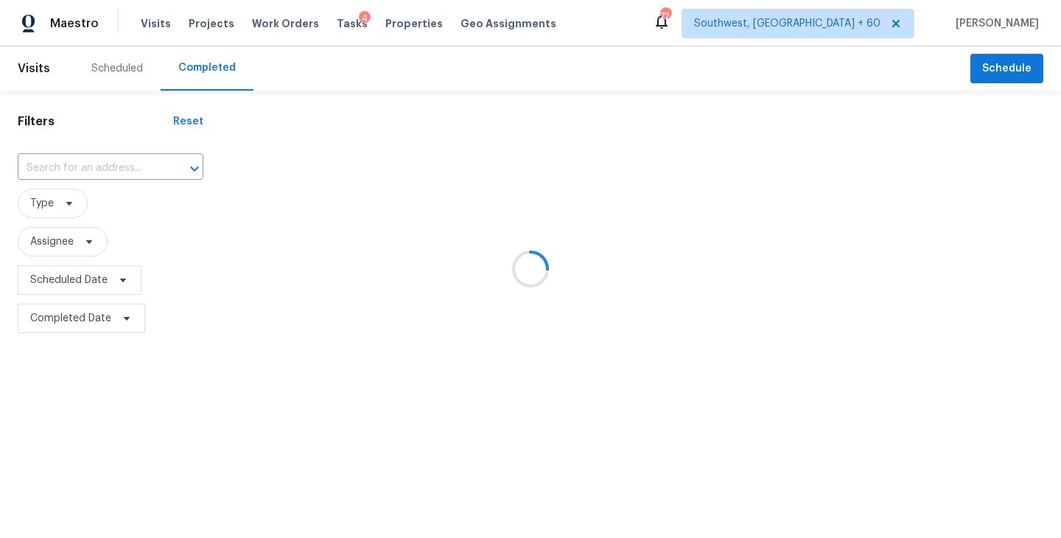
click at [125, 183] on div at bounding box center [530, 269] width 1061 height 538
click at [126, 169] on div at bounding box center [530, 269] width 1061 height 538
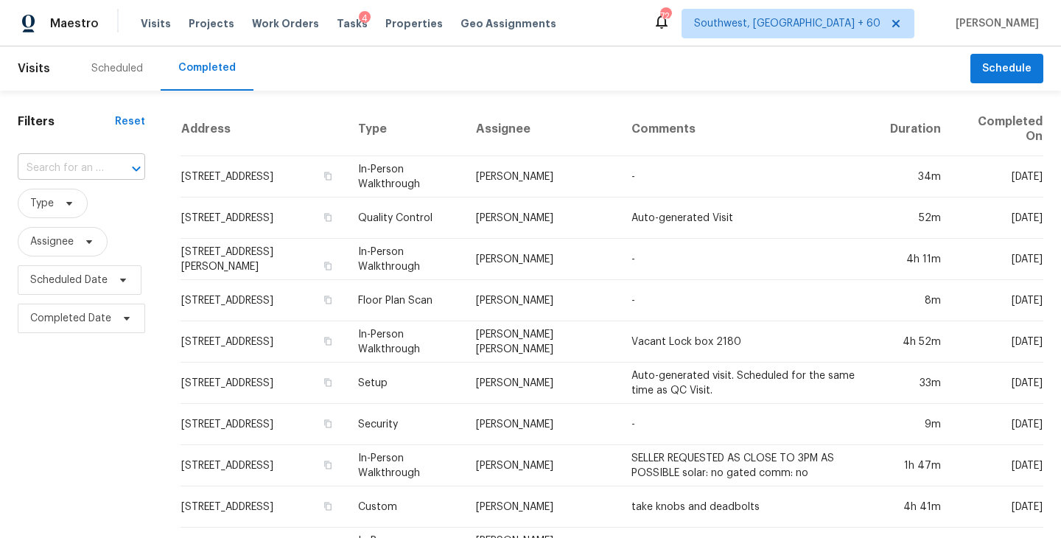
click at [113, 164] on div at bounding box center [126, 168] width 38 height 21
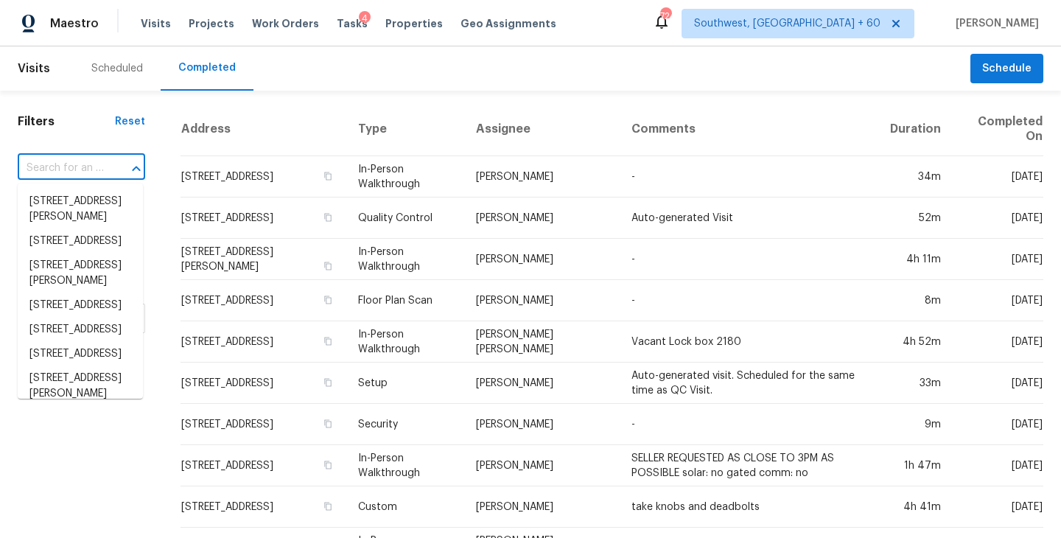
paste input "644 Wamsutter Ln, Rock Hill, SC 29730"
type input "644 Wamsutter Ln, Rock Hill, SC 29730"
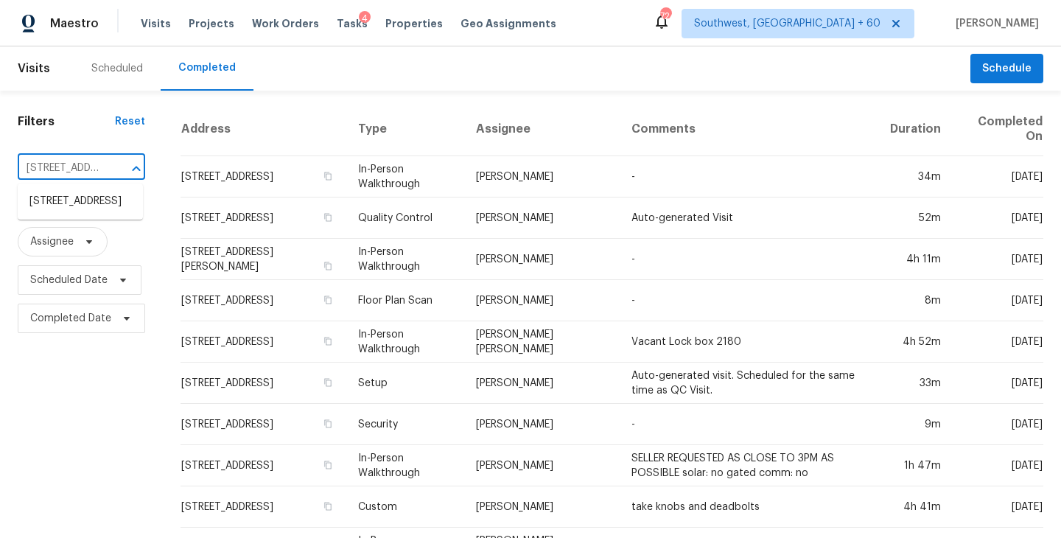
scroll to position [0, 113]
click at [106, 214] on li "644 Wamsutter Ln, Rock Hill, SC 29730" at bounding box center [80, 201] width 125 height 24
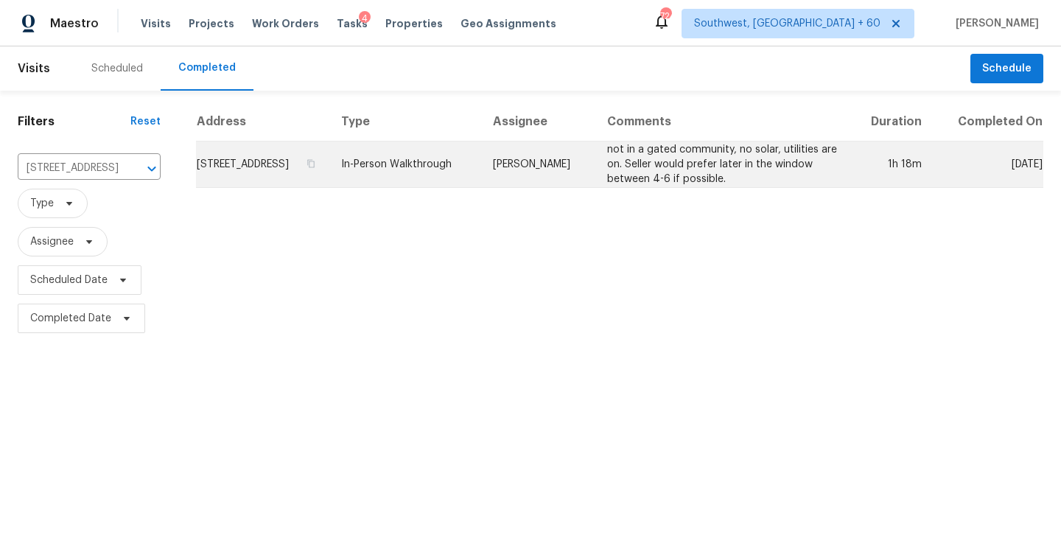
click at [636, 175] on td "not in a gated community, no solar, utilities are on. Seller would prefer later…" at bounding box center [722, 164] width 254 height 46
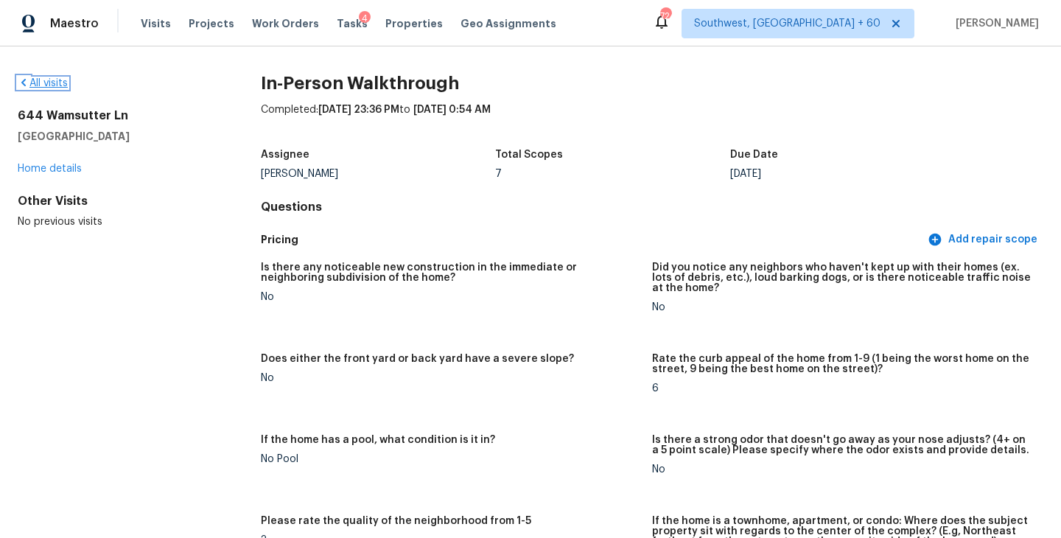
click at [47, 86] on link "All visits" at bounding box center [43, 83] width 50 height 10
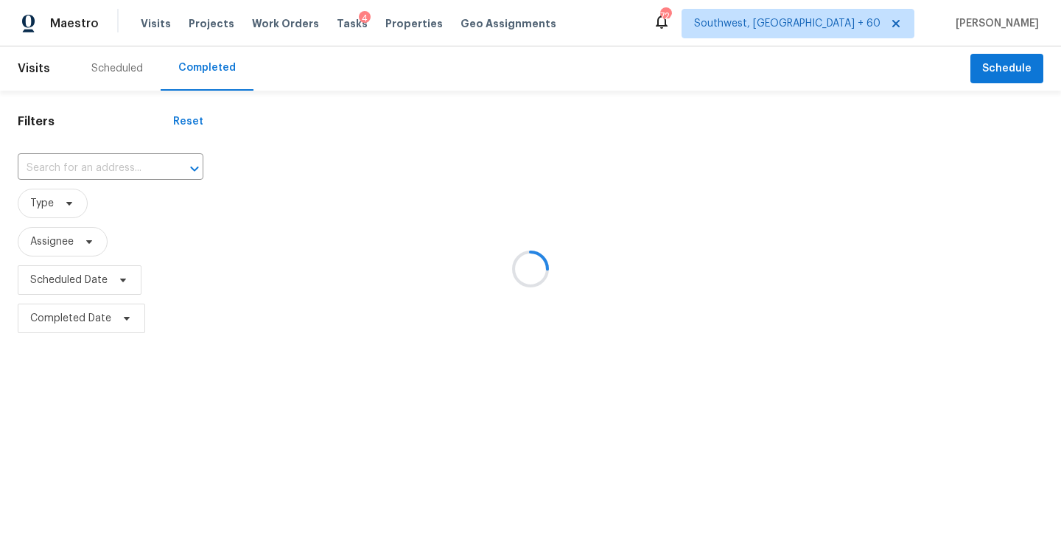
click at [120, 176] on div at bounding box center [530, 269] width 1061 height 538
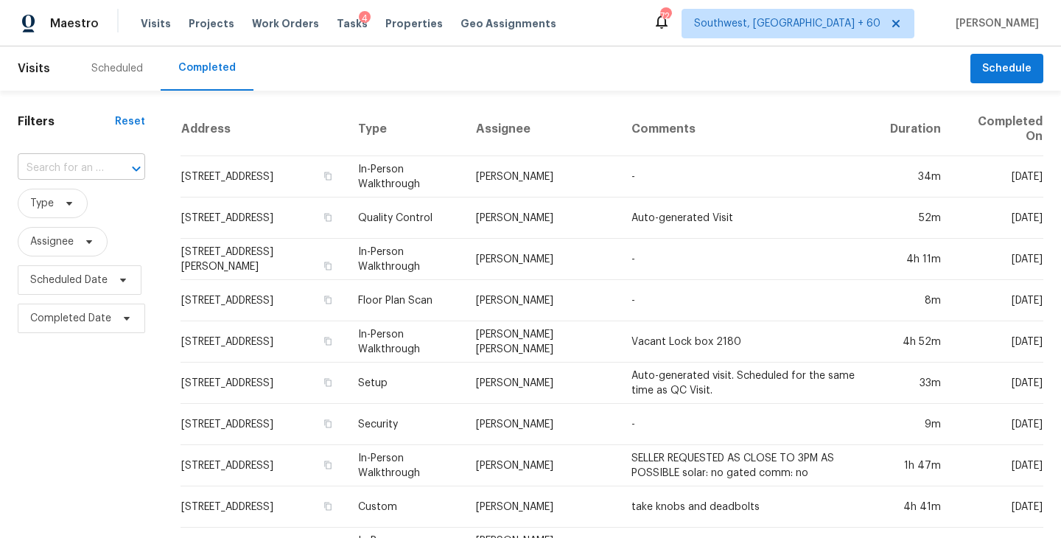
click at [119, 164] on div at bounding box center [126, 168] width 38 height 21
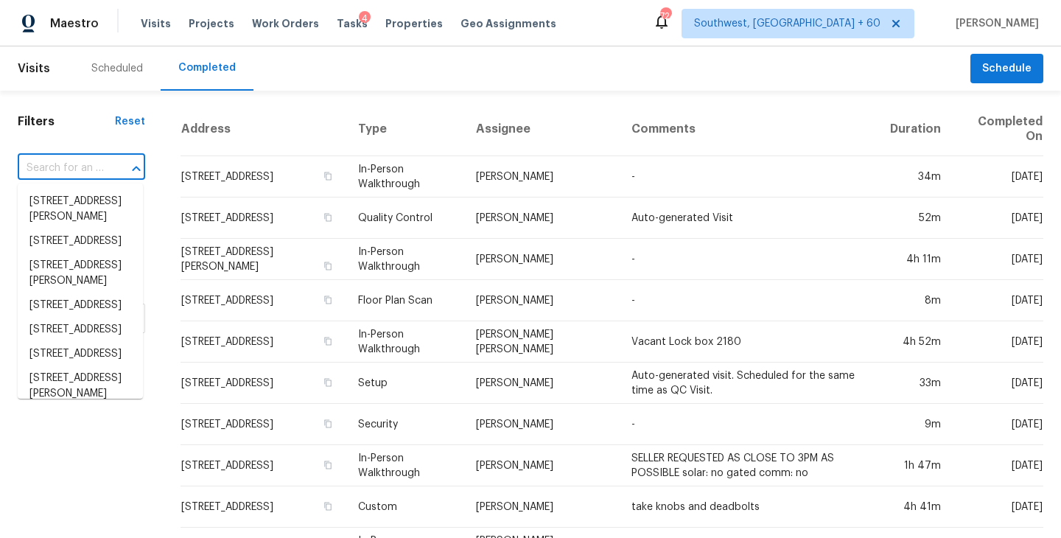
paste input "621 Maple Dr, Riverdale, GA 30274"
type input "621 Maple Dr, Riverdale, GA 30274"
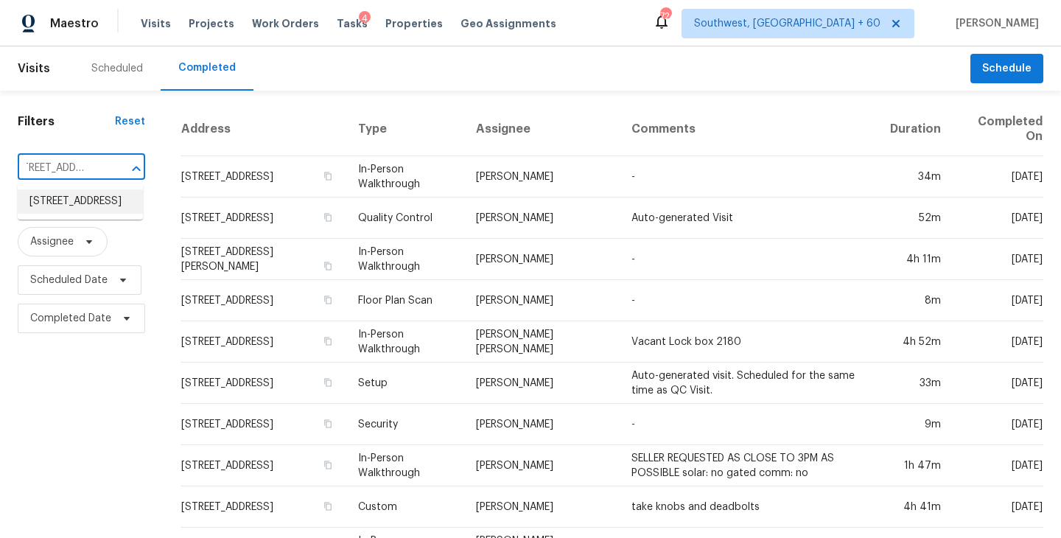
click at [100, 202] on li "621 Maple Dr, Riverdale, GA 30274" at bounding box center [80, 201] width 125 height 24
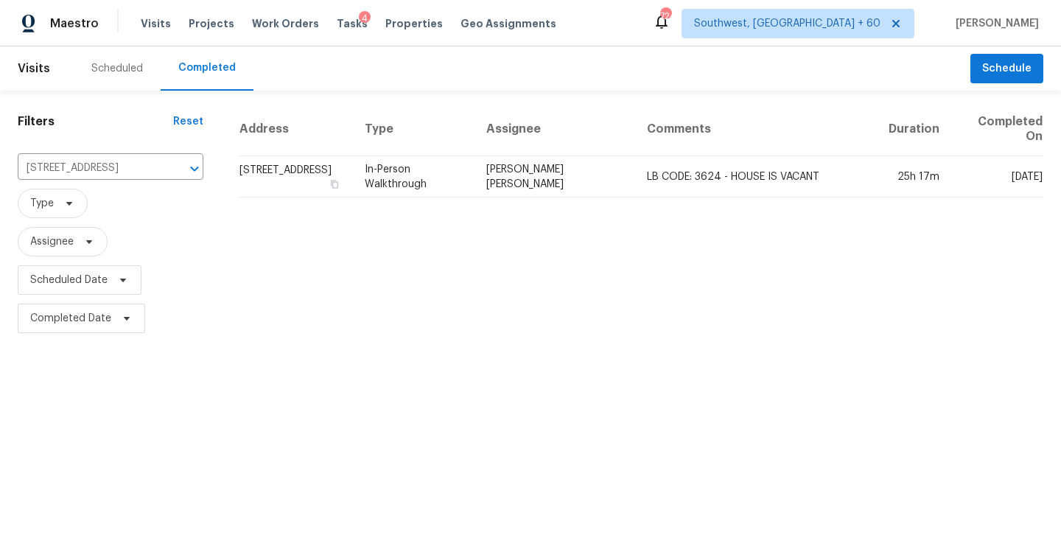
click at [548, 184] on td "Marcos Ricardo Resendiz" at bounding box center [555, 176] width 161 height 41
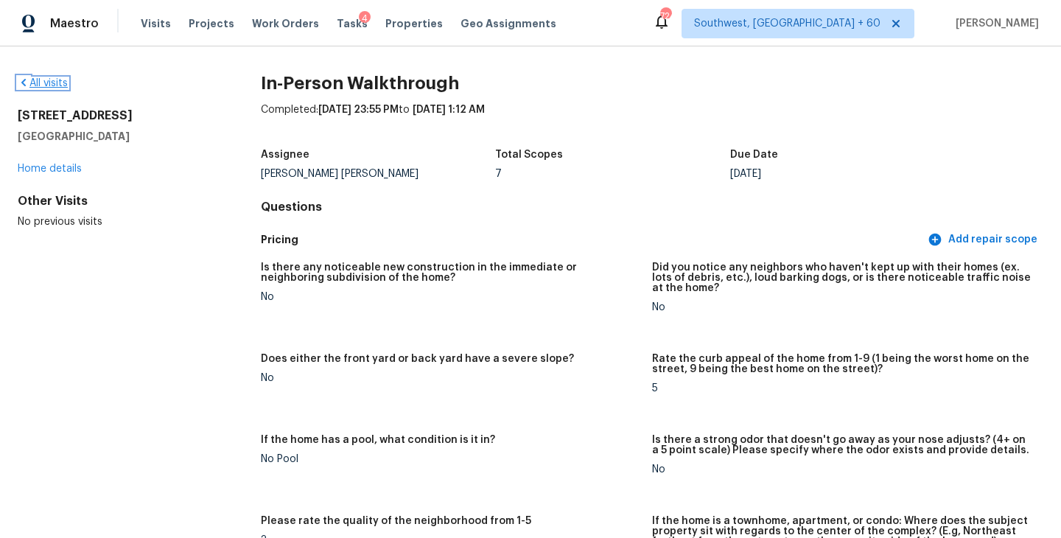
click at [60, 80] on link "All visits" at bounding box center [43, 83] width 50 height 10
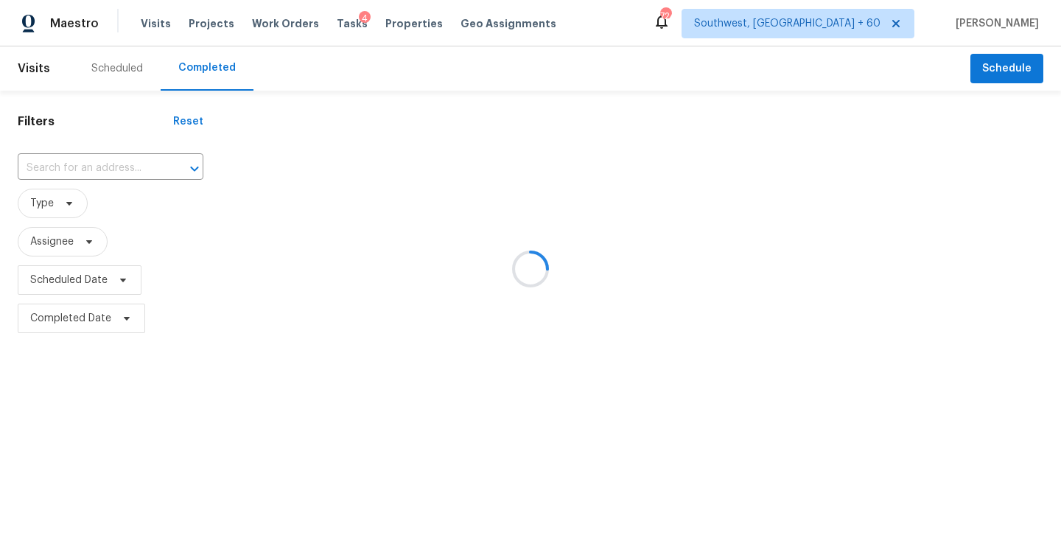
click at [120, 169] on div at bounding box center [530, 269] width 1061 height 538
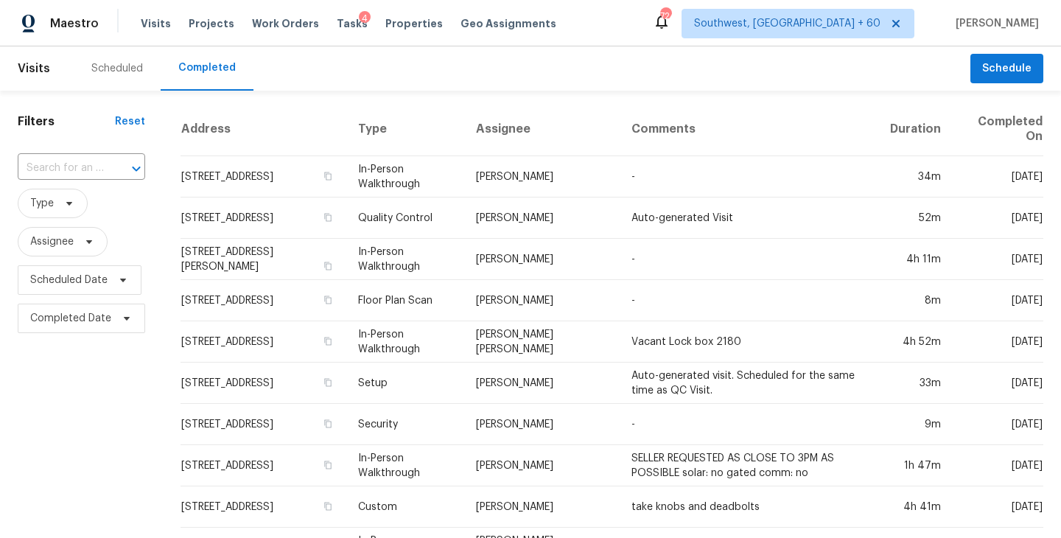
click at [120, 169] on div at bounding box center [126, 168] width 38 height 21
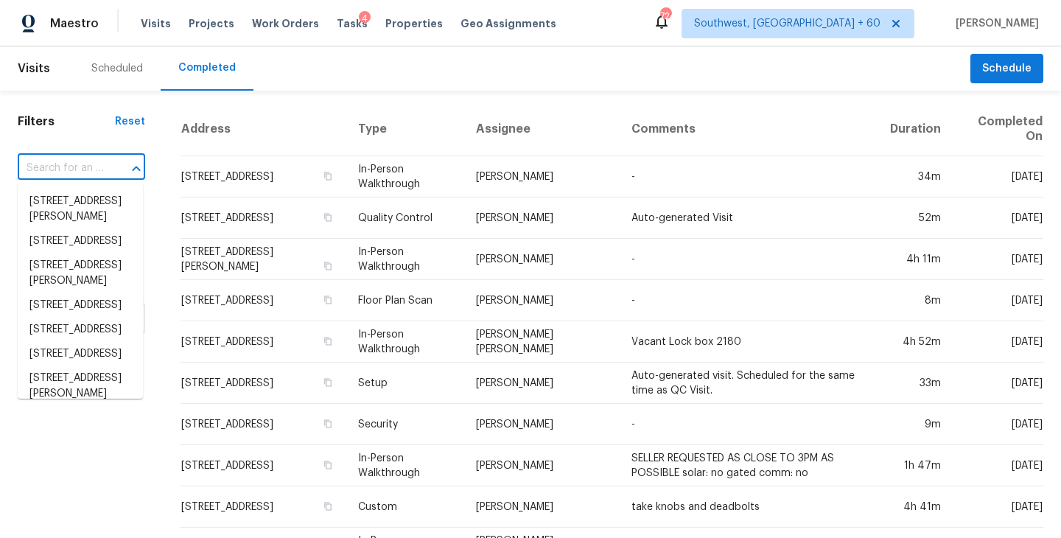
paste input "7899 Sethwick Rd, Dublin, OH 43016"
type input "7899 Sethwick Rd, Dublin, OH 43016"
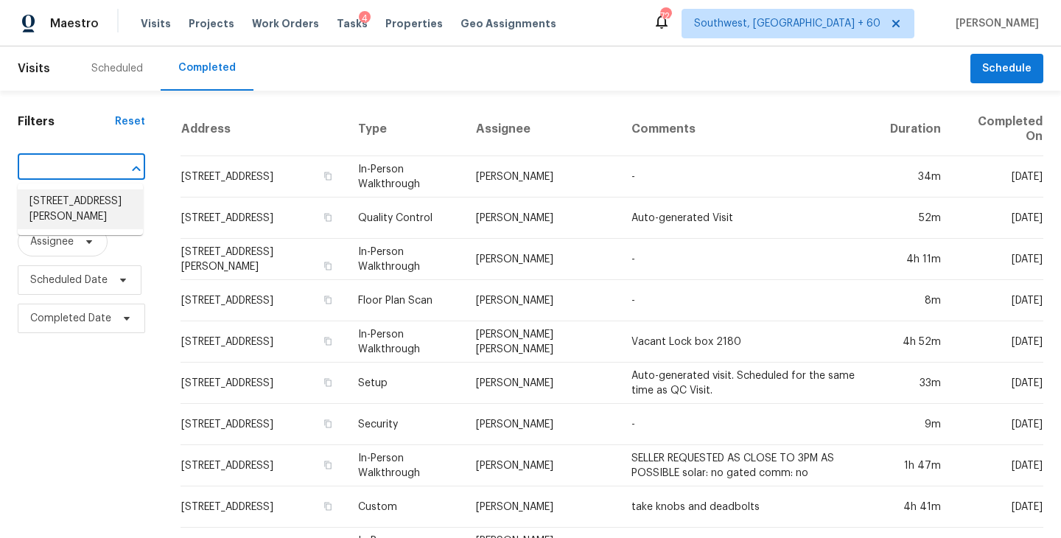
click at [102, 206] on li "7899 Sethwick Rd, Dublin, OH 43016" at bounding box center [80, 209] width 125 height 40
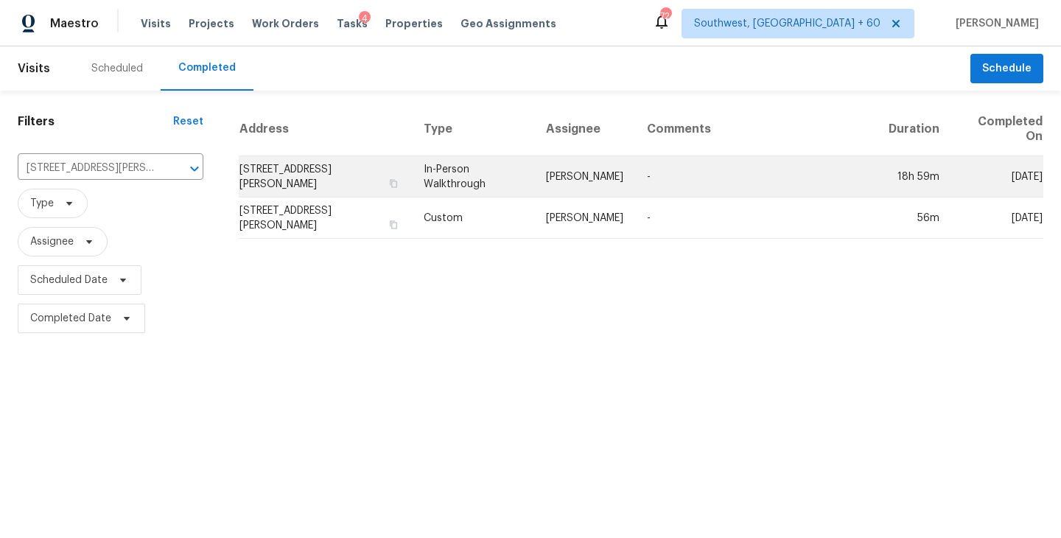
click at [518, 167] on td "In-Person Walkthrough" at bounding box center [473, 176] width 122 height 41
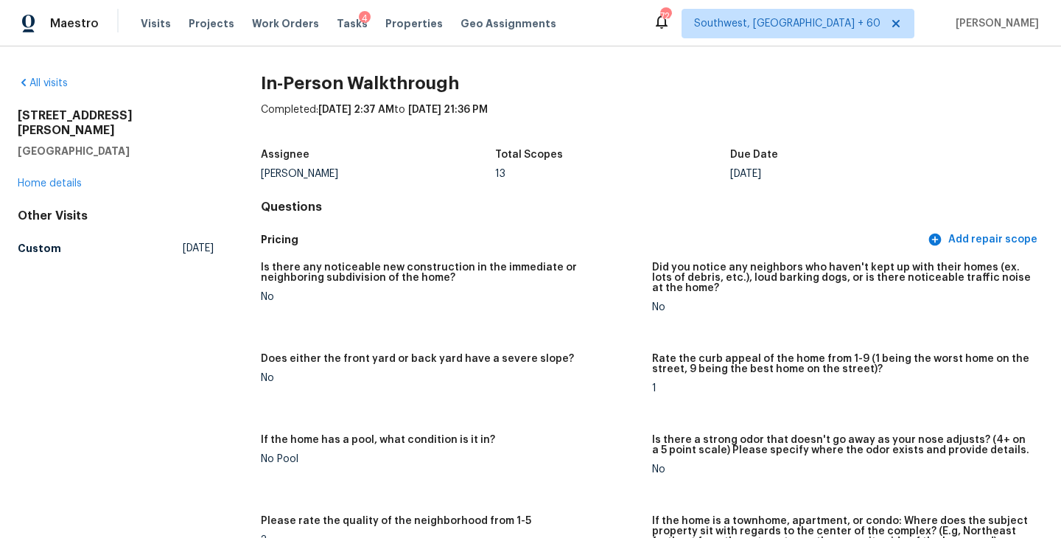
click at [61, 77] on div "All visits" at bounding box center [116, 83] width 196 height 15
click at [61, 85] on link "All visits" at bounding box center [43, 83] width 50 height 10
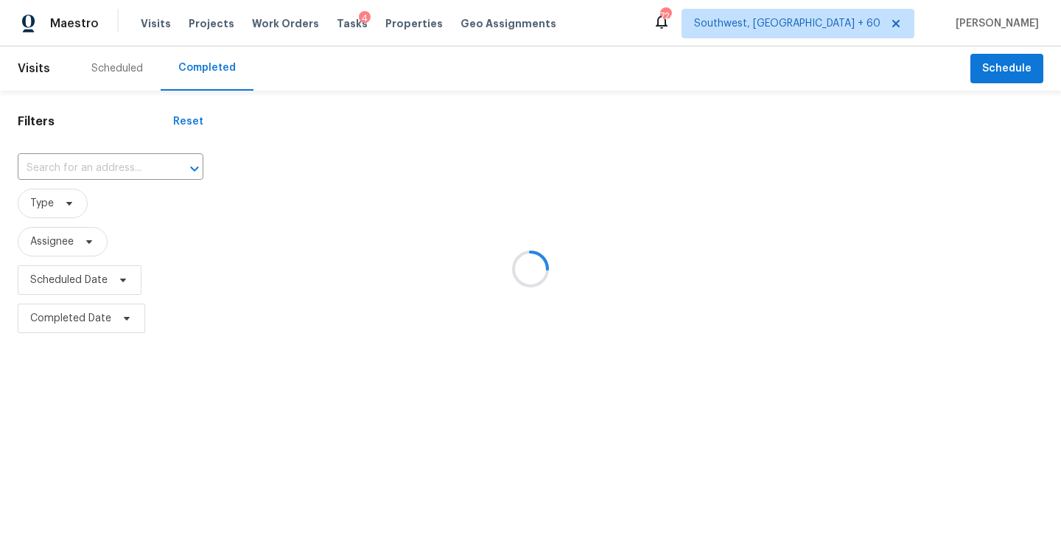
click at [133, 174] on div at bounding box center [530, 269] width 1061 height 538
click at [125, 164] on div at bounding box center [530, 269] width 1061 height 538
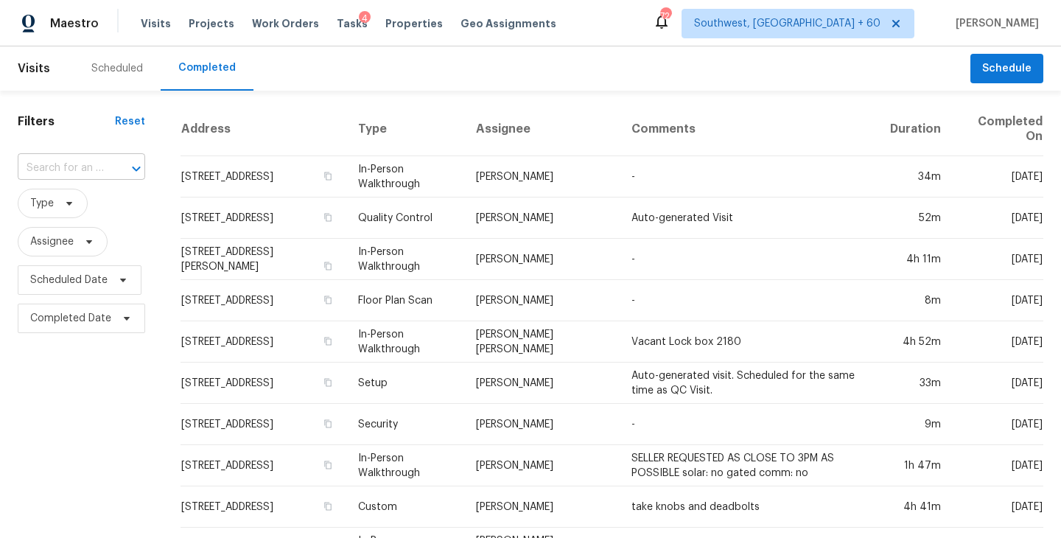
click at [123, 168] on div at bounding box center [126, 168] width 38 height 21
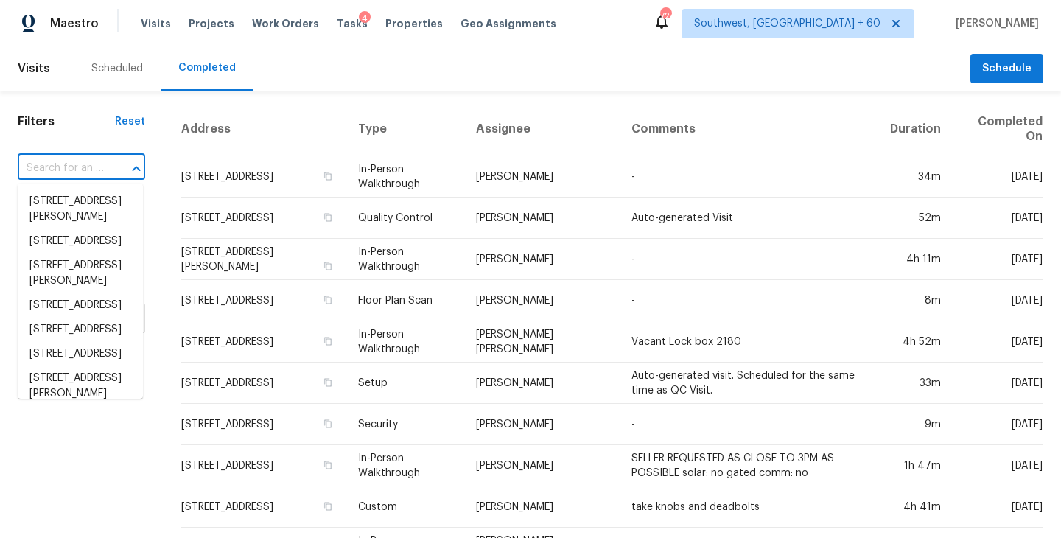
paste input "4153 Ward Lake Trl, Ellenwood, GA 30294"
type input "4153 Ward Lake Trl, Ellenwood, GA 30294"
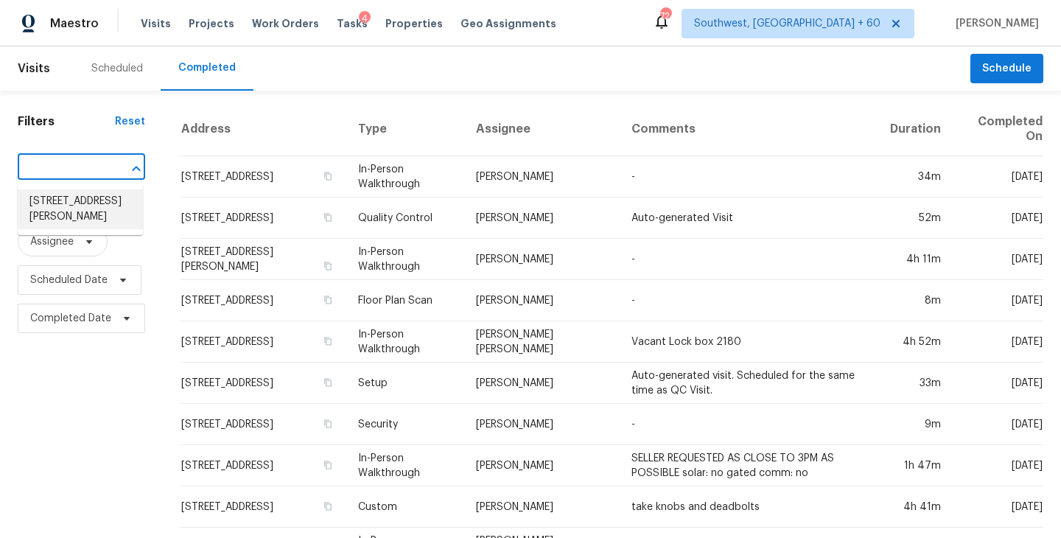
click at [99, 199] on li "4153 Ward Lake Trl, Ellenwood, GA 30294" at bounding box center [80, 209] width 125 height 40
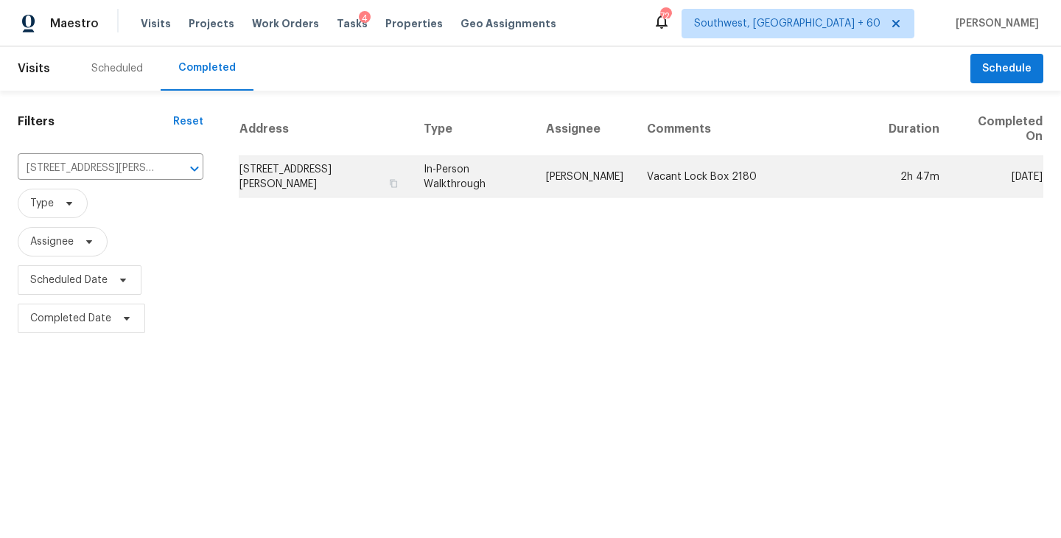
click at [492, 192] on td "In-Person Walkthrough" at bounding box center [473, 176] width 122 height 41
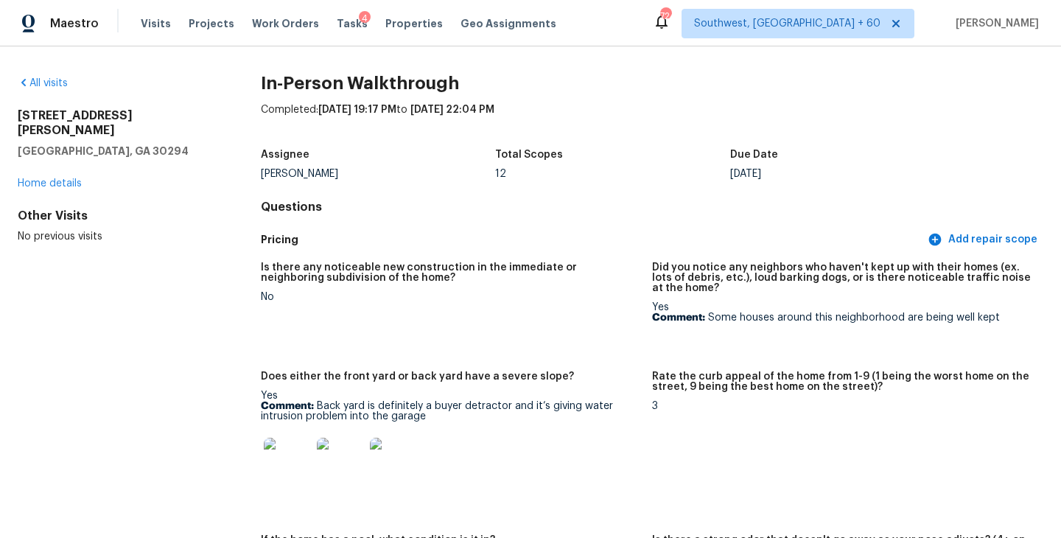
click at [41, 77] on div "All visits" at bounding box center [116, 83] width 196 height 15
click at [52, 86] on link "All visits" at bounding box center [43, 83] width 50 height 10
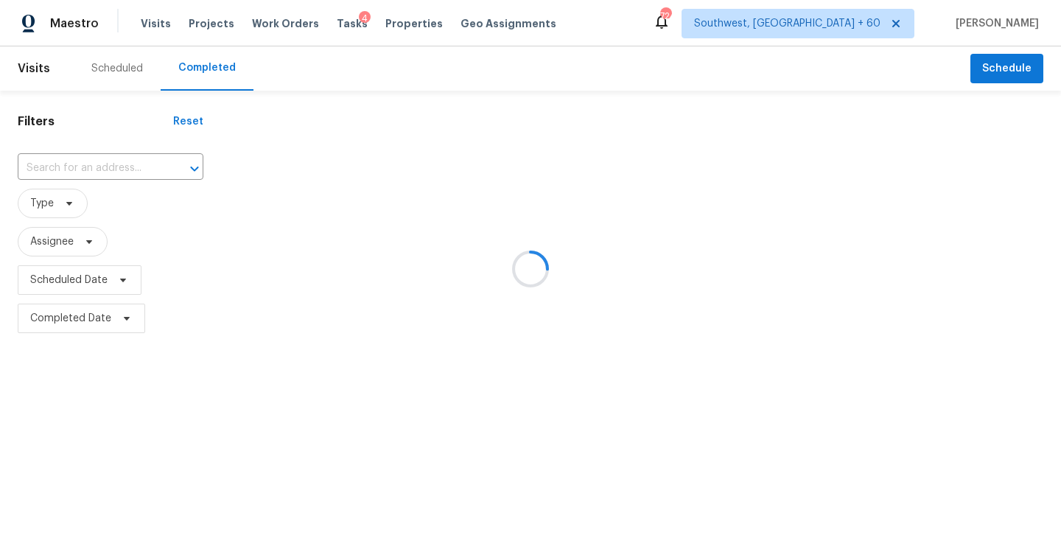
click at [101, 168] on div at bounding box center [530, 269] width 1061 height 538
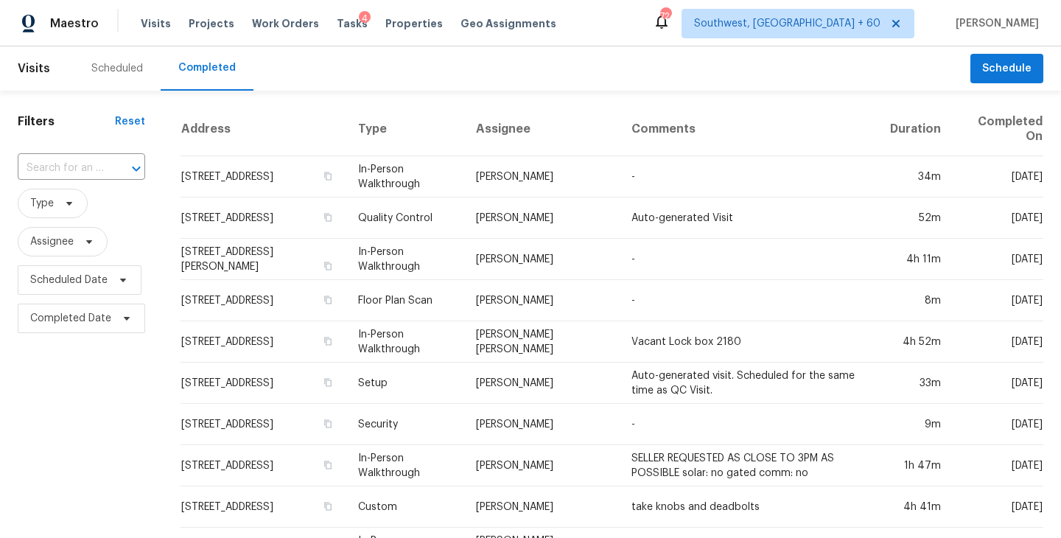
click at [101, 167] on input "text" at bounding box center [61, 168] width 86 height 23
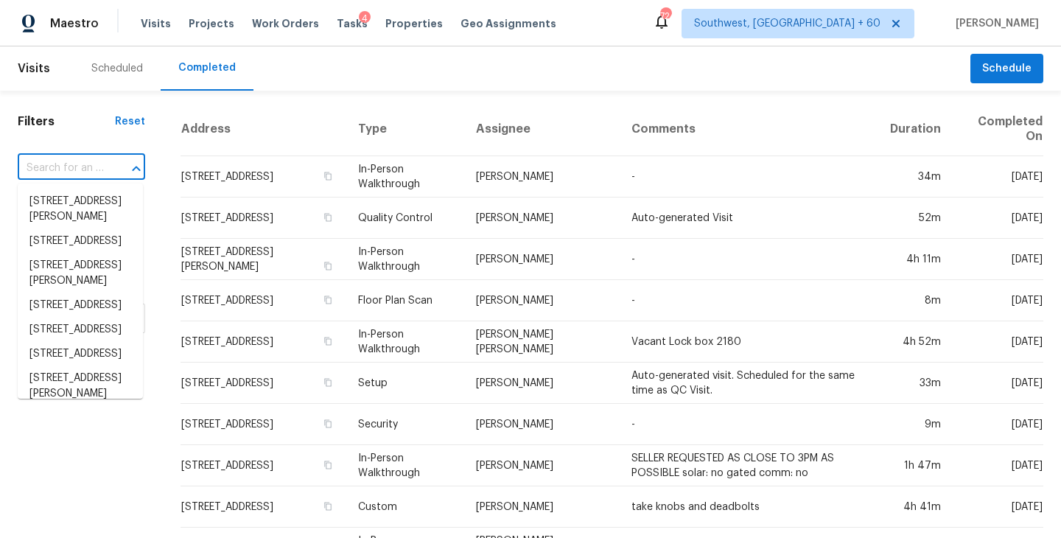
paste input "142 Blue Ridge Trl, North Charleston, SC 29418"
type input "142 Blue Ridge Trl, North Charleston, SC 29418"
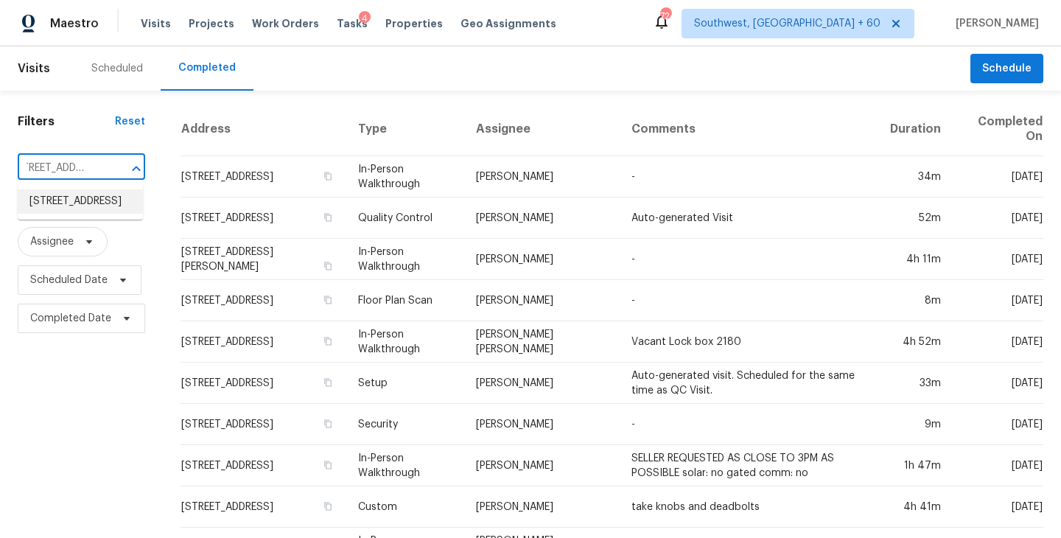
click at [86, 210] on li "142 Blue Ridge Trl, North Charleston, SC 29418" at bounding box center [80, 201] width 125 height 24
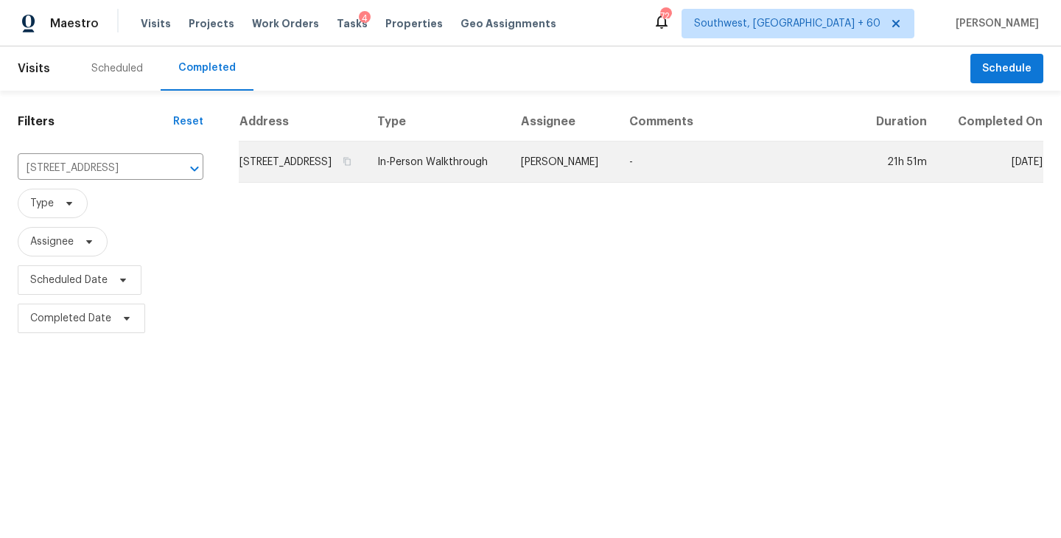
click at [509, 172] on td "In-Person Walkthrough" at bounding box center [437, 161] width 144 height 41
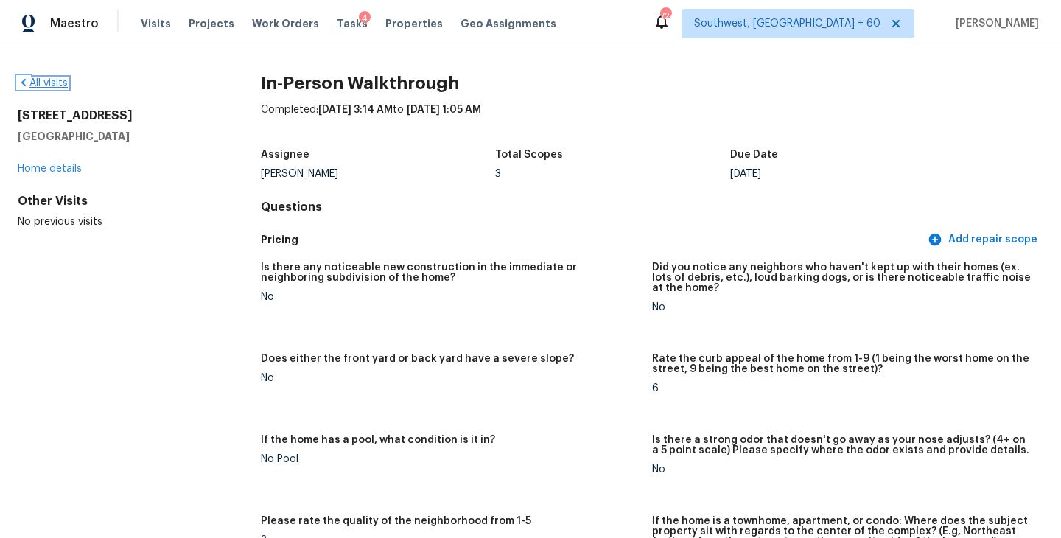
click at [56, 80] on link "All visits" at bounding box center [43, 83] width 50 height 10
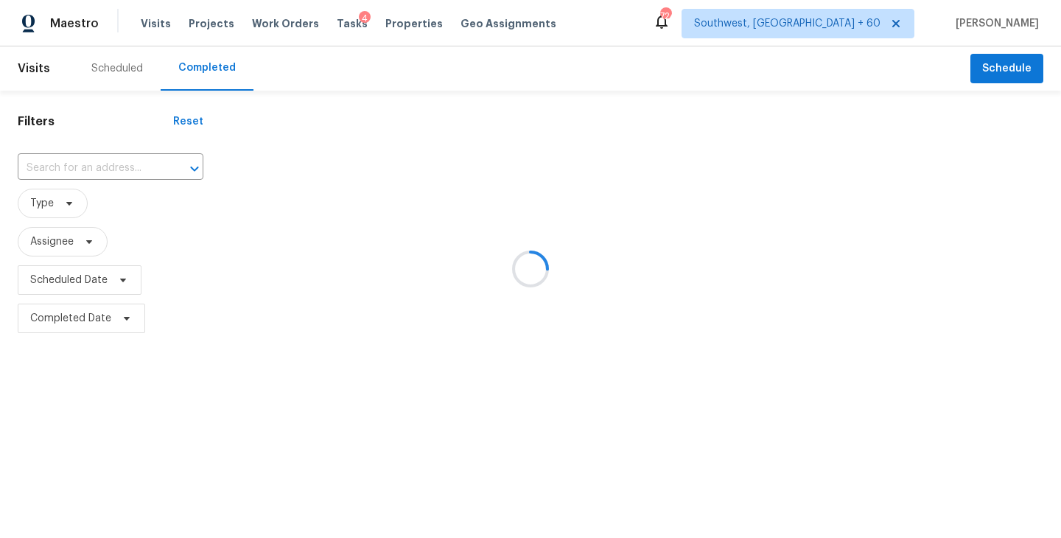
click at [83, 158] on div at bounding box center [530, 269] width 1061 height 538
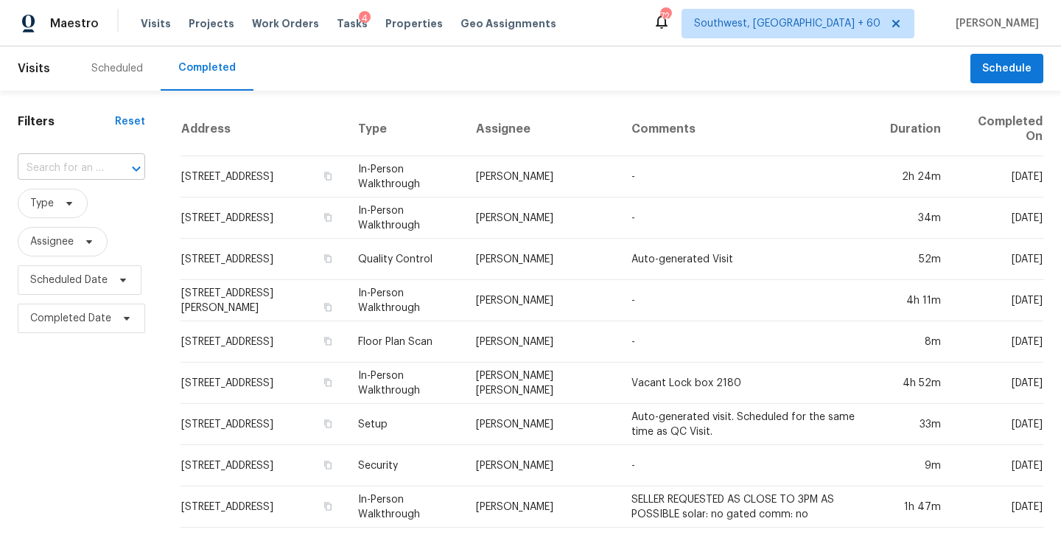
click at [111, 169] on div at bounding box center [126, 168] width 38 height 21
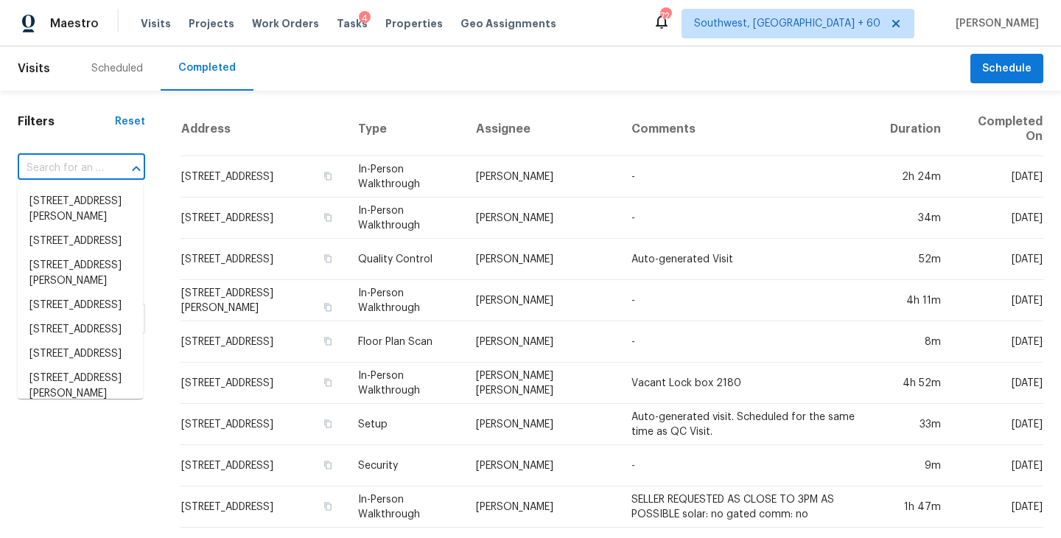
paste input "5099 Leeshire Trce, Tucker, GA 30084"
type input "5099 Leeshire Trce, Tucker, GA 30084"
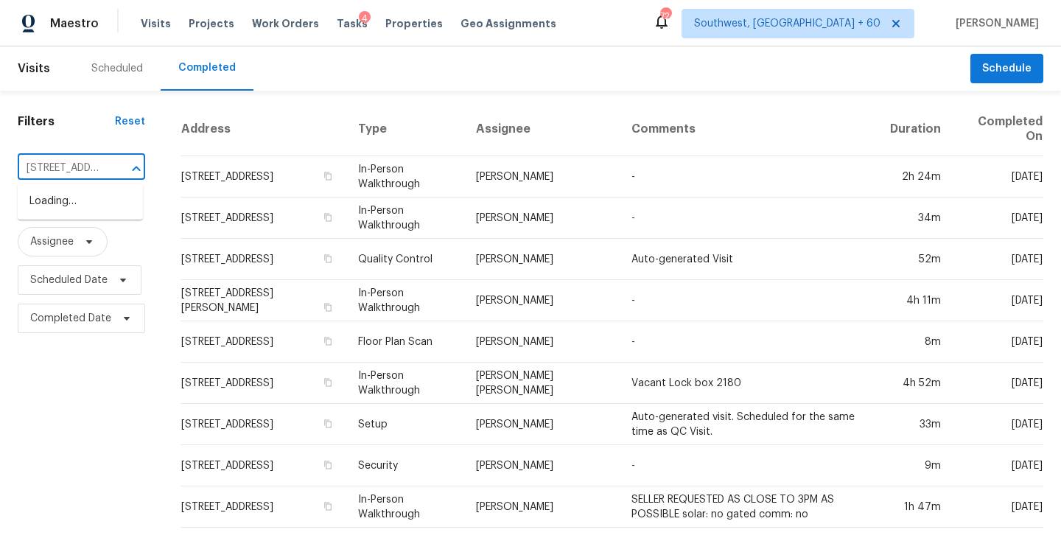
scroll to position [0, 109]
click at [100, 214] on li "5099 Leeshire Trce, Tucker, GA 30084" at bounding box center [80, 201] width 125 height 24
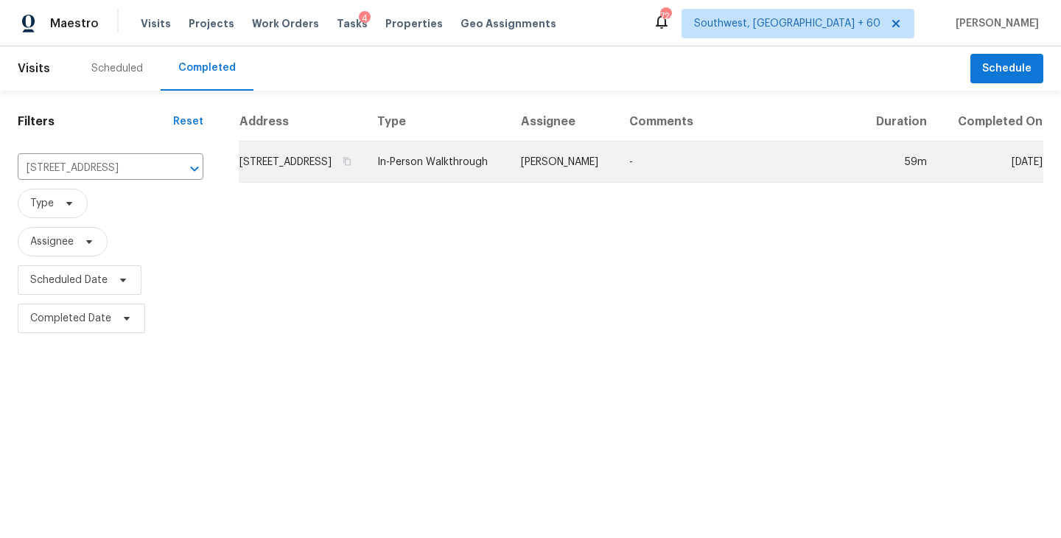
click at [509, 180] on td "In-Person Walkthrough" at bounding box center [437, 161] width 144 height 41
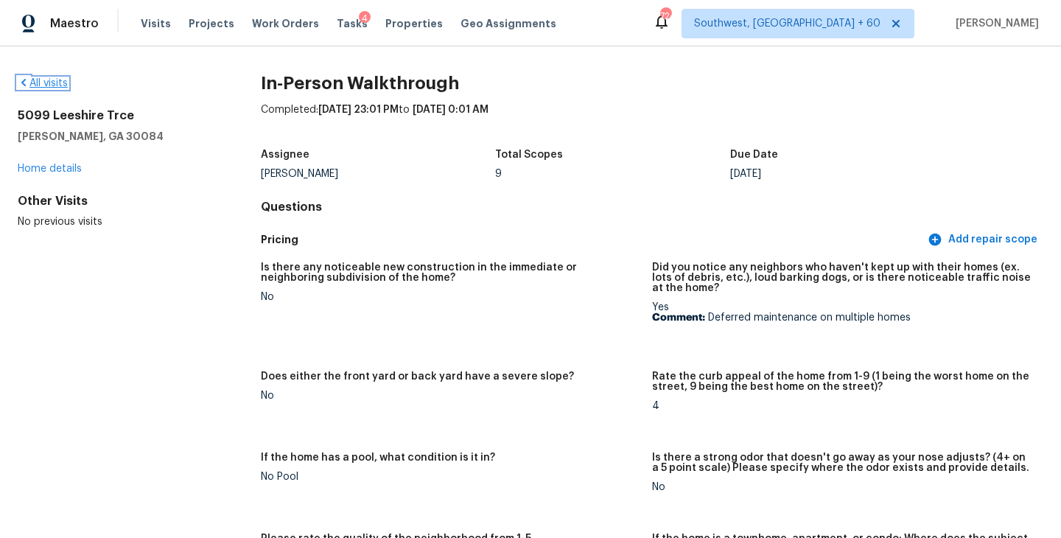
click at [53, 85] on link "All visits" at bounding box center [43, 83] width 50 height 10
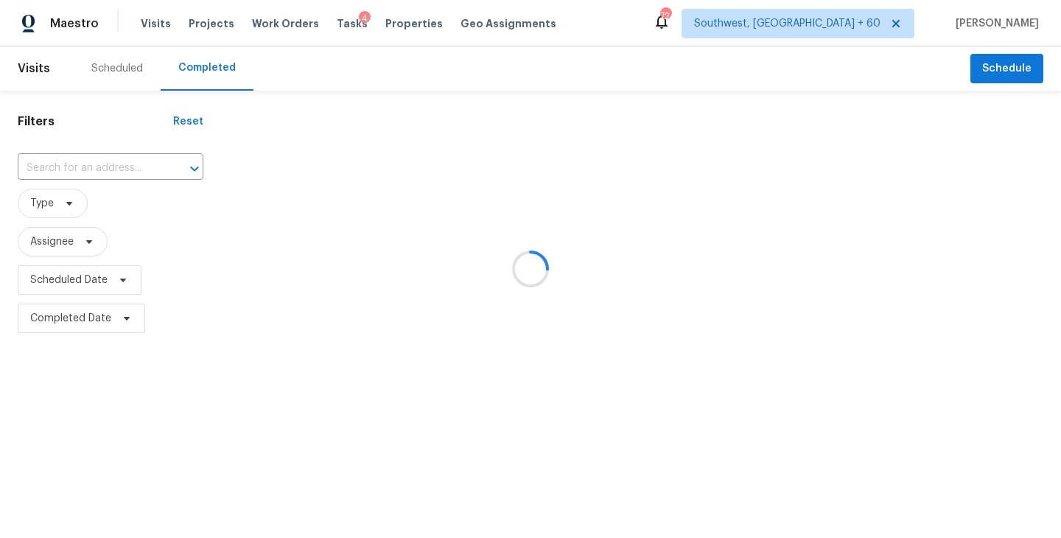
click at [129, 181] on div at bounding box center [530, 269] width 1061 height 538
click at [129, 175] on div at bounding box center [530, 269] width 1061 height 538
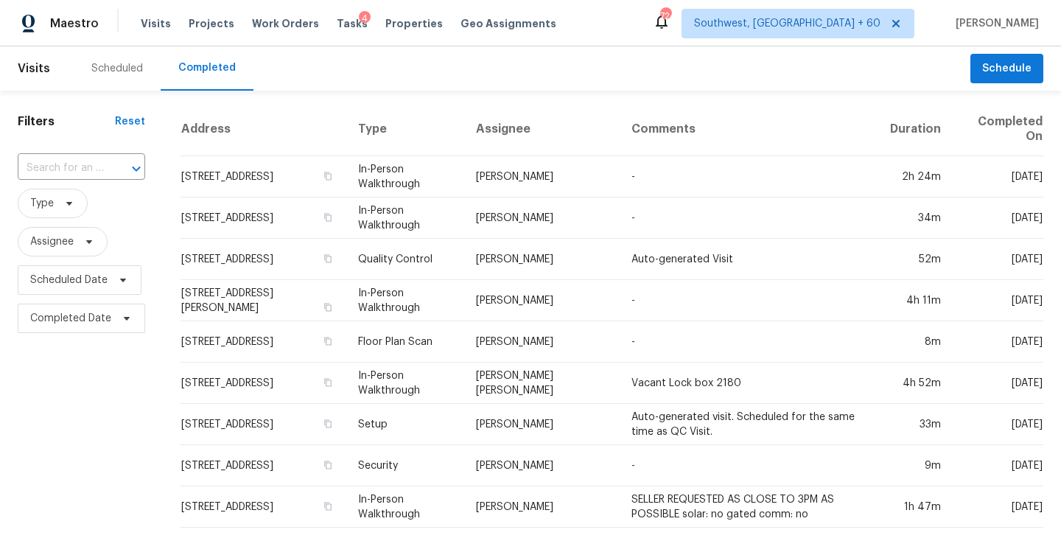
click at [123, 170] on div at bounding box center [126, 168] width 38 height 21
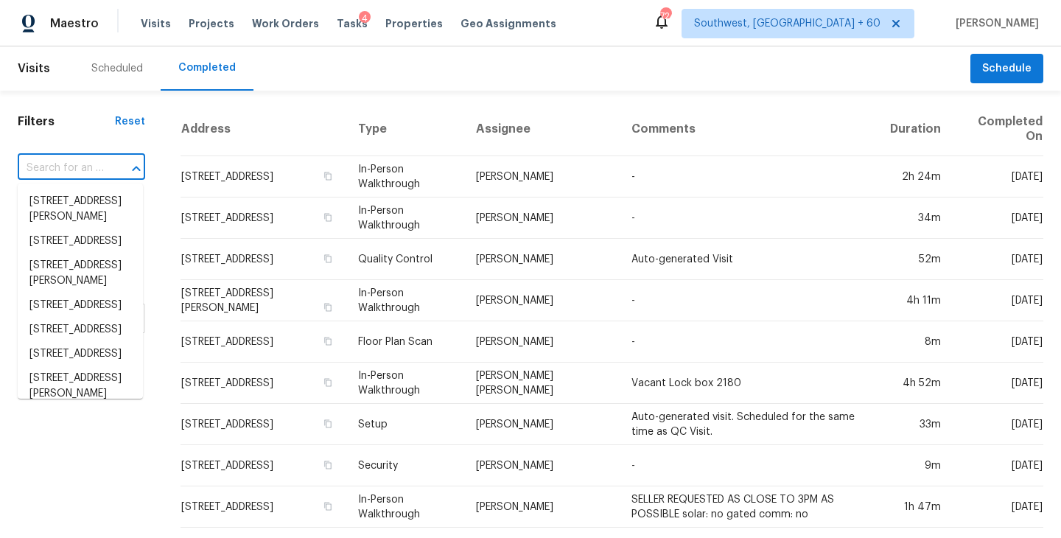
paste input "1438 Elliotts Ln, Auburn, GA 30011"
type input "1438 Elliotts Ln, Auburn, GA 30011"
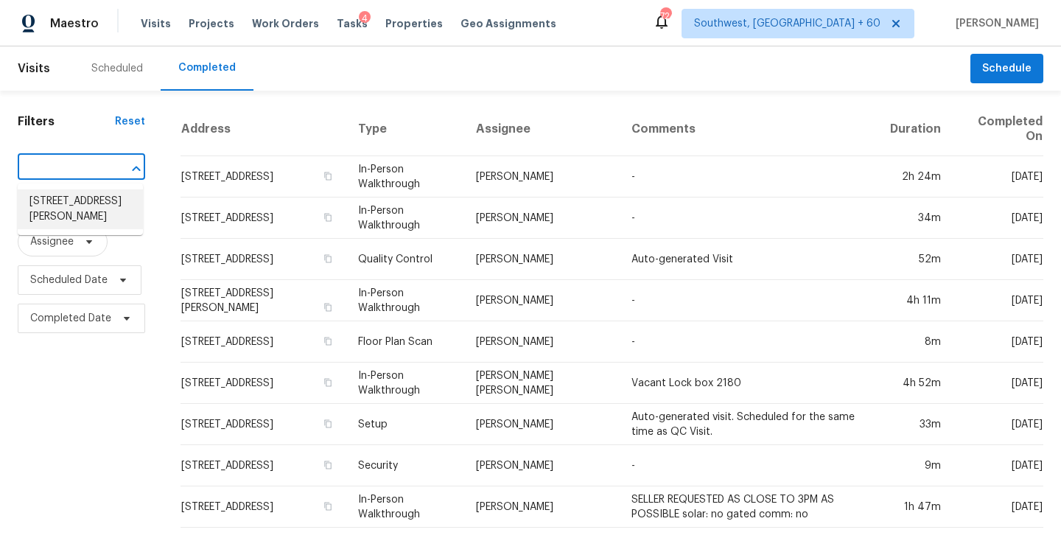
click at [100, 206] on li "1438 Elliotts Ln, Auburn, GA 30011" at bounding box center [80, 209] width 125 height 40
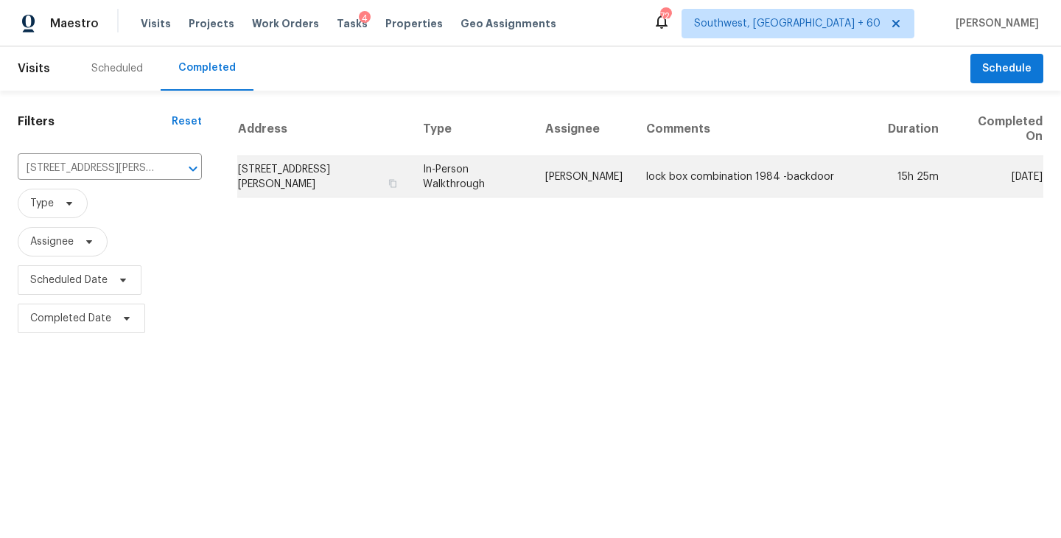
click at [571, 182] on td "Michael Durham" at bounding box center [583, 176] width 101 height 41
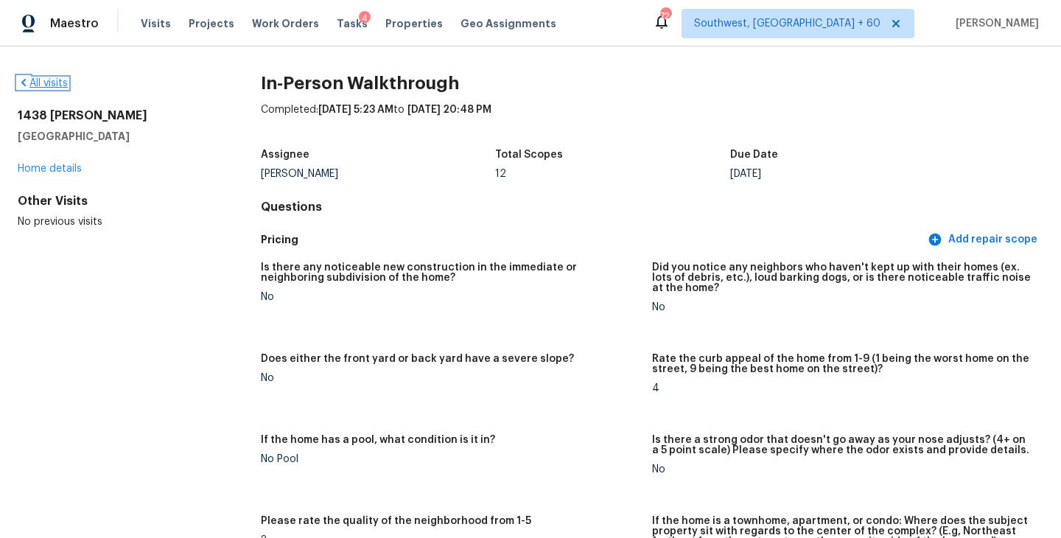
click at [54, 88] on link "All visits" at bounding box center [43, 83] width 50 height 10
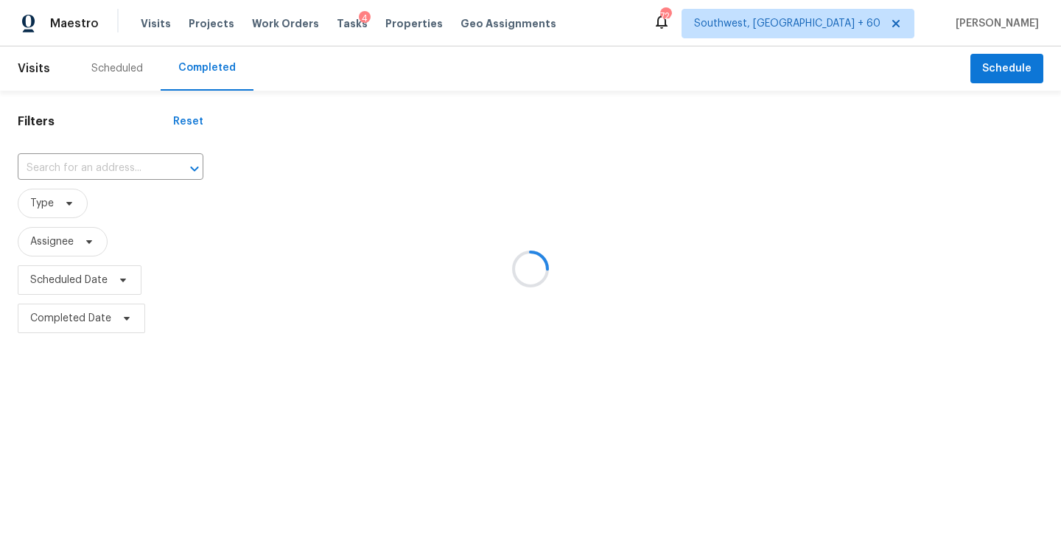
click at [94, 167] on div at bounding box center [530, 269] width 1061 height 538
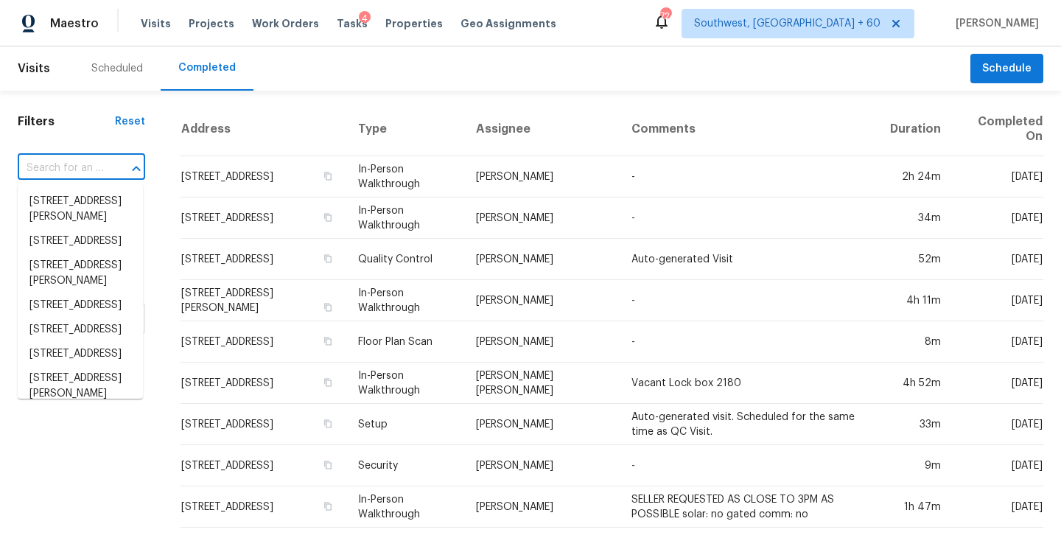
click at [94, 167] on input "text" at bounding box center [61, 168] width 86 height 23
paste input "3478 Lynn Ct, Middleburg, FL 32068"
type input "3478 Lynn Ct, Middleburg, FL 32068"
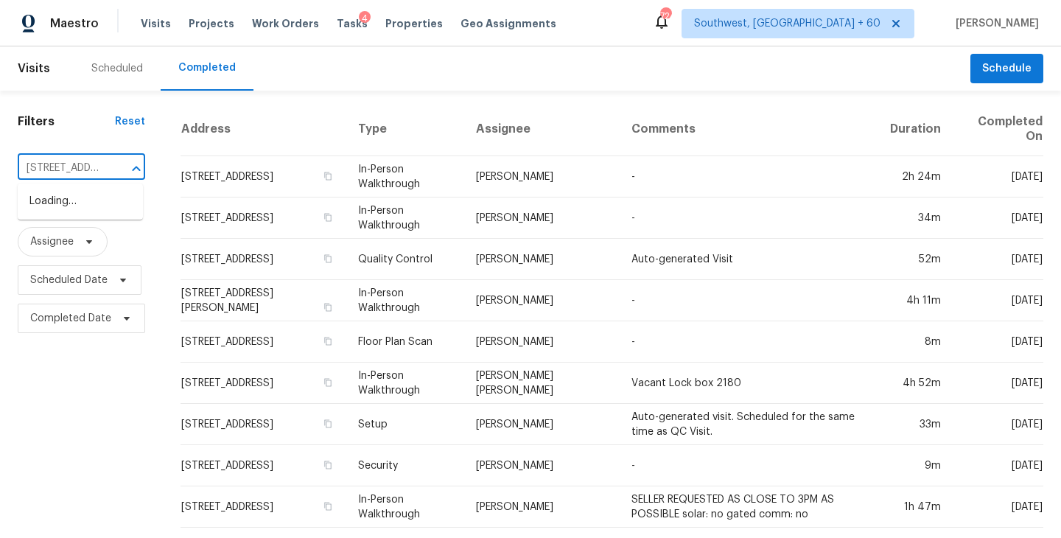
scroll to position [0, 100]
click at [94, 205] on li "3478 Lynn Ct, Middleburg, FL 32068" at bounding box center [80, 209] width 125 height 40
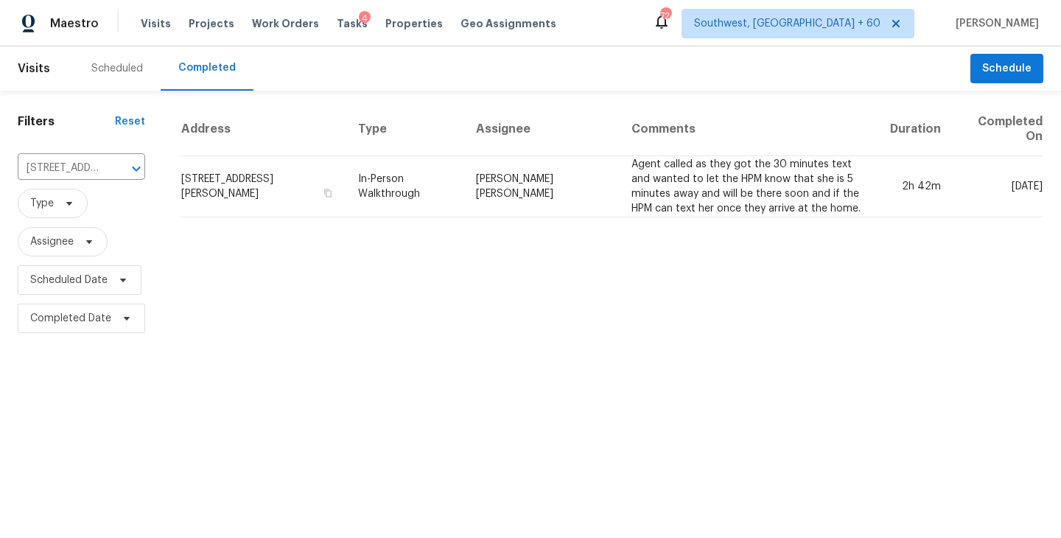
click at [609, 209] on td "David Puente Yanes" at bounding box center [541, 186] width 155 height 61
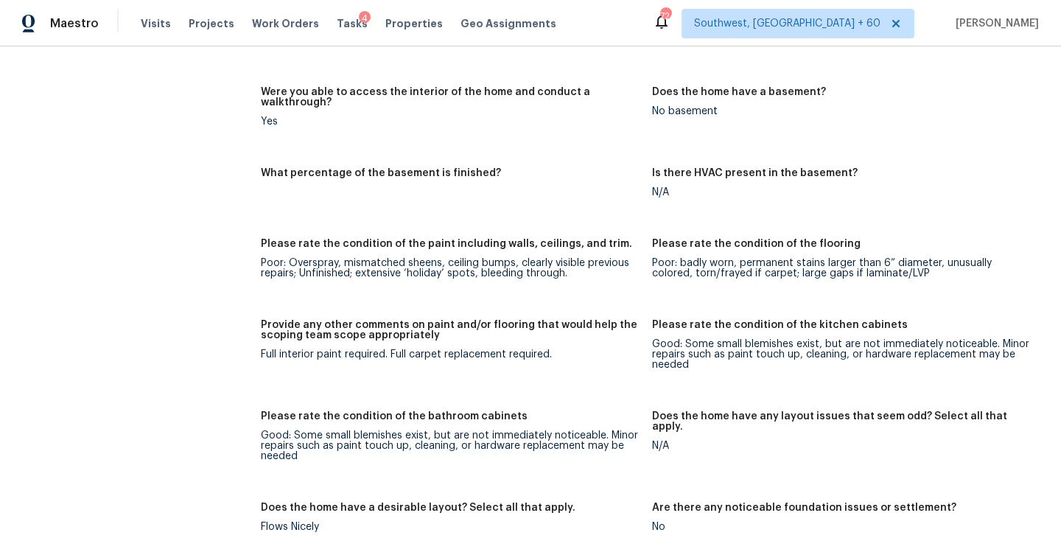
scroll to position [1855, 0]
